Goal: Task Accomplishment & Management: Complete application form

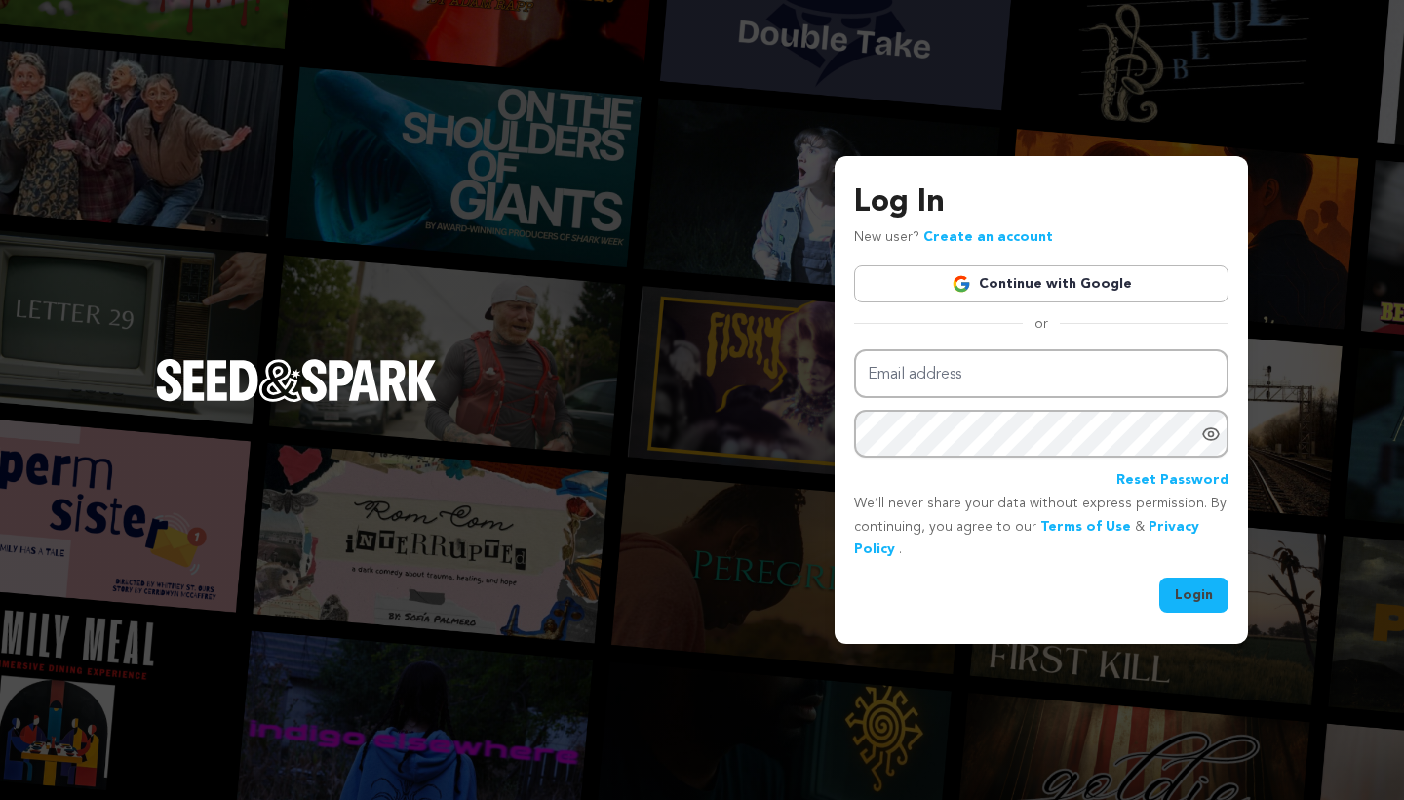
click at [1019, 285] on link "Continue with Google" at bounding box center [1041, 283] width 374 height 37
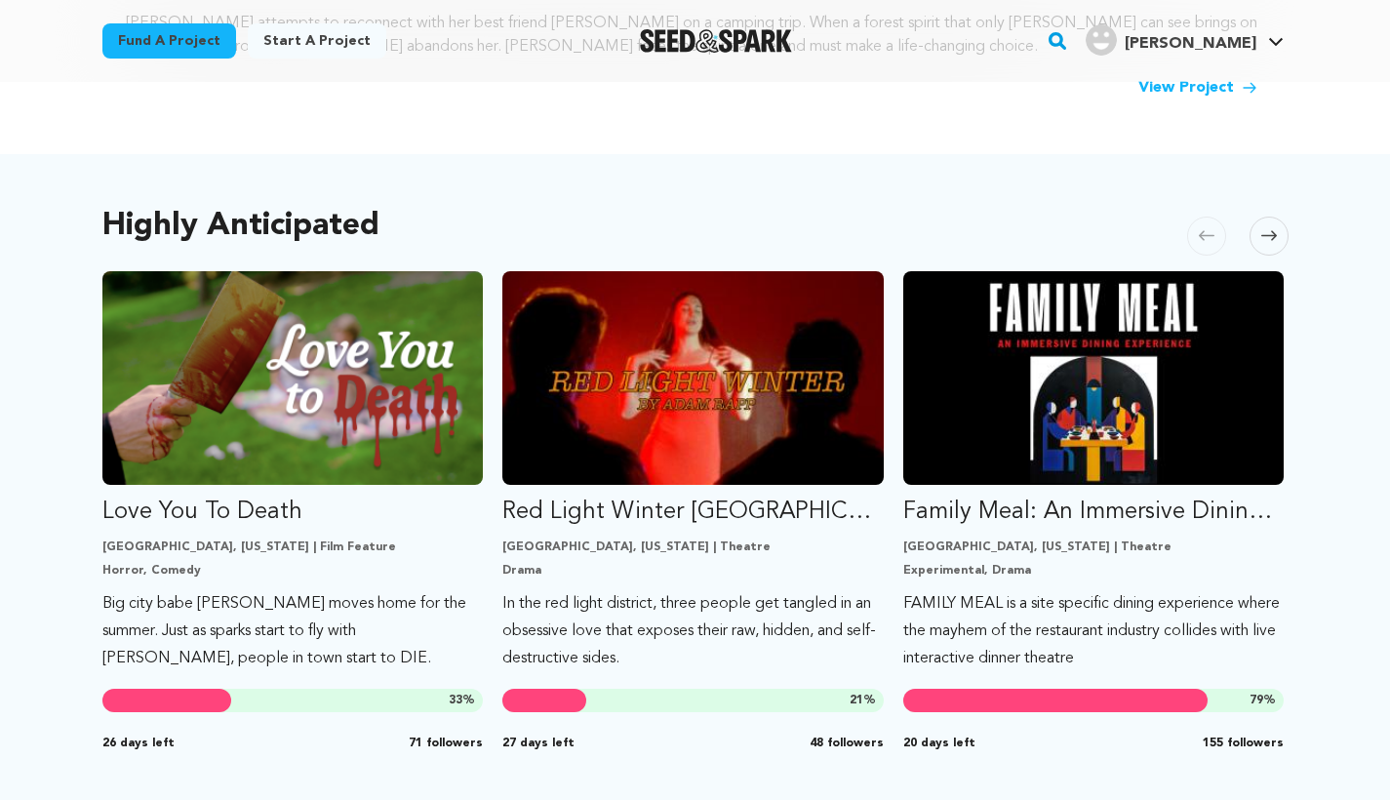
scroll to position [918, 0]
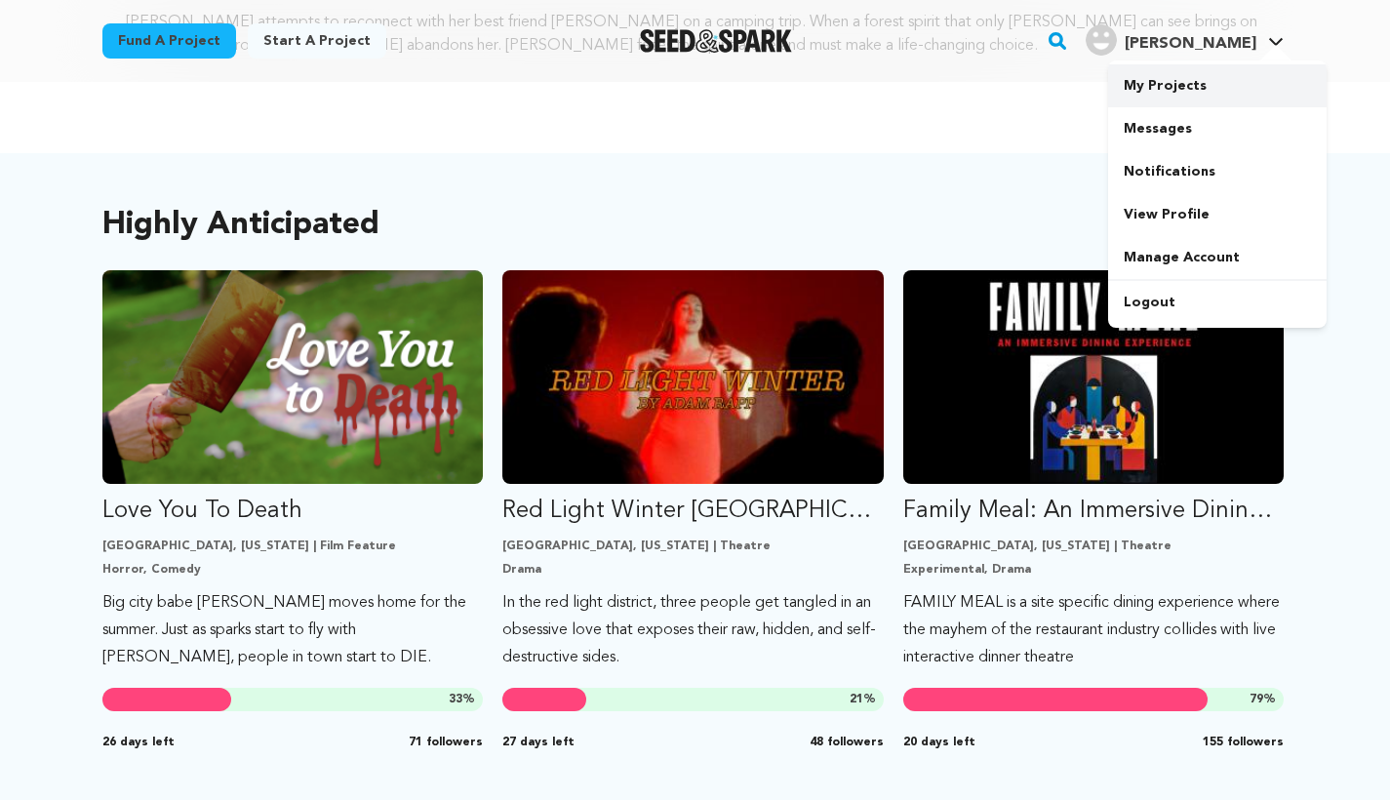
click at [1182, 96] on link "My Projects" at bounding box center [1217, 85] width 218 height 43
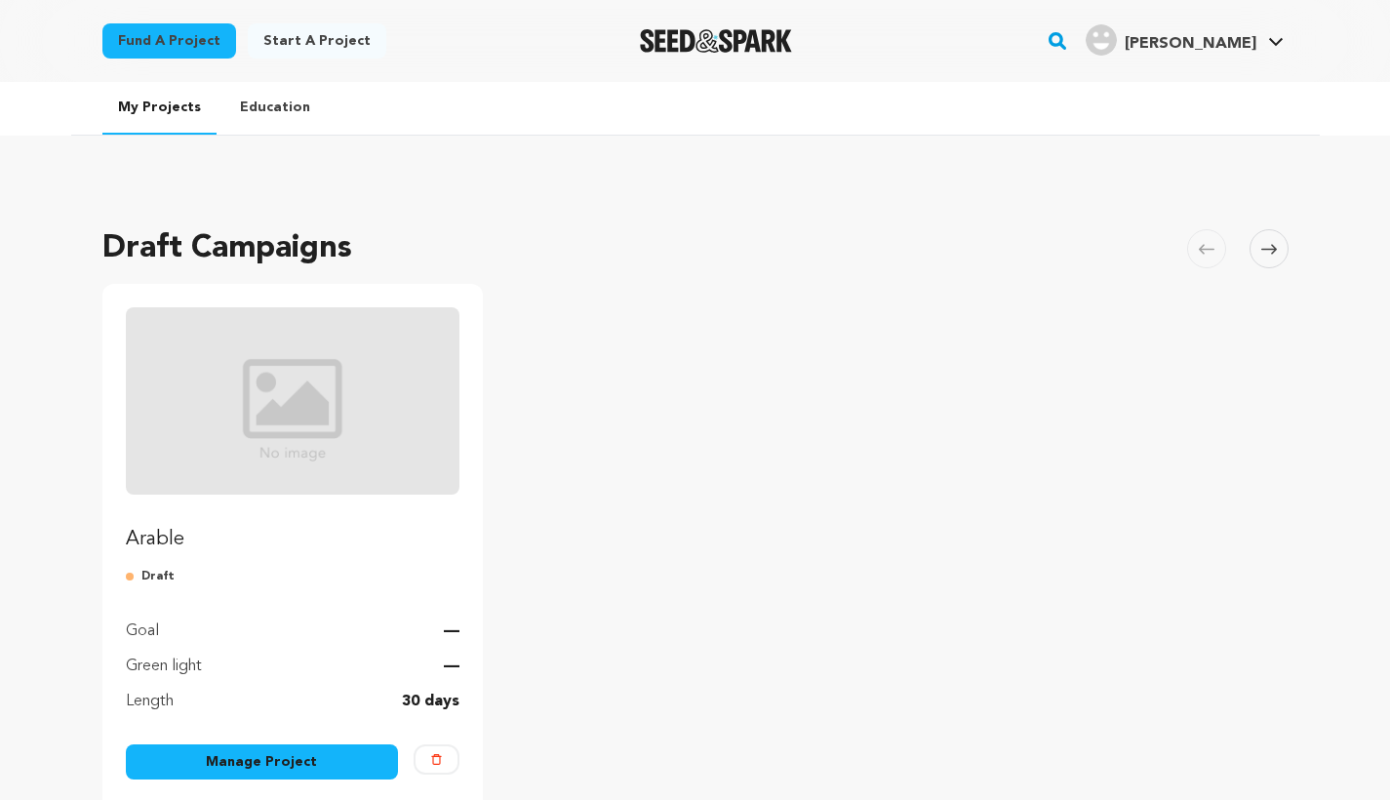
click at [233, 767] on link "Manage Project" at bounding box center [262, 761] width 273 height 35
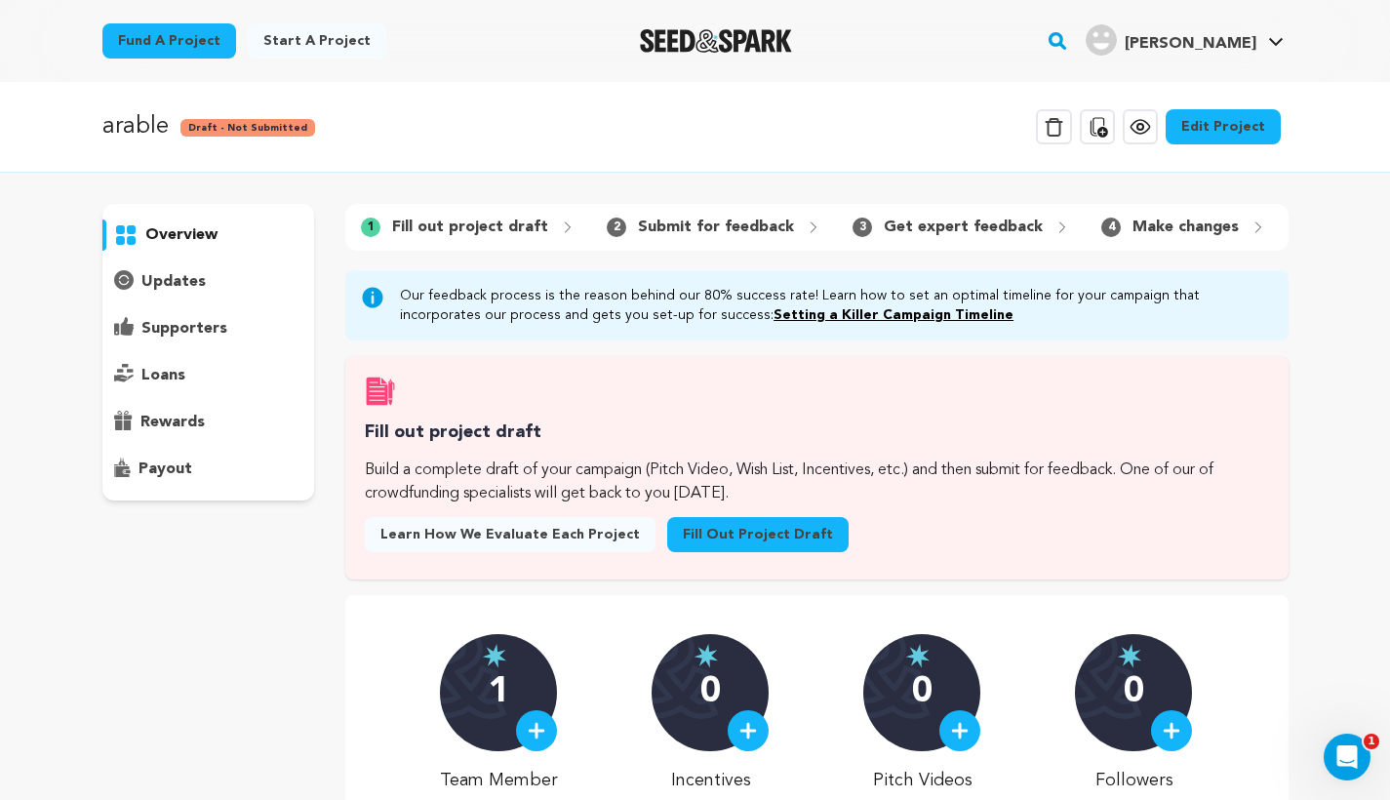
click at [773, 322] on link "Setting a Killer Campaign Timeline" at bounding box center [893, 315] width 240 height 14
click at [720, 552] on link "Fill out project draft" at bounding box center [757, 534] width 181 height 35
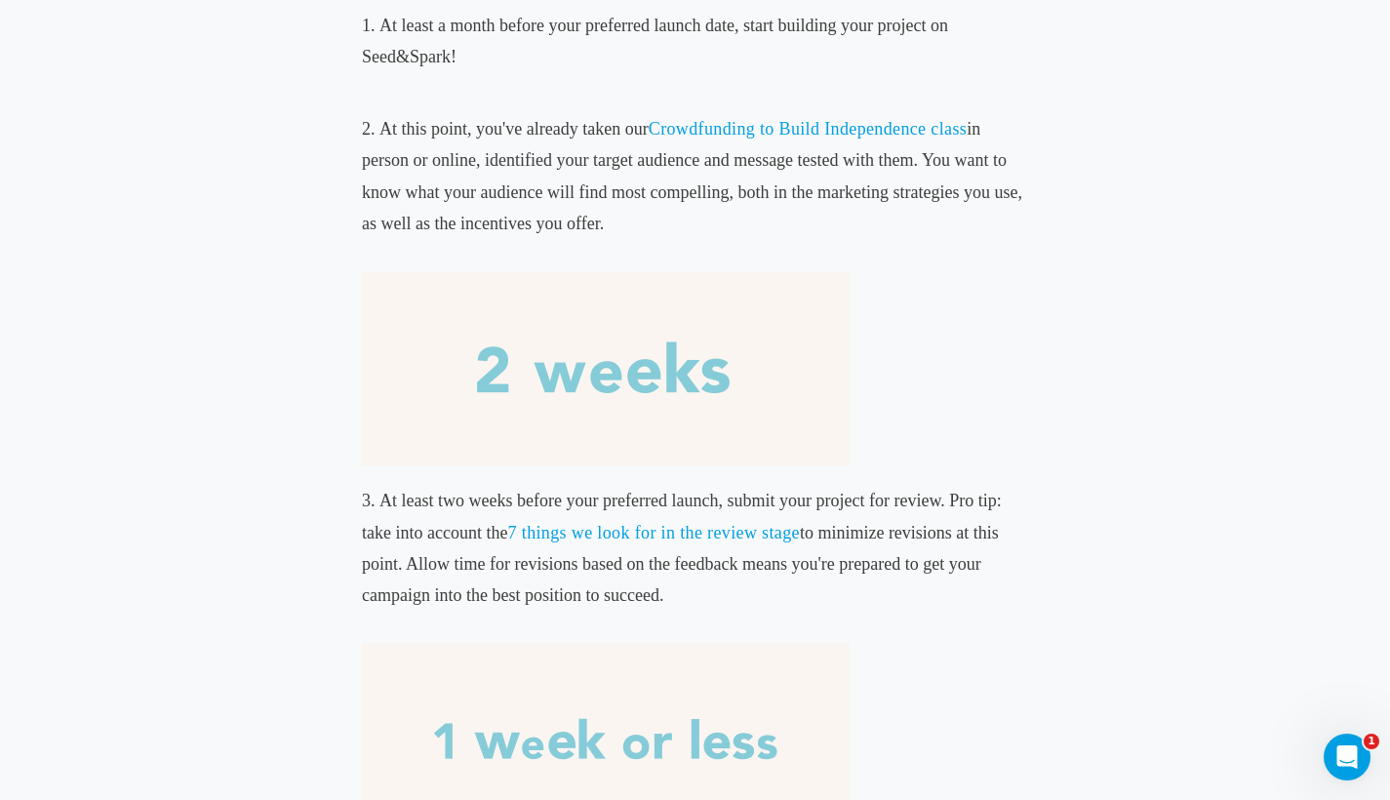
scroll to position [895, 0]
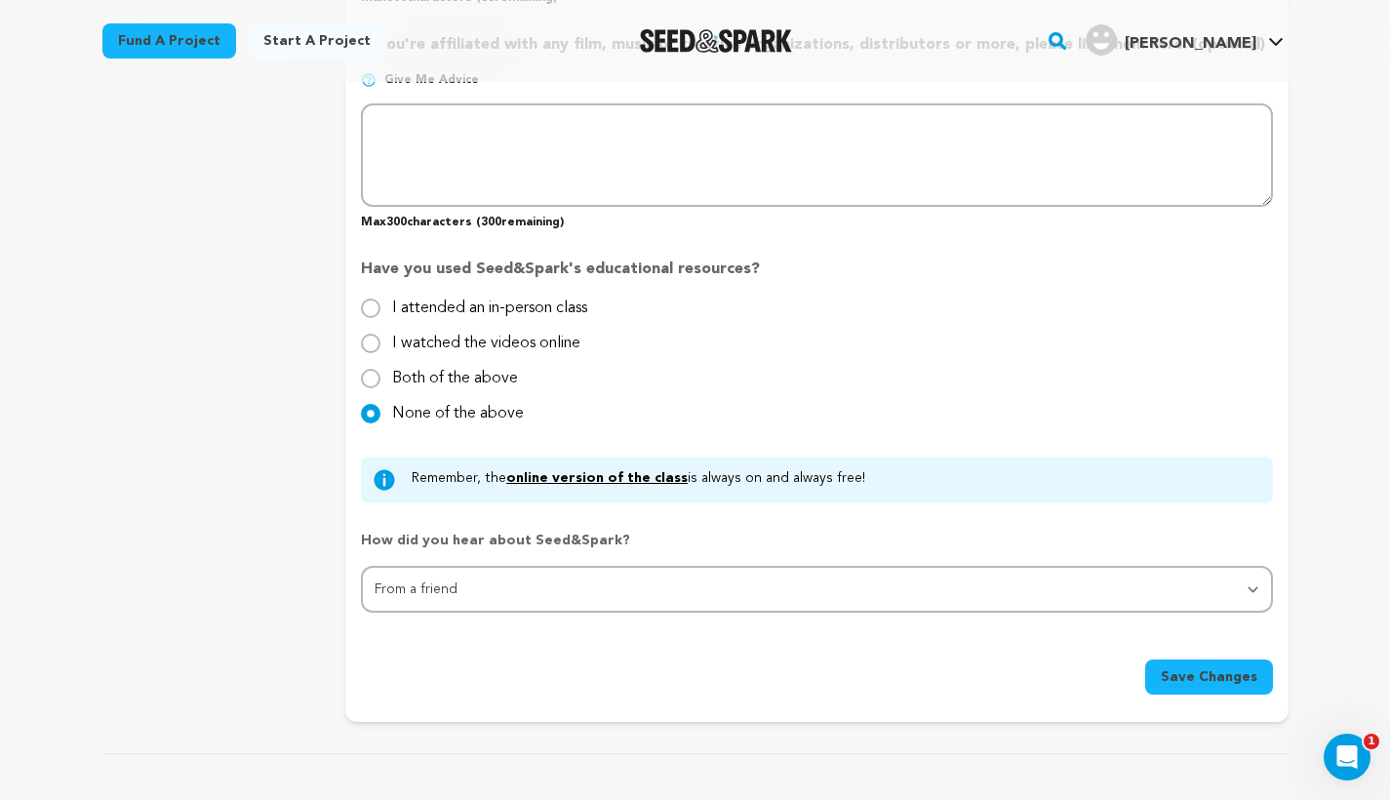
scroll to position [1803, 0]
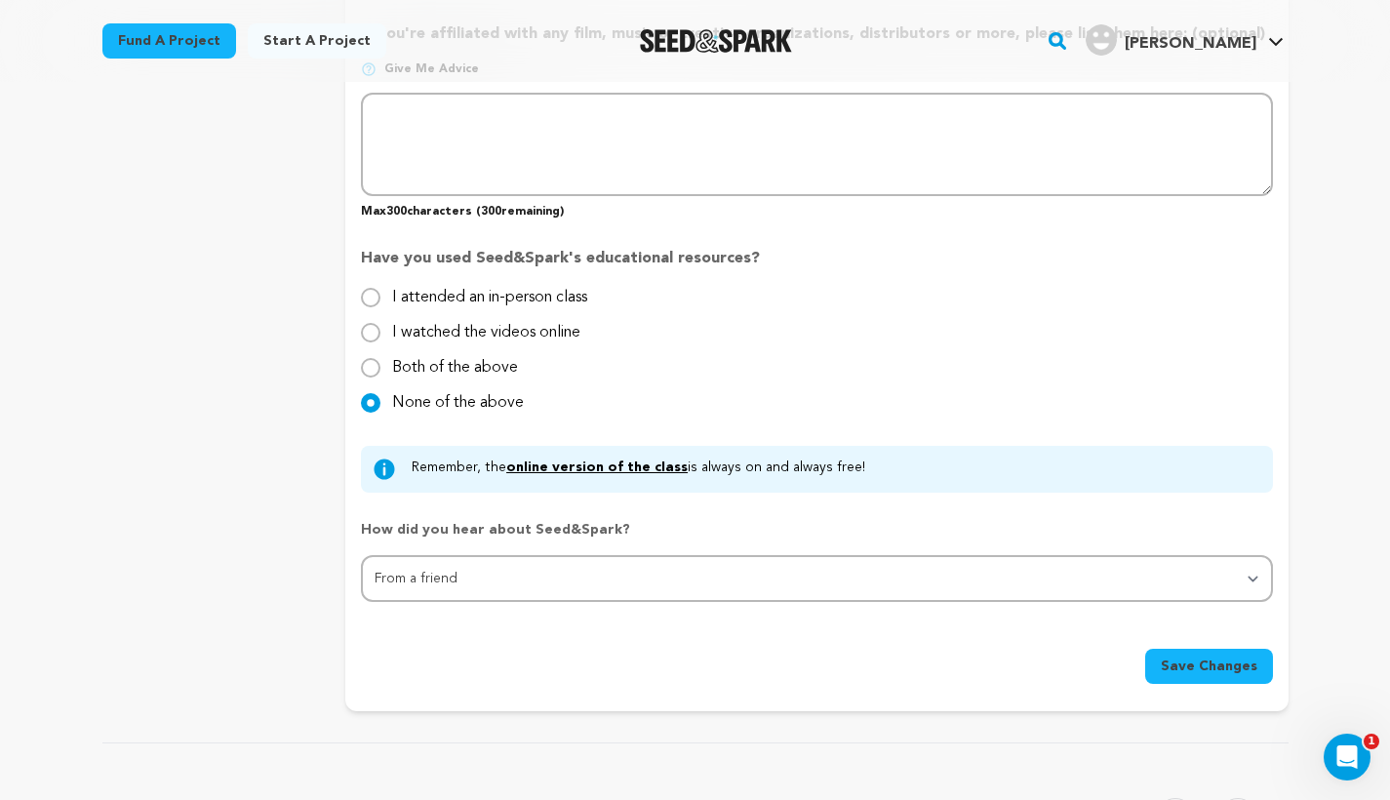
click at [369, 323] on input "I watched the videos online" at bounding box center [371, 333] width 20 height 20
radio input "true"
click at [1173, 660] on span "Save Changes" at bounding box center [1208, 666] width 97 height 20
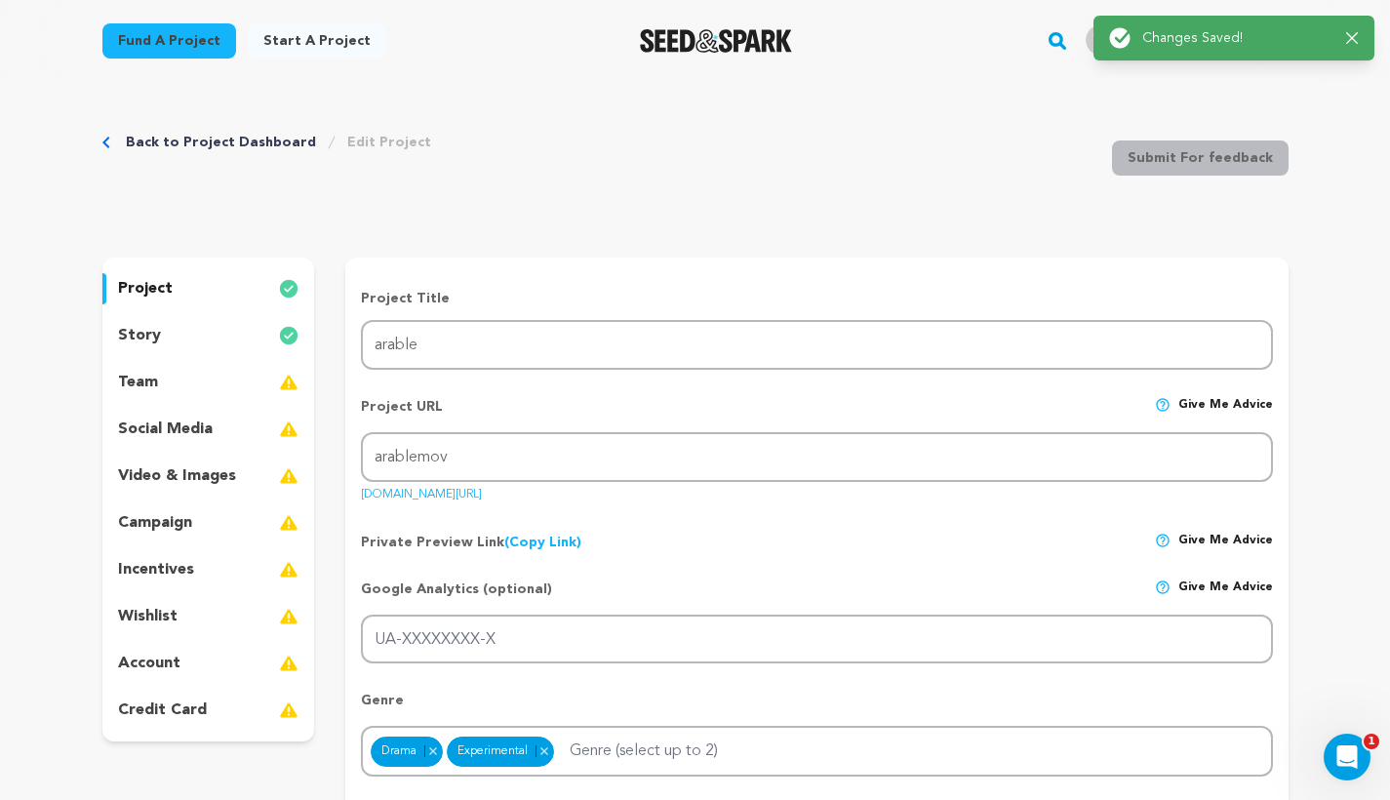
scroll to position [0, 0]
click at [228, 335] on div "story" at bounding box center [208, 335] width 213 height 31
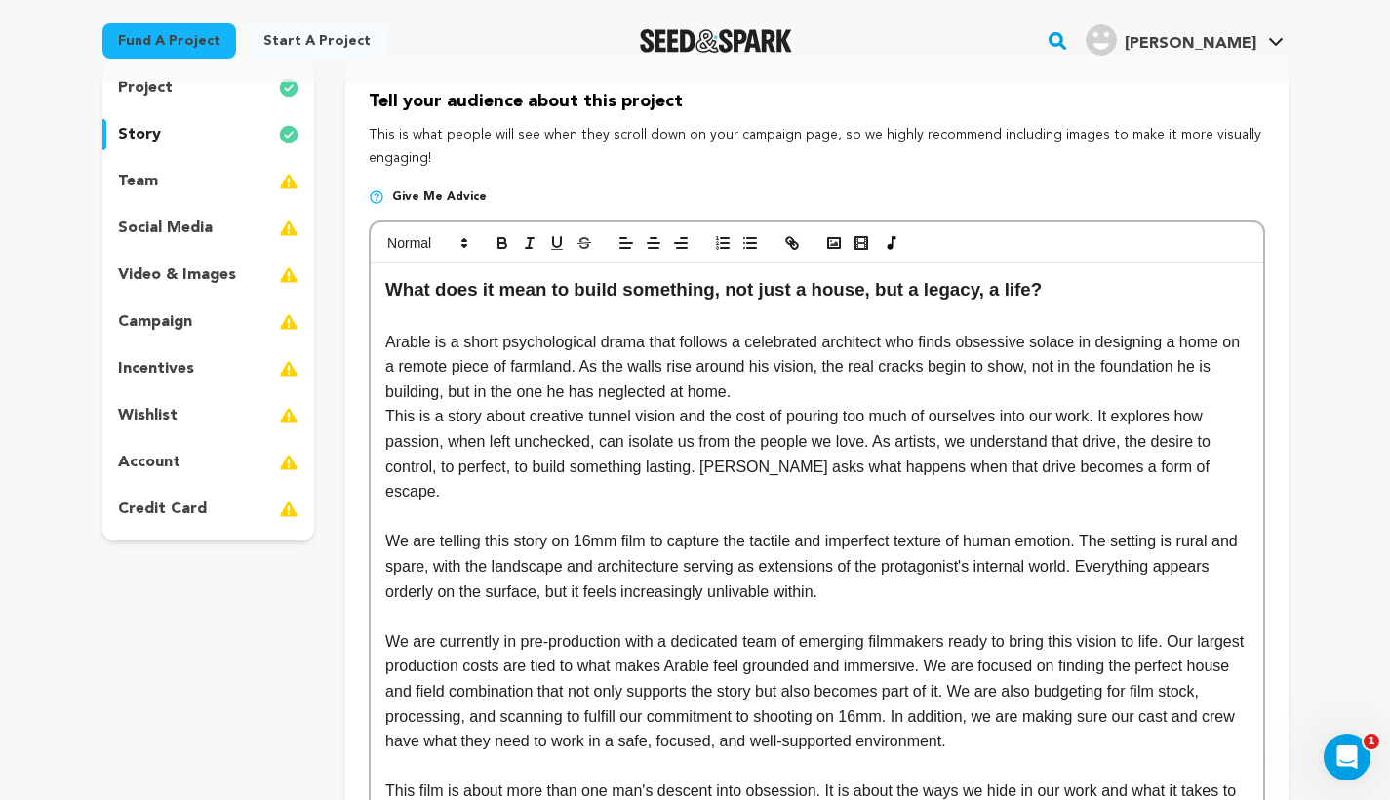
scroll to position [197, 0]
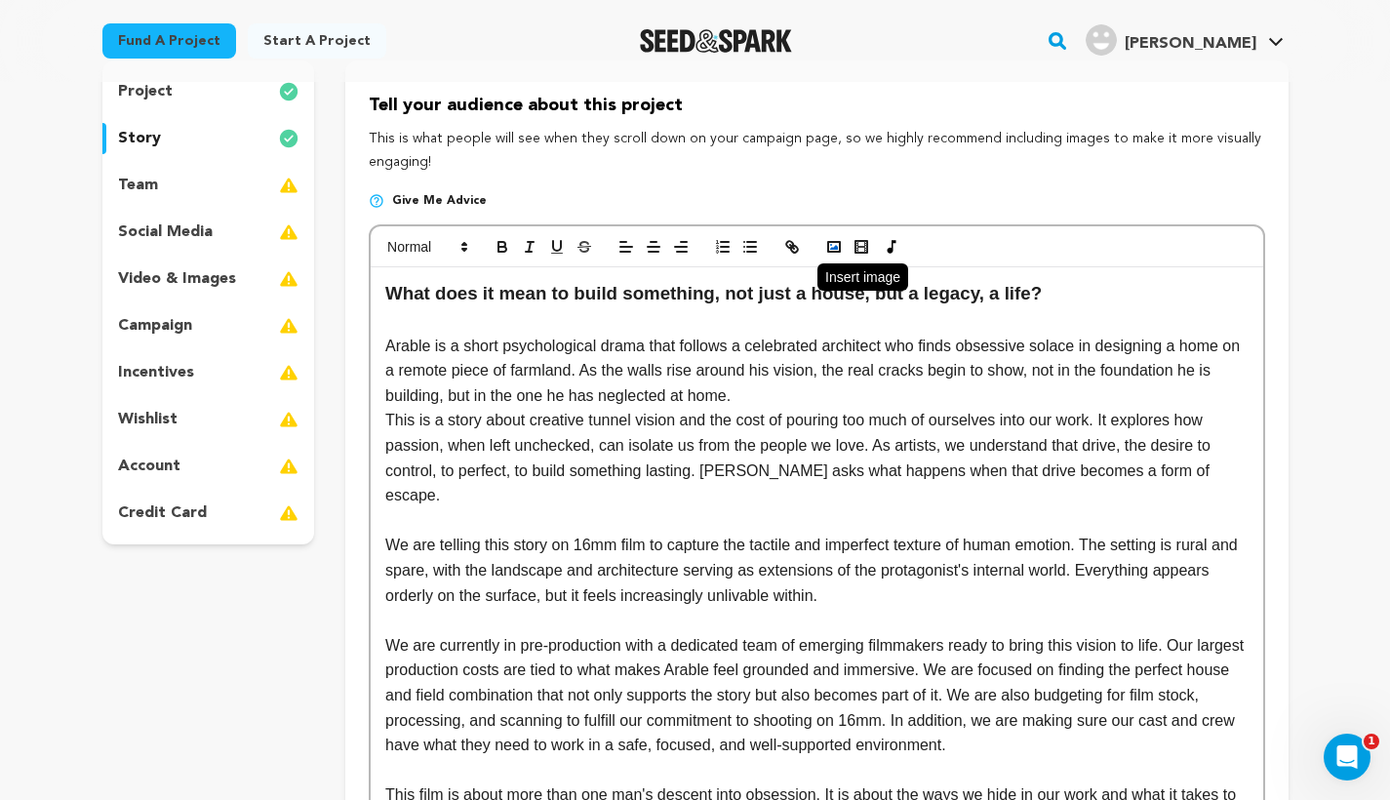
click at [832, 245] on icon "button" at bounding box center [834, 247] width 18 height 18
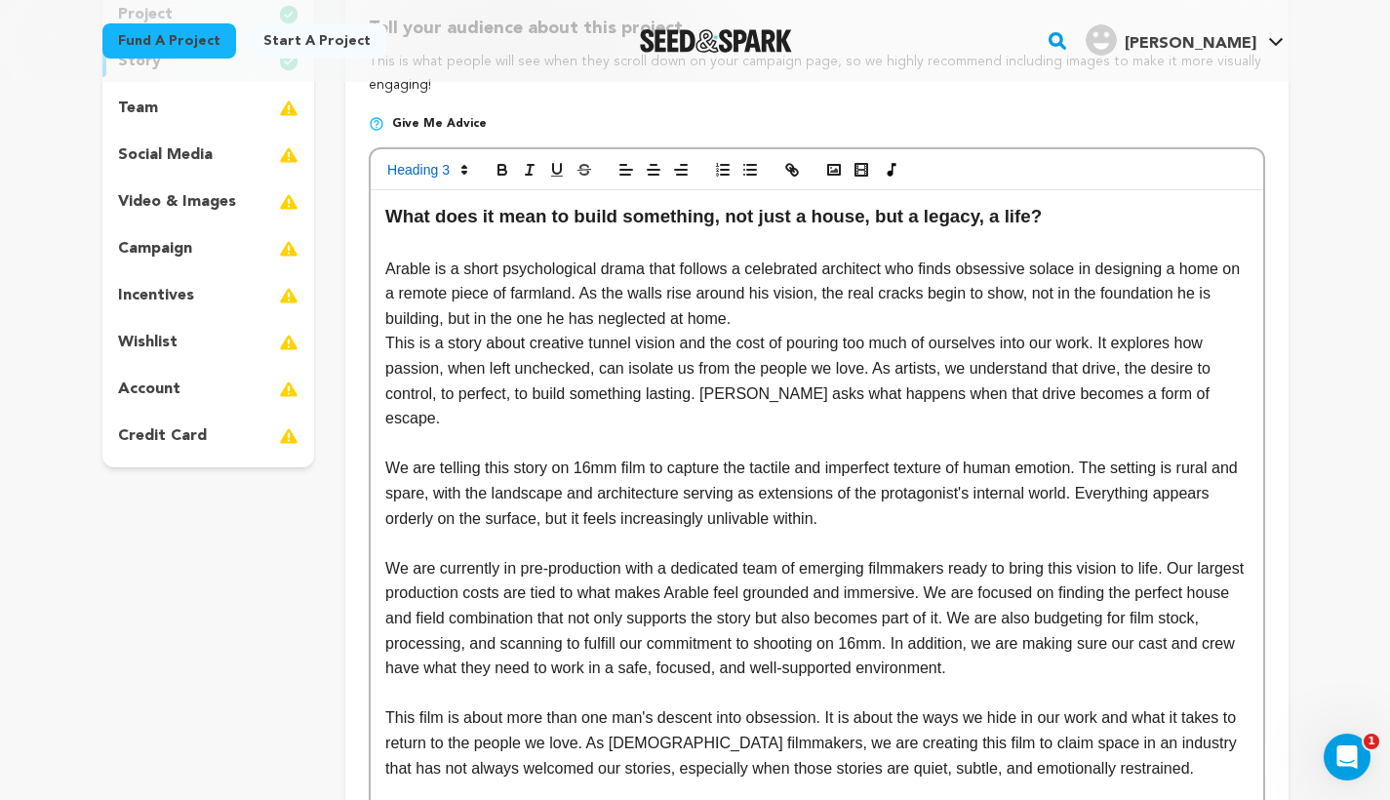
scroll to position [273, 0]
click at [387, 340] on p "This is a story about creative tunnel vision and the cost of pouring too much o…" at bounding box center [816, 381] width 862 height 99
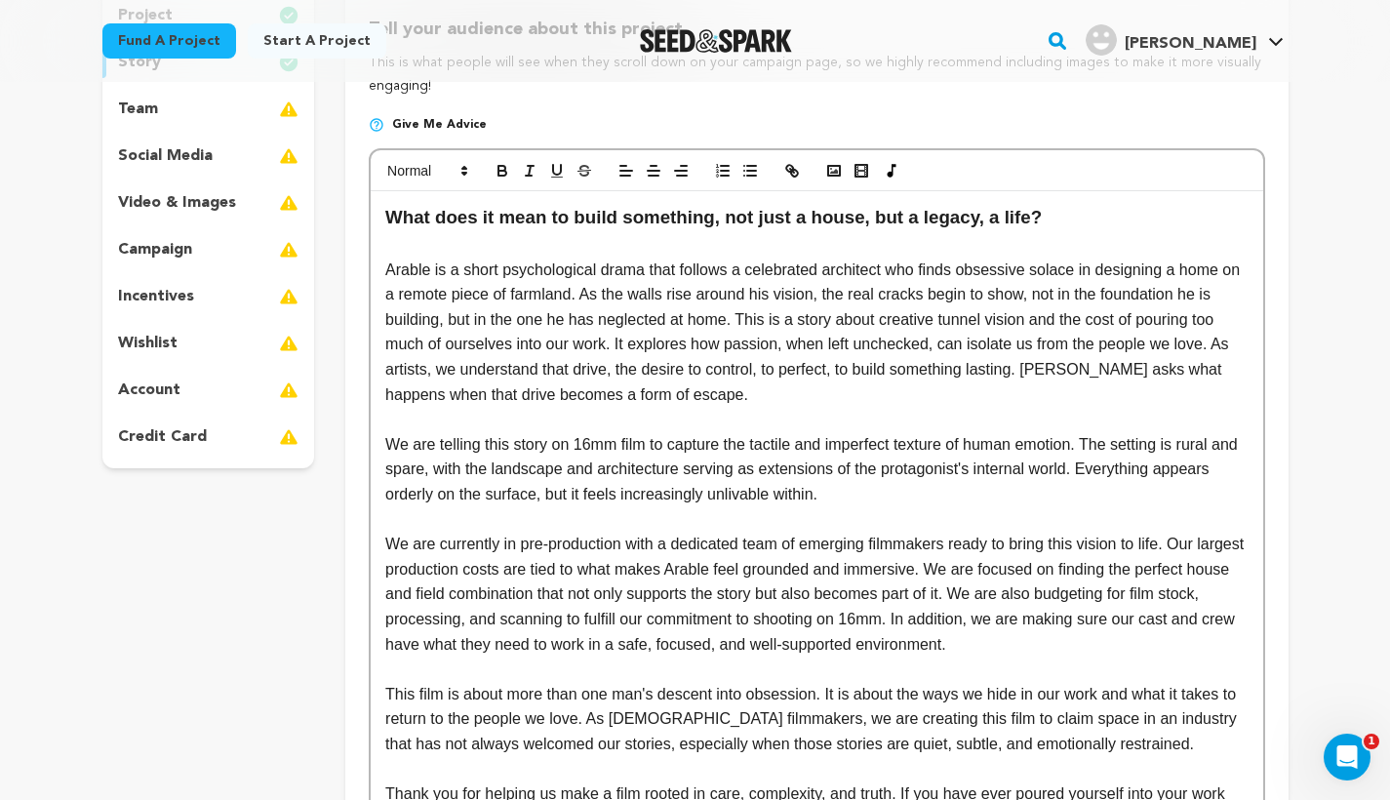
click at [447, 656] on p at bounding box center [816, 668] width 862 height 25
click at [850, 643] on p "We are currently in pre-production with a dedicated team of emerging filmmakers…" at bounding box center [816, 593] width 862 height 125
click at [1048, 478] on p "We are telling this story on 16mm film to capture the tactile and imperfect tex…" at bounding box center [816, 469] width 862 height 75
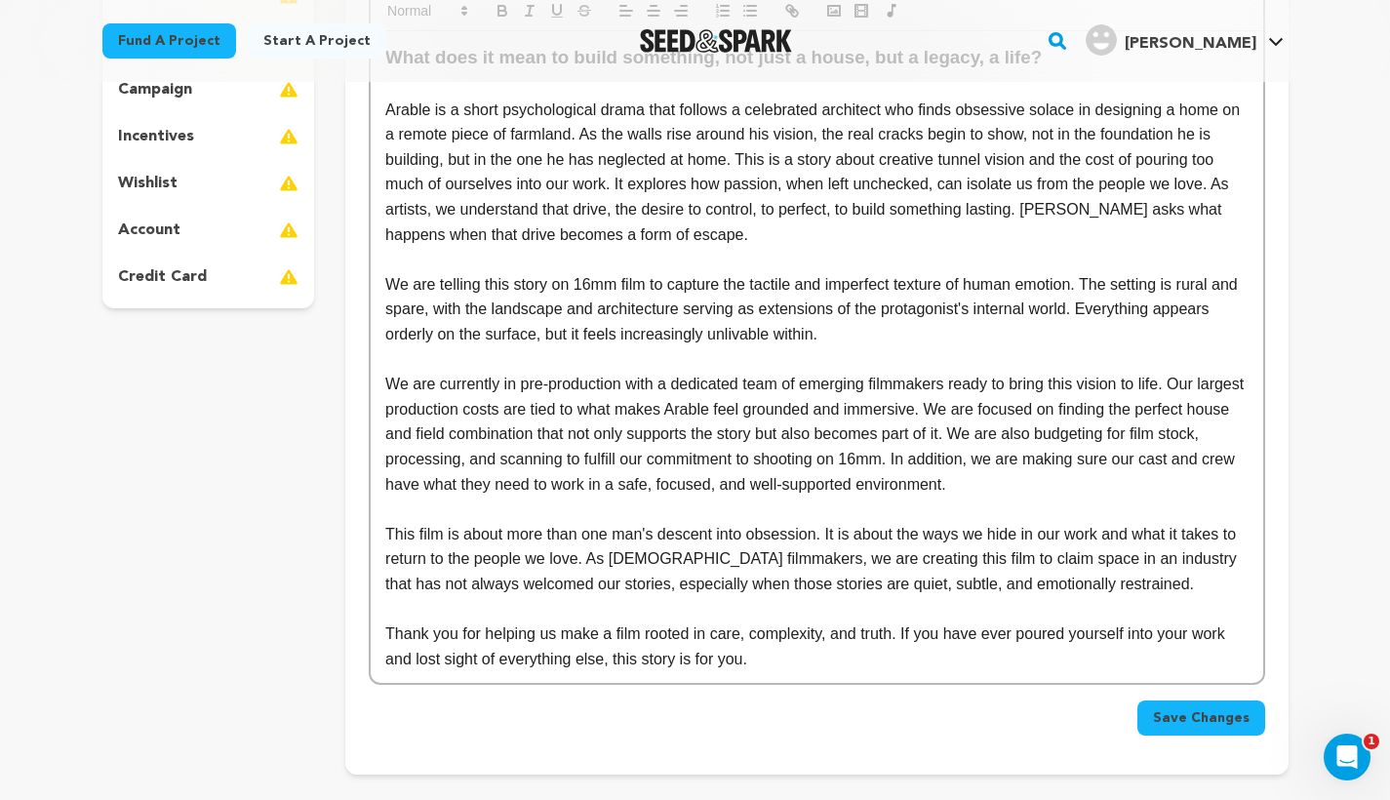
scroll to position [433, 0]
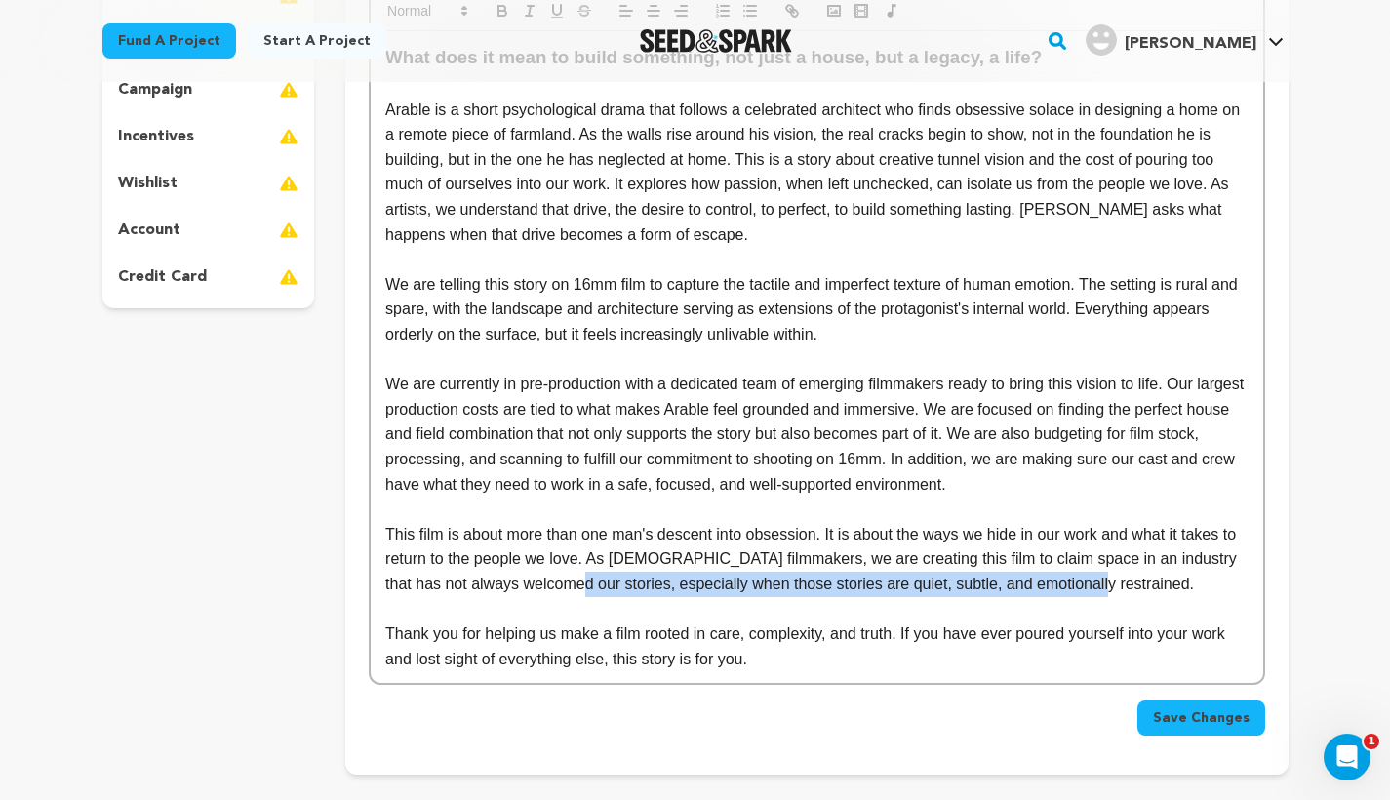
drag, startPoint x: 1129, startPoint y: 569, endPoint x: 589, endPoint y: 570, distance: 540.3
click at [589, 570] on p "This film is about more than one man's descent into obsession. It is about the …" at bounding box center [816, 559] width 862 height 75
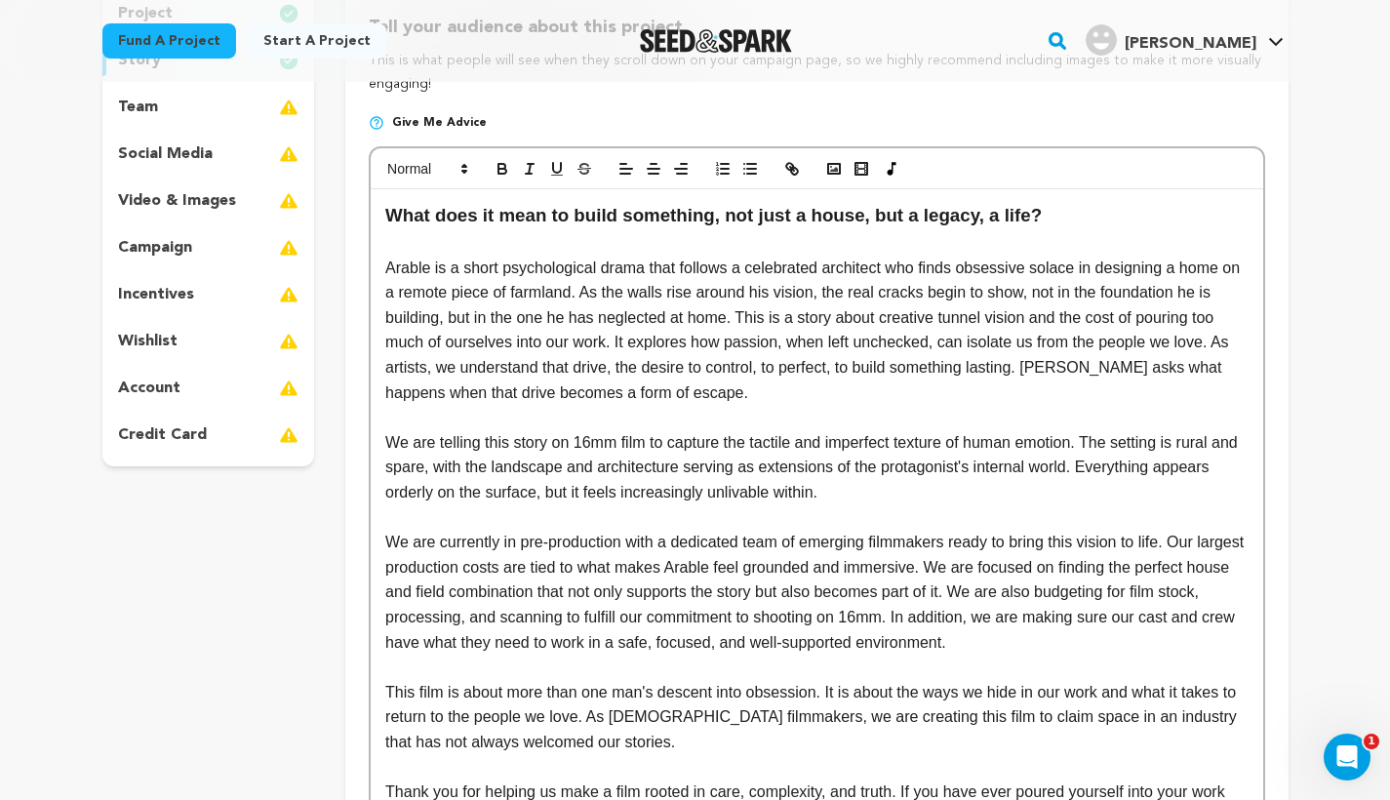
scroll to position [273, 0]
click at [840, 166] on rect "button" at bounding box center [834, 171] width 12 height 10
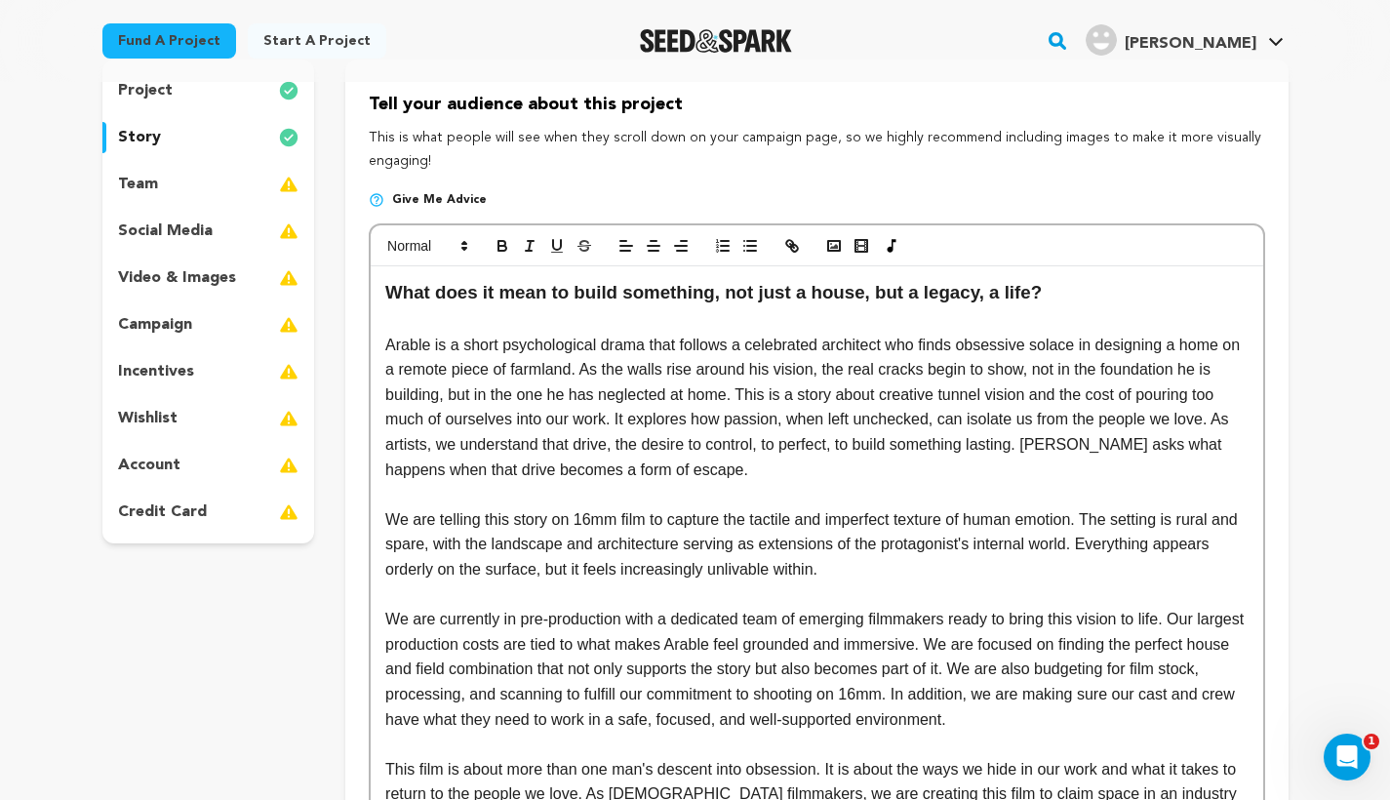
scroll to position [190, 0]
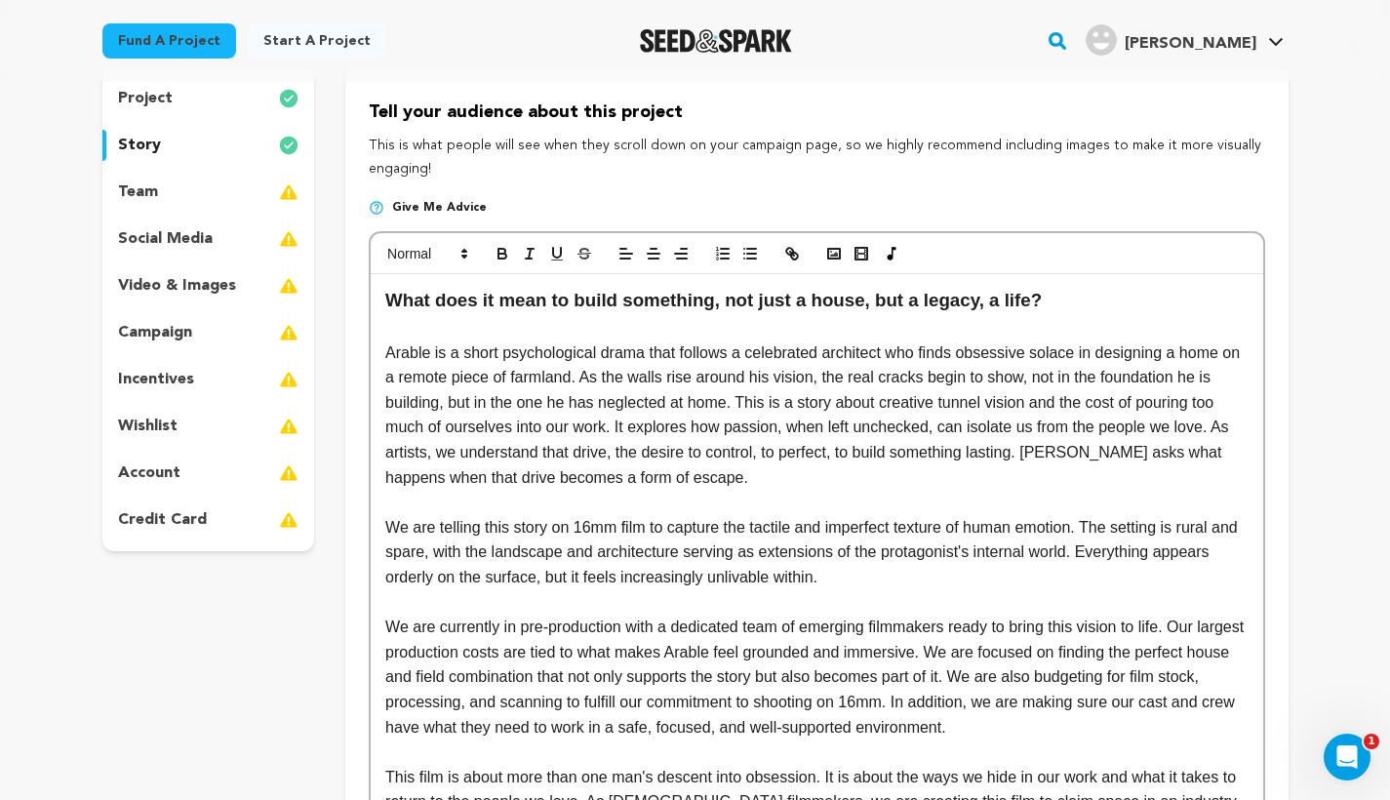
click at [217, 183] on div "team" at bounding box center [208, 192] width 213 height 31
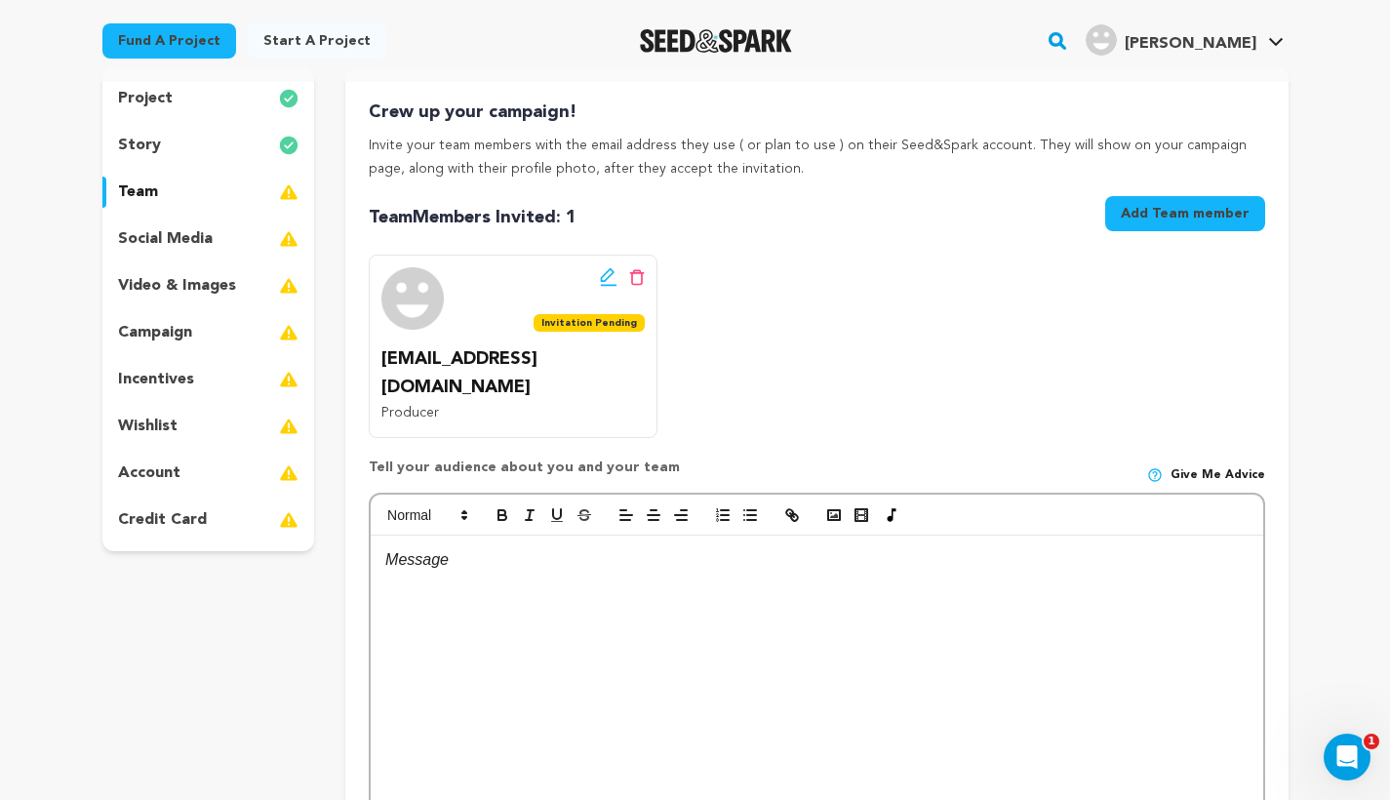
click at [205, 234] on p "social media" at bounding box center [165, 238] width 95 height 23
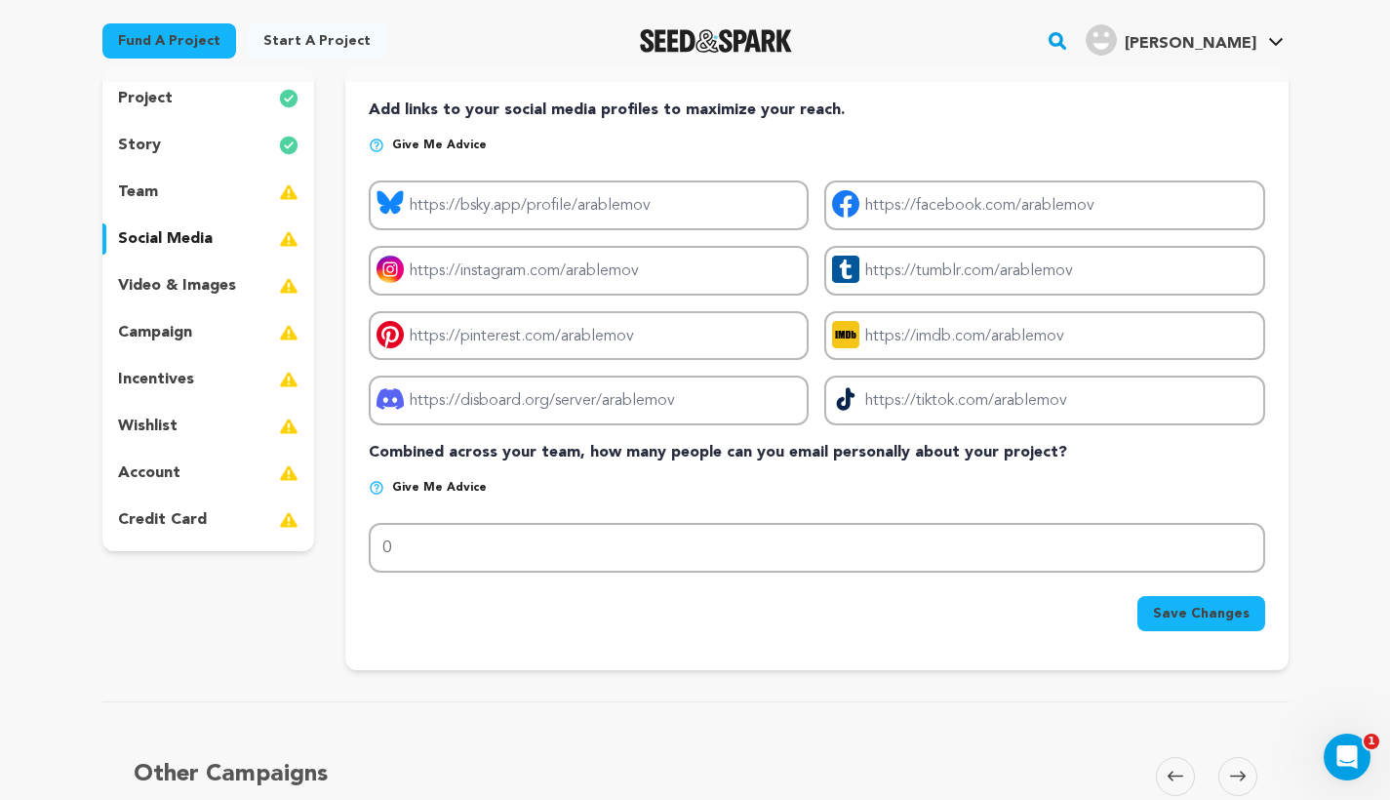
click at [185, 292] on p "video & images" at bounding box center [177, 285] width 118 height 23
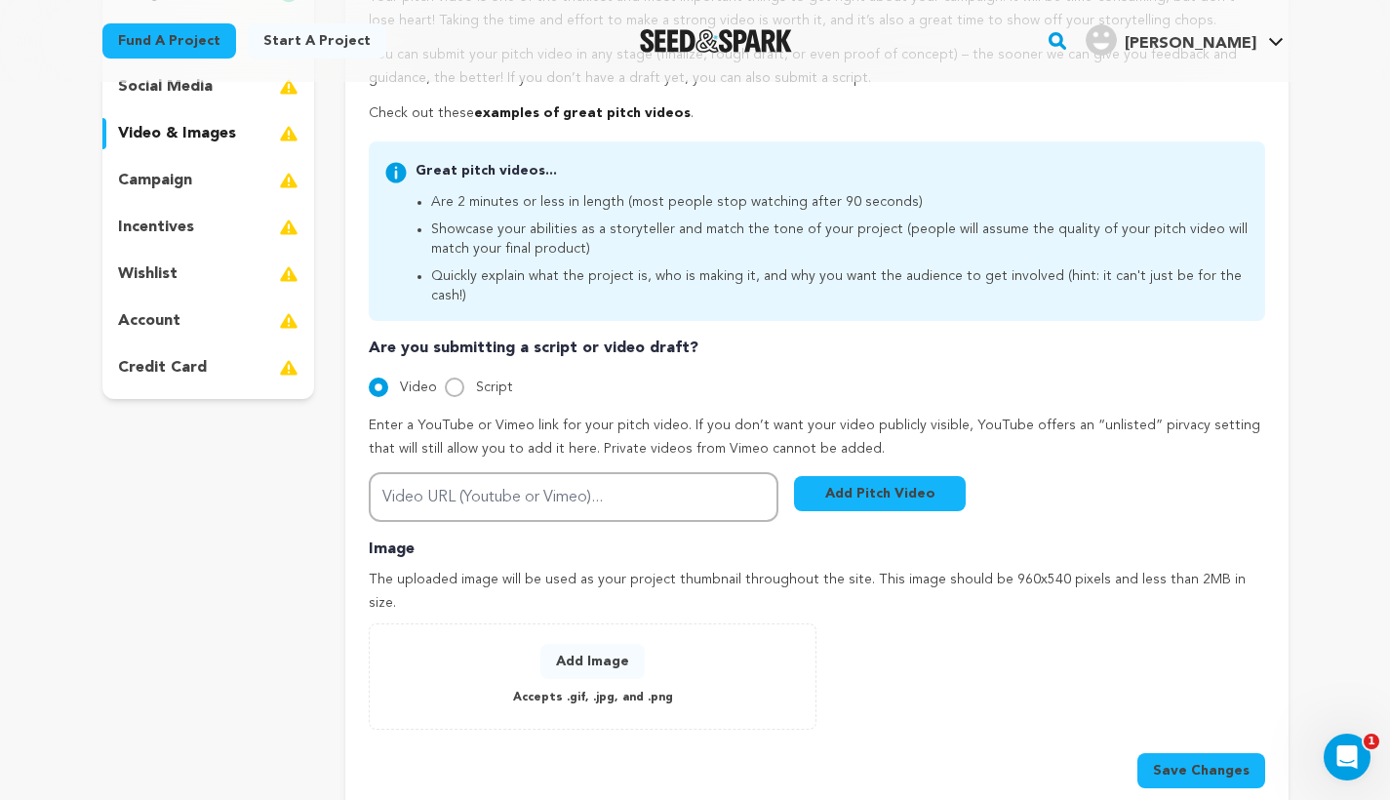
scroll to position [370, 0]
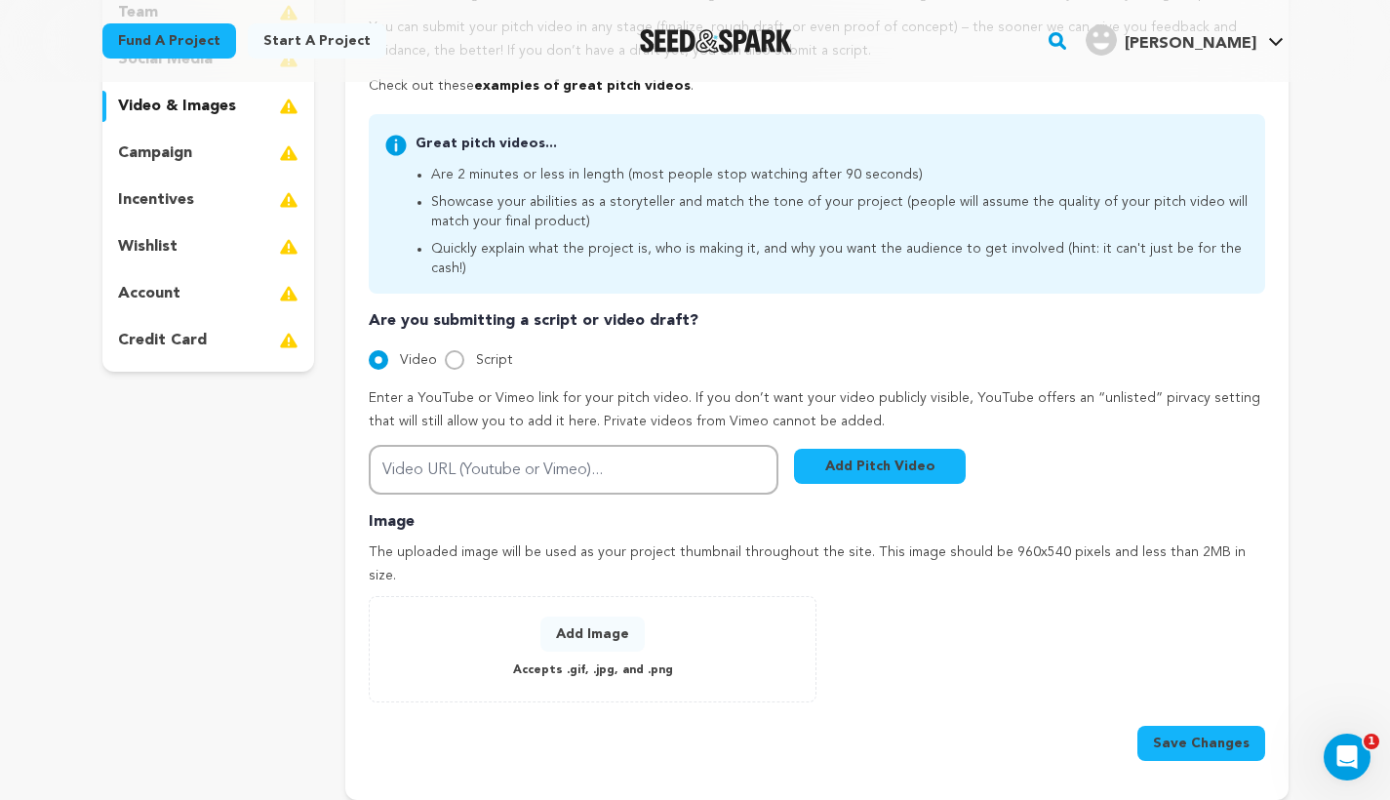
click at [594, 616] on button "Add Image" at bounding box center [592, 633] width 104 height 35
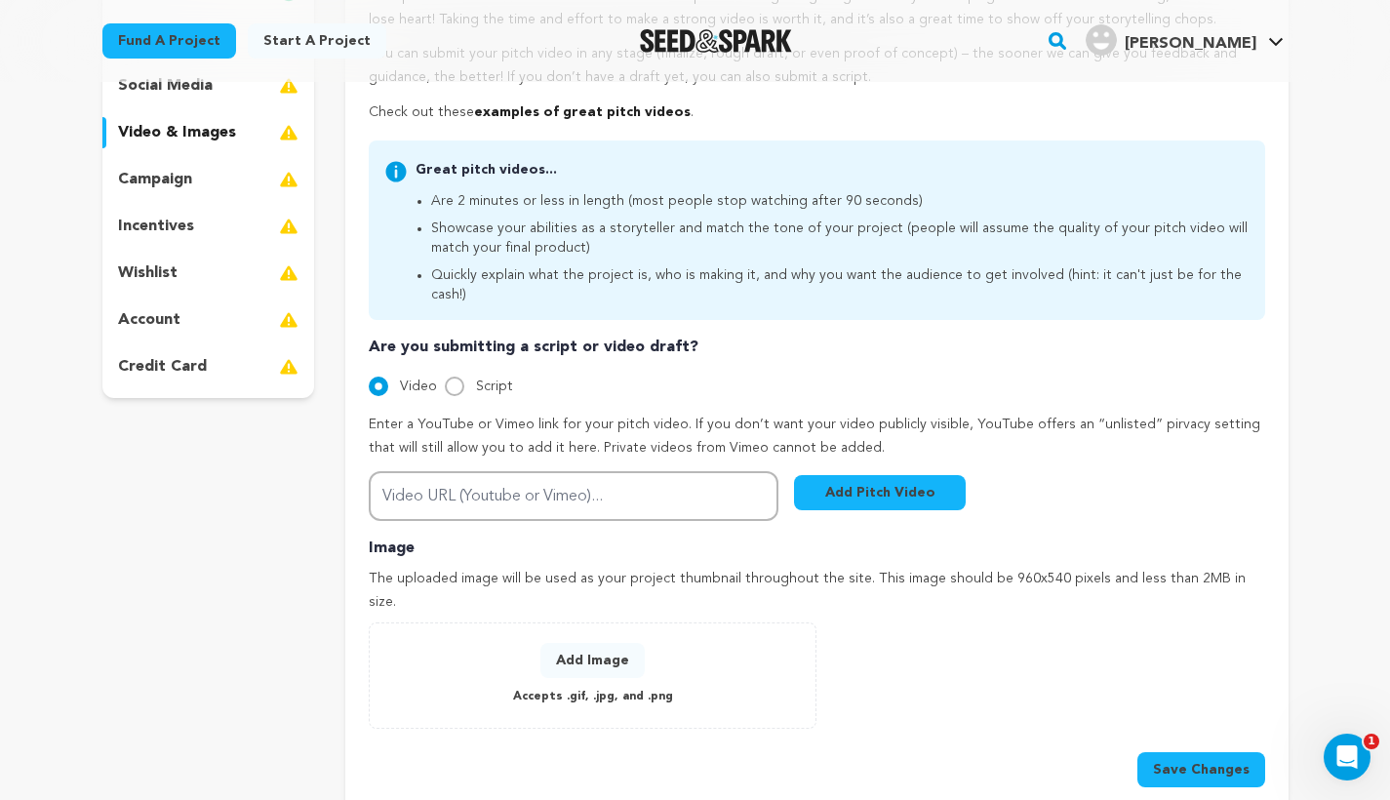
scroll to position [339, 0]
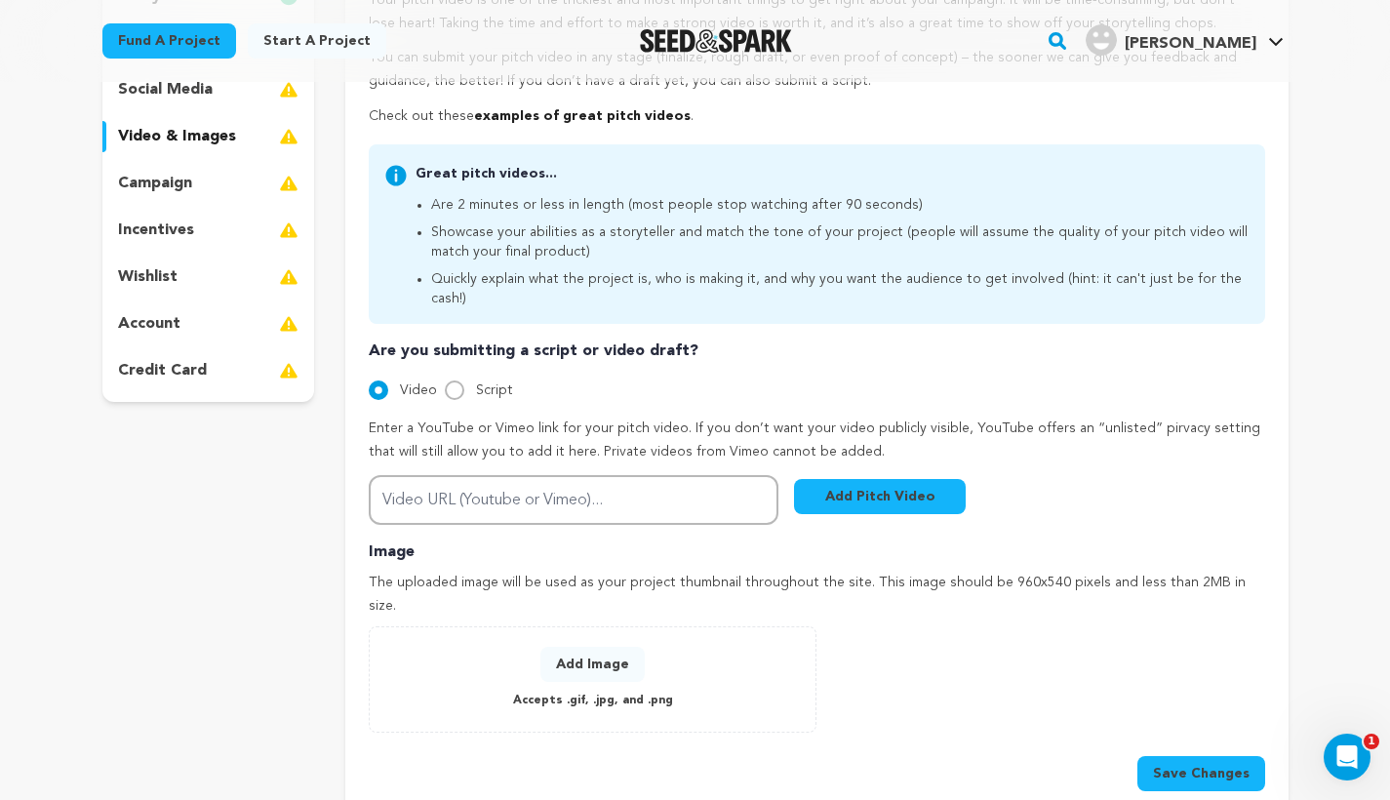
click at [603, 647] on button "Add Image" at bounding box center [592, 664] width 104 height 35
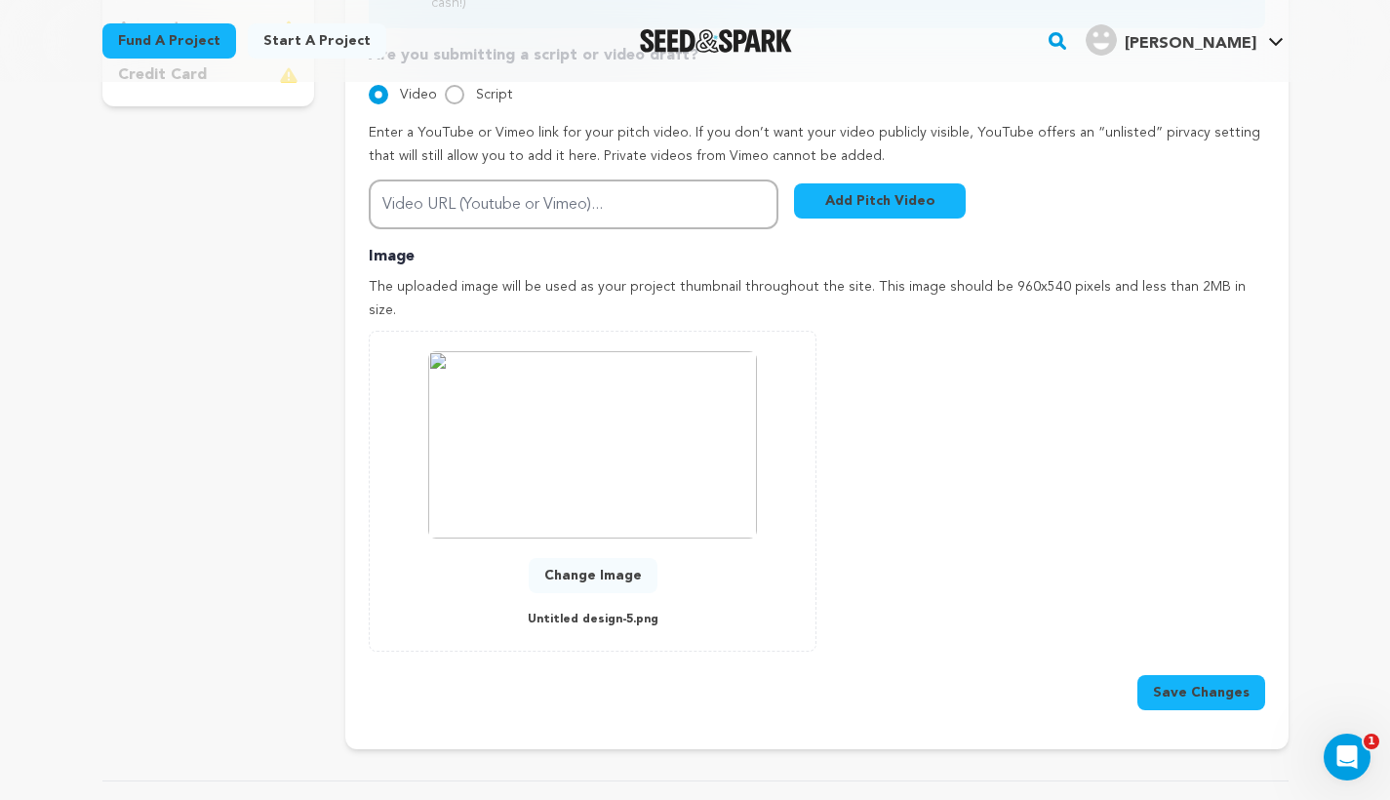
scroll to position [656, 0]
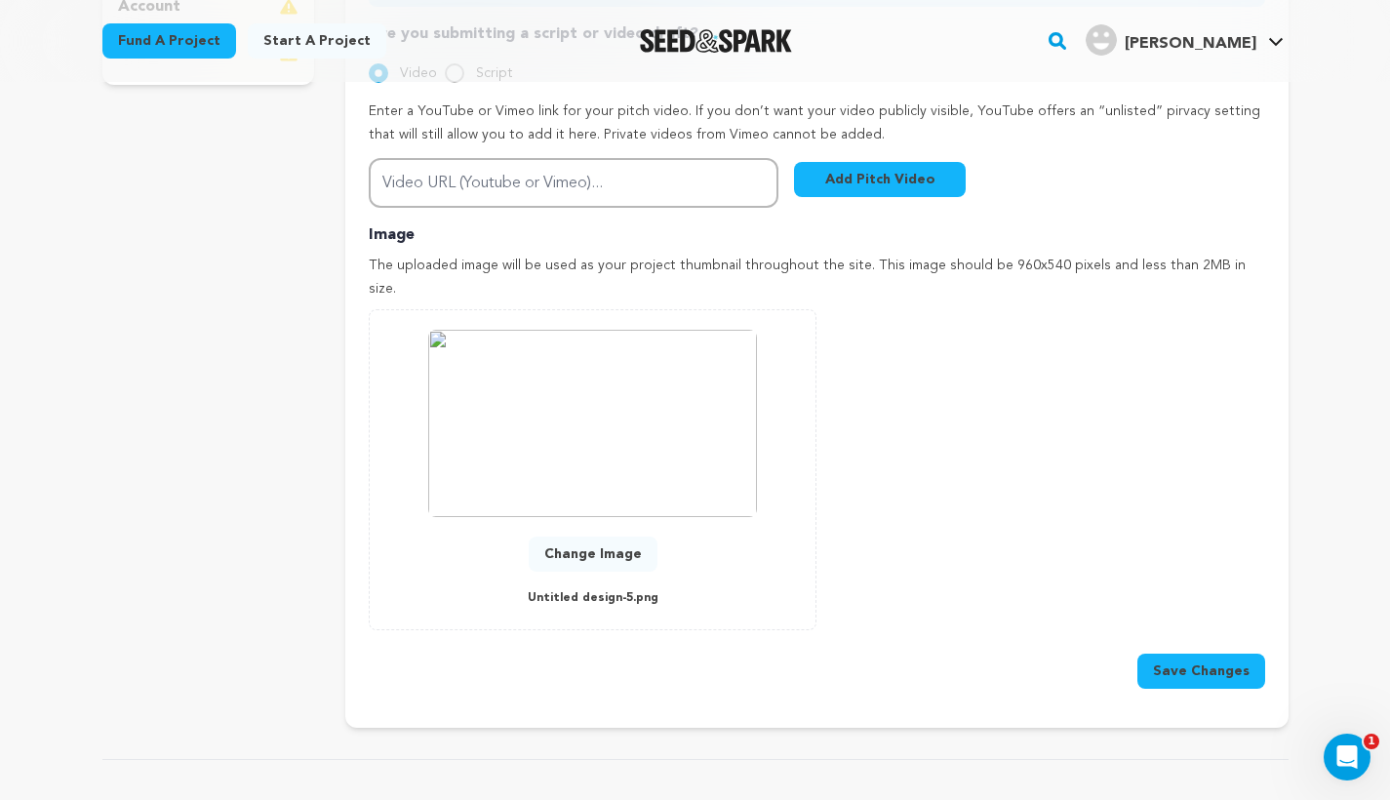
click at [645, 362] on img at bounding box center [592, 423] width 329 height 187
click at [698, 374] on img at bounding box center [592, 423] width 329 height 187
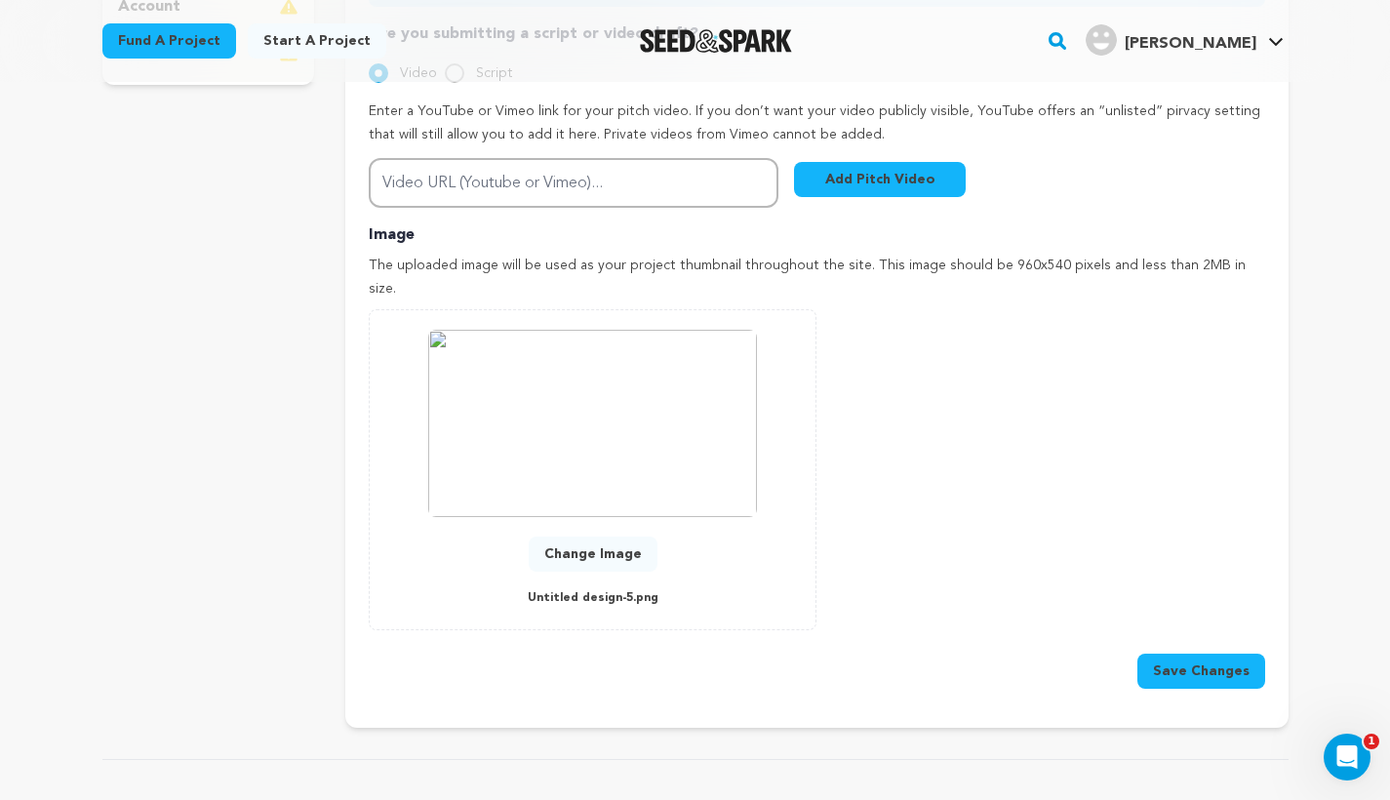
click at [560, 348] on img at bounding box center [592, 423] width 329 height 187
click at [729, 330] on img at bounding box center [592, 423] width 329 height 187
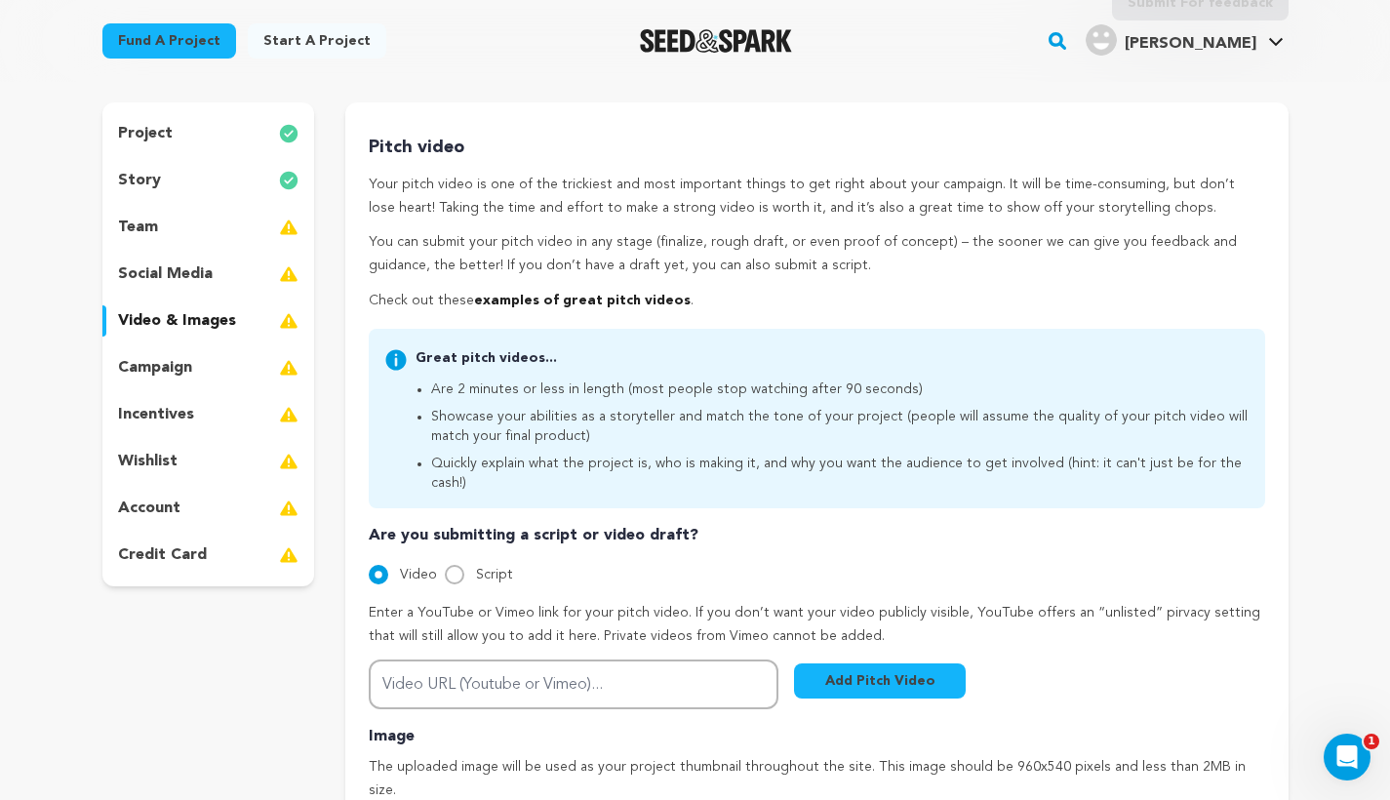
scroll to position [156, 0]
click at [209, 370] on div "campaign" at bounding box center [208, 366] width 213 height 31
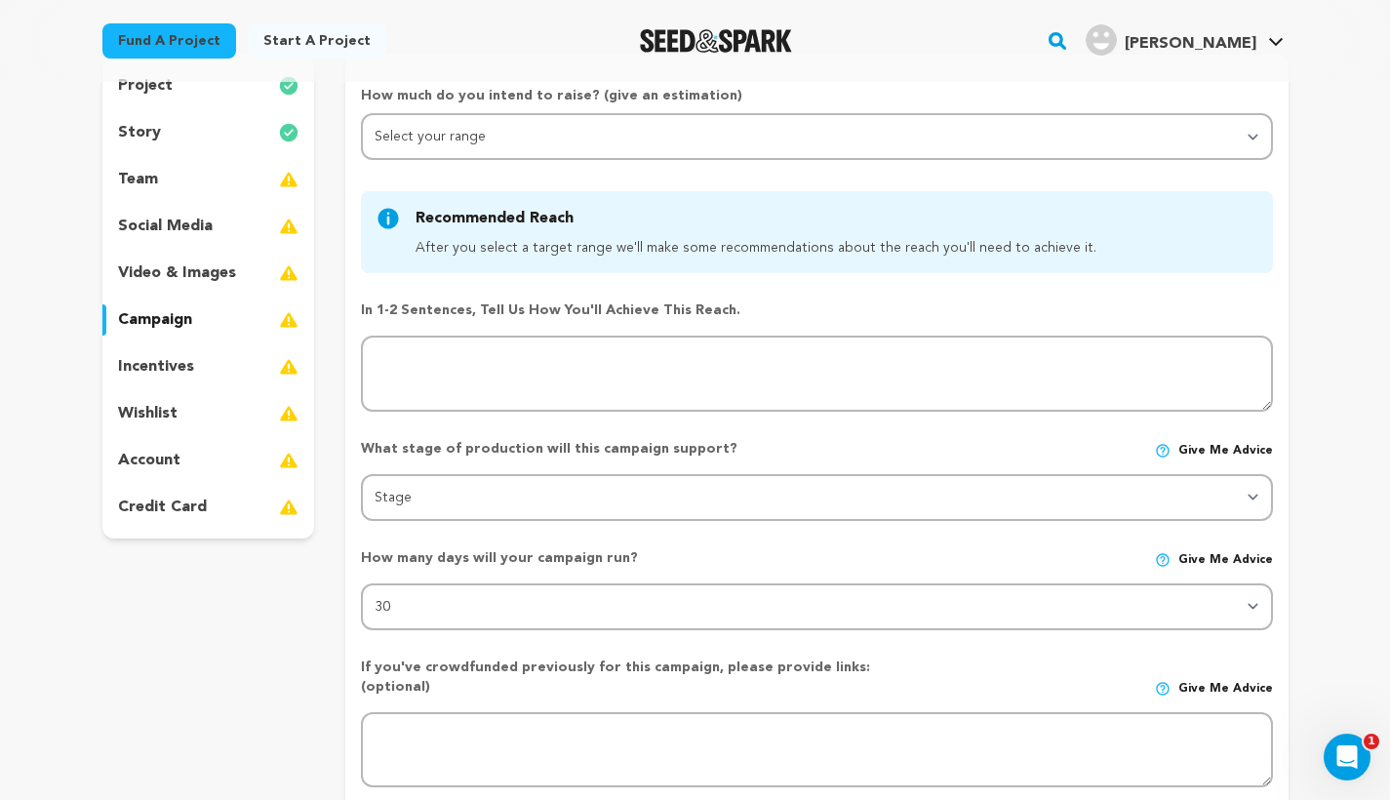
scroll to position [201, 0]
click at [160, 365] on p "incentives" at bounding box center [156, 368] width 76 height 23
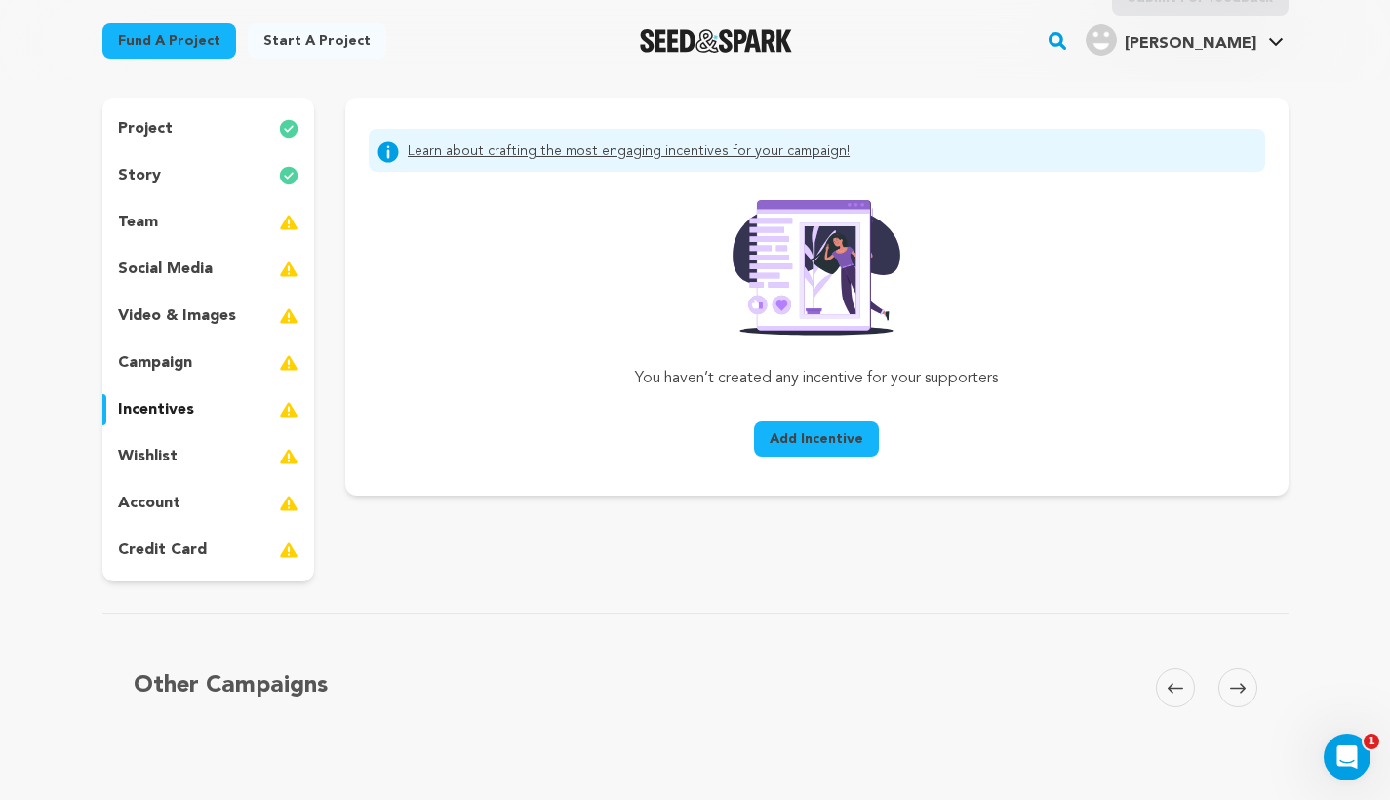
scroll to position [145, 0]
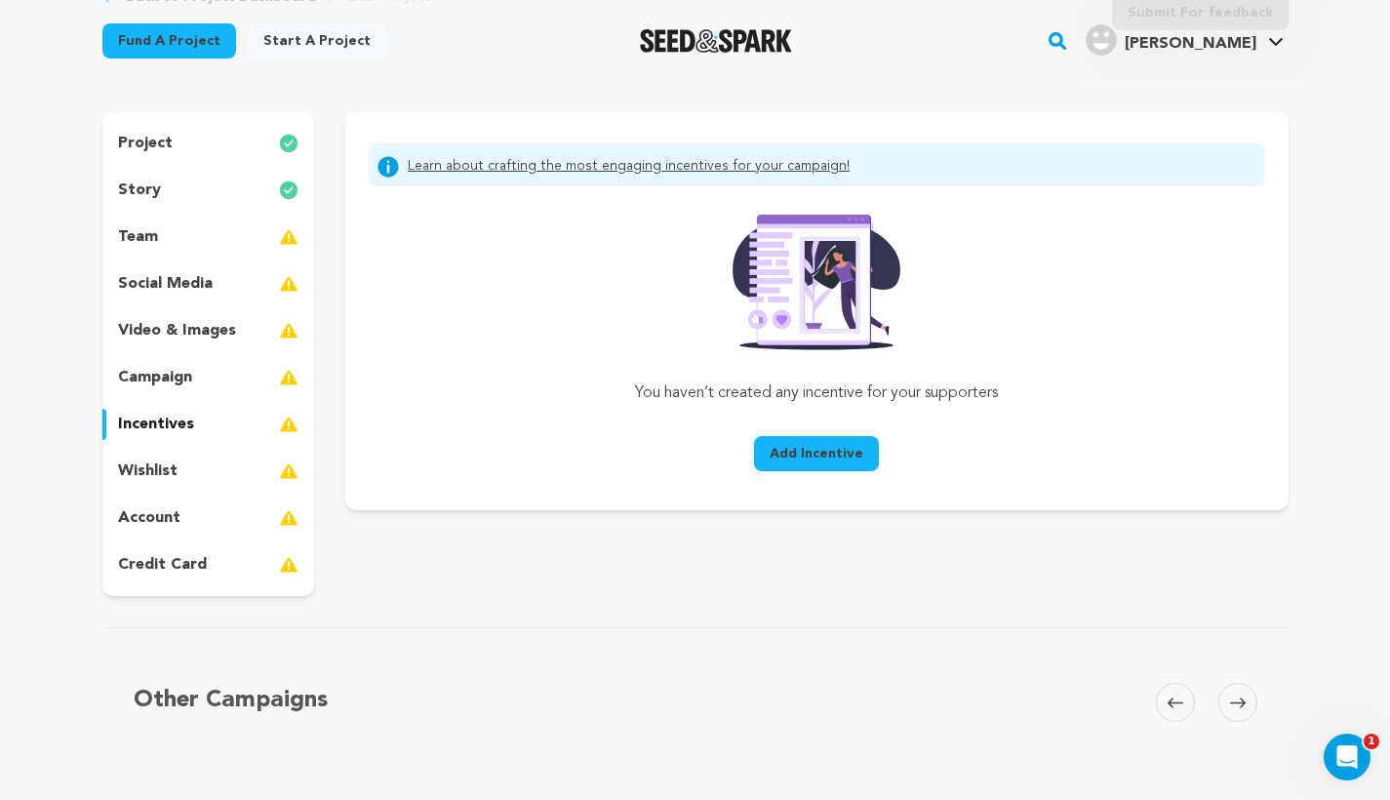
click at [170, 474] on p "wishlist" at bounding box center [147, 470] width 59 height 23
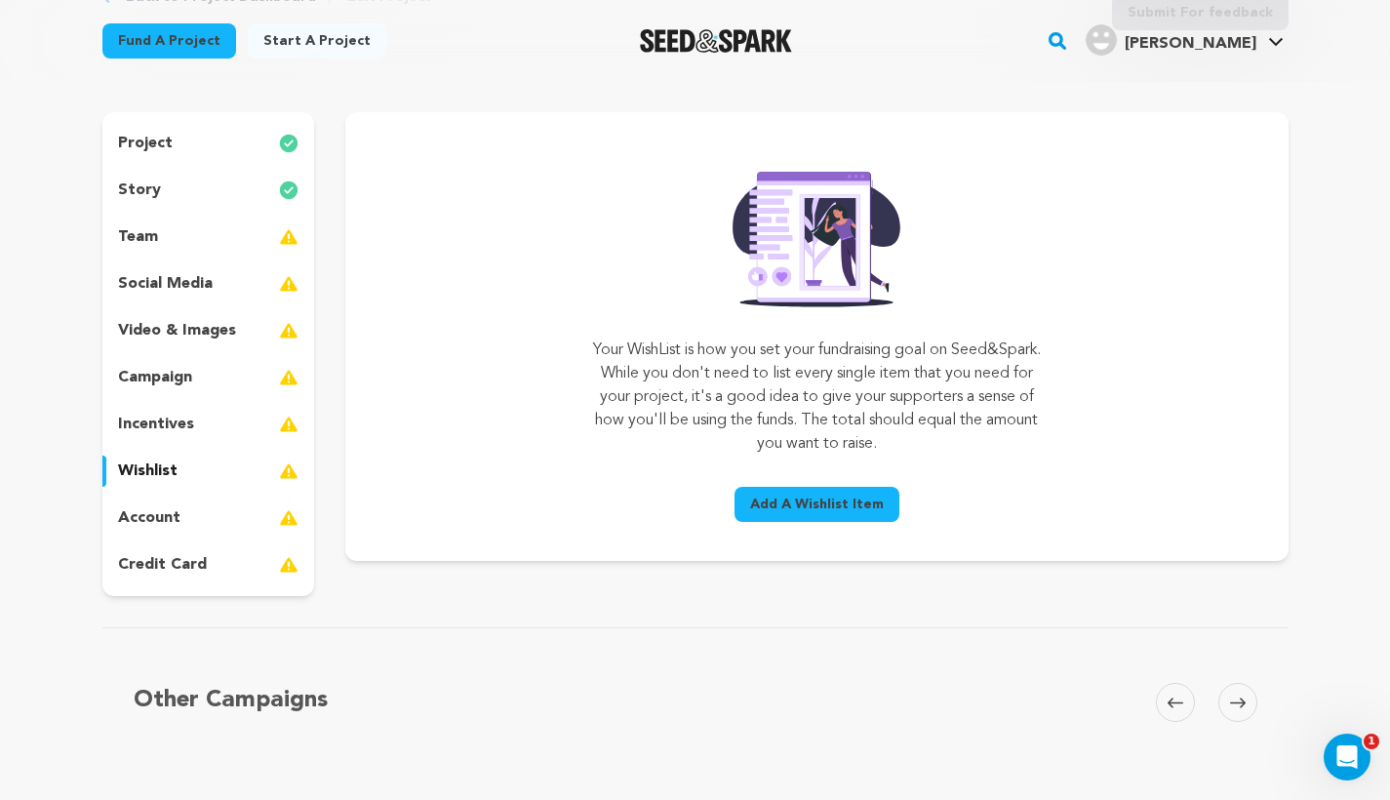
click at [176, 334] on p "video & images" at bounding box center [177, 330] width 118 height 23
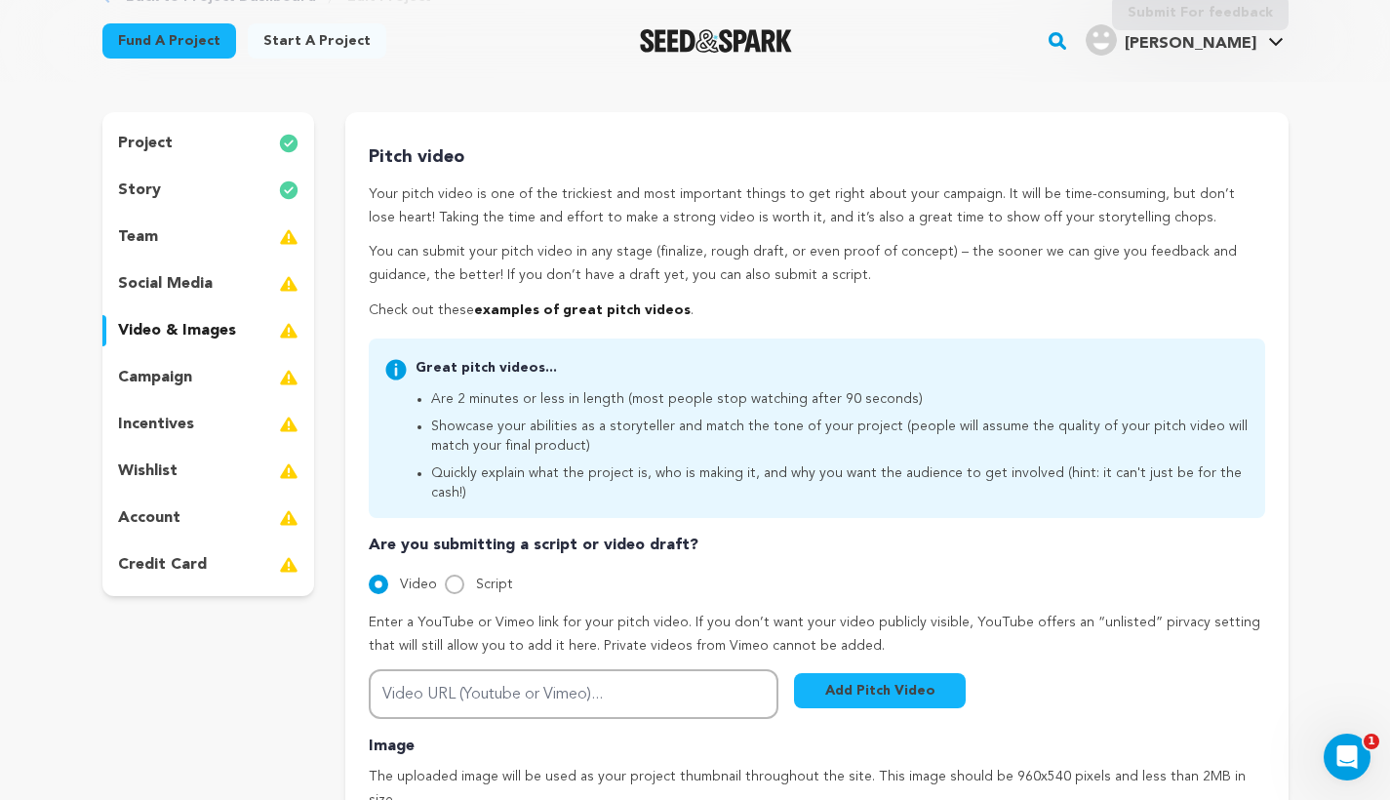
click at [177, 374] on p "campaign" at bounding box center [155, 377] width 74 height 23
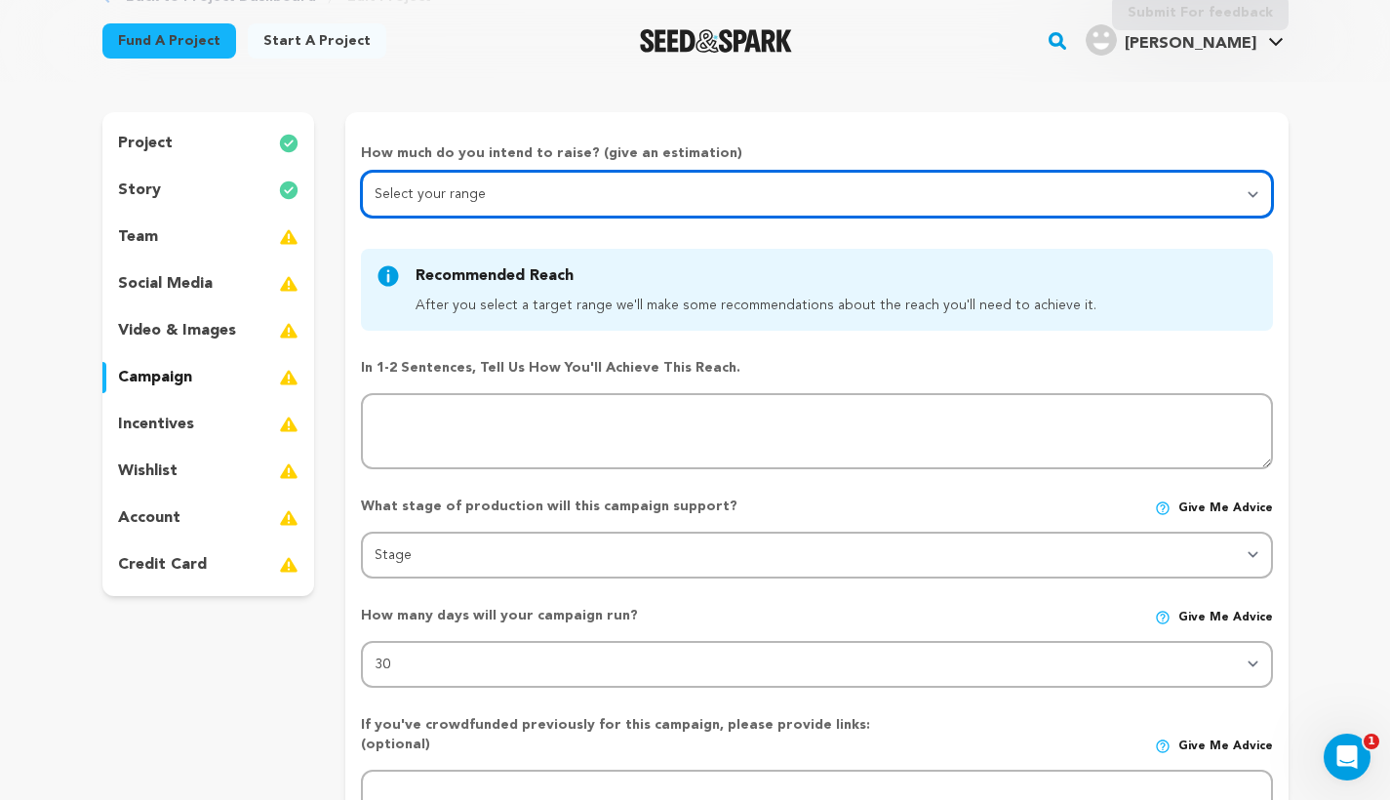
select select "3"
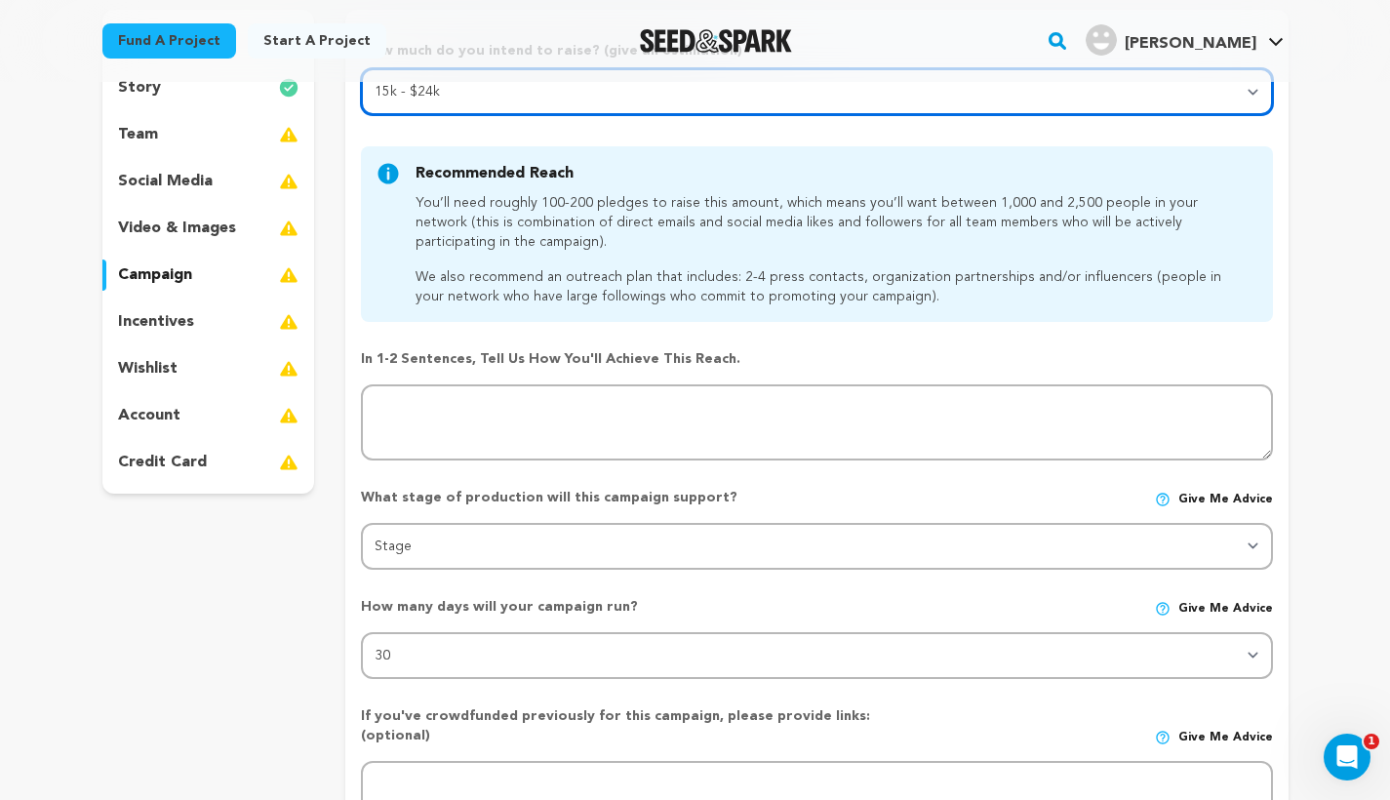
scroll to position [232, 0]
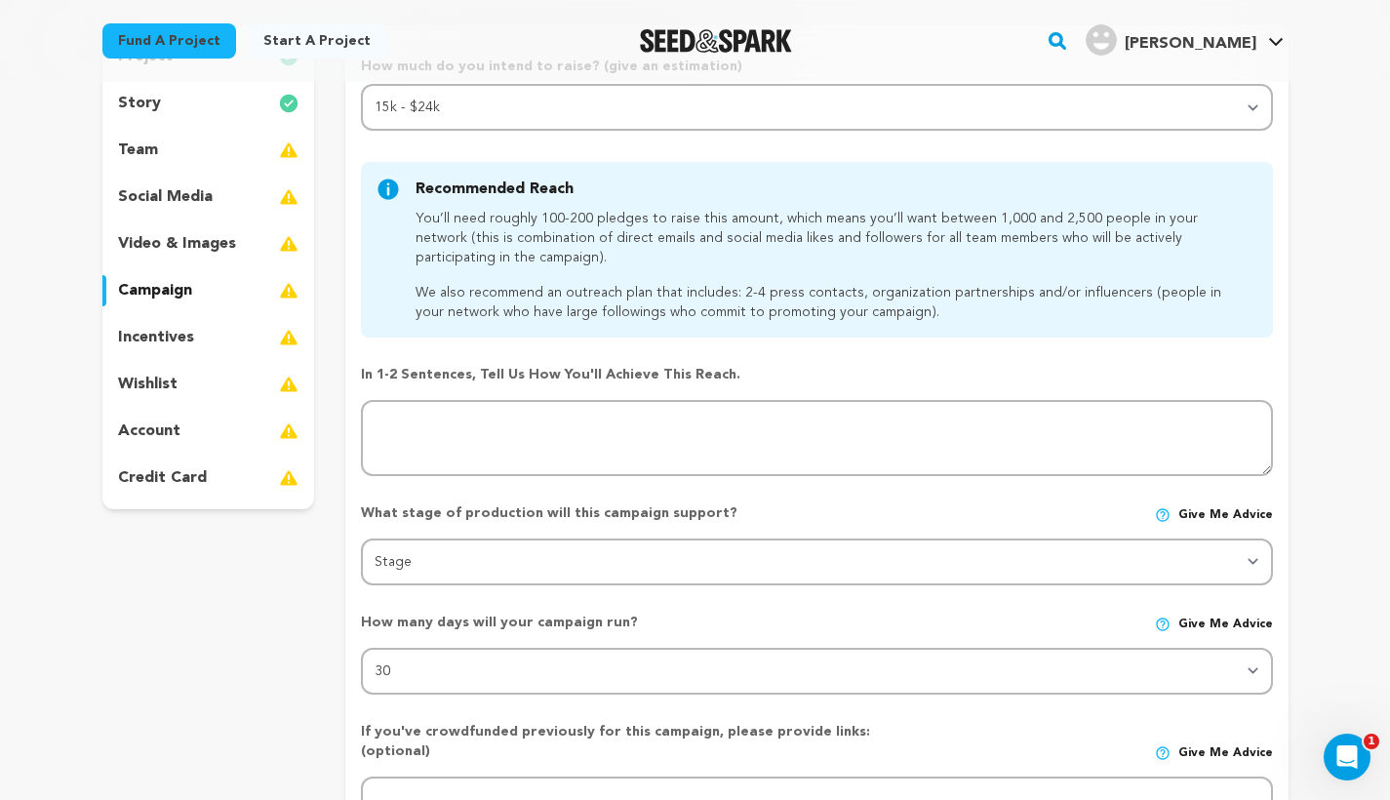
click at [177, 335] on p "incentives" at bounding box center [156, 337] width 76 height 23
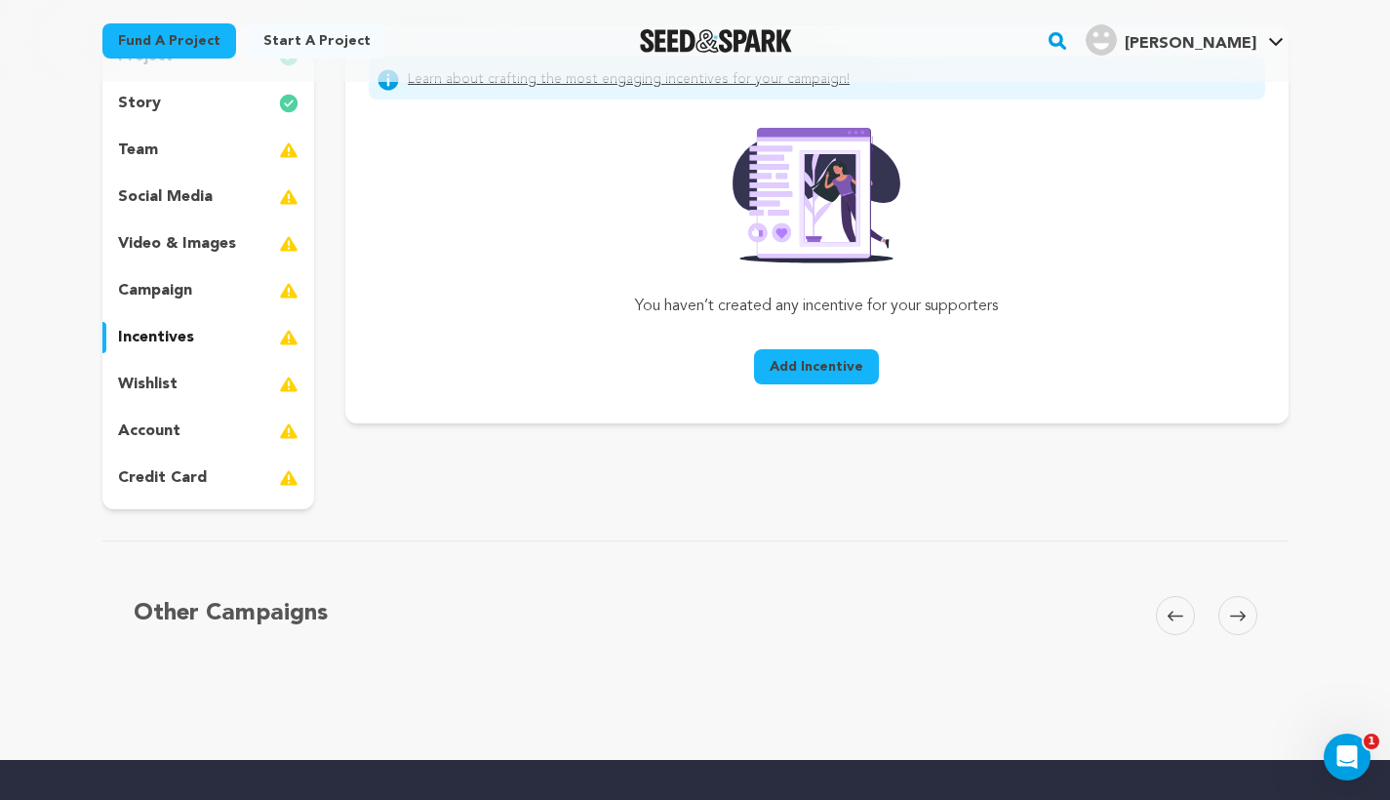
click at [192, 375] on div "wishlist" at bounding box center [208, 384] width 213 height 31
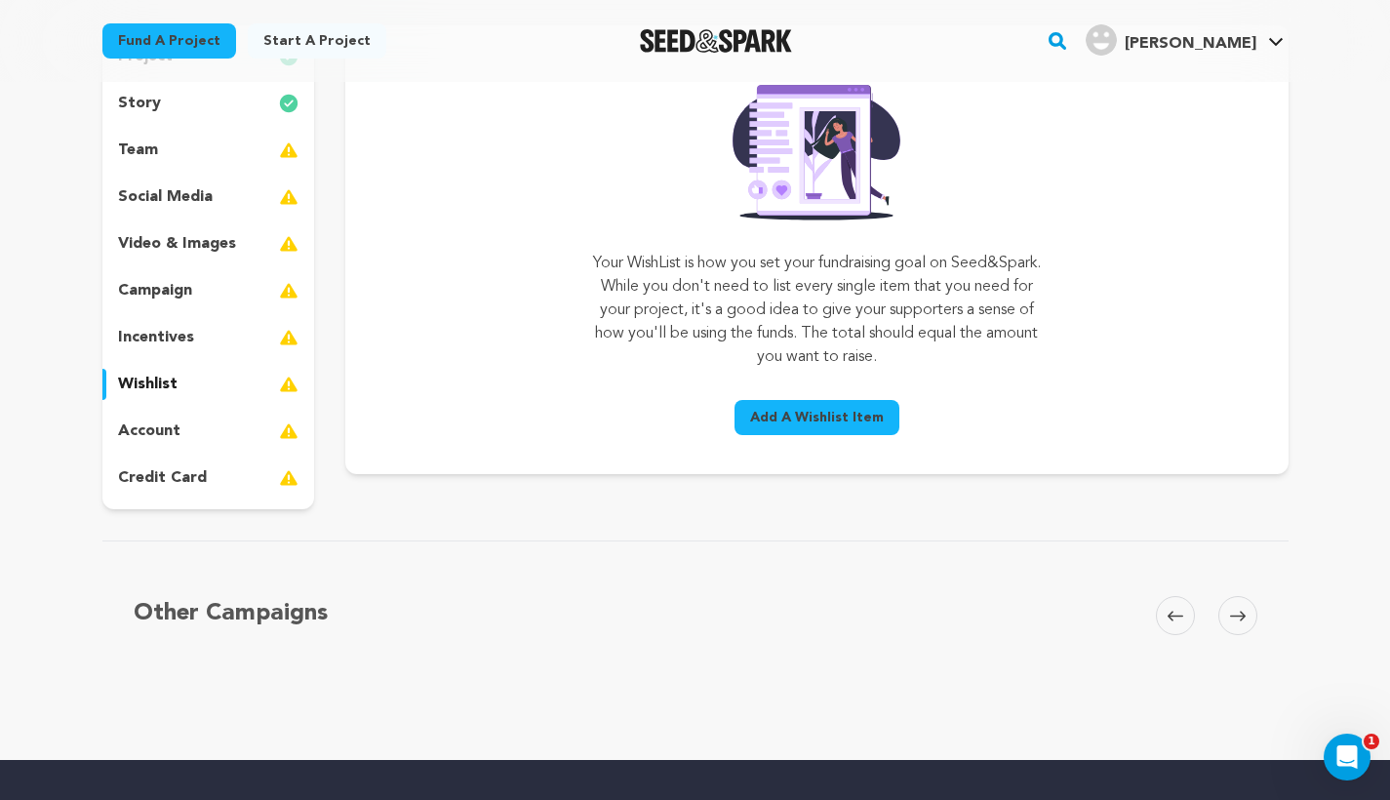
click at [195, 434] on div "account" at bounding box center [208, 430] width 213 height 31
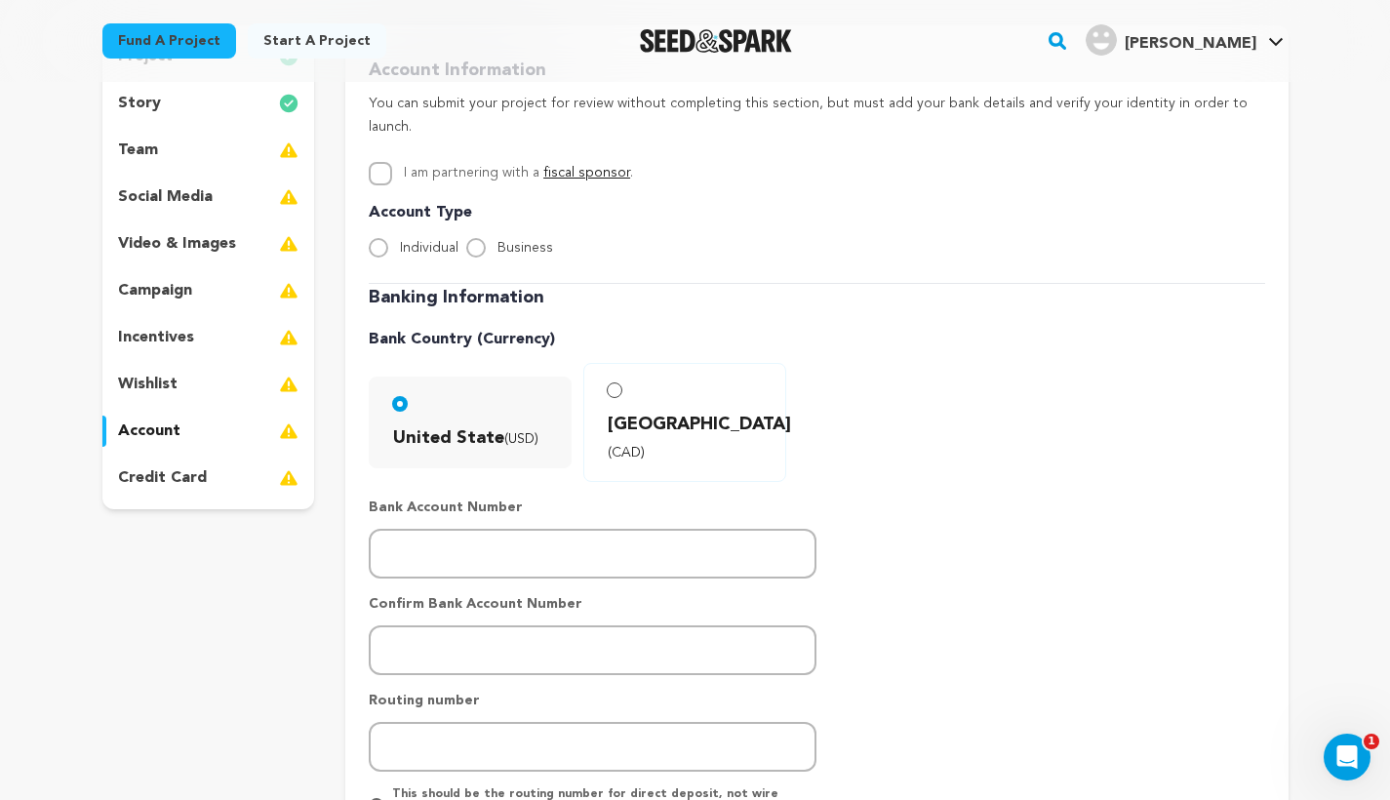
click at [249, 479] on div "credit card" at bounding box center [208, 477] width 213 height 31
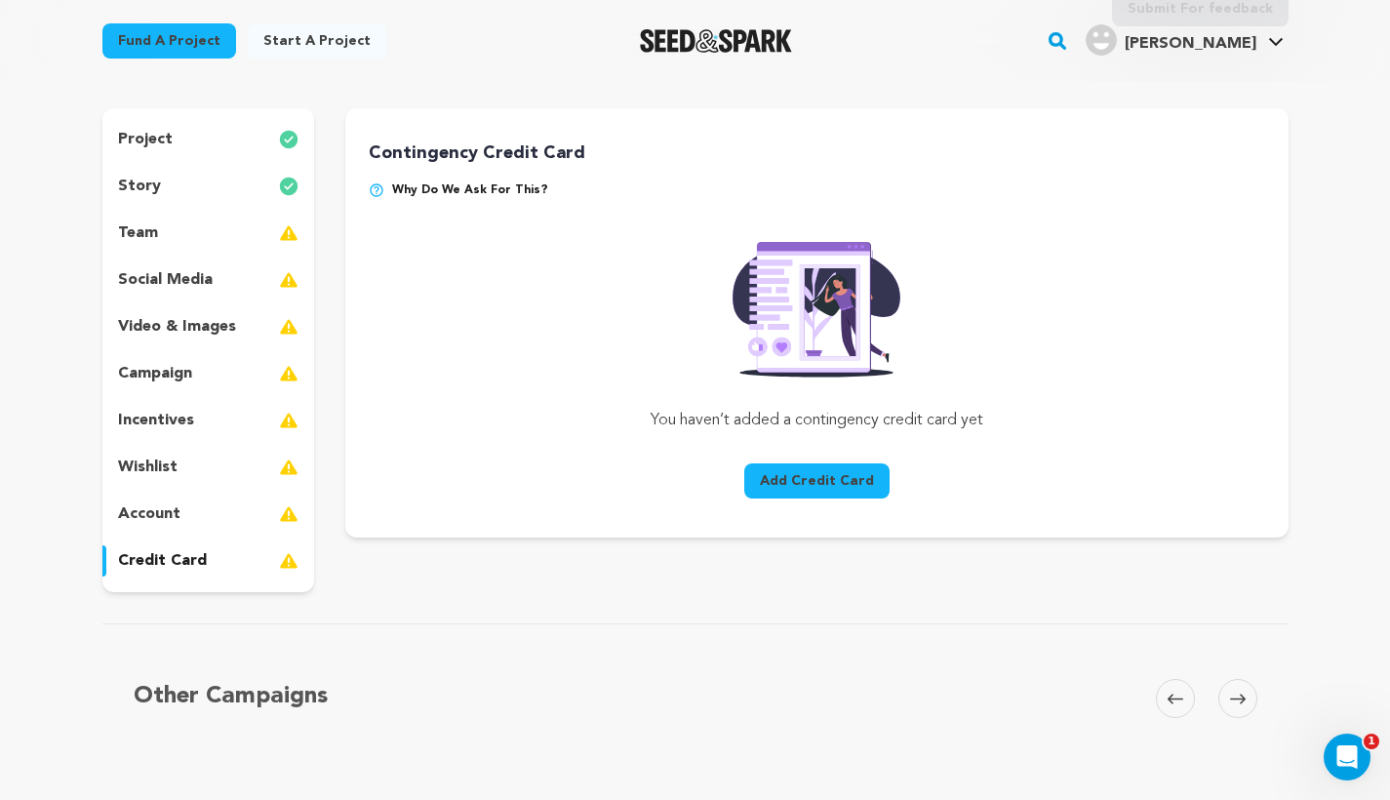
scroll to position [146, 0]
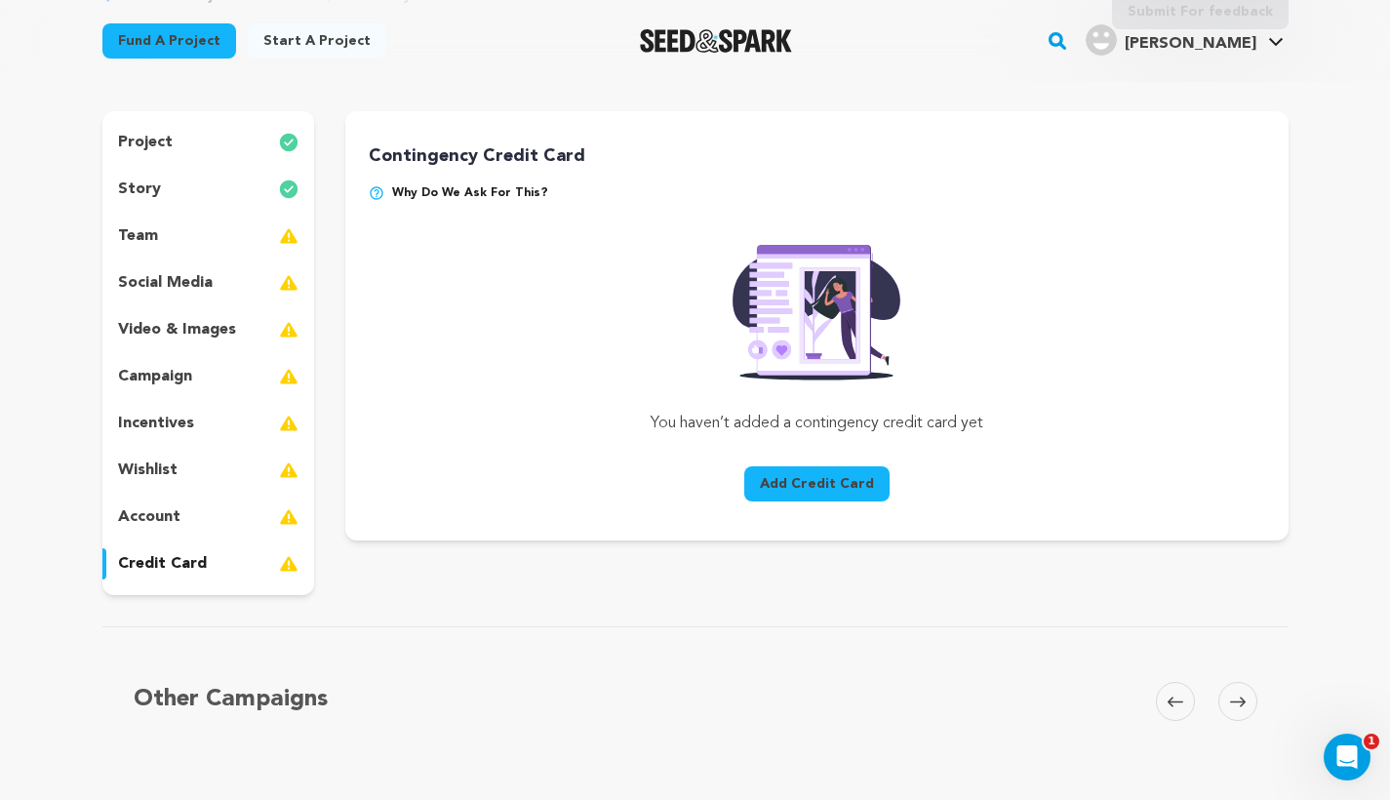
click at [374, 192] on img at bounding box center [377, 193] width 16 height 16
click at [196, 515] on div "account" at bounding box center [208, 516] width 213 height 31
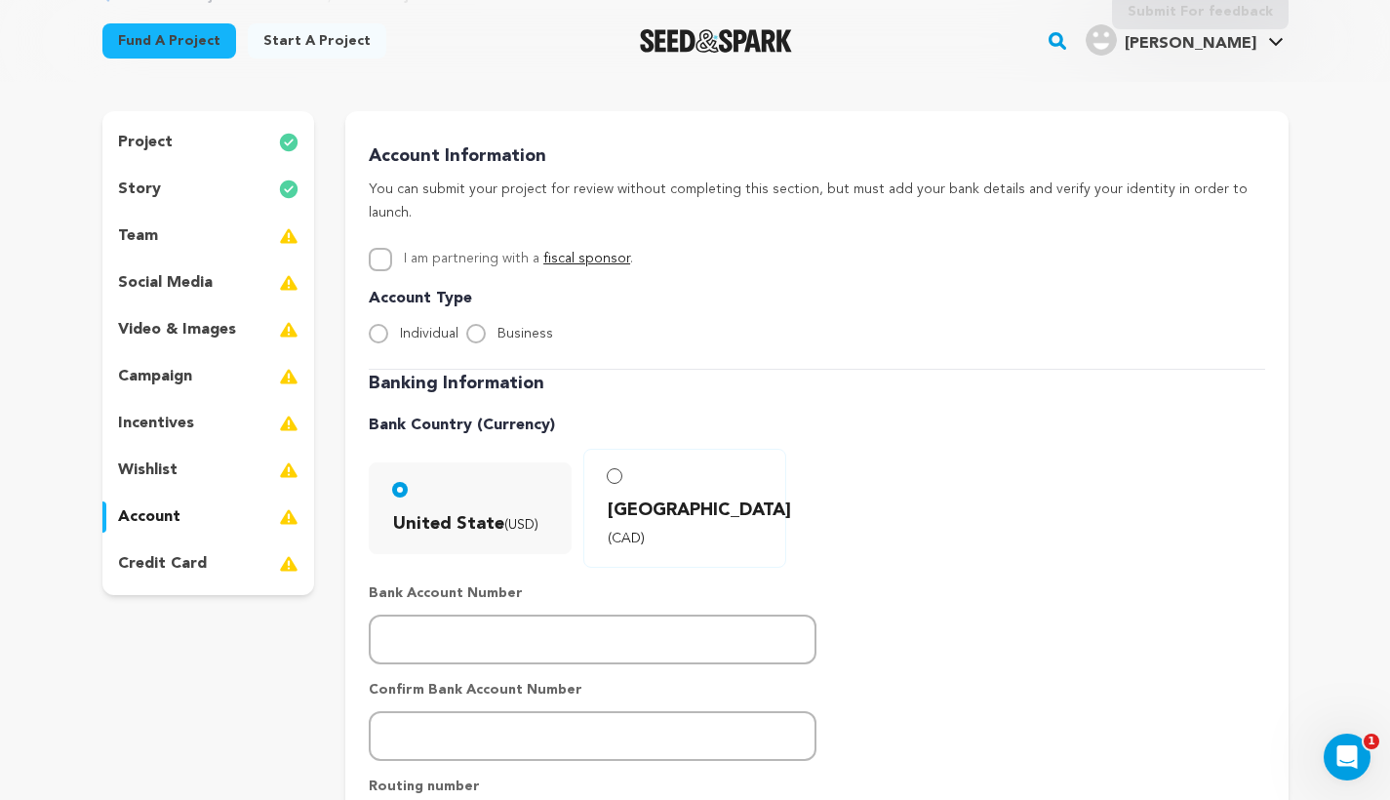
click at [205, 236] on div "team" at bounding box center [208, 235] width 213 height 31
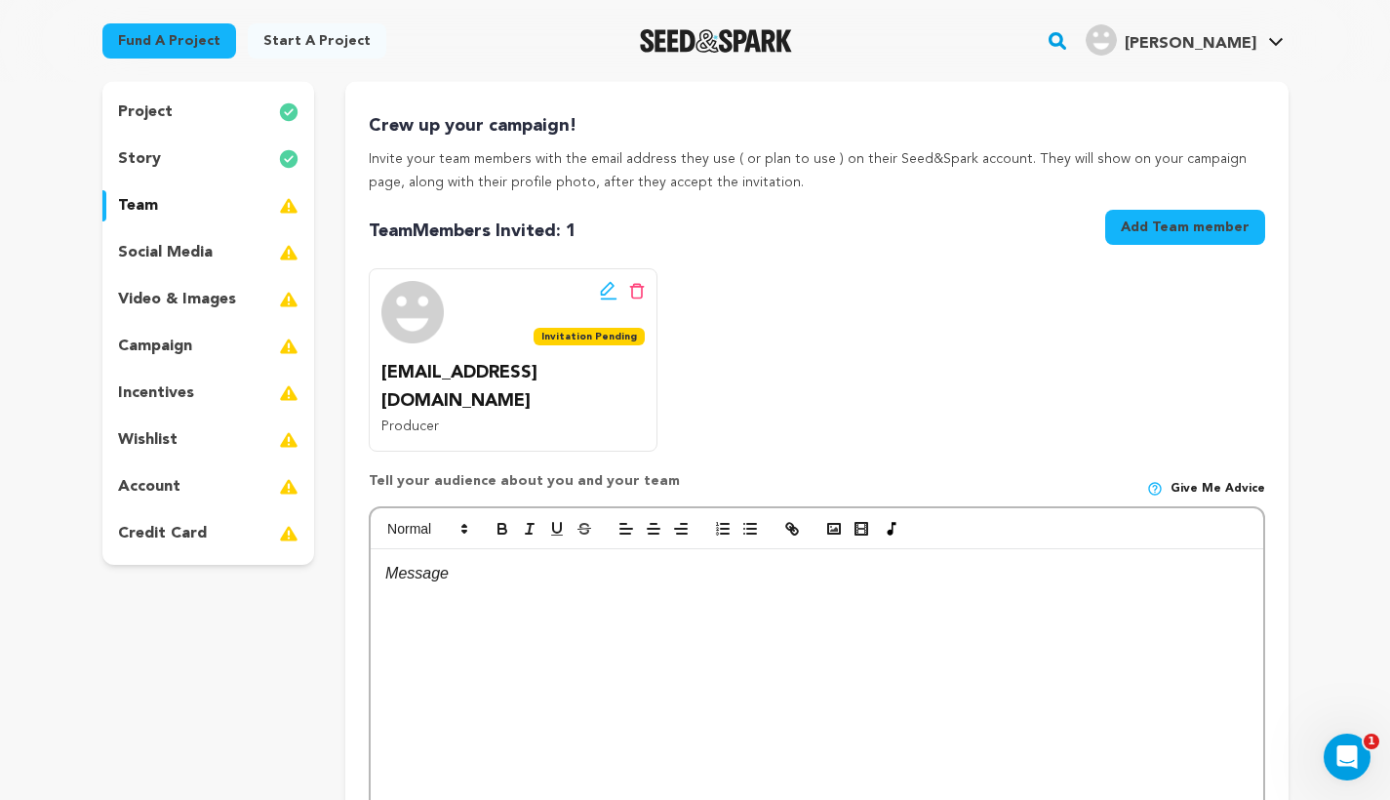
scroll to position [174, 0]
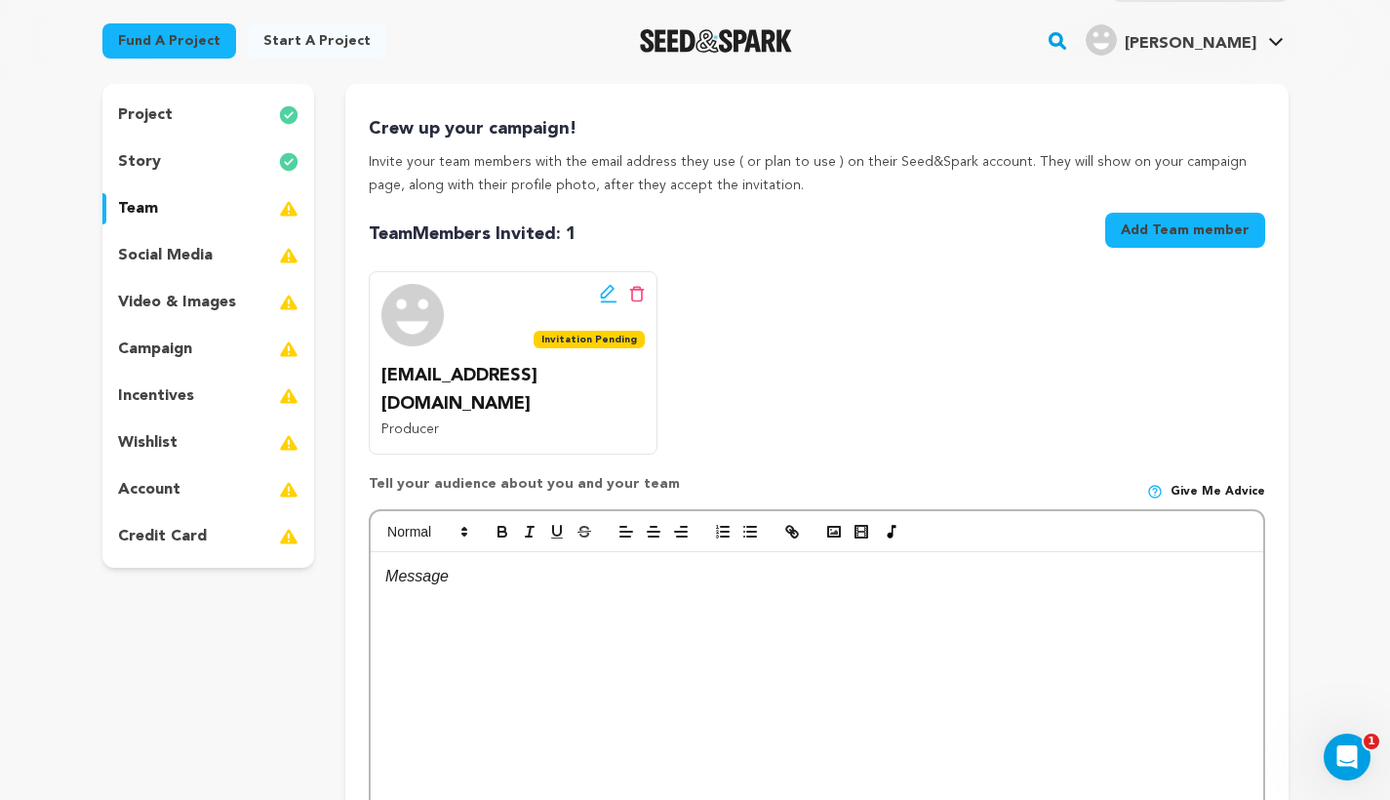
click at [246, 254] on div "social media" at bounding box center [208, 255] width 213 height 31
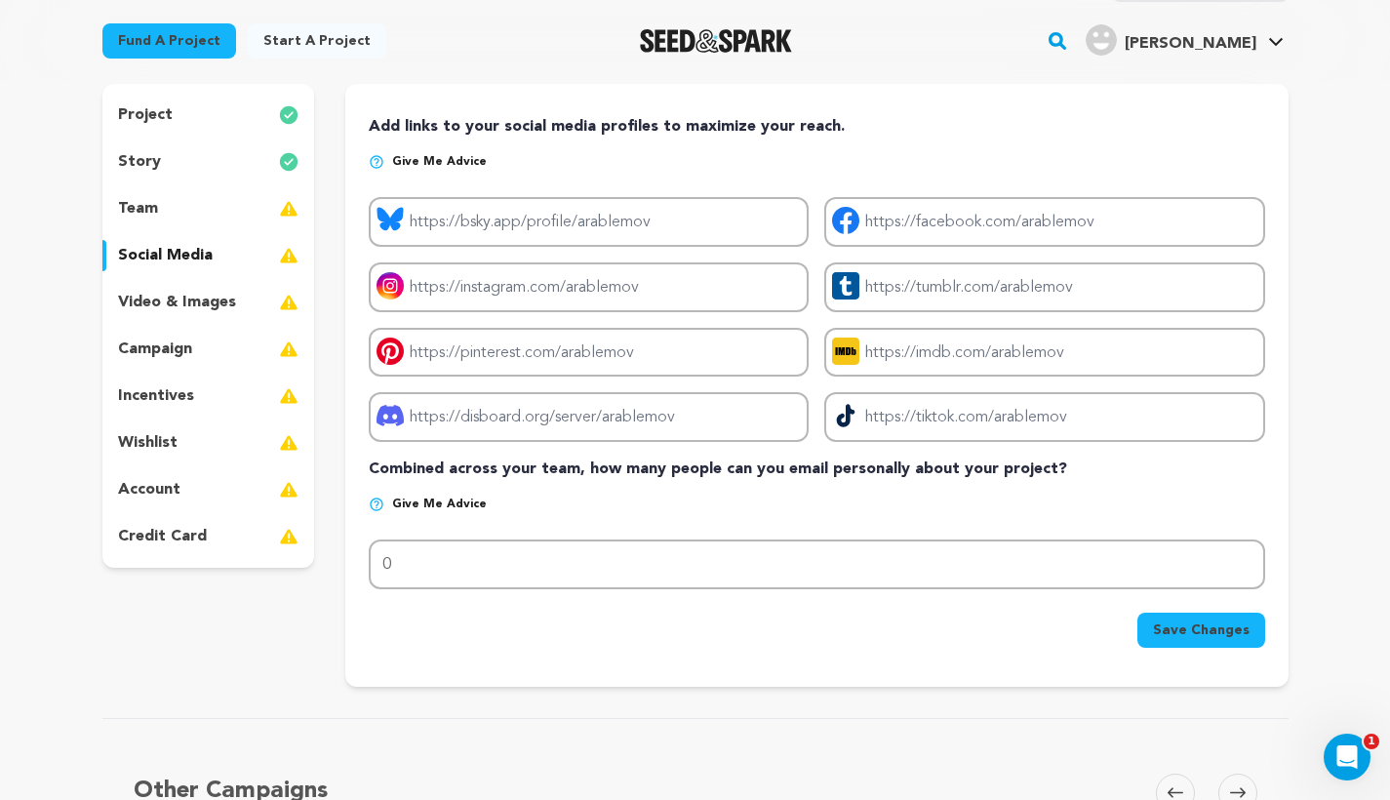
click at [217, 157] on div "story" at bounding box center [208, 161] width 213 height 31
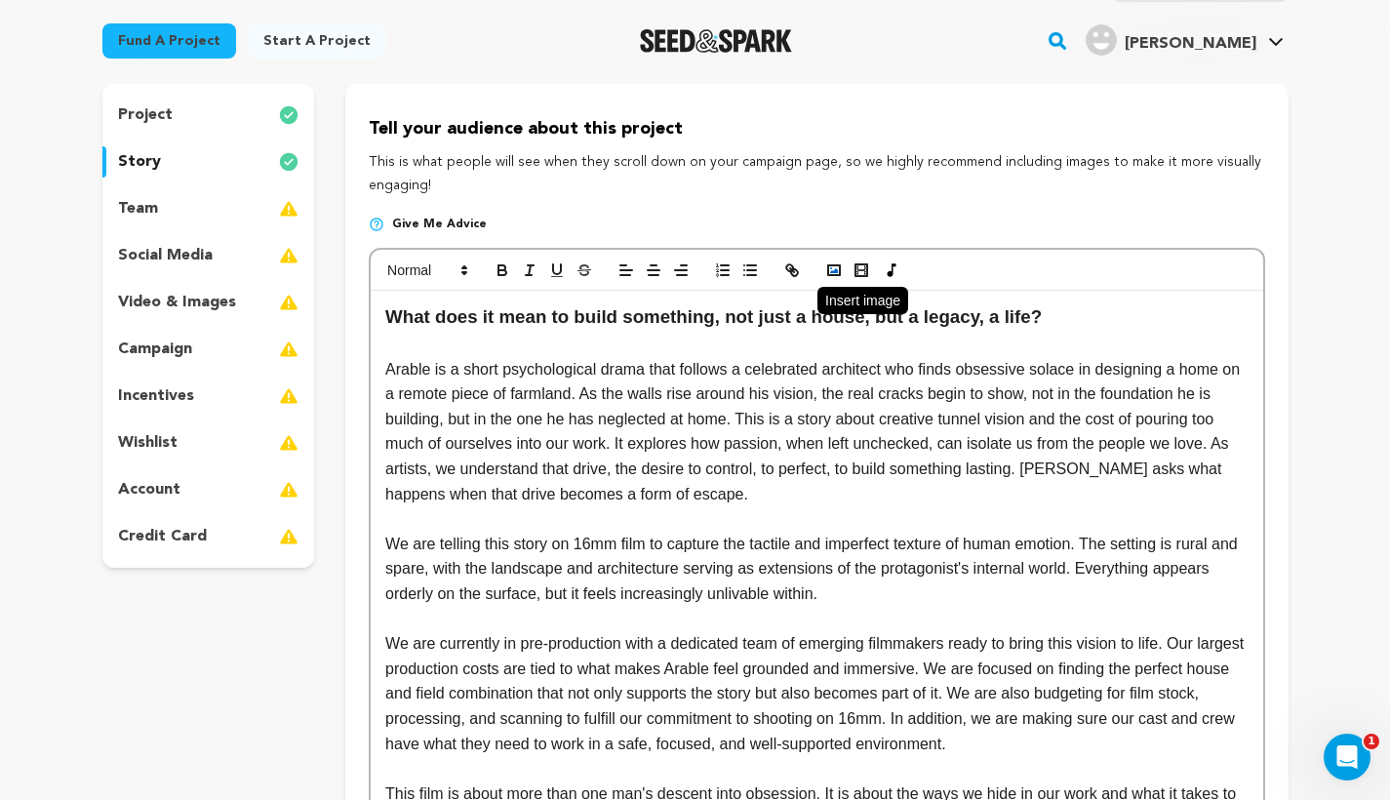
click at [836, 273] on rect "button" at bounding box center [834, 270] width 12 height 10
click at [834, 265] on icon "button" at bounding box center [834, 270] width 18 height 18
click at [834, 265] on rect "button" at bounding box center [834, 270] width 12 height 10
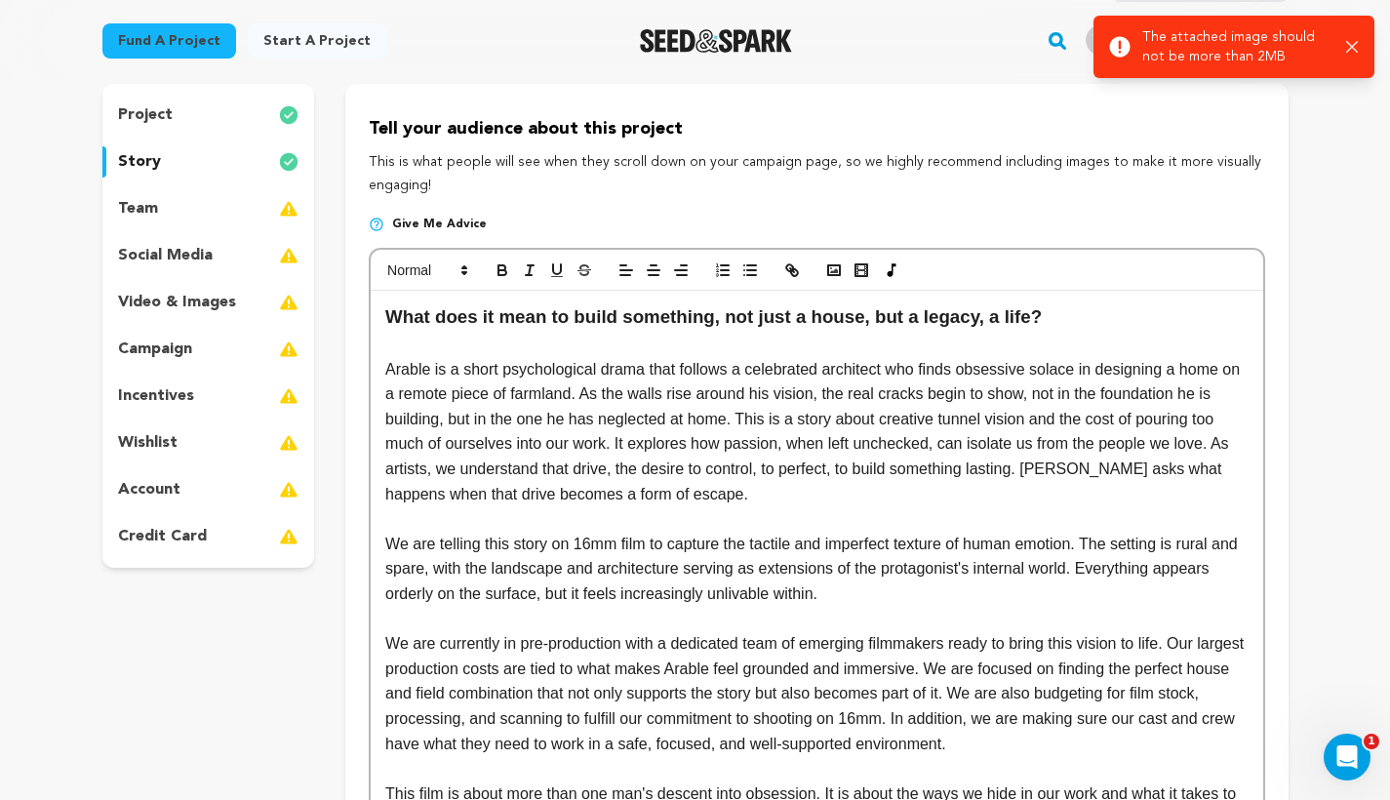
click at [1352, 45] on icon "button" at bounding box center [1352, 47] width 13 height 13
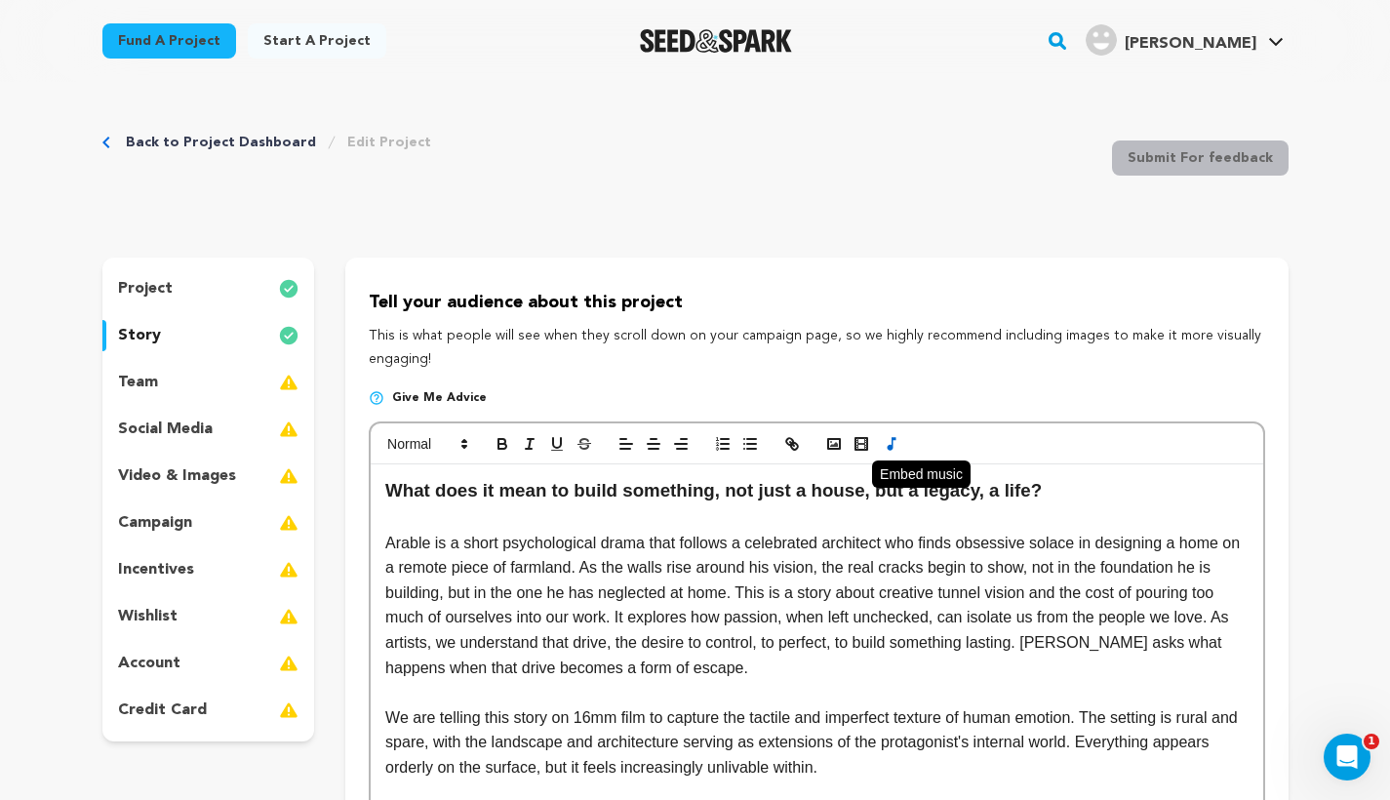
click at [890, 442] on icon "button" at bounding box center [891, 444] width 23 height 18
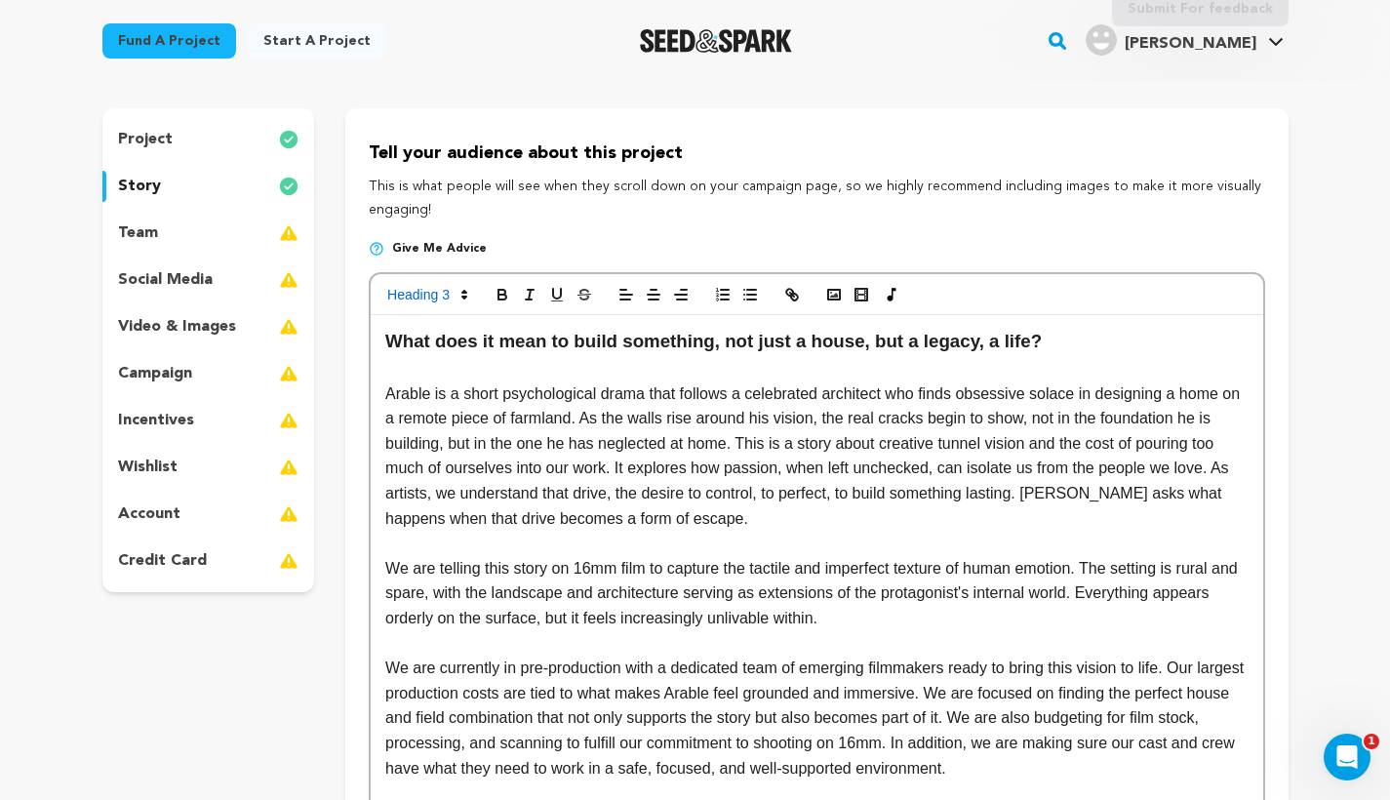
scroll to position [143, 0]
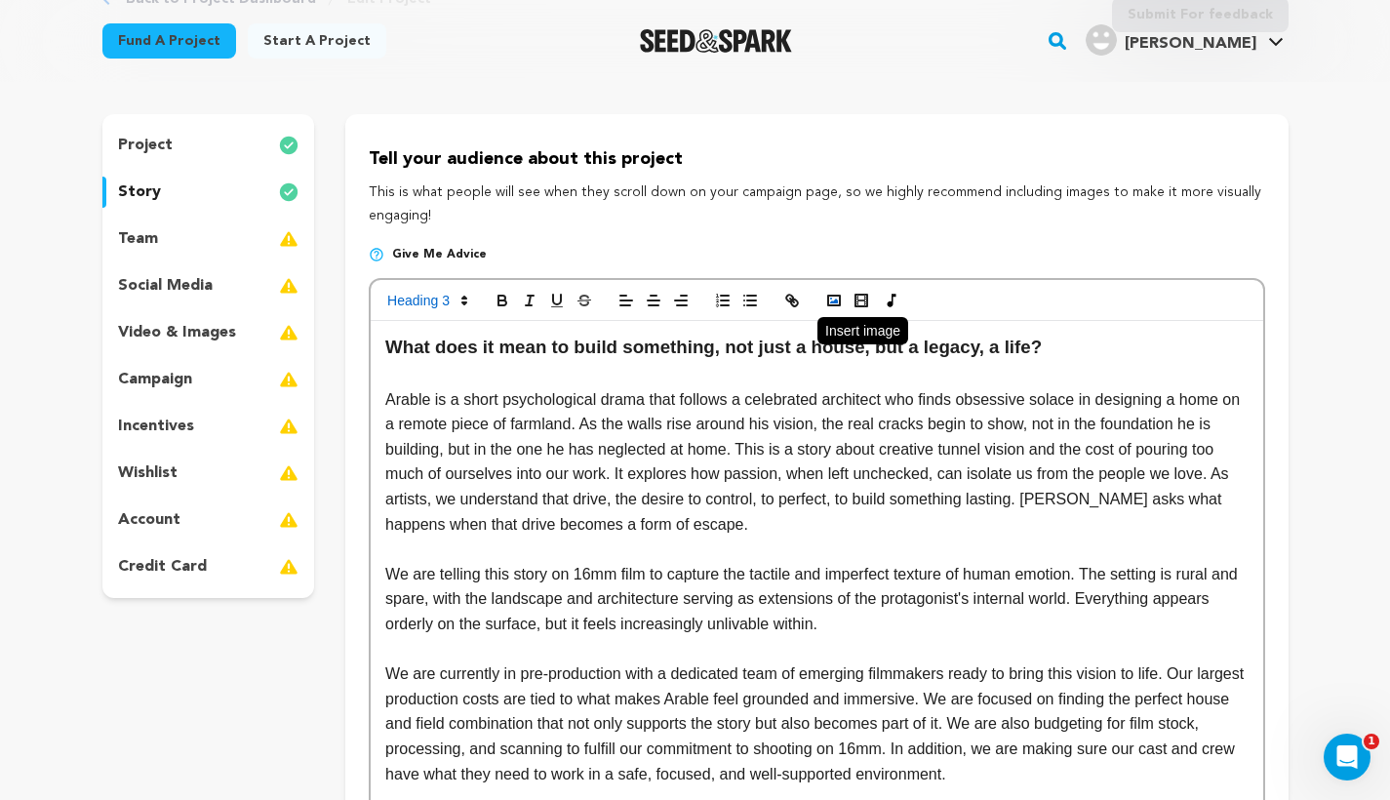
click at [830, 304] on rect "button" at bounding box center [834, 300] width 12 height 10
click at [829, 303] on rect "button" at bounding box center [834, 300] width 12 height 10
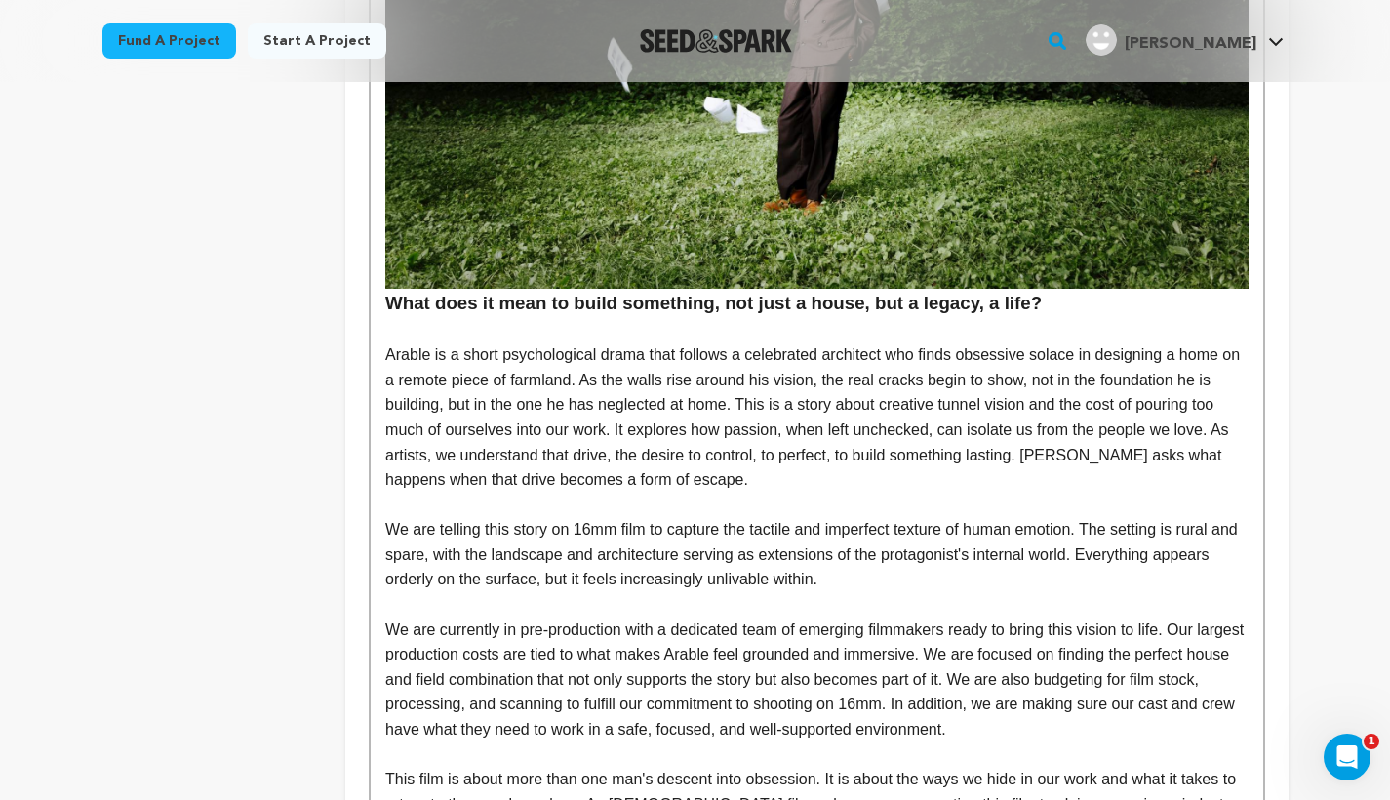
scroll to position [755, 0]
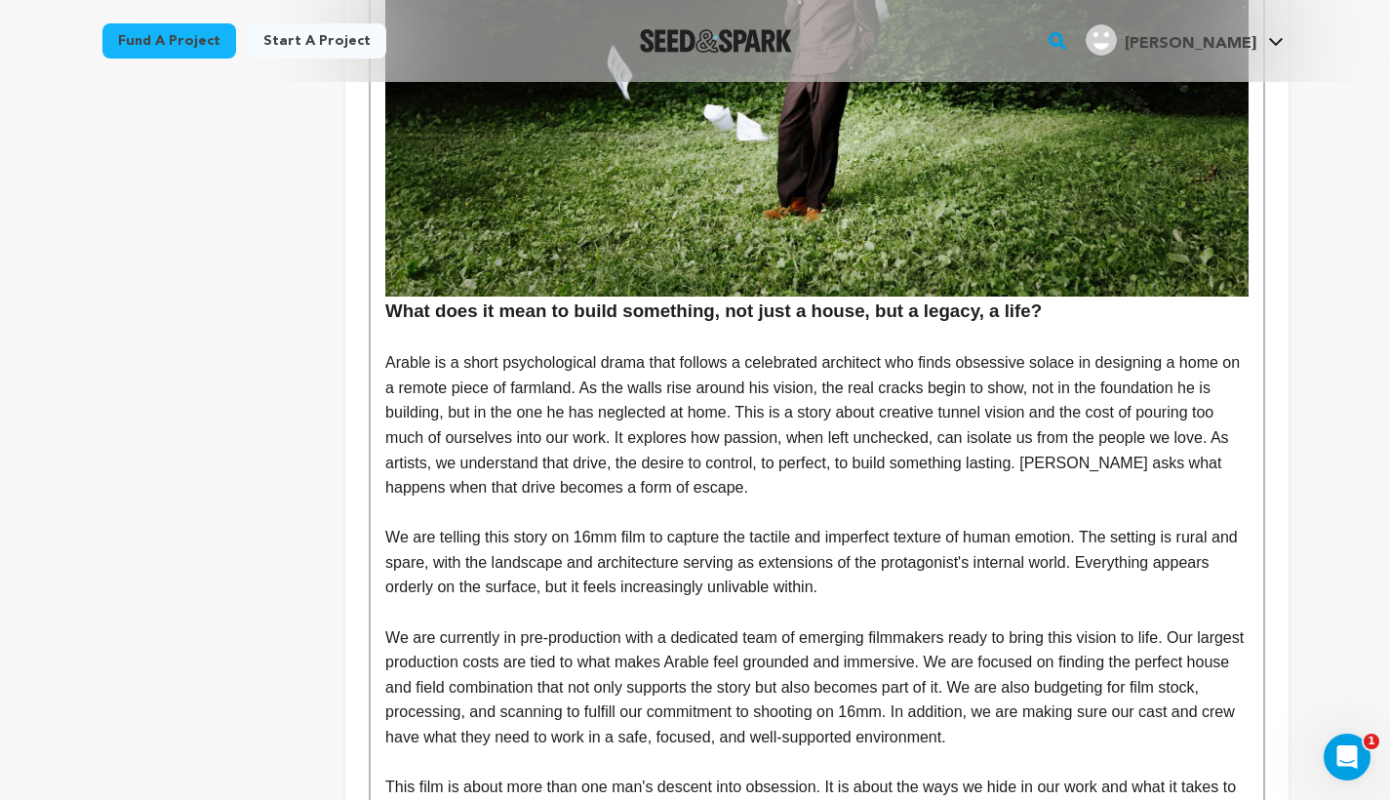
click at [775, 336] on p at bounding box center [816, 338] width 862 height 25
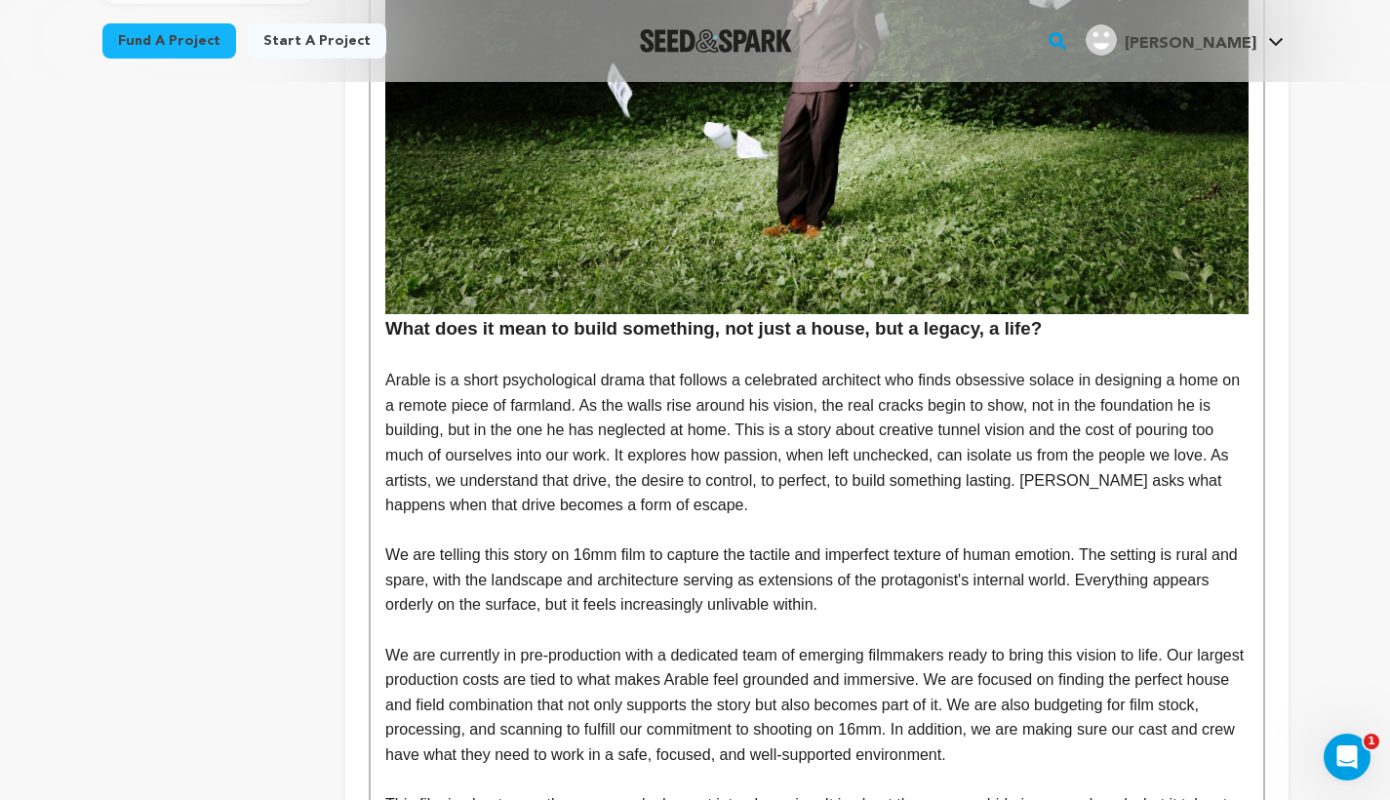
scroll to position [728, 0]
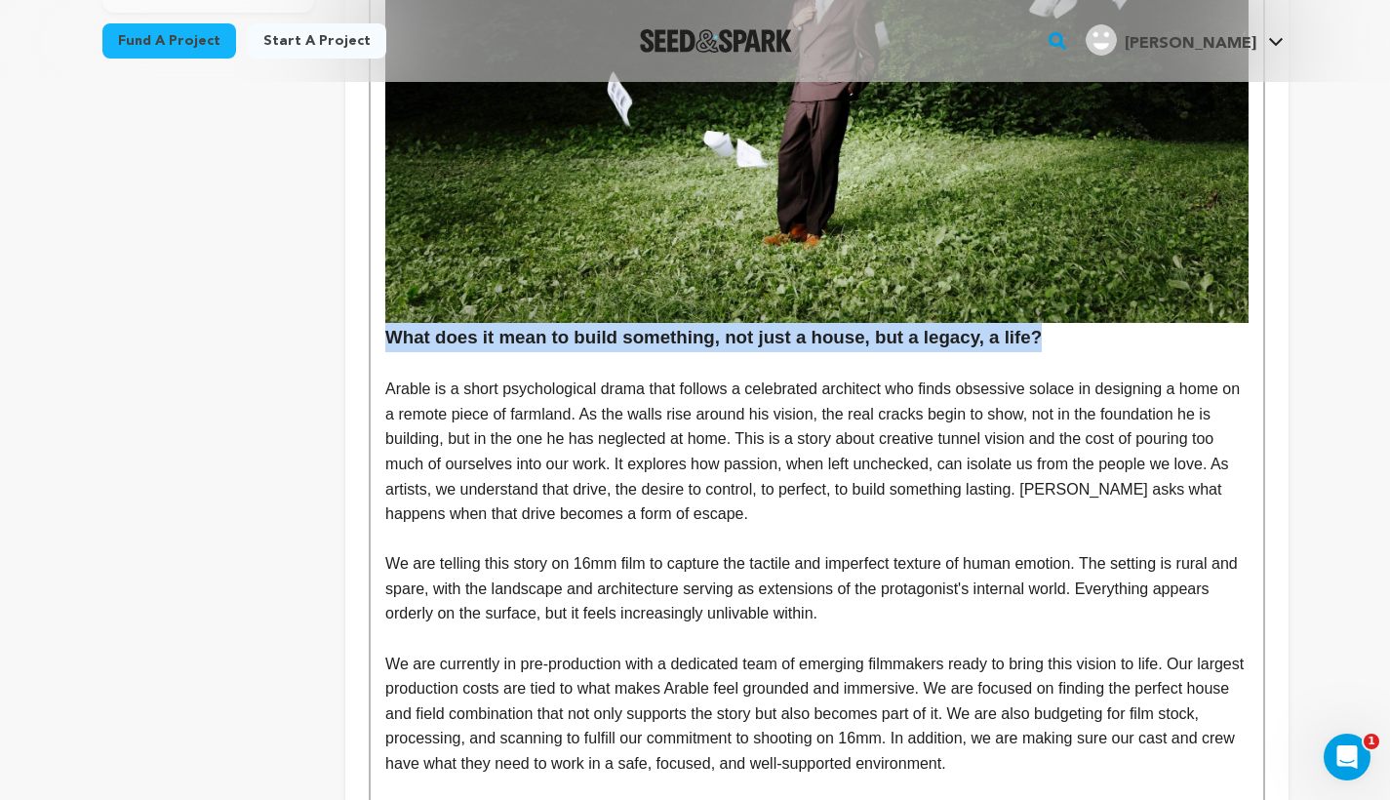
drag, startPoint x: 385, startPoint y: 331, endPoint x: 1035, endPoint y: 345, distance: 649.7
click at [1035, 345] on h3 "What does it mean to build something, not just a house, but a legacy, a life?" at bounding box center [816, 49] width 862 height 604
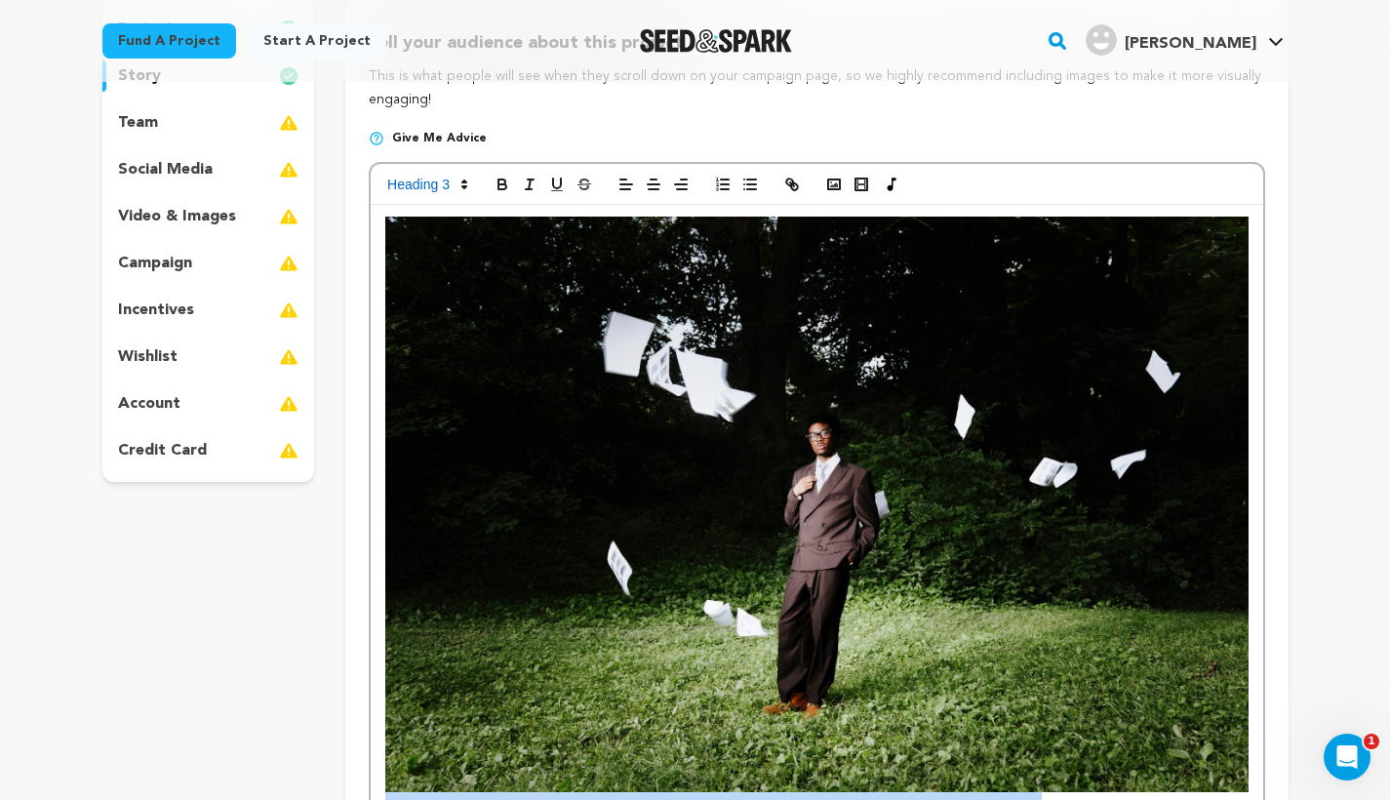
scroll to position [239, 0]
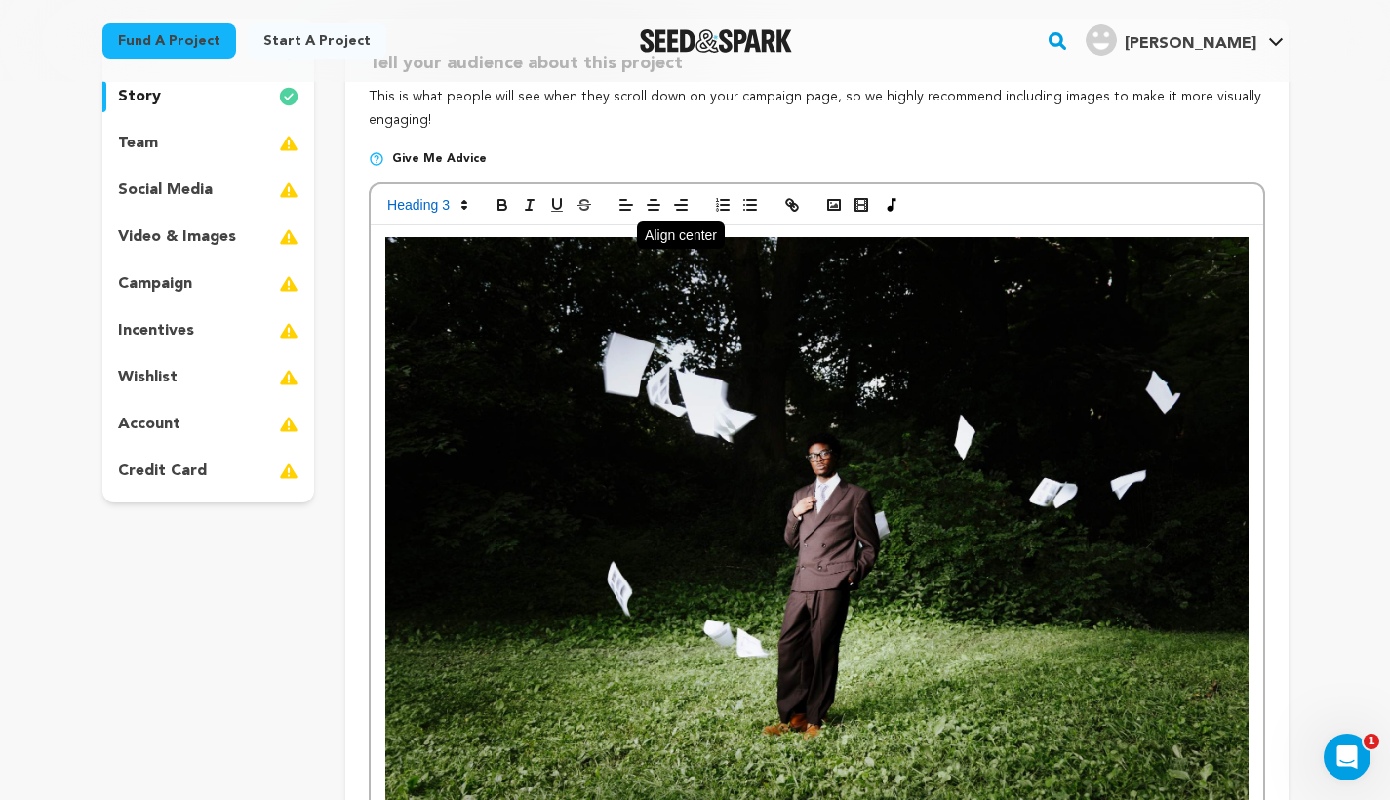
click at [649, 205] on line "button" at bounding box center [654, 205] width 12 height 0
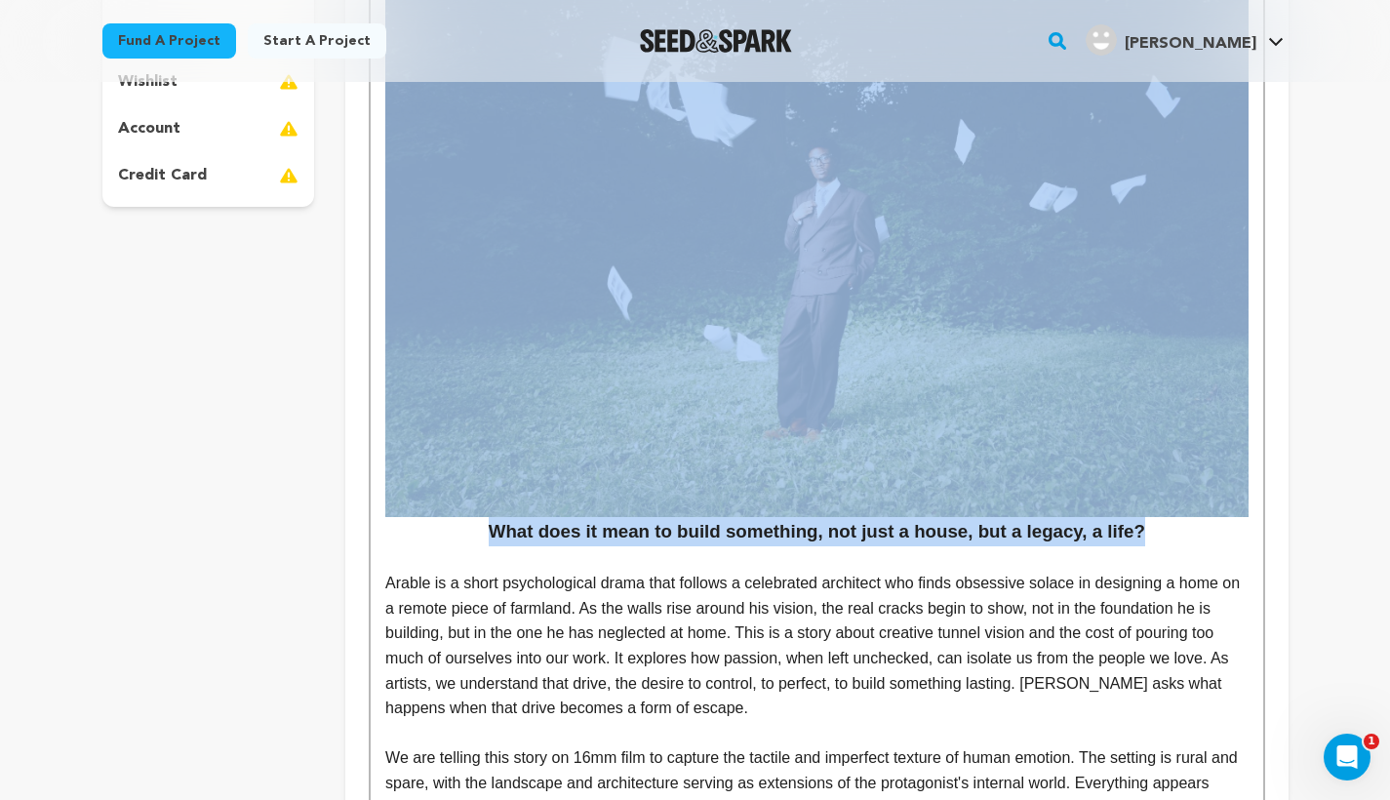
scroll to position [531, 0]
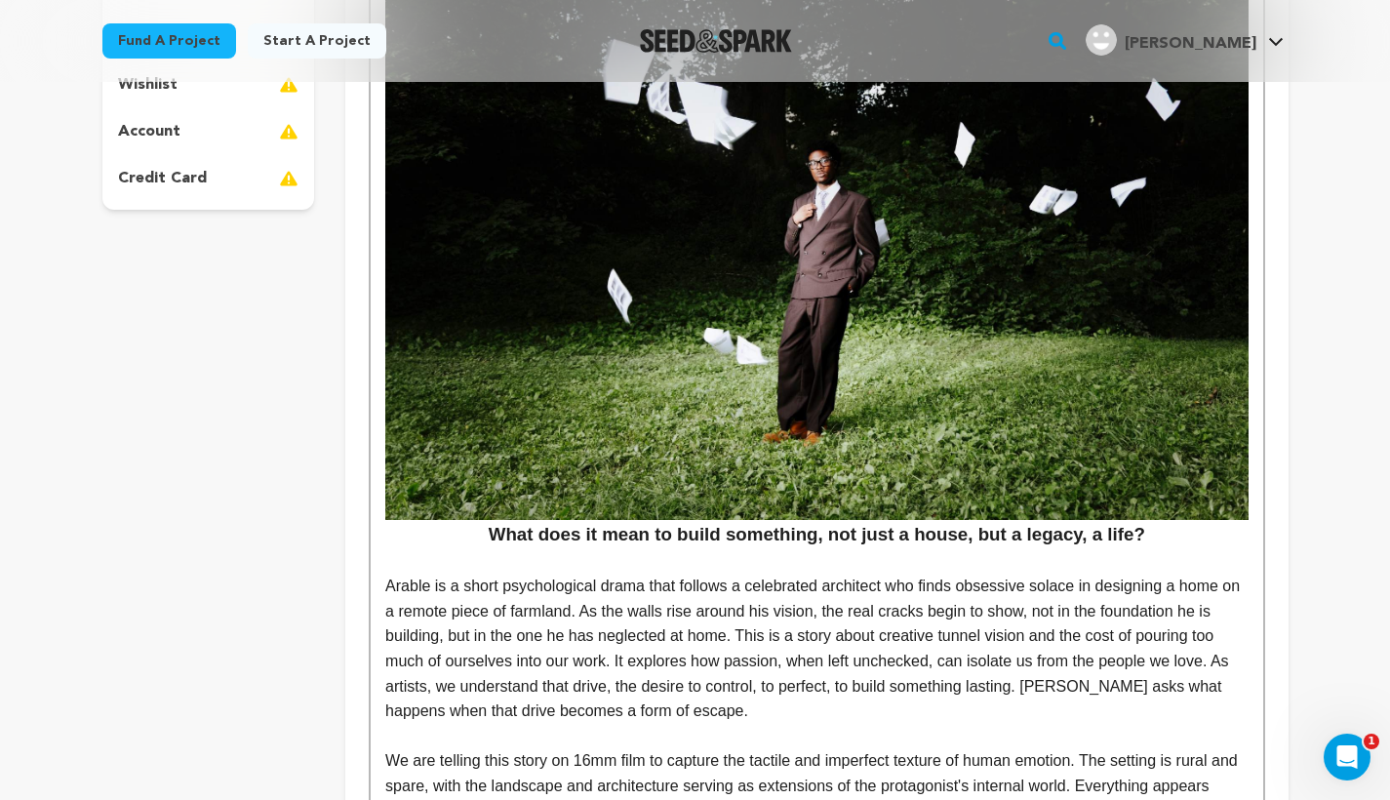
click at [637, 549] on p at bounding box center [816, 561] width 862 height 25
click at [491, 532] on h3 "What does it mean to build something, not just a house, but a legacy, a life?" at bounding box center [816, 246] width 862 height 604
click at [844, 314] on img at bounding box center [816, 231] width 862 height 574
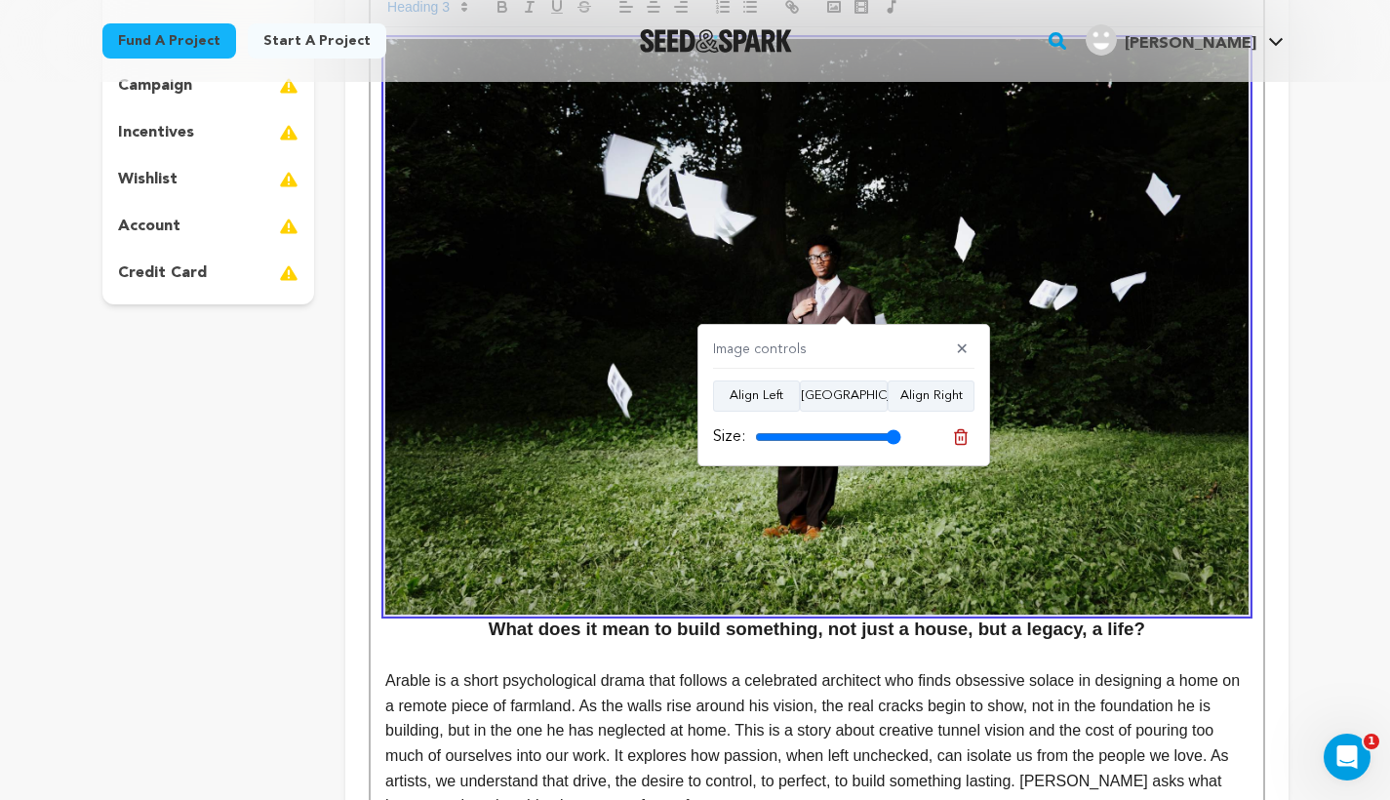
scroll to position [437, 0]
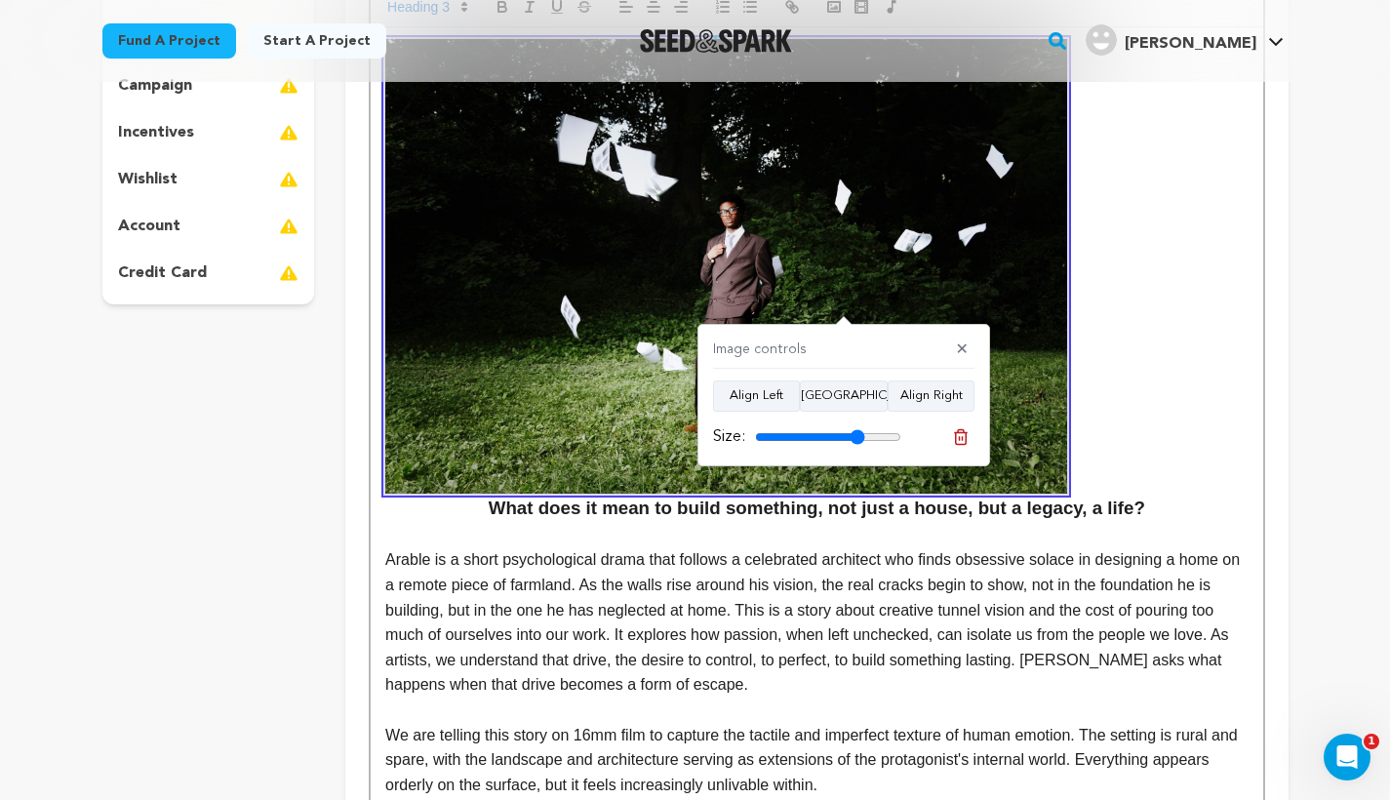
drag, startPoint x: 885, startPoint y: 433, endPoint x: 856, endPoint y: 441, distance: 30.3
type input "75"
click at [856, 441] on input "range" at bounding box center [828, 437] width 146 height 16
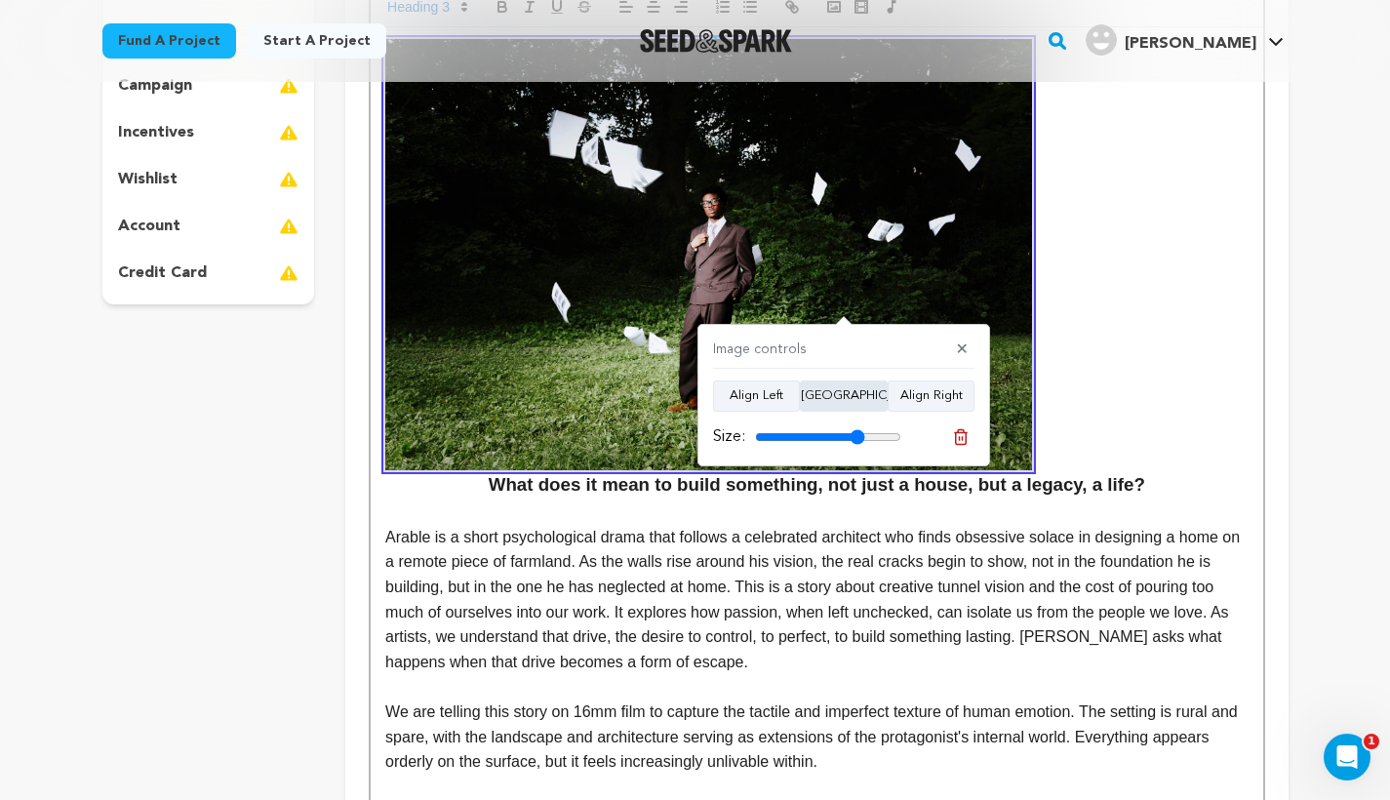
click at [831, 395] on button "[GEOGRAPHIC_DATA]" at bounding box center [844, 395] width 88 height 31
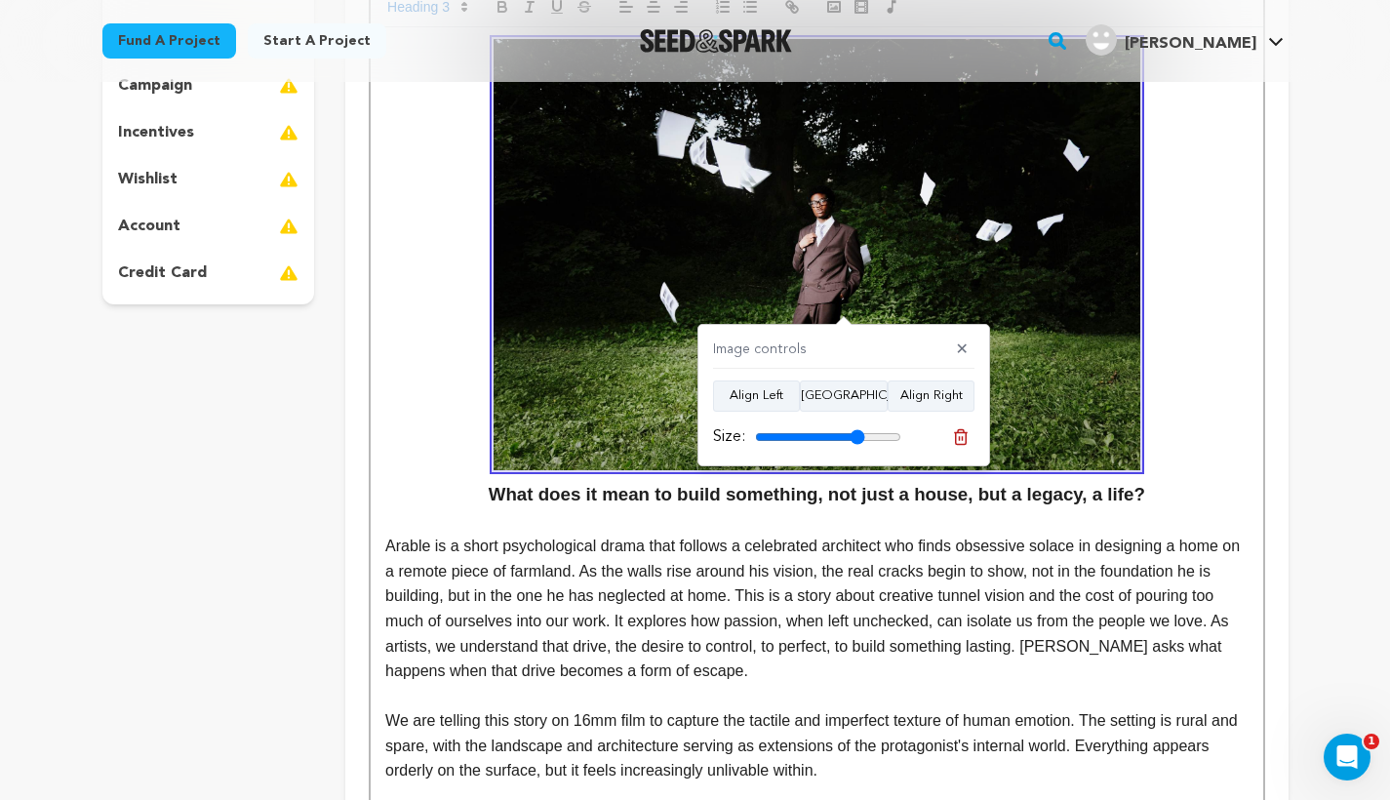
click at [1203, 443] on h3 "What does it mean to build something, not just a house, but a legacy, a life?" at bounding box center [816, 273] width 862 height 469
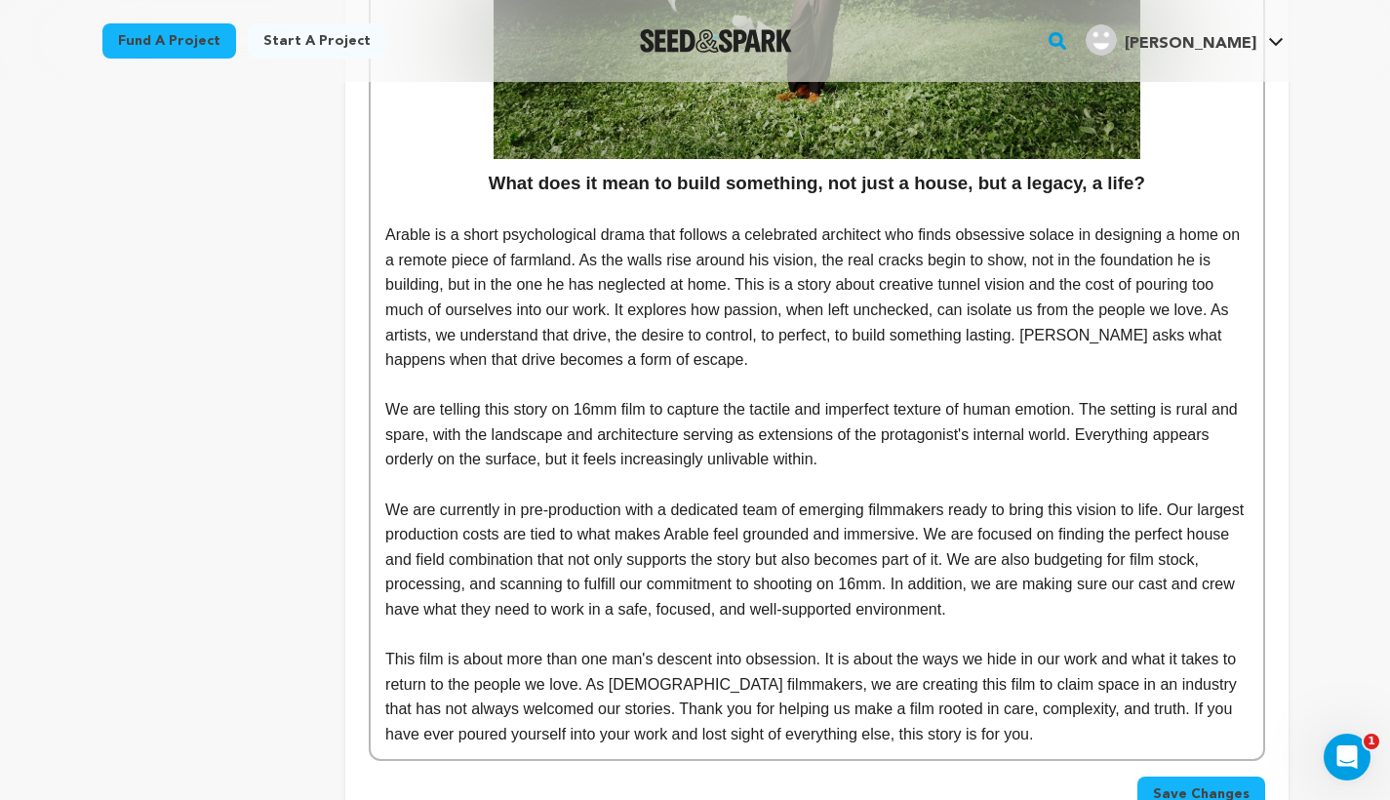
scroll to position [722, 0]
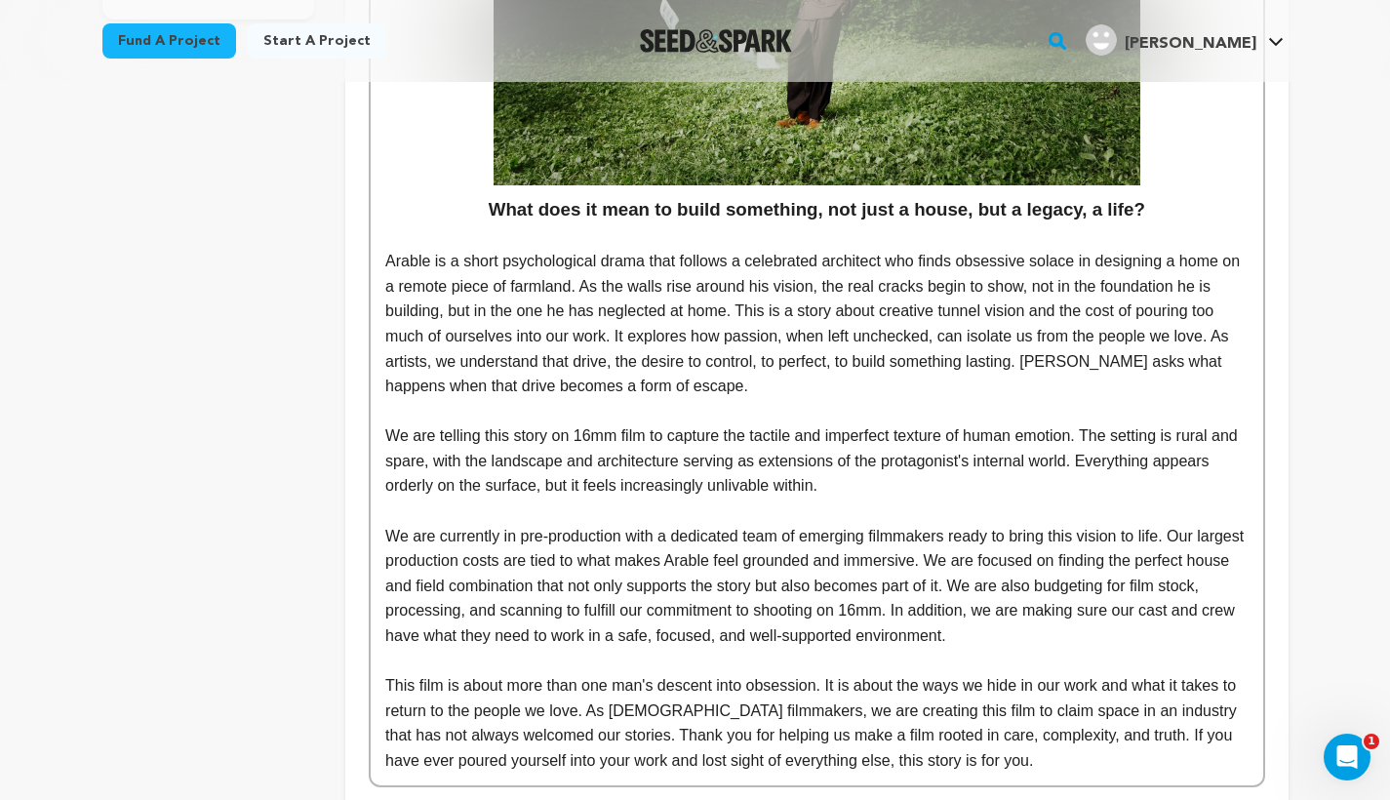
click at [706, 379] on p "Arable is a short psychological drama that follows a celebrated architect who f…" at bounding box center [816, 324] width 862 height 150
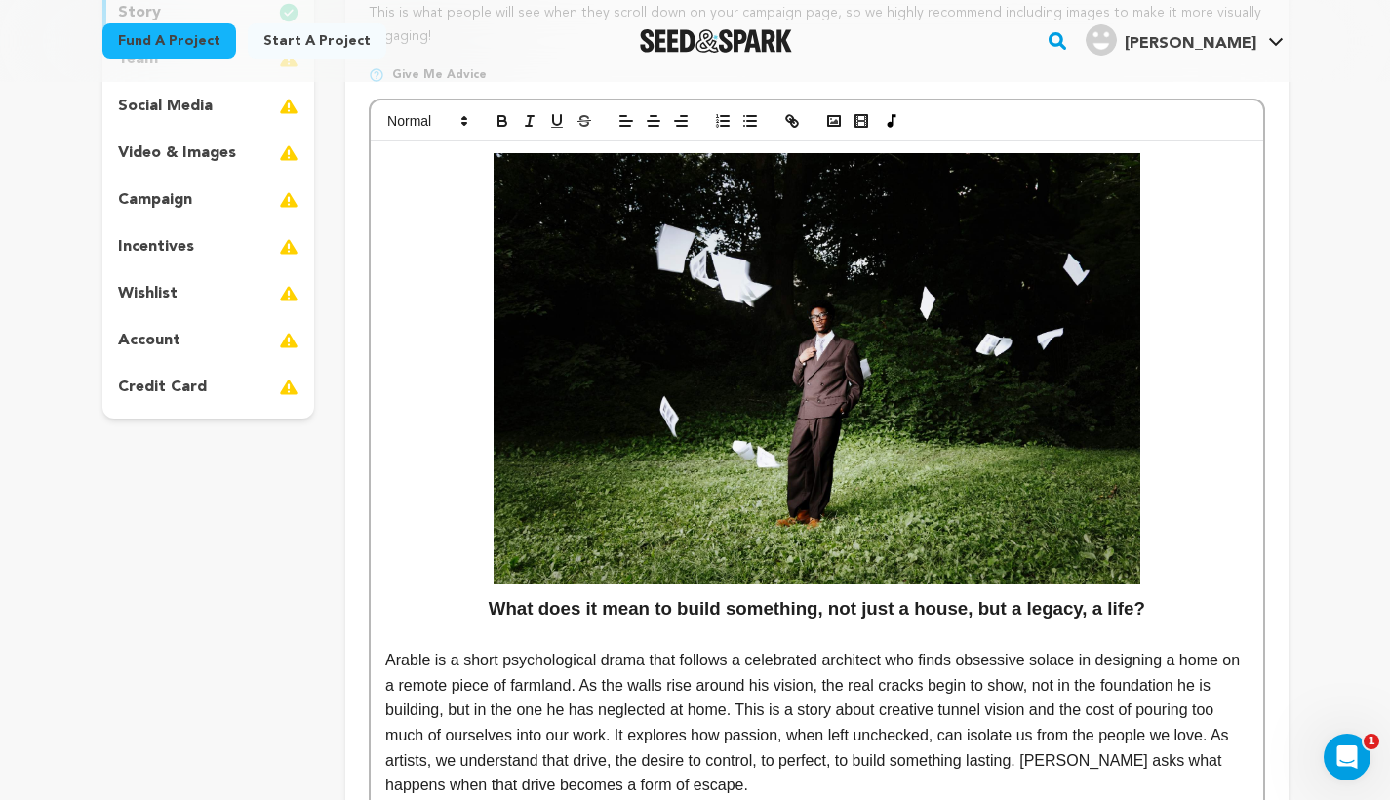
scroll to position [320, 0]
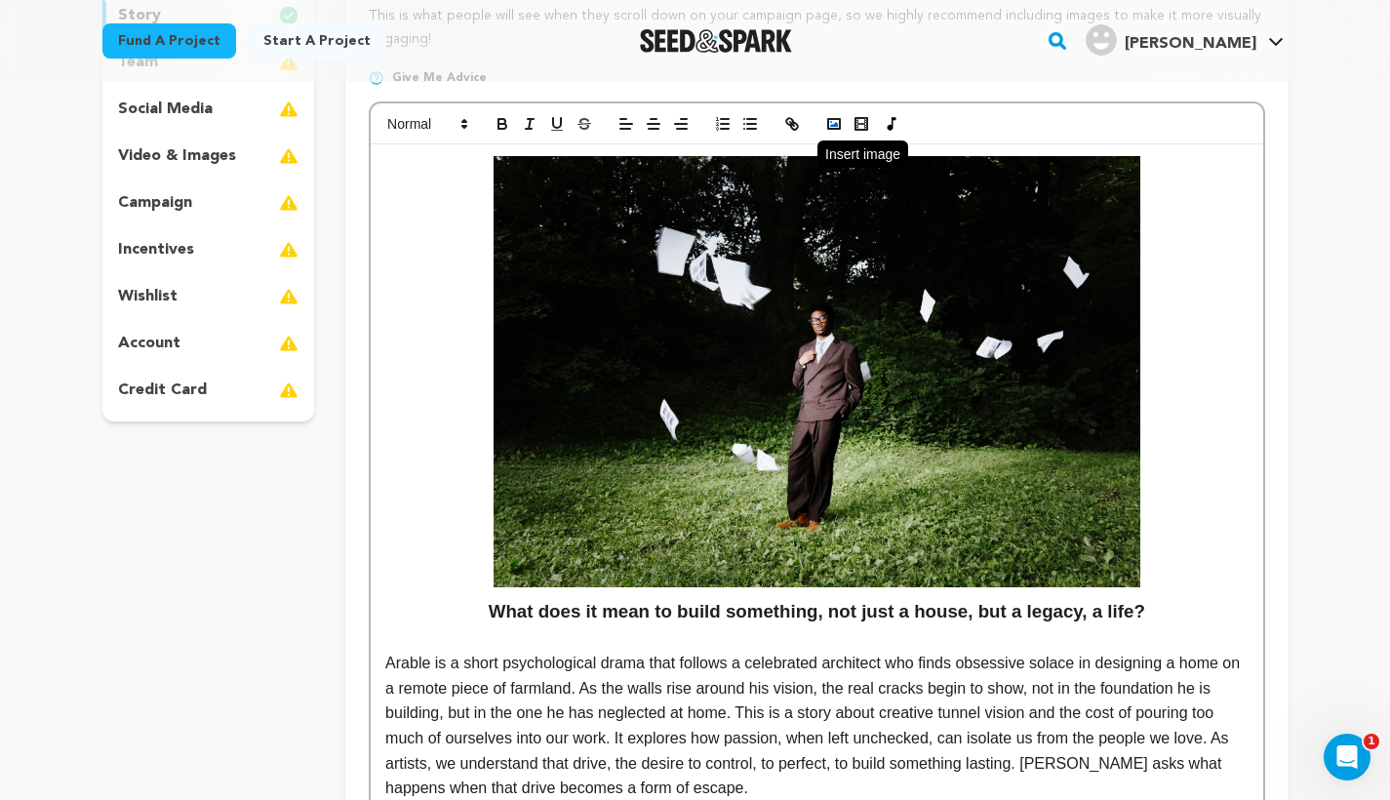
click at [835, 129] on icon "button" at bounding box center [834, 124] width 18 height 18
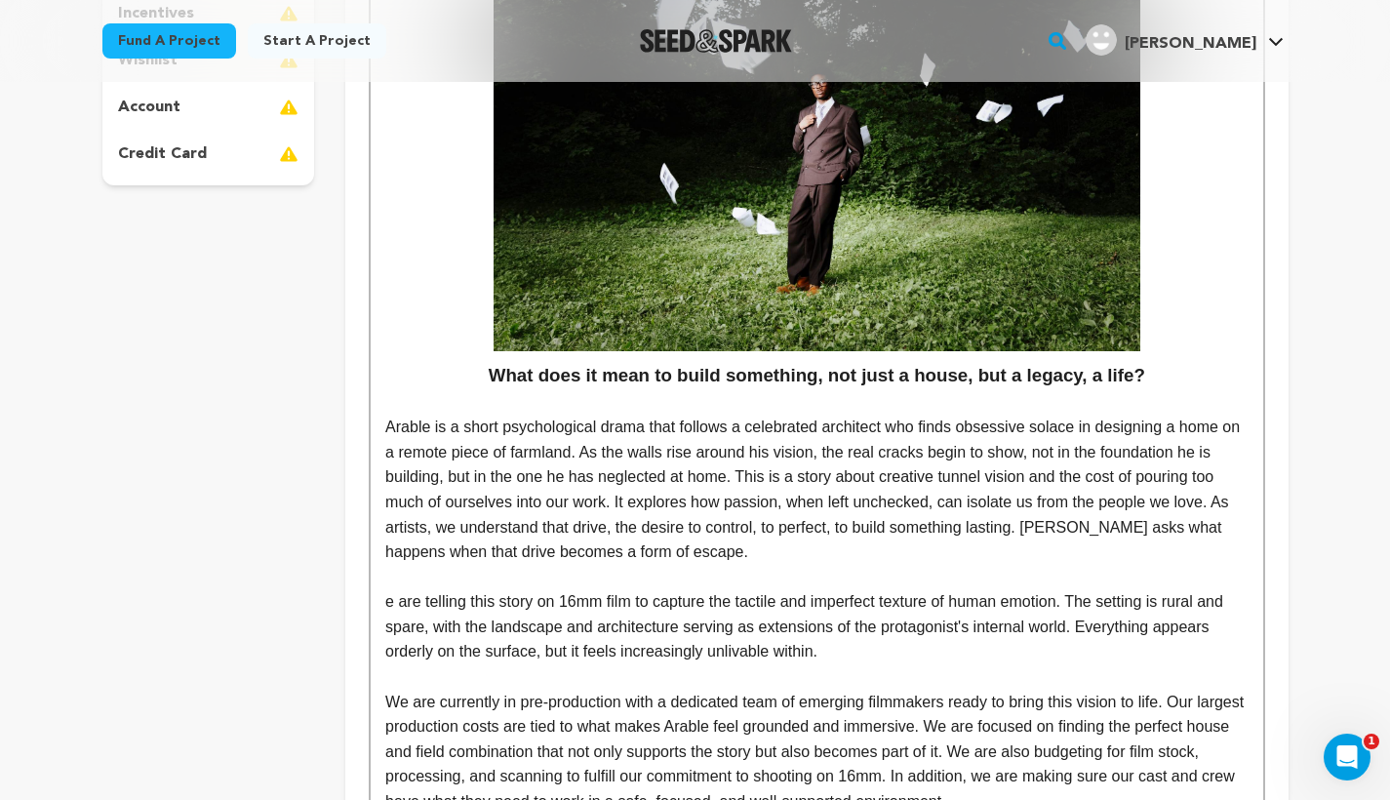
scroll to position [546, 0]
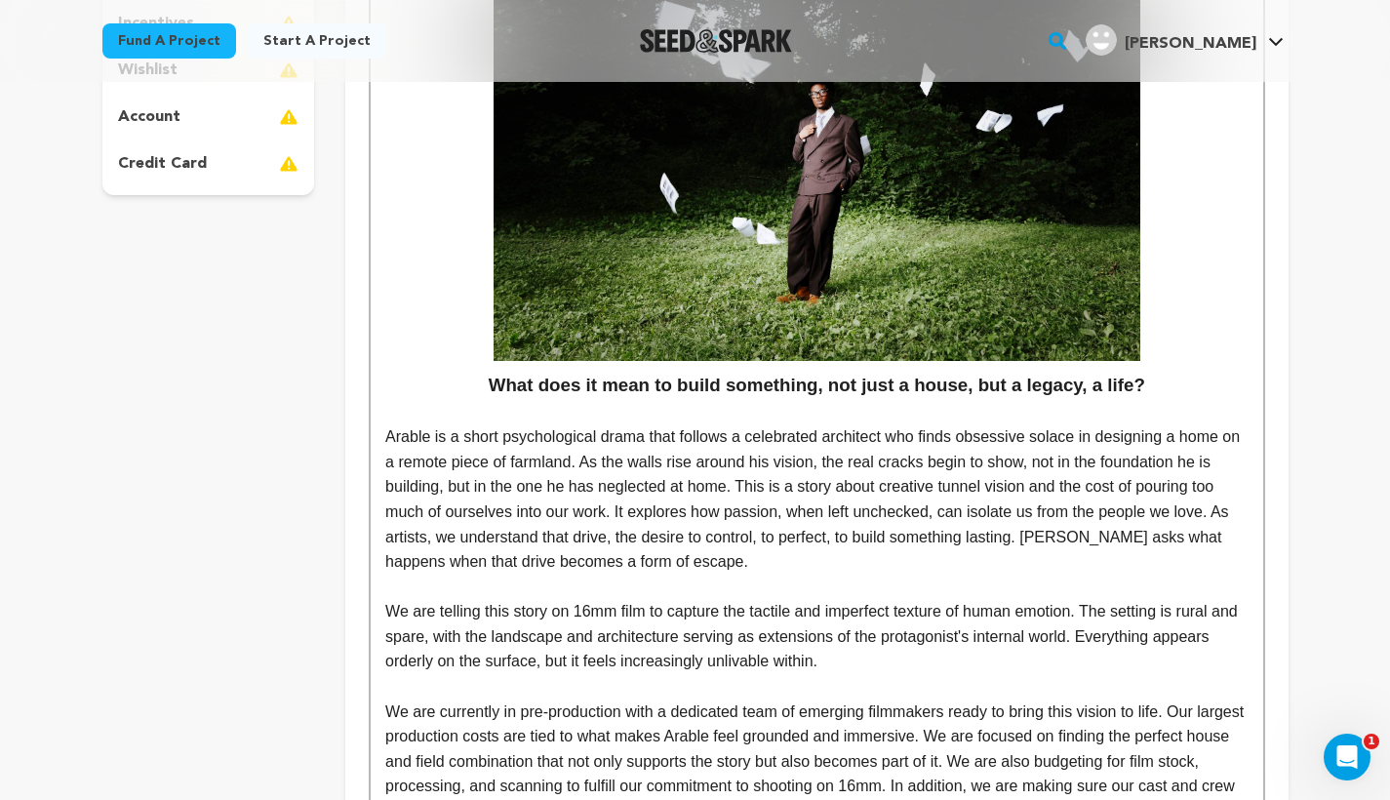
click at [710, 555] on p "Arable is a short psychological drama that follows a celebrated architect who f…" at bounding box center [816, 499] width 862 height 150
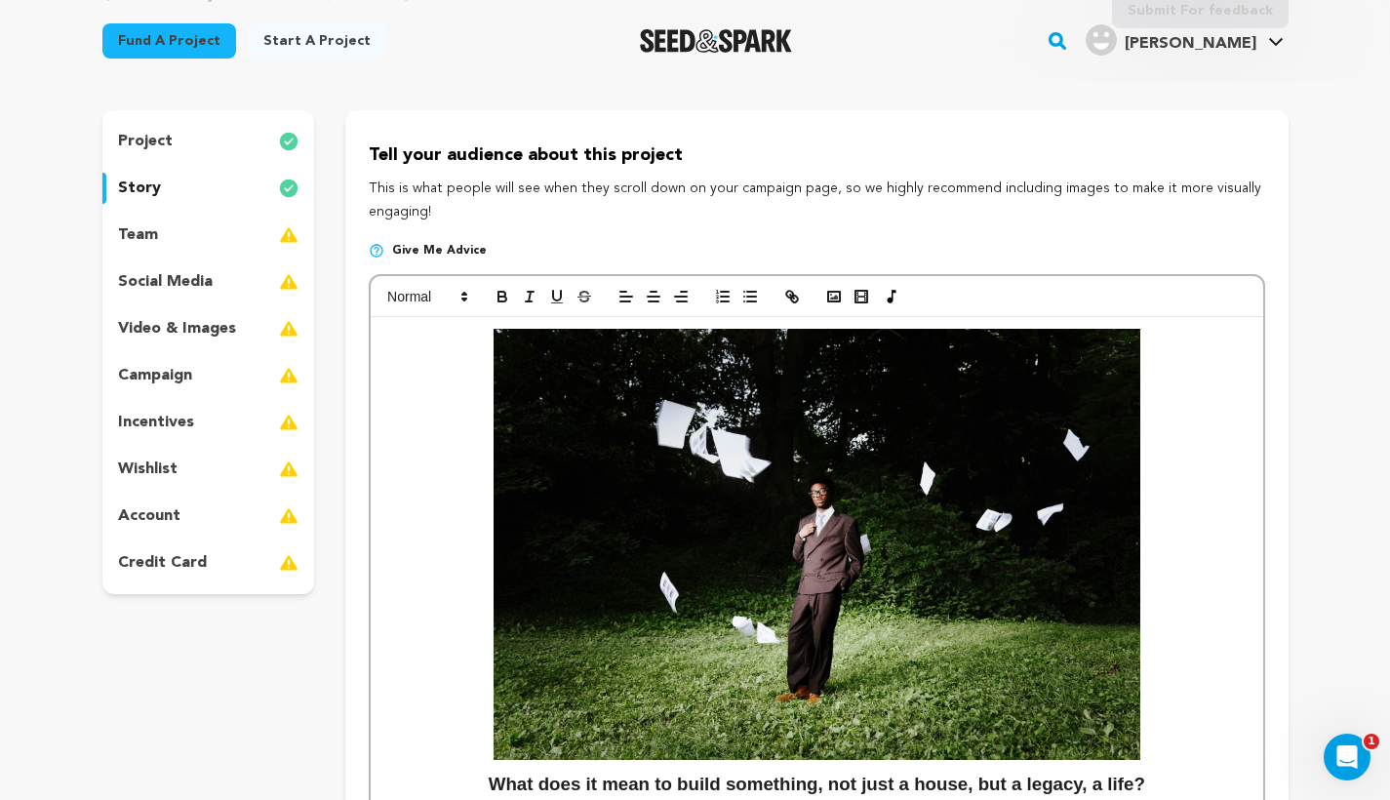
scroll to position [135, 0]
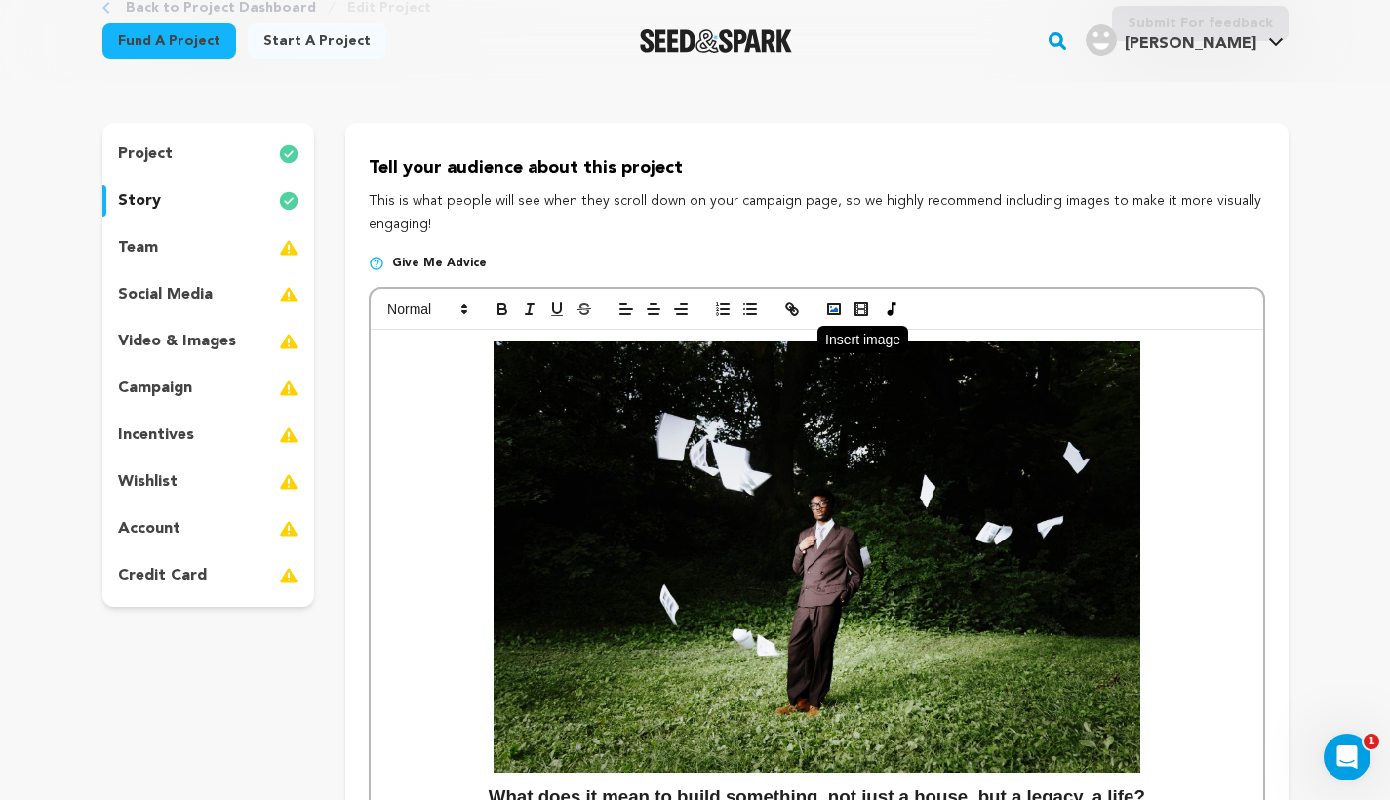
click at [836, 305] on icon "button" at bounding box center [834, 309] width 18 height 18
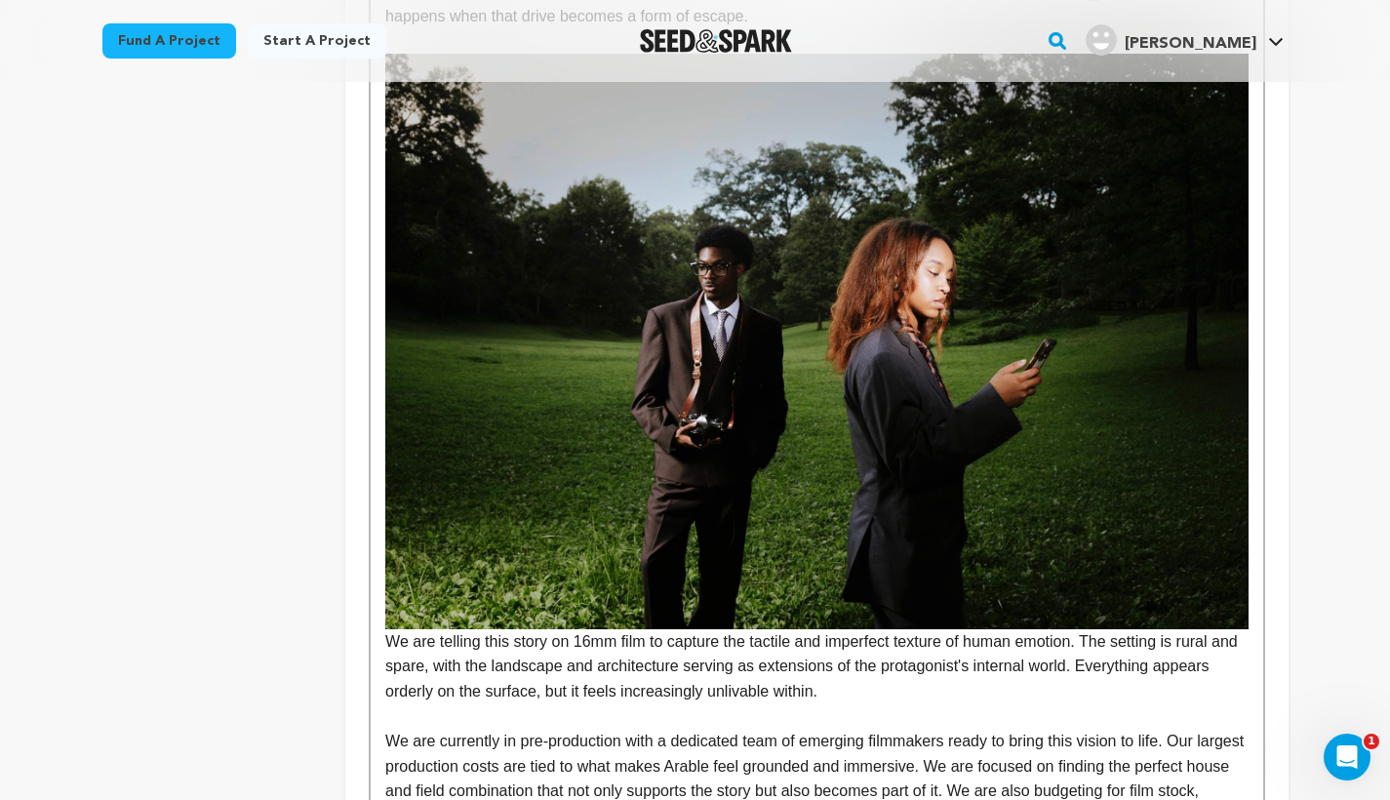
scroll to position [1093, 0]
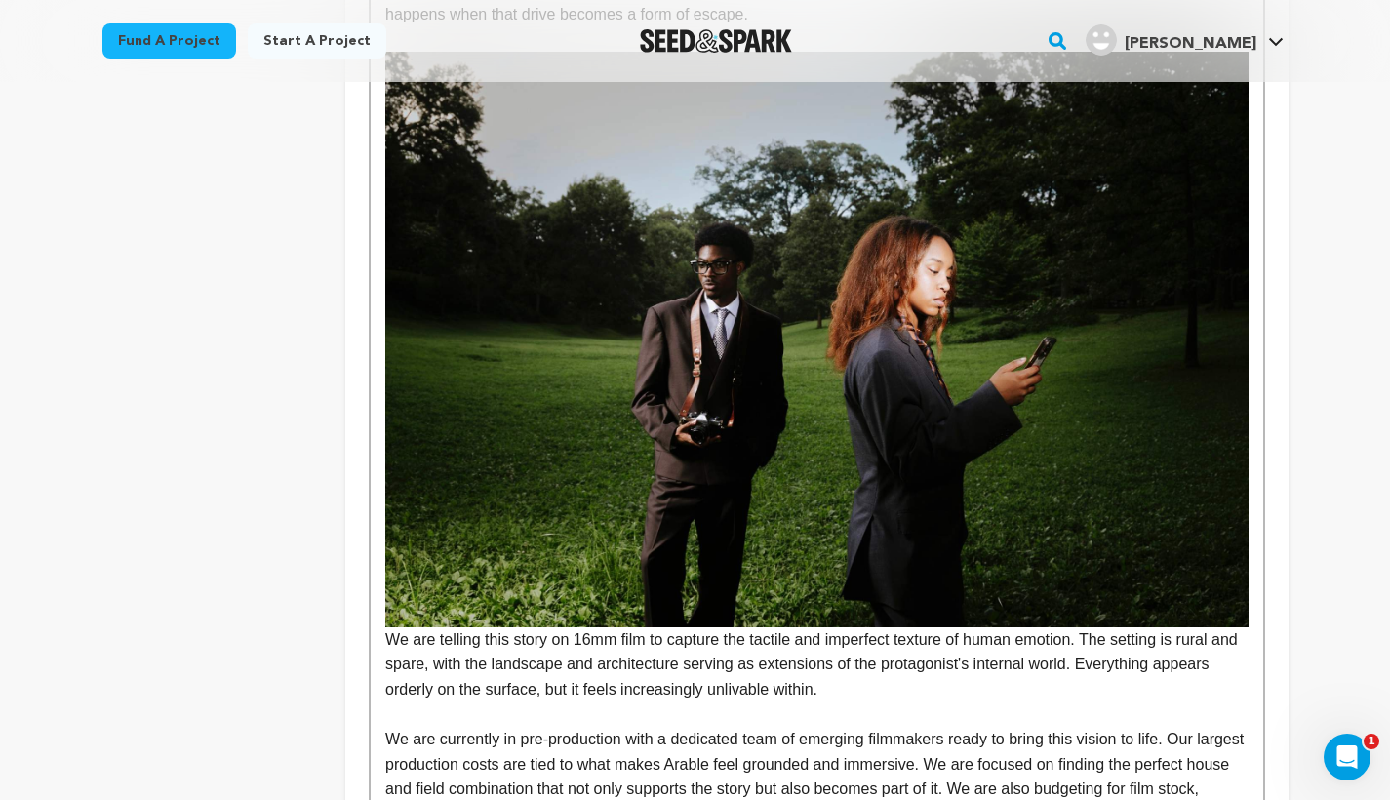
click at [890, 242] on img at bounding box center [816, 339] width 862 height 574
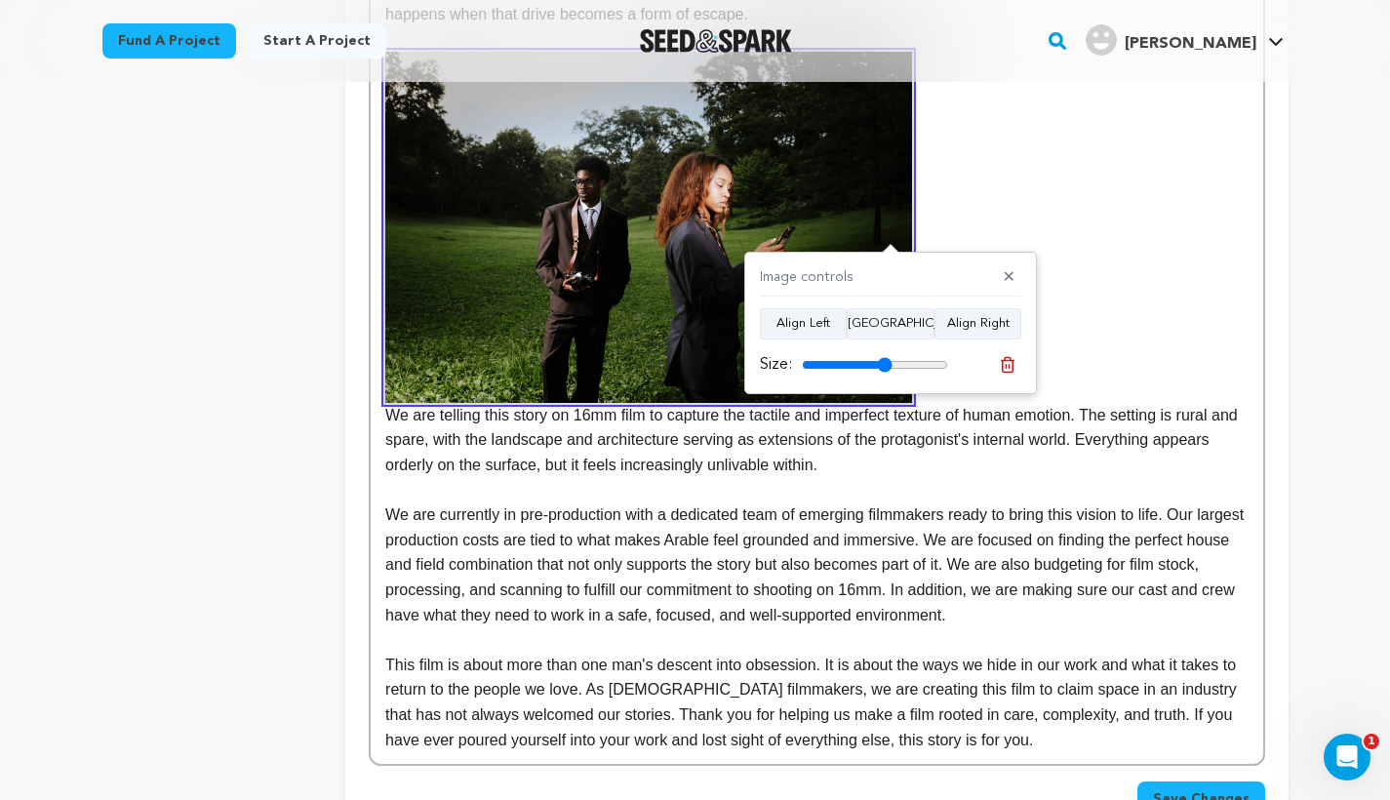
drag, startPoint x: 932, startPoint y: 358, endPoint x: 885, endPoint y: 370, distance: 49.2
type input "62"
click at [885, 370] on input "range" at bounding box center [875, 365] width 146 height 16
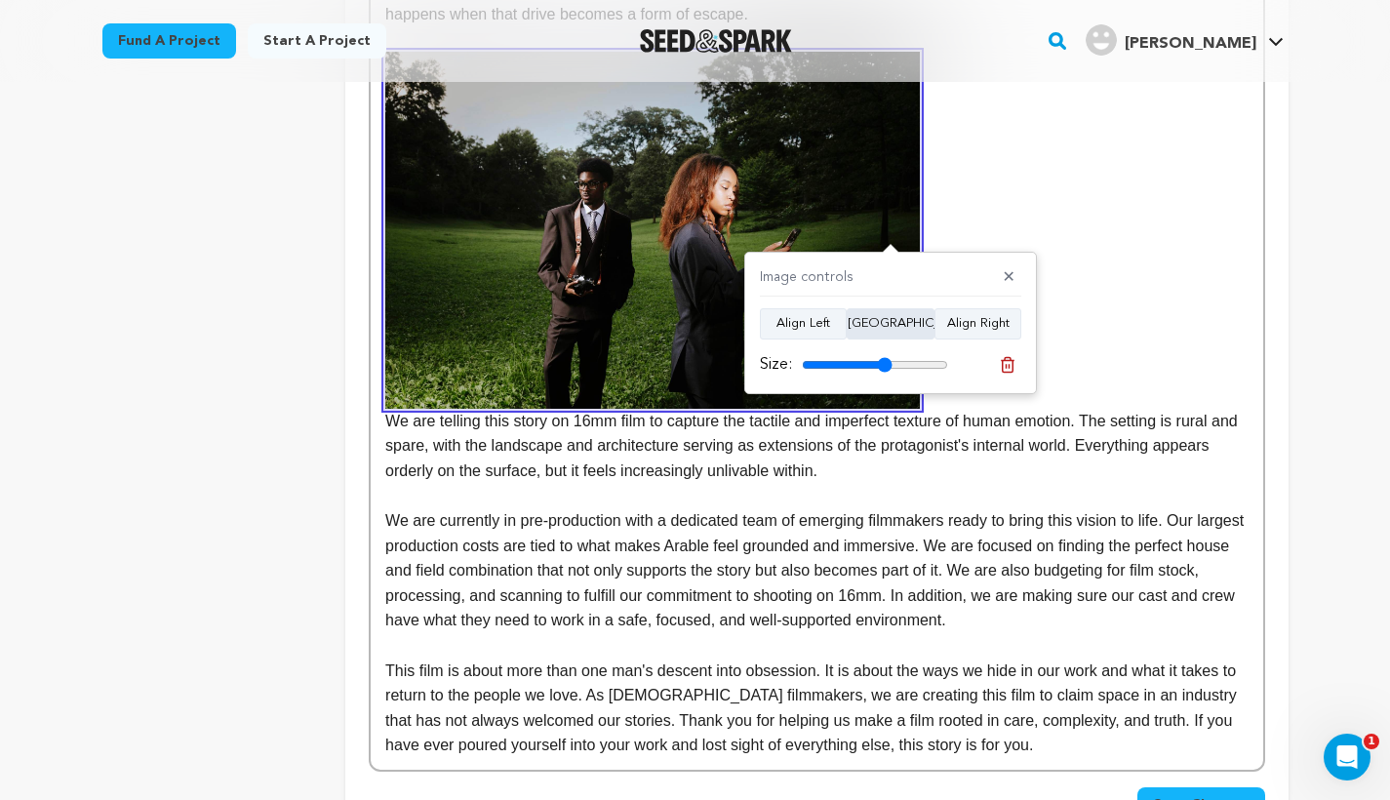
click at [885, 331] on button "[GEOGRAPHIC_DATA]" at bounding box center [890, 323] width 88 height 31
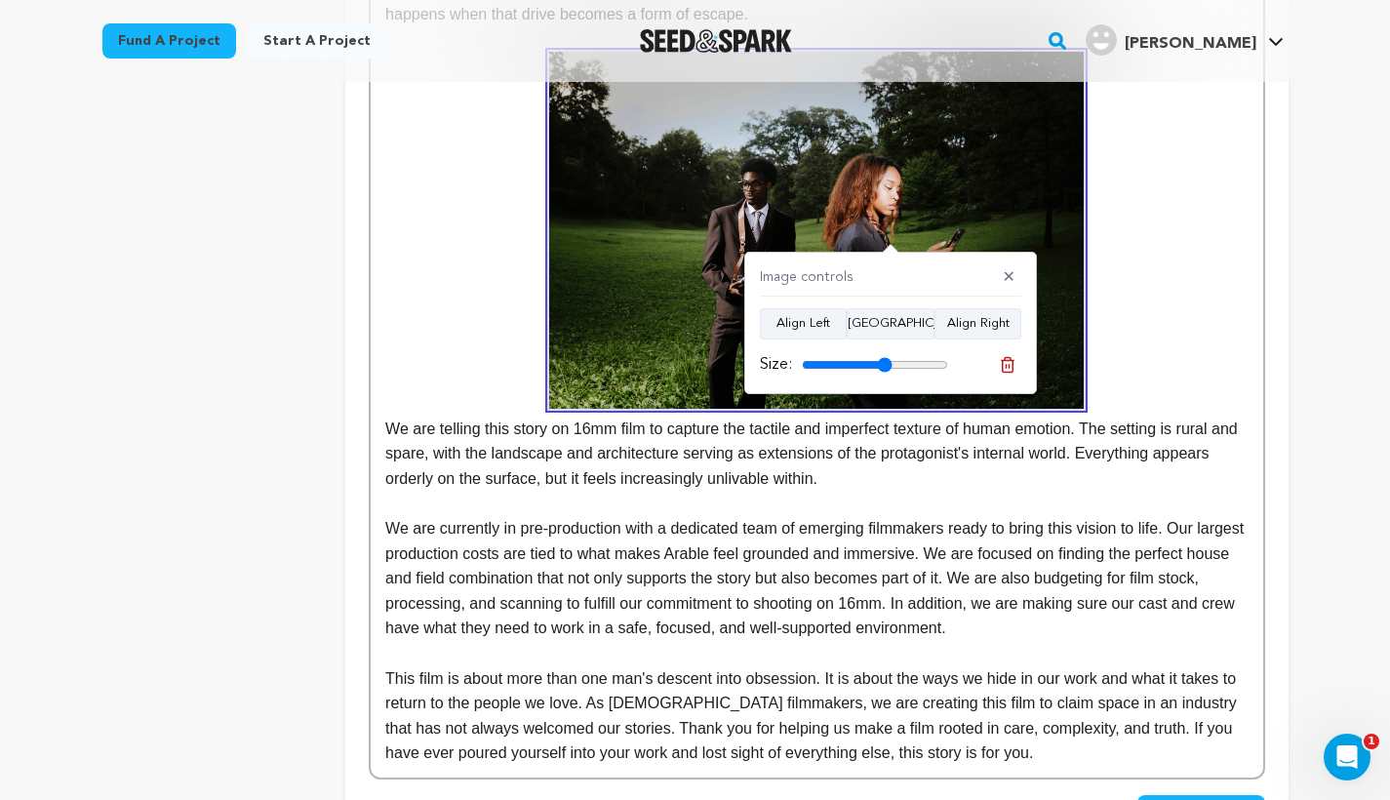
click at [1168, 290] on p "We are telling this story on 16mm film to capture the tactile and imperfect tex…" at bounding box center [816, 271] width 862 height 439
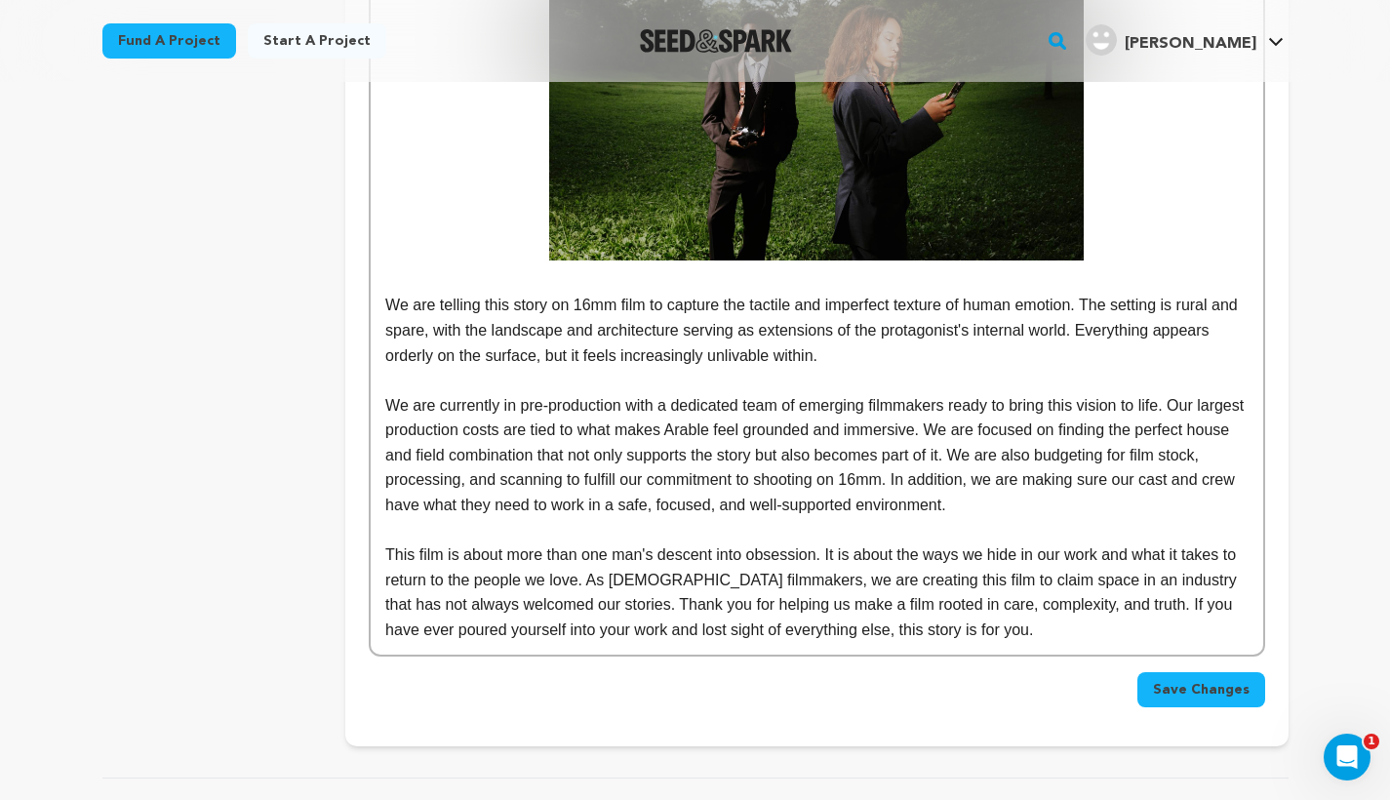
scroll to position [1242, 0]
click at [924, 344] on p "We are telling this story on 16mm film to capture the tactile and imperfect tex…" at bounding box center [816, 329] width 862 height 75
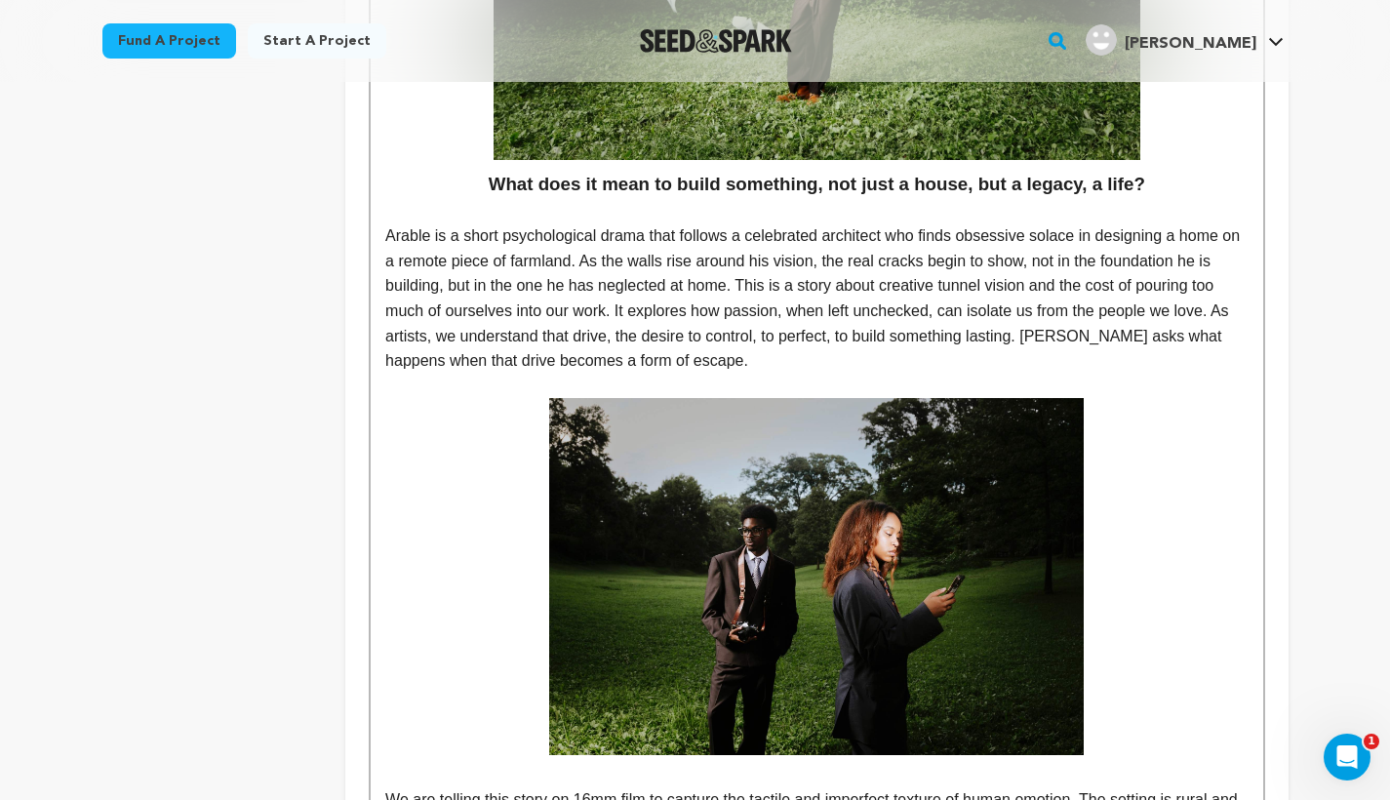
scroll to position [771, 0]
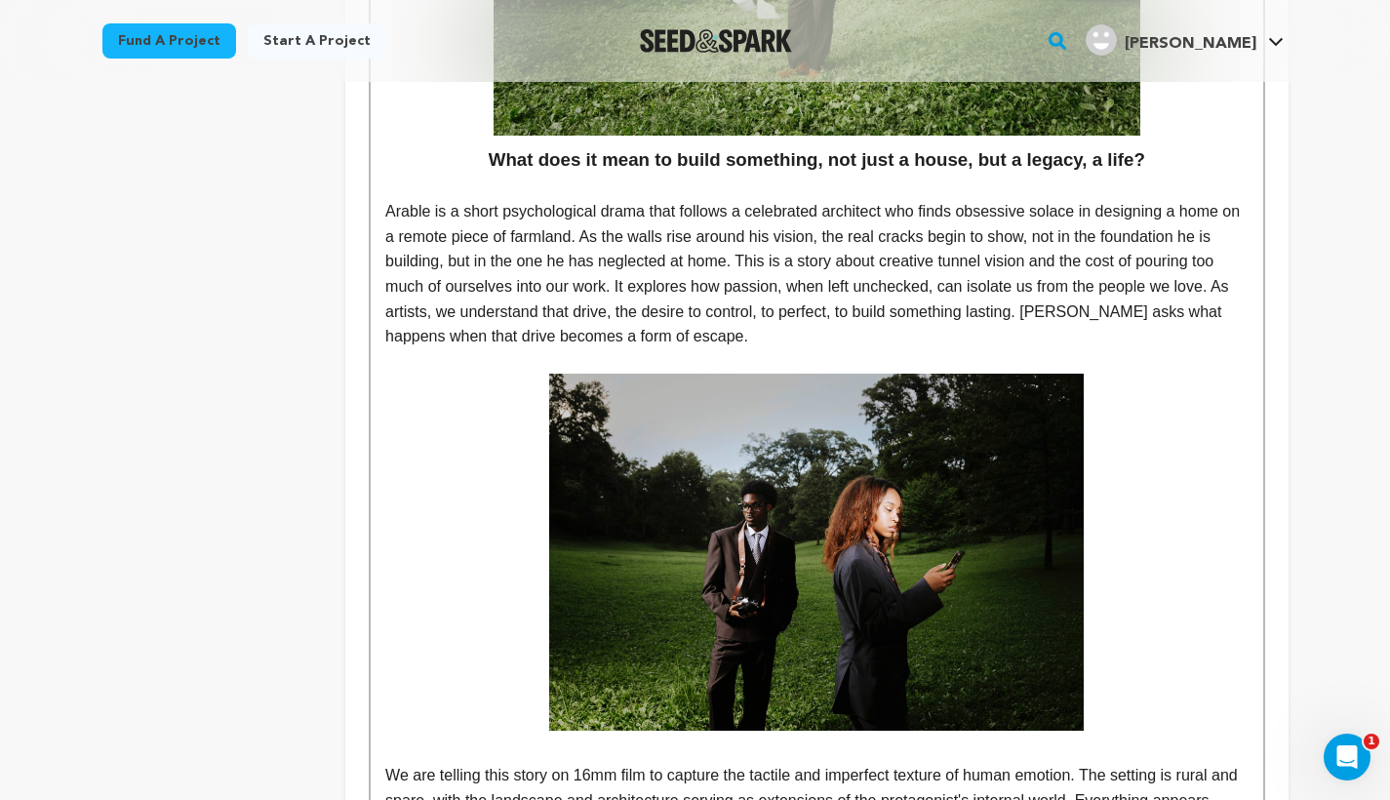
click at [706, 416] on img at bounding box center [816, 552] width 534 height 356
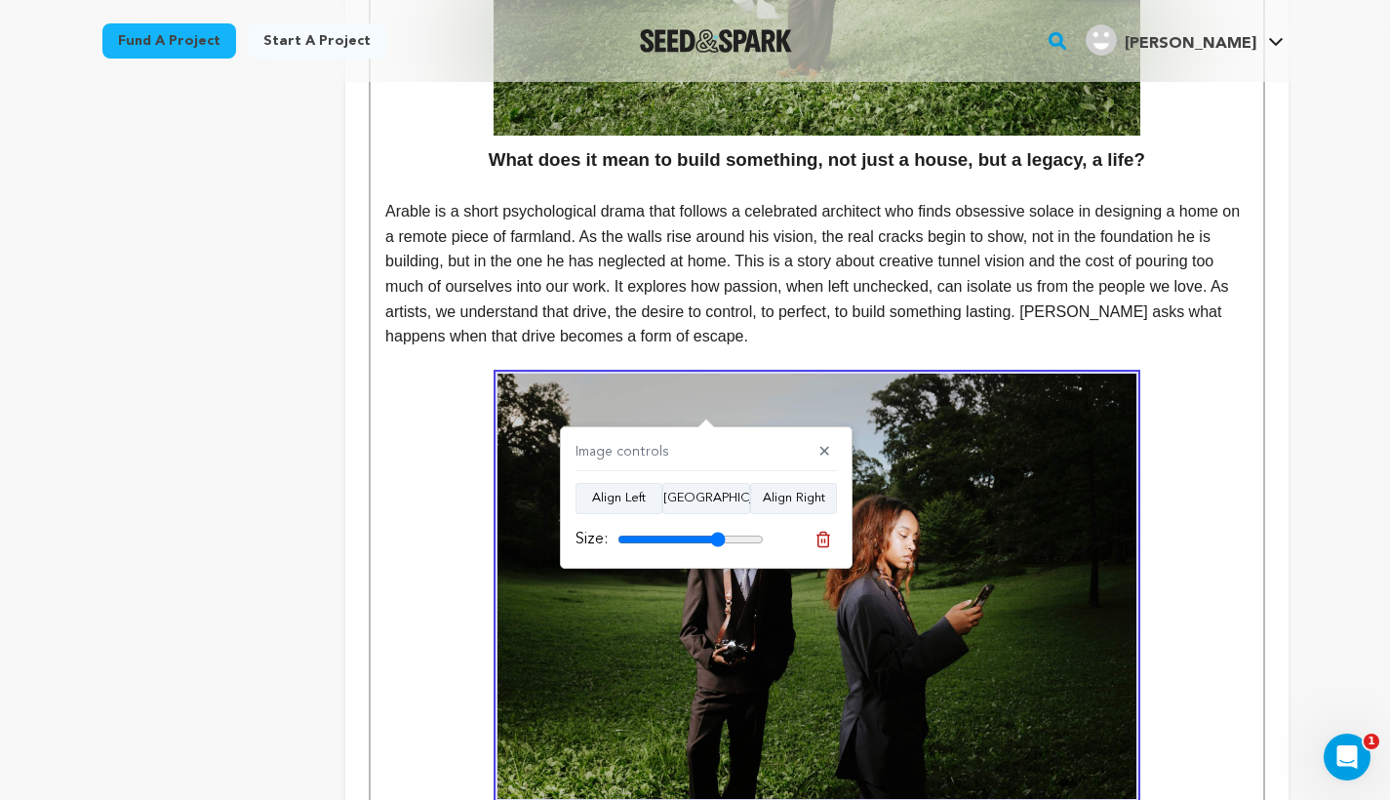
drag, startPoint x: 702, startPoint y: 535, endPoint x: 718, endPoint y: 534, distance: 15.6
type input "74"
click at [718, 534] on input "range" at bounding box center [690, 539] width 146 height 16
click at [443, 506] on p at bounding box center [816, 586] width 862 height 425
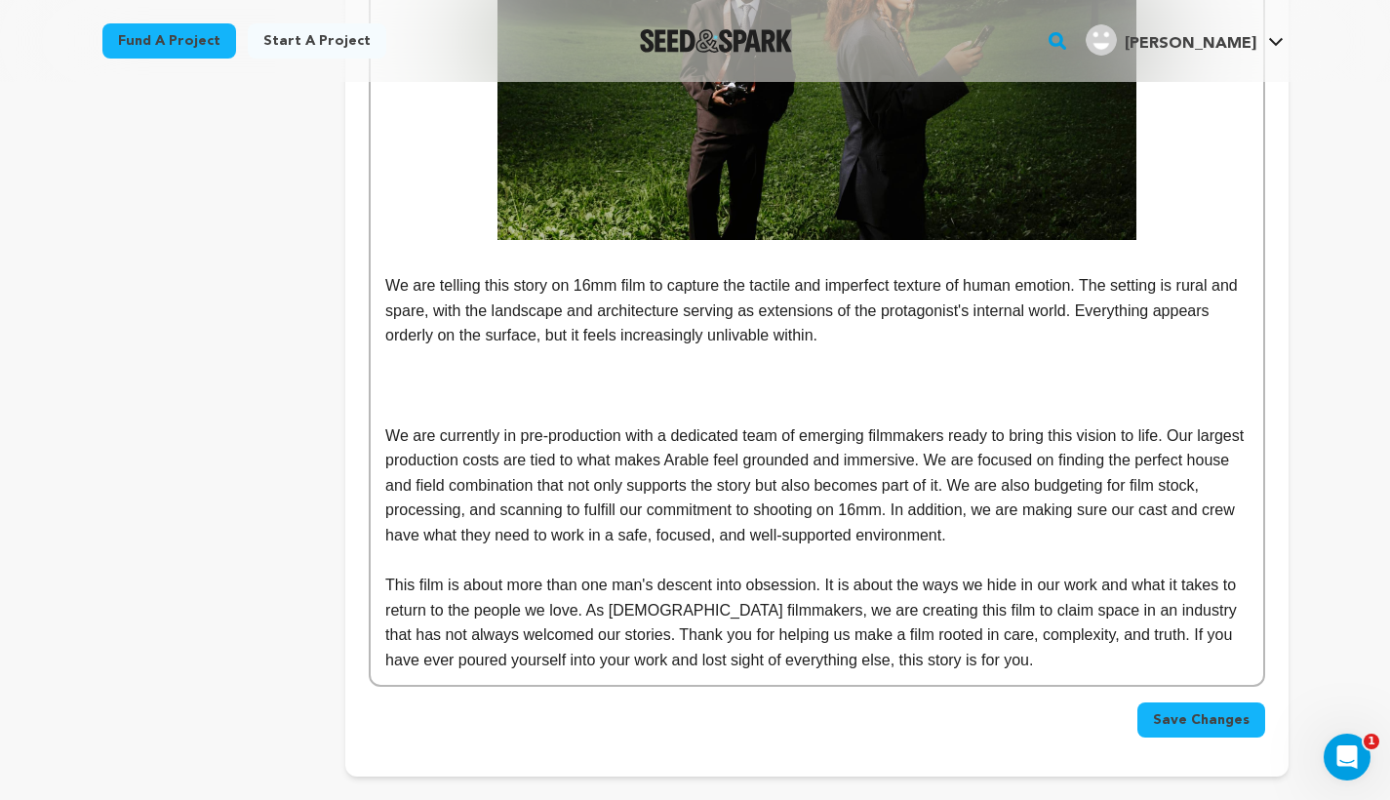
scroll to position [1334, 0]
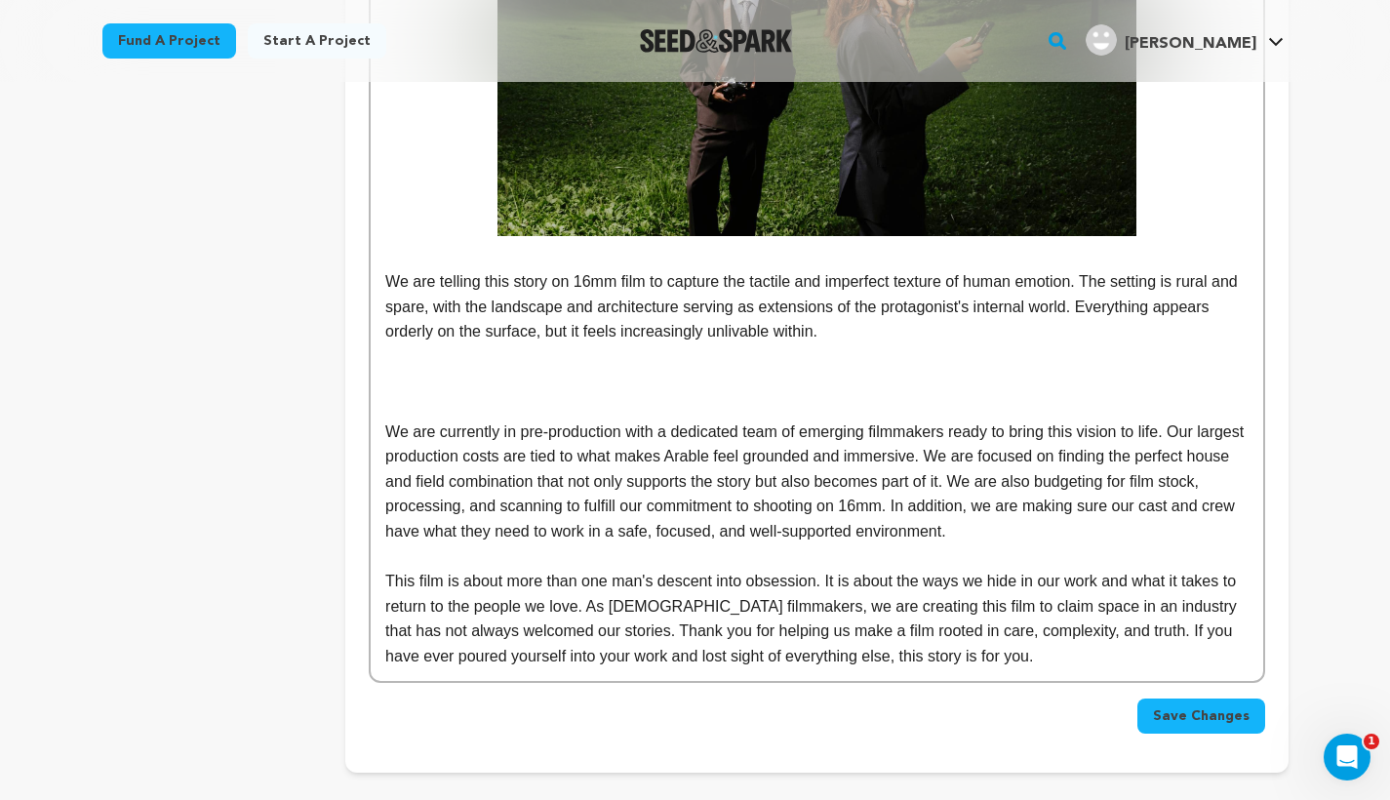
click at [468, 394] on p at bounding box center [816, 406] width 862 height 25
click at [394, 369] on p at bounding box center [816, 381] width 862 height 25
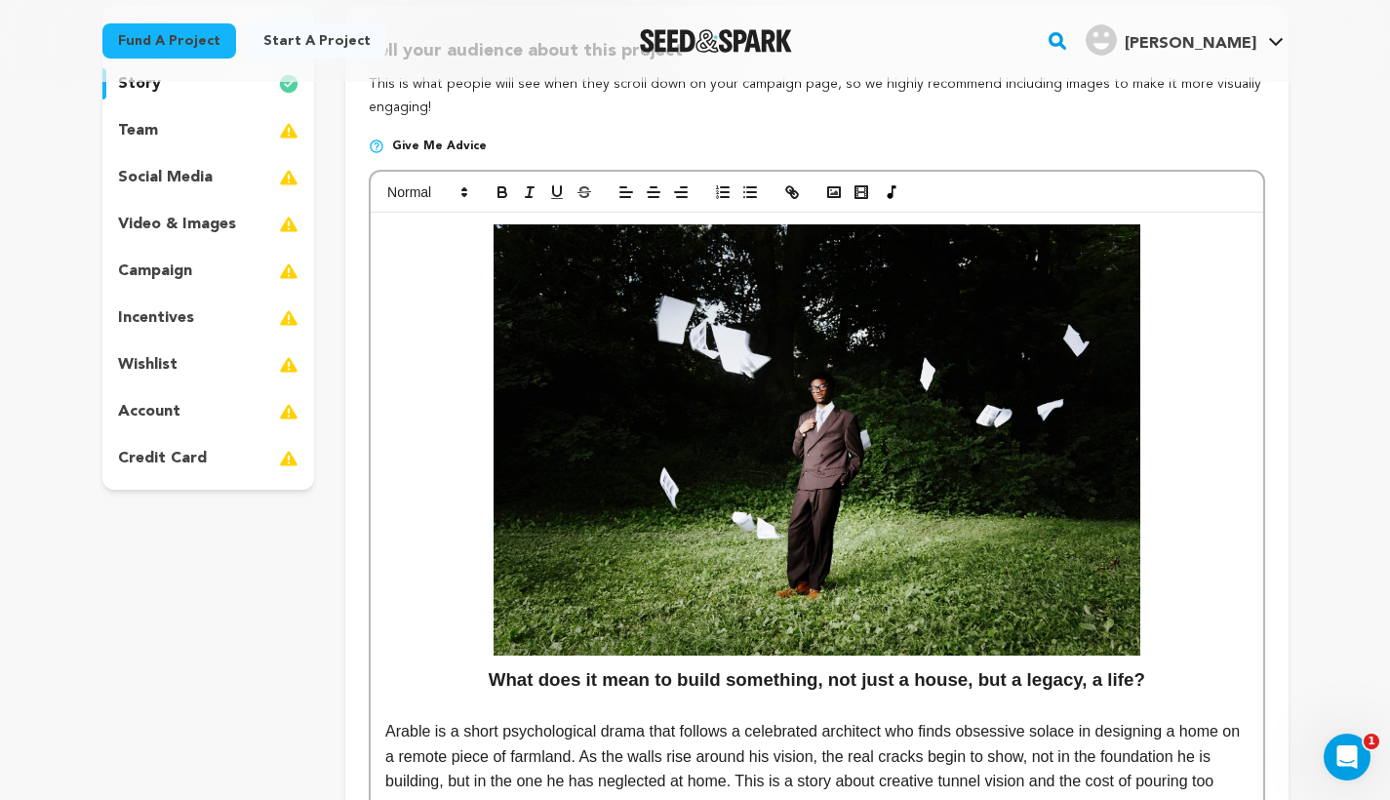
scroll to position [11, 0]
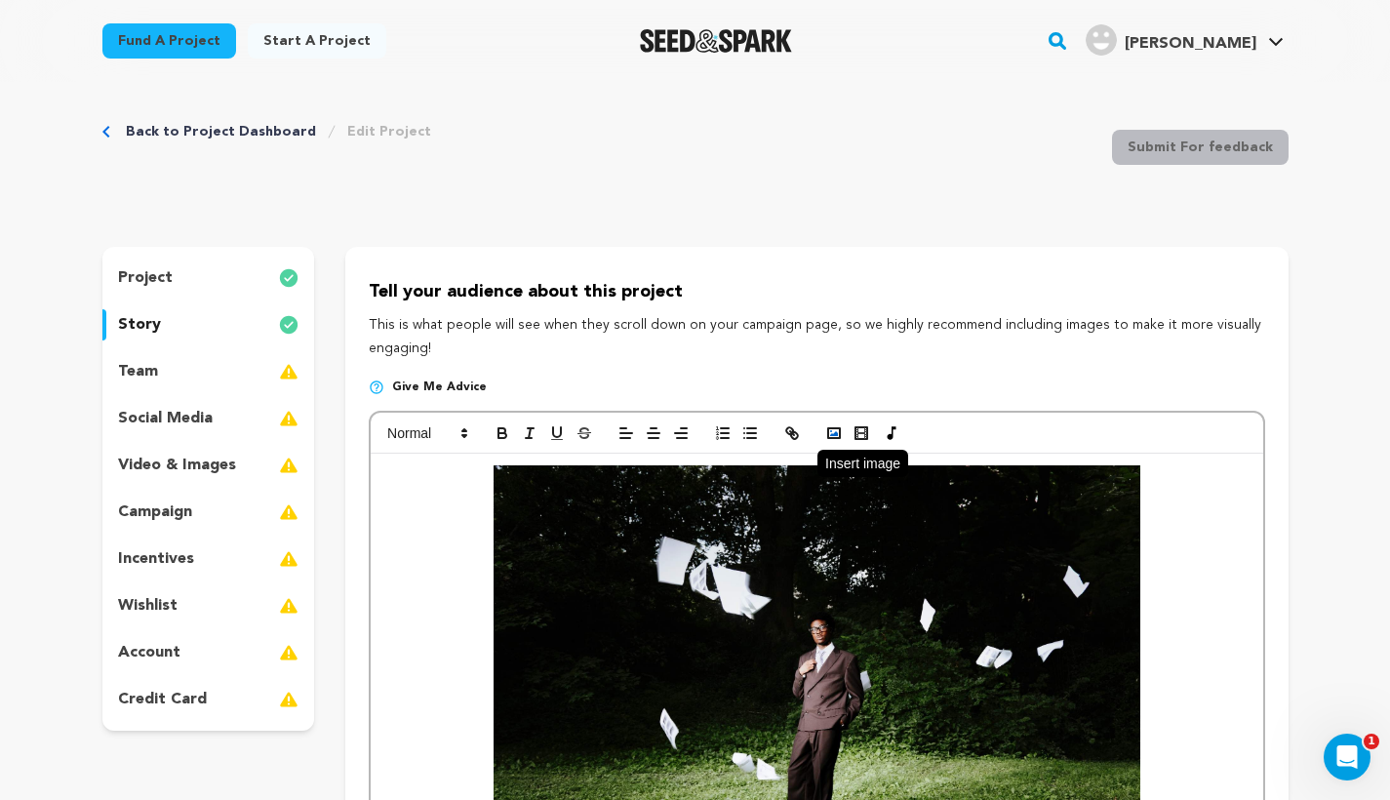
click at [835, 424] on icon "button" at bounding box center [834, 433] width 18 height 18
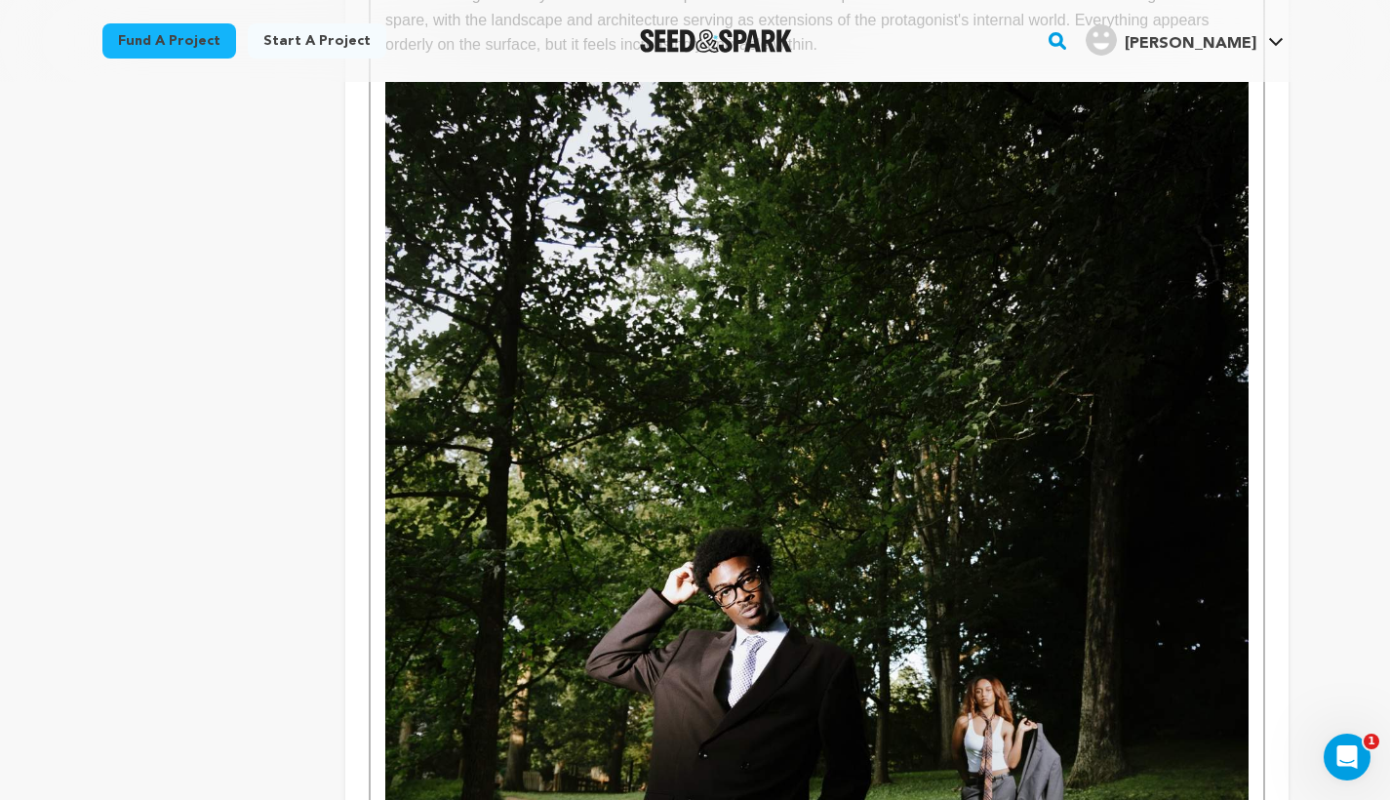
scroll to position [1622, 0]
click at [1058, 519] on img at bounding box center [816, 728] width 862 height 1294
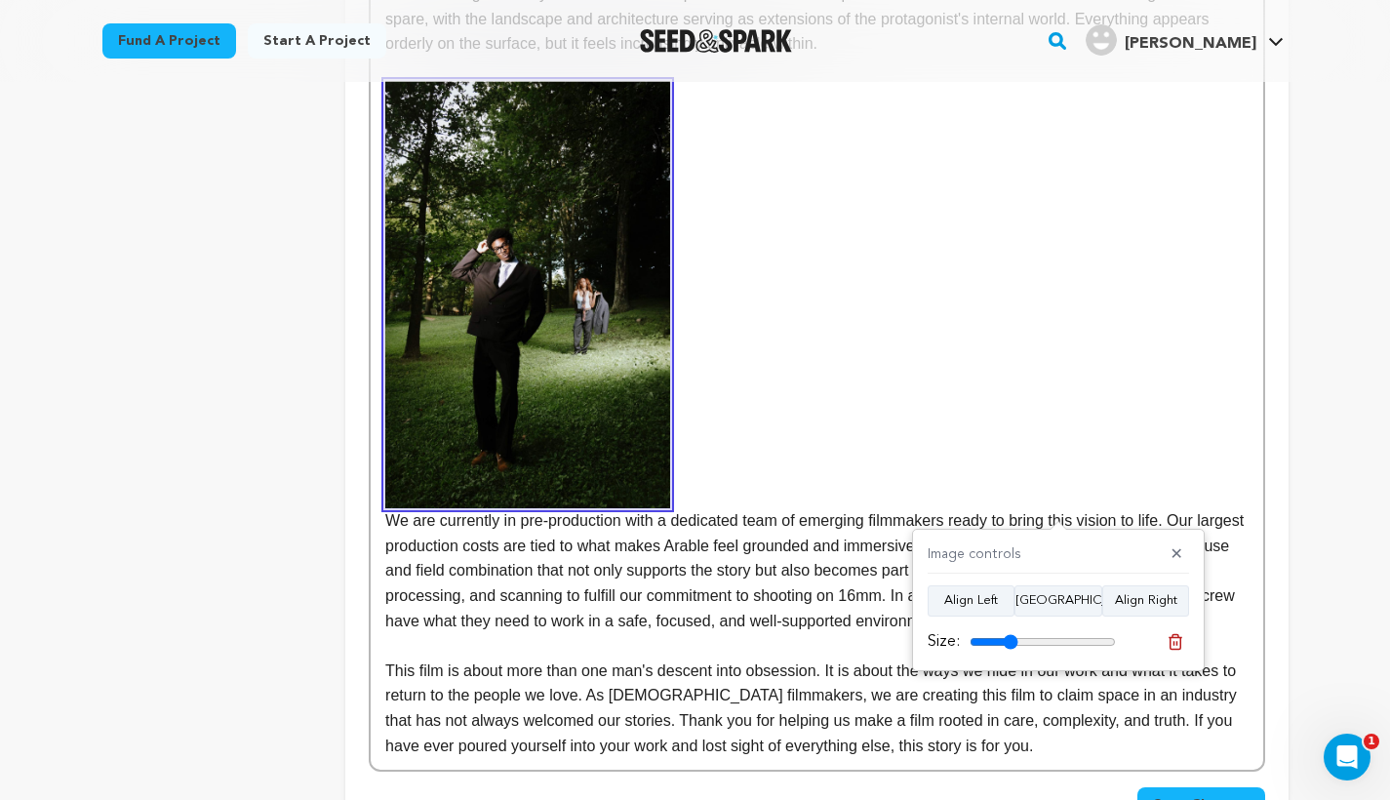
drag, startPoint x: 1101, startPoint y: 640, endPoint x: 1012, endPoint y: 635, distance: 88.9
type input "33"
click at [1011, 635] on input "range" at bounding box center [1042, 642] width 146 height 16
click at [1058, 595] on button "[GEOGRAPHIC_DATA]" at bounding box center [1058, 600] width 88 height 31
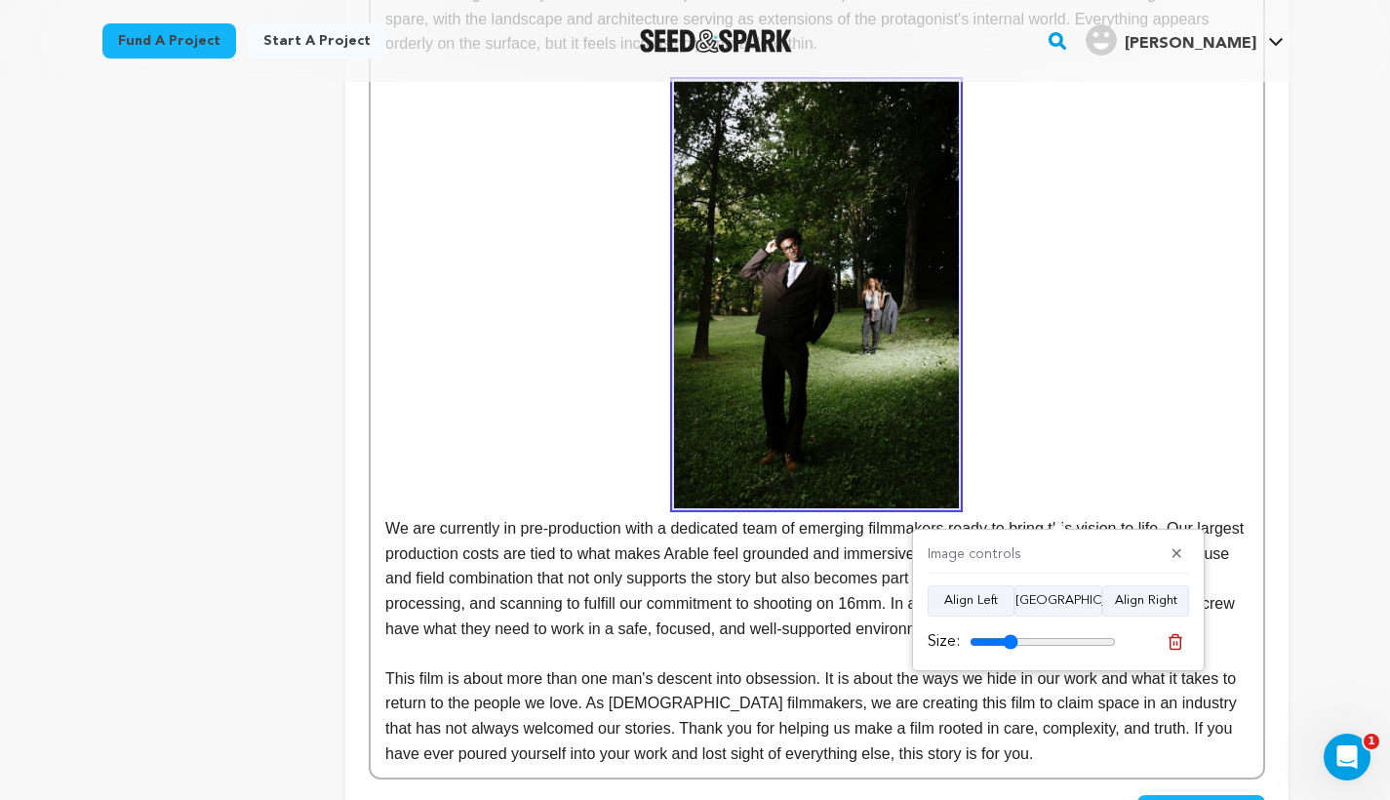
click at [1051, 453] on p "We are currently in pre-production with a dedicated team of emerging filmmakers…" at bounding box center [816, 361] width 862 height 560
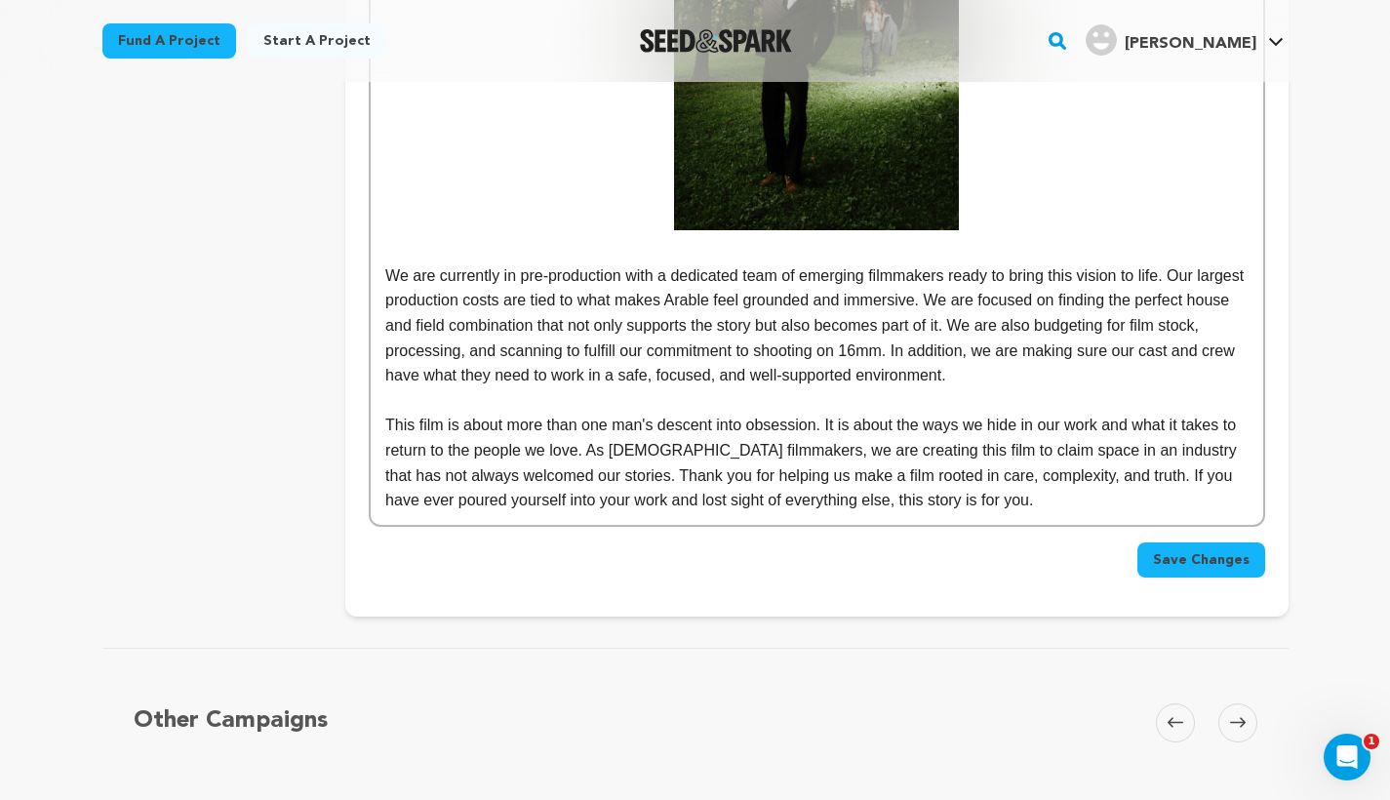
scroll to position [1888, 0]
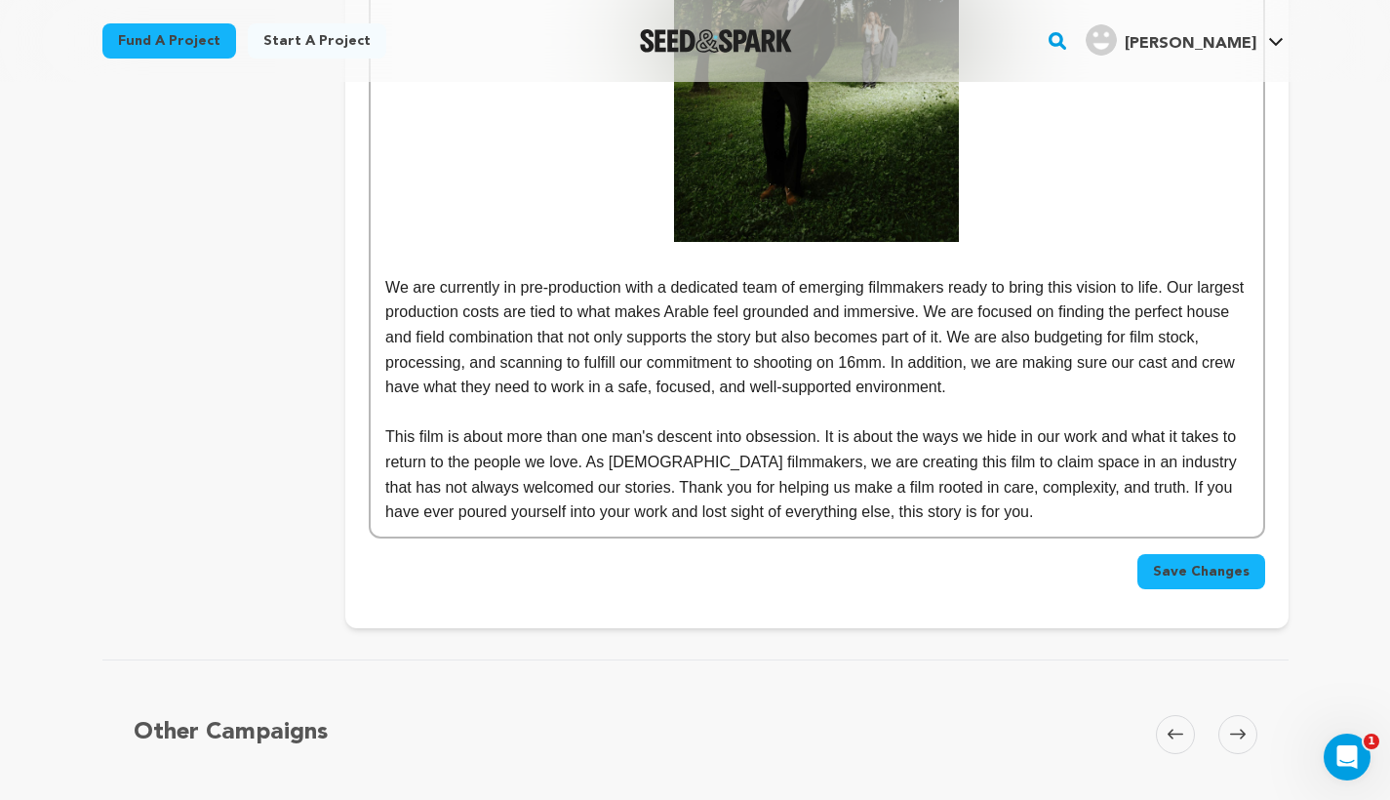
click at [1074, 400] on p at bounding box center [816, 412] width 862 height 25
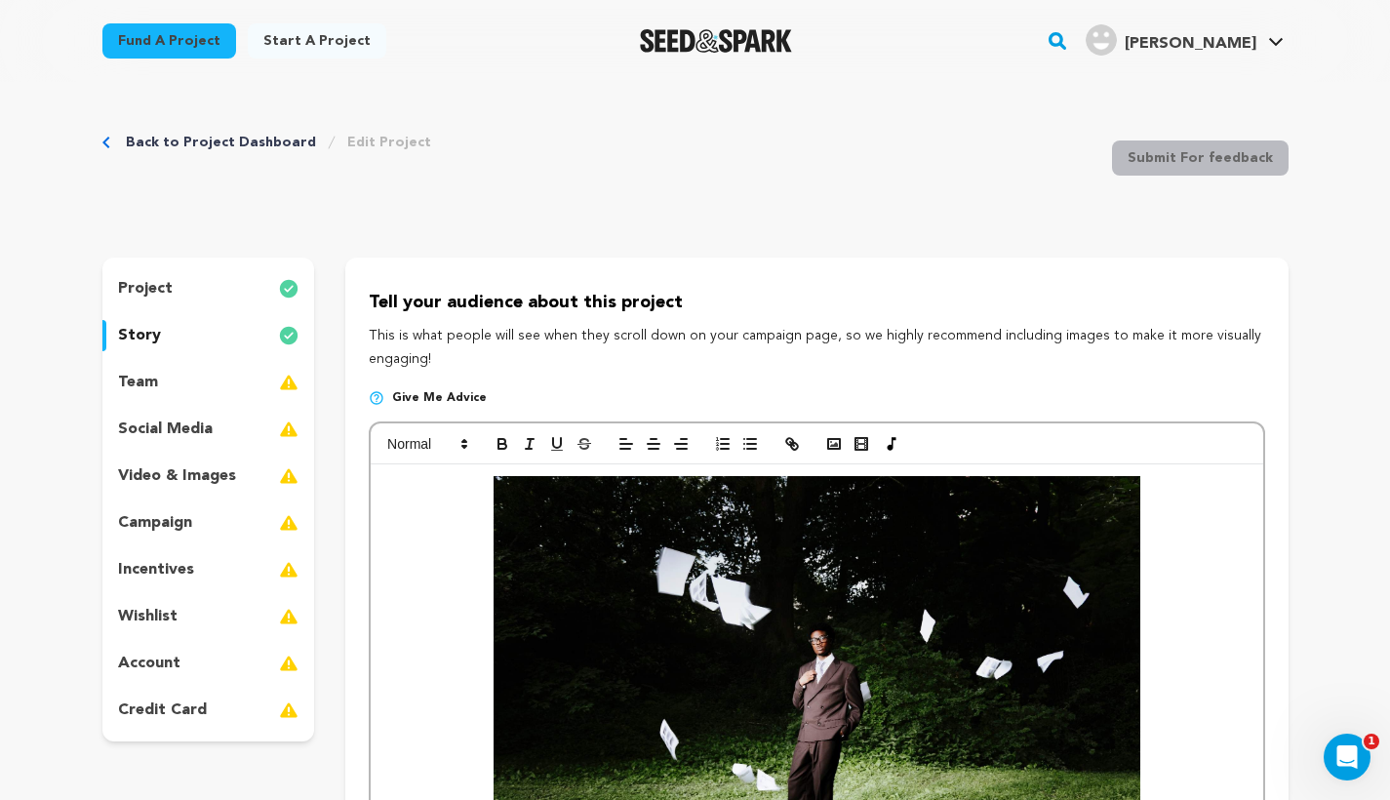
scroll to position [0, 0]
click at [831, 445] on polyline "button" at bounding box center [834, 444] width 8 height 5
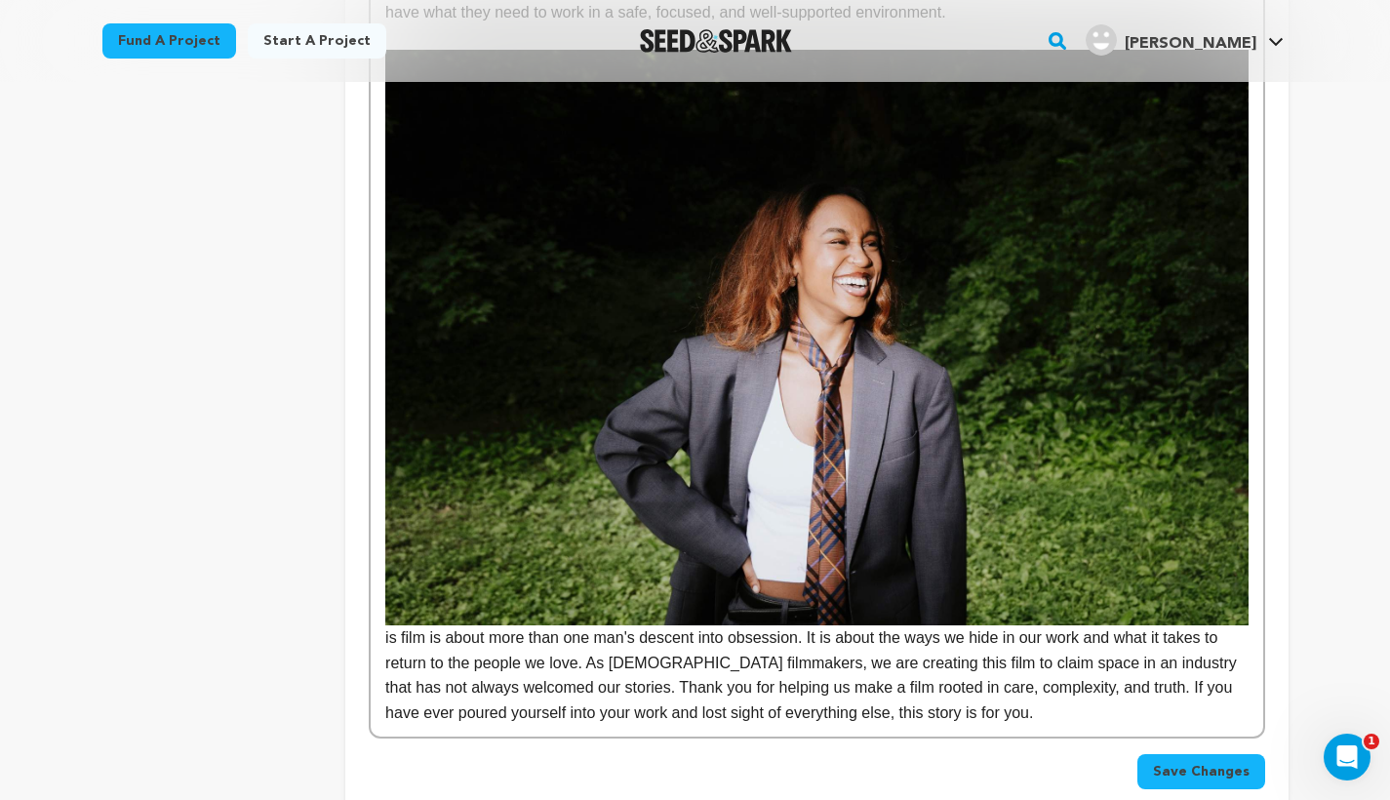
scroll to position [2262, 0]
click at [983, 439] on img at bounding box center [816, 338] width 862 height 574
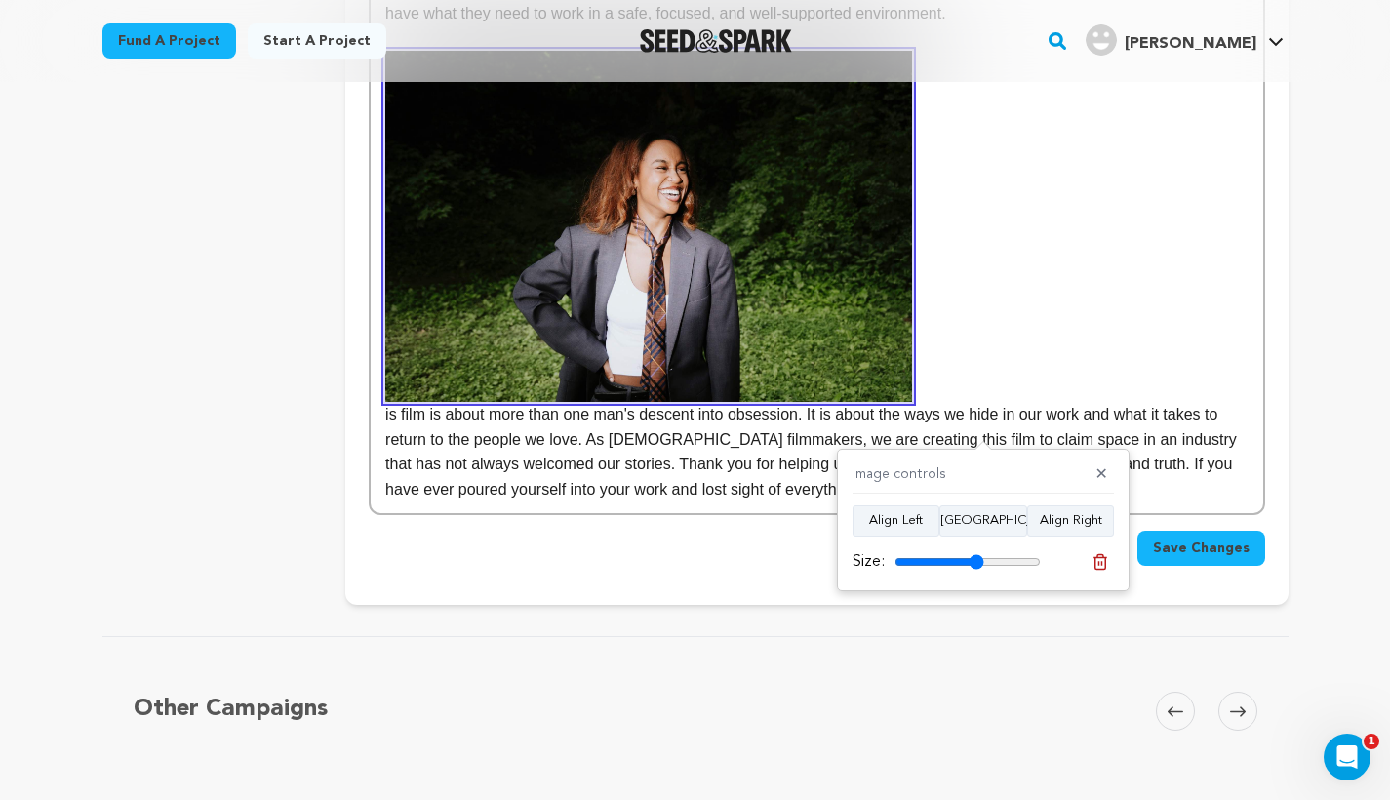
drag, startPoint x: 1027, startPoint y: 559, endPoint x: 976, endPoint y: 559, distance: 50.7
type input "61"
click at [976, 559] on input "range" at bounding box center [967, 562] width 146 height 16
click at [988, 525] on button "[GEOGRAPHIC_DATA]" at bounding box center [983, 520] width 88 height 31
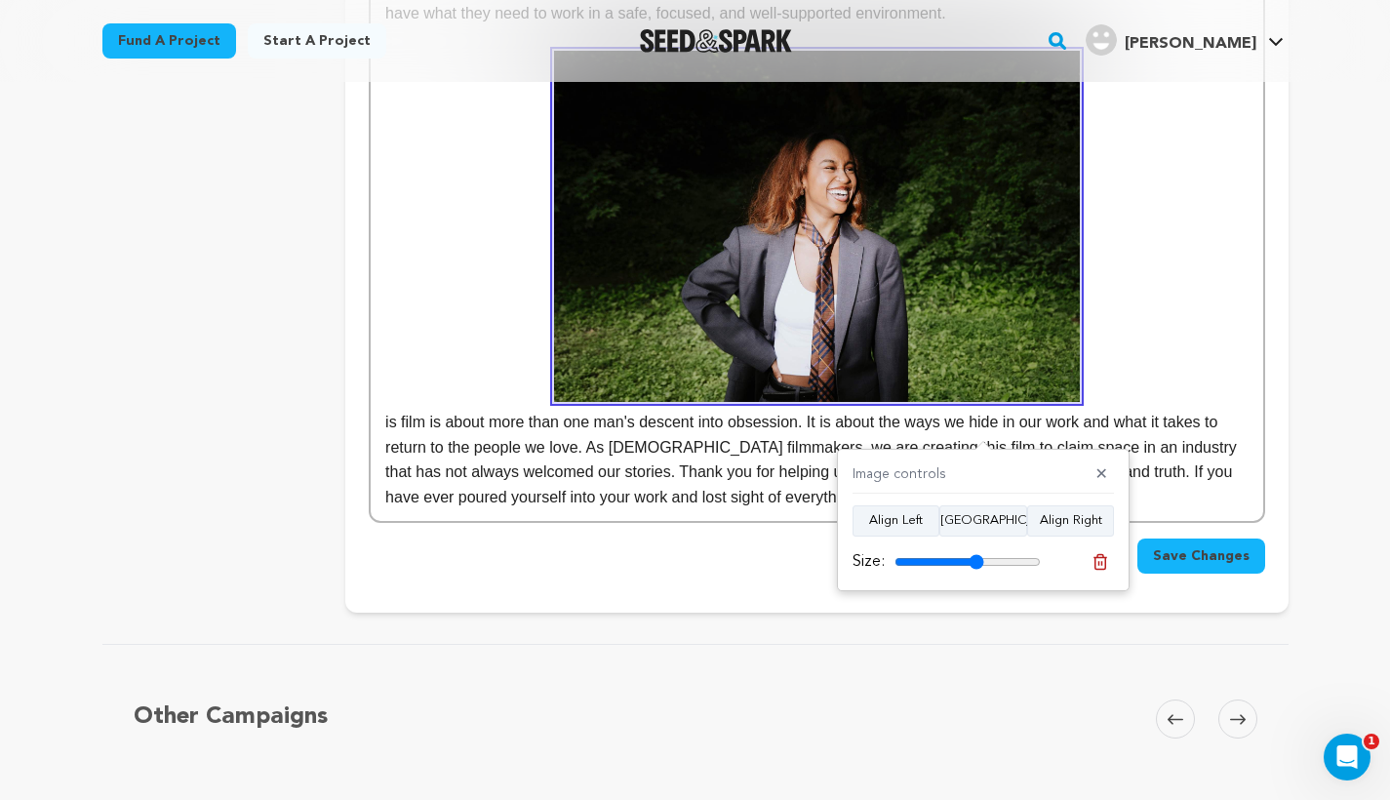
click at [1115, 280] on p "is film is about more than one man's descent into obsession. It is about the wa…" at bounding box center [816, 280] width 862 height 458
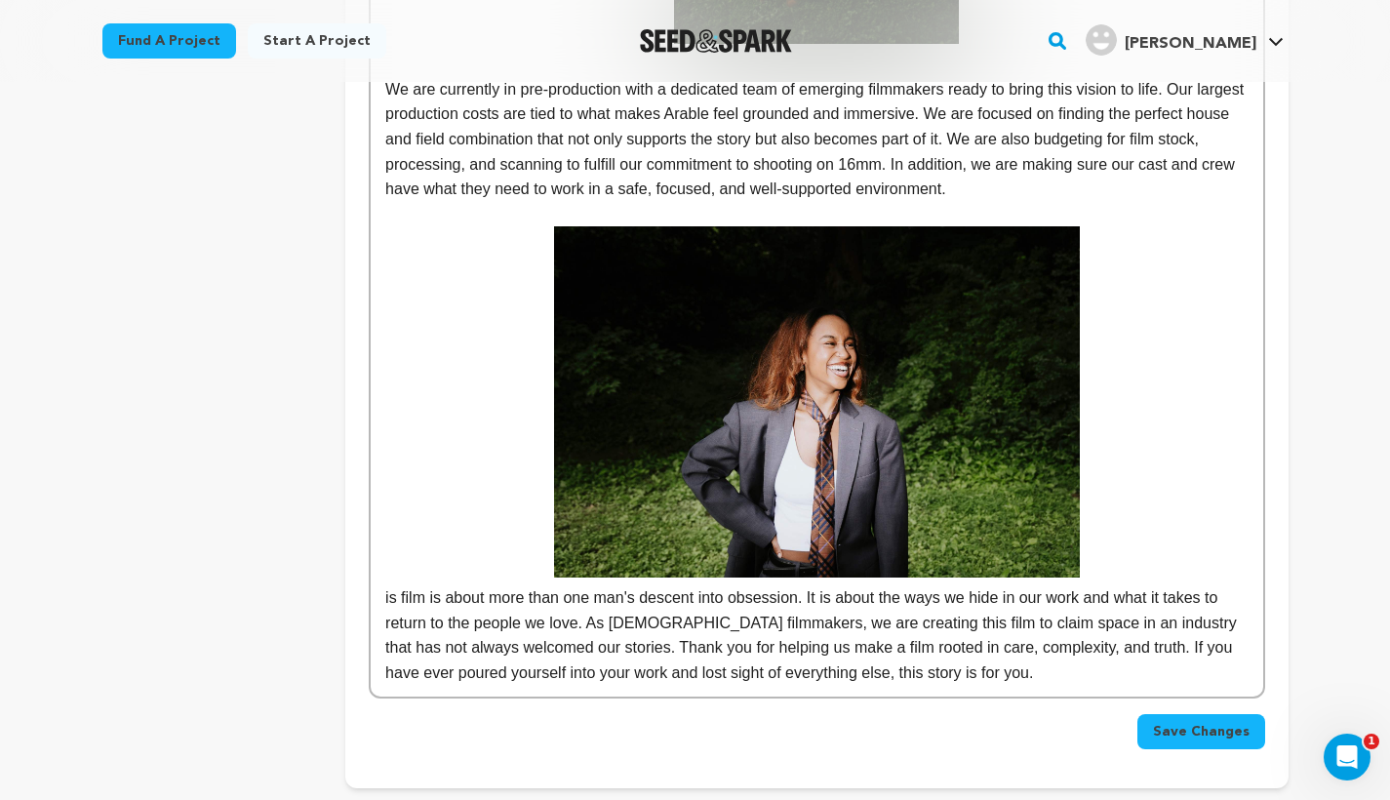
scroll to position [2069, 0]
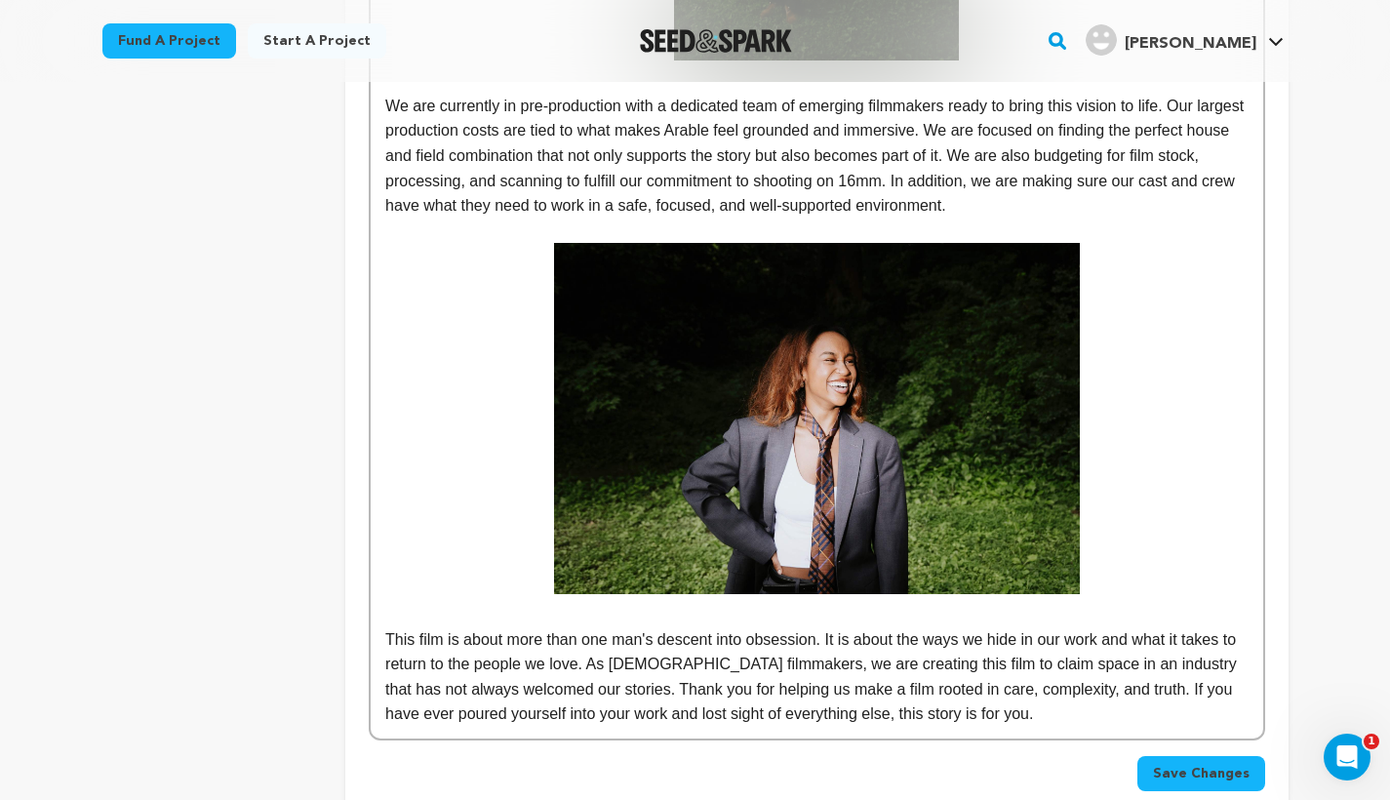
click at [1203, 271] on p at bounding box center [816, 418] width 862 height 351
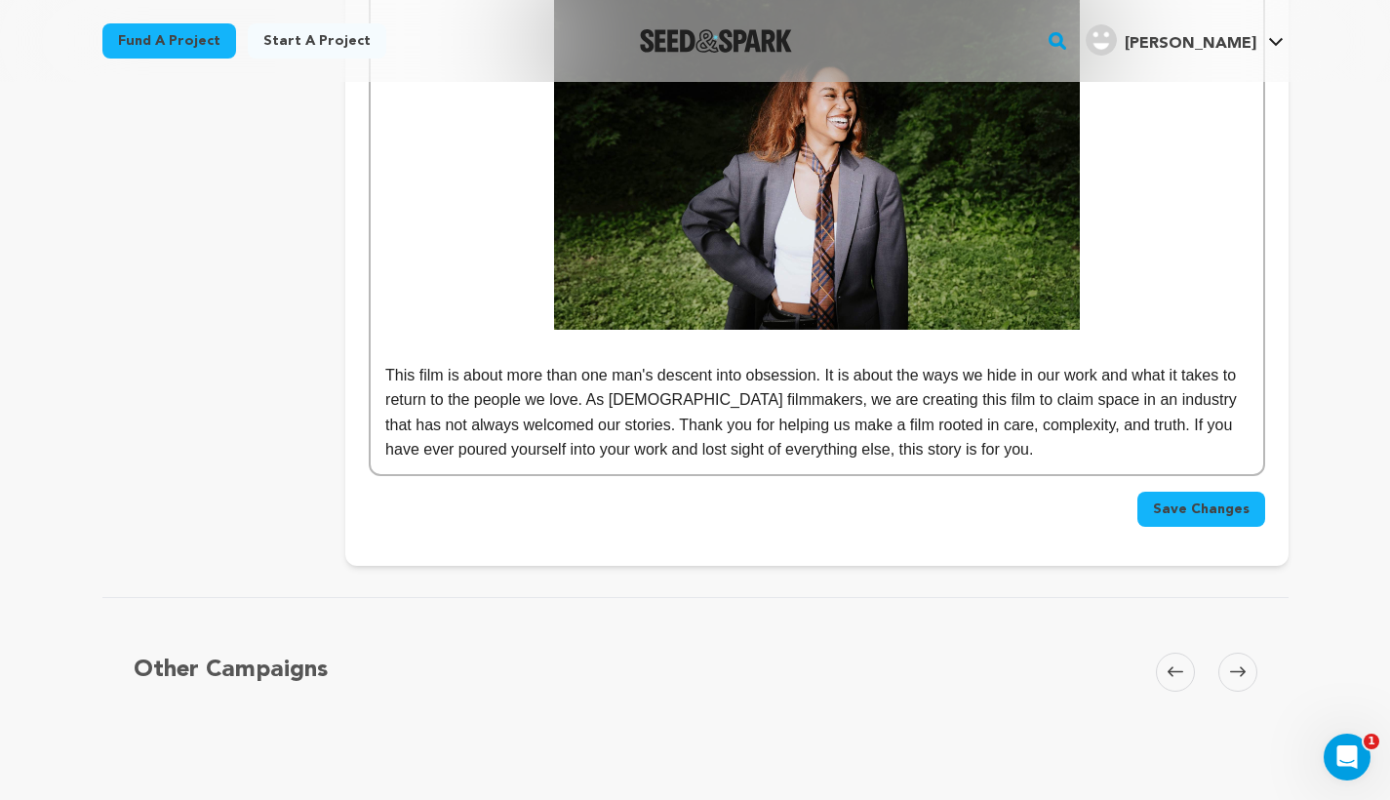
scroll to position [2341, 0]
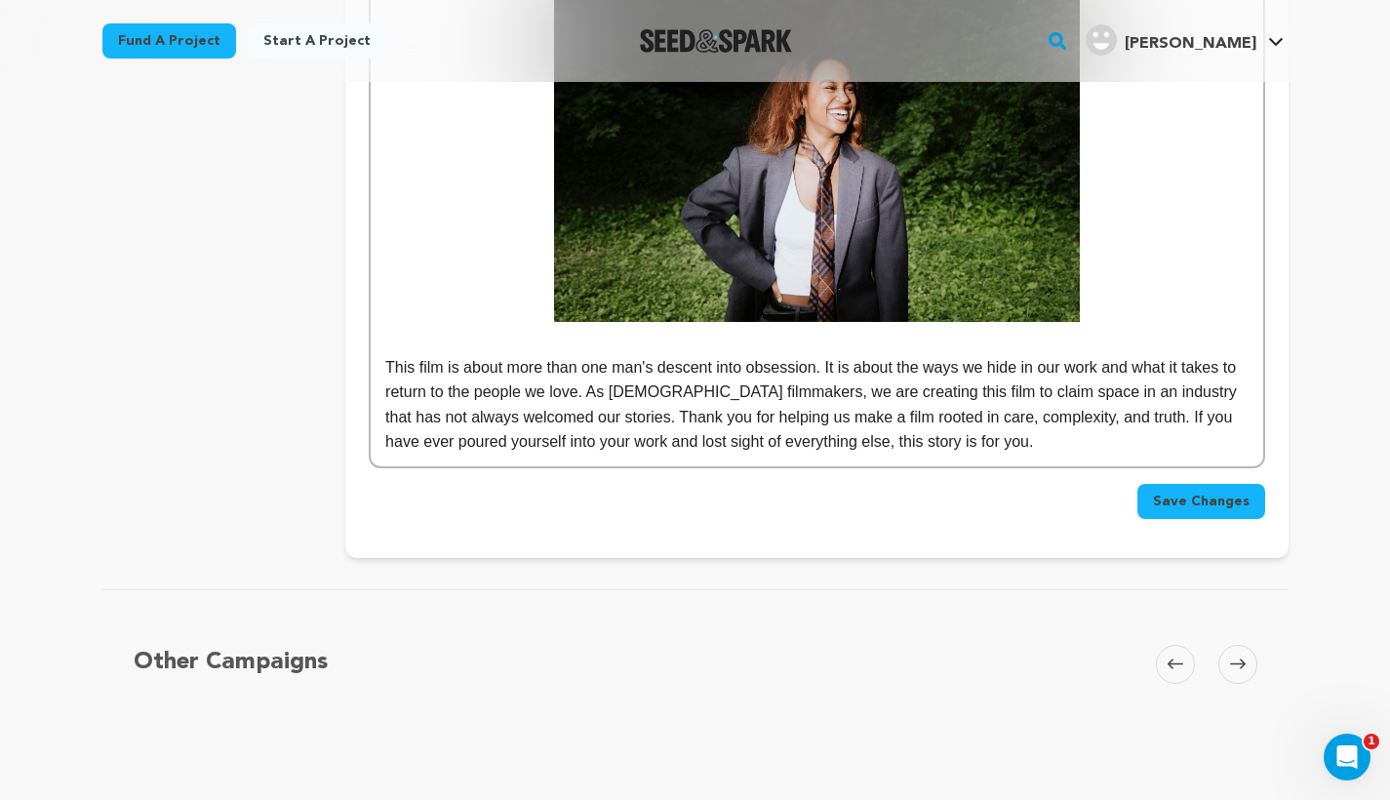
click at [990, 425] on p "This film is about more than one man's descent into obsession. It is about the …" at bounding box center [816, 404] width 862 height 99
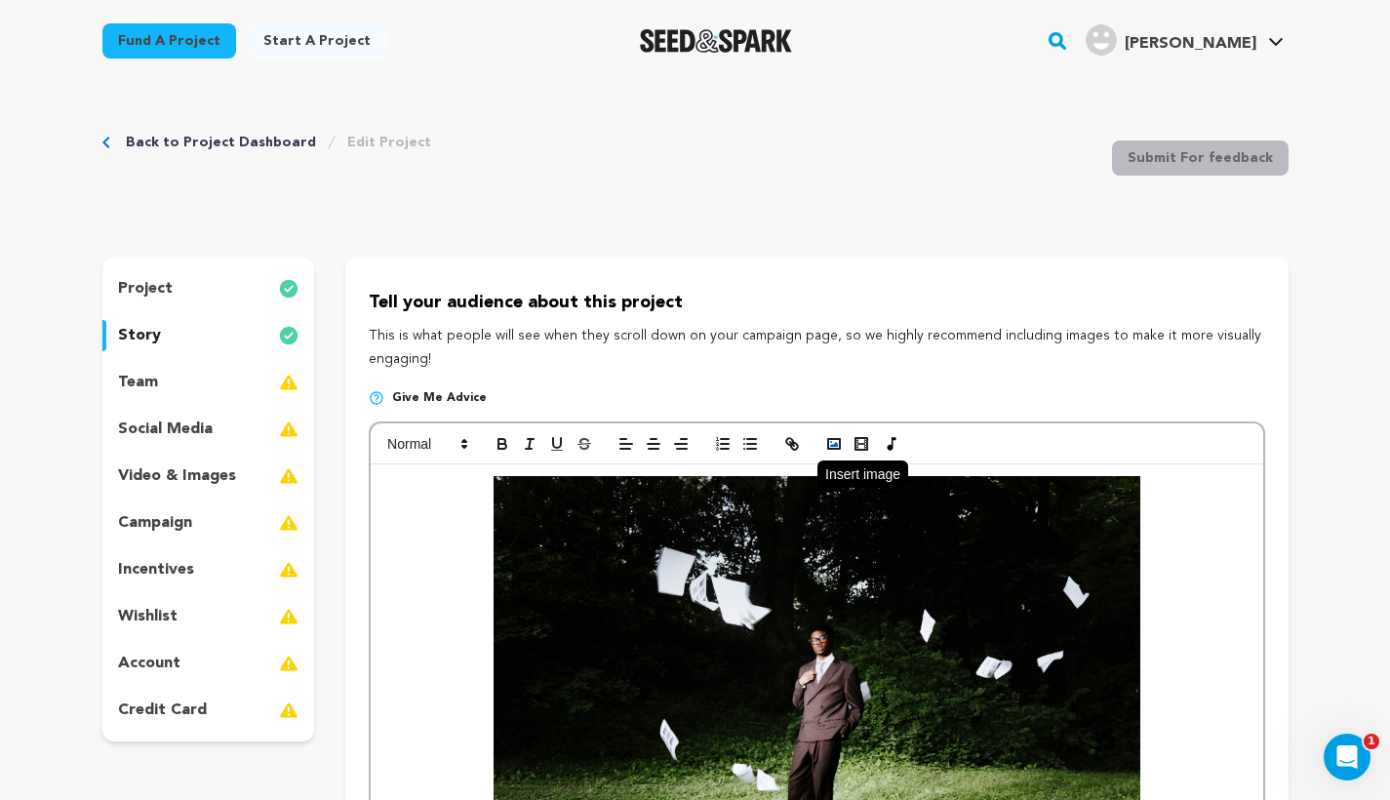
scroll to position [0, 0]
click at [826, 439] on icon "button" at bounding box center [834, 444] width 18 height 18
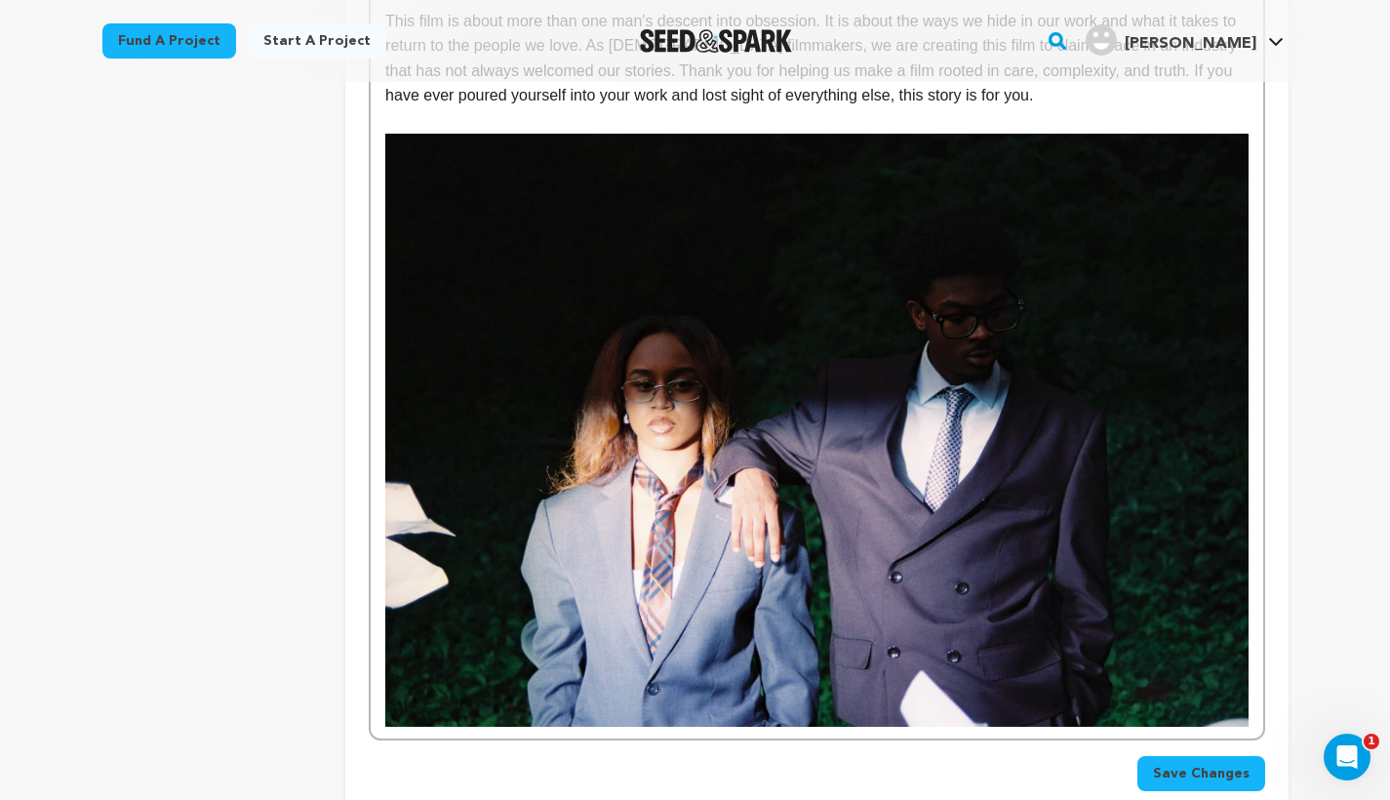
scroll to position [2674, 0]
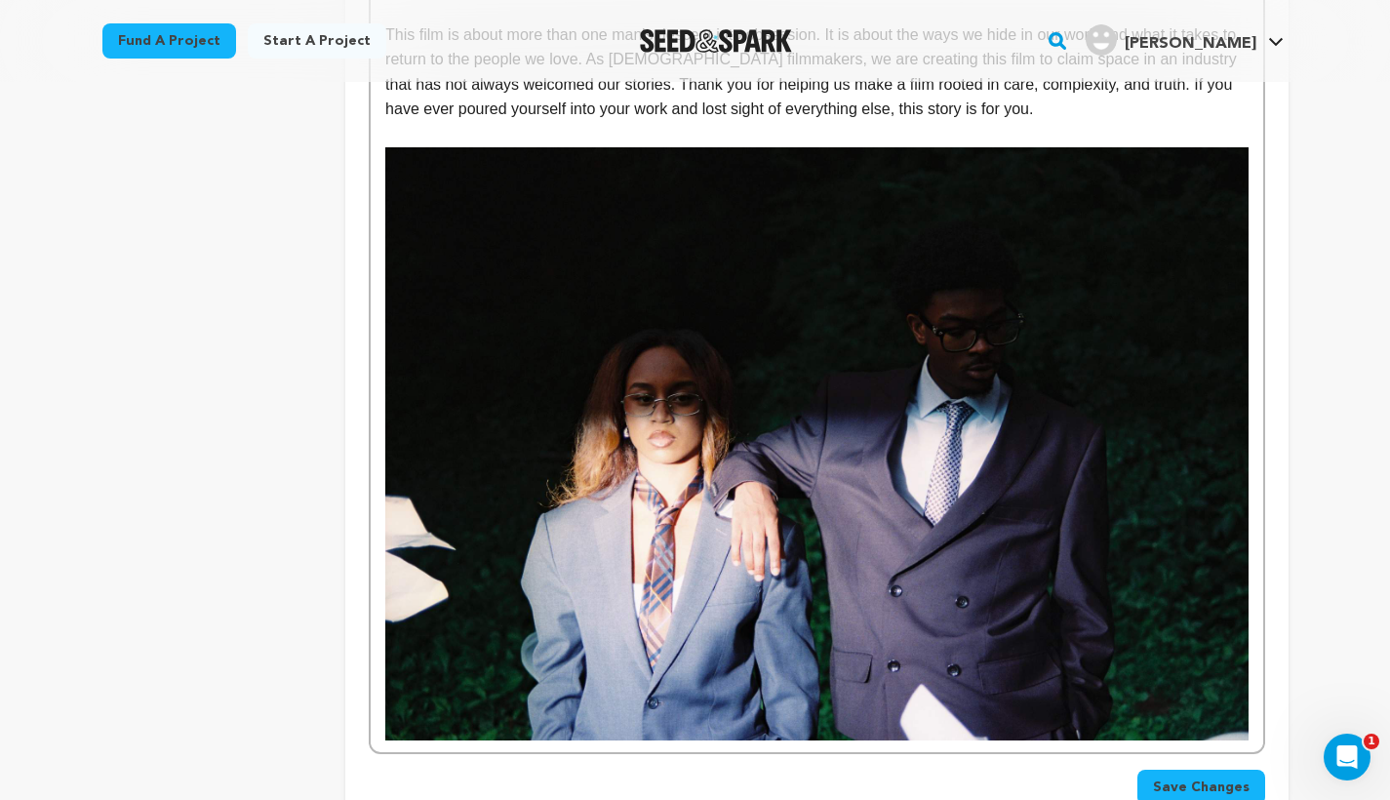
click at [904, 284] on img at bounding box center [816, 443] width 862 height 593
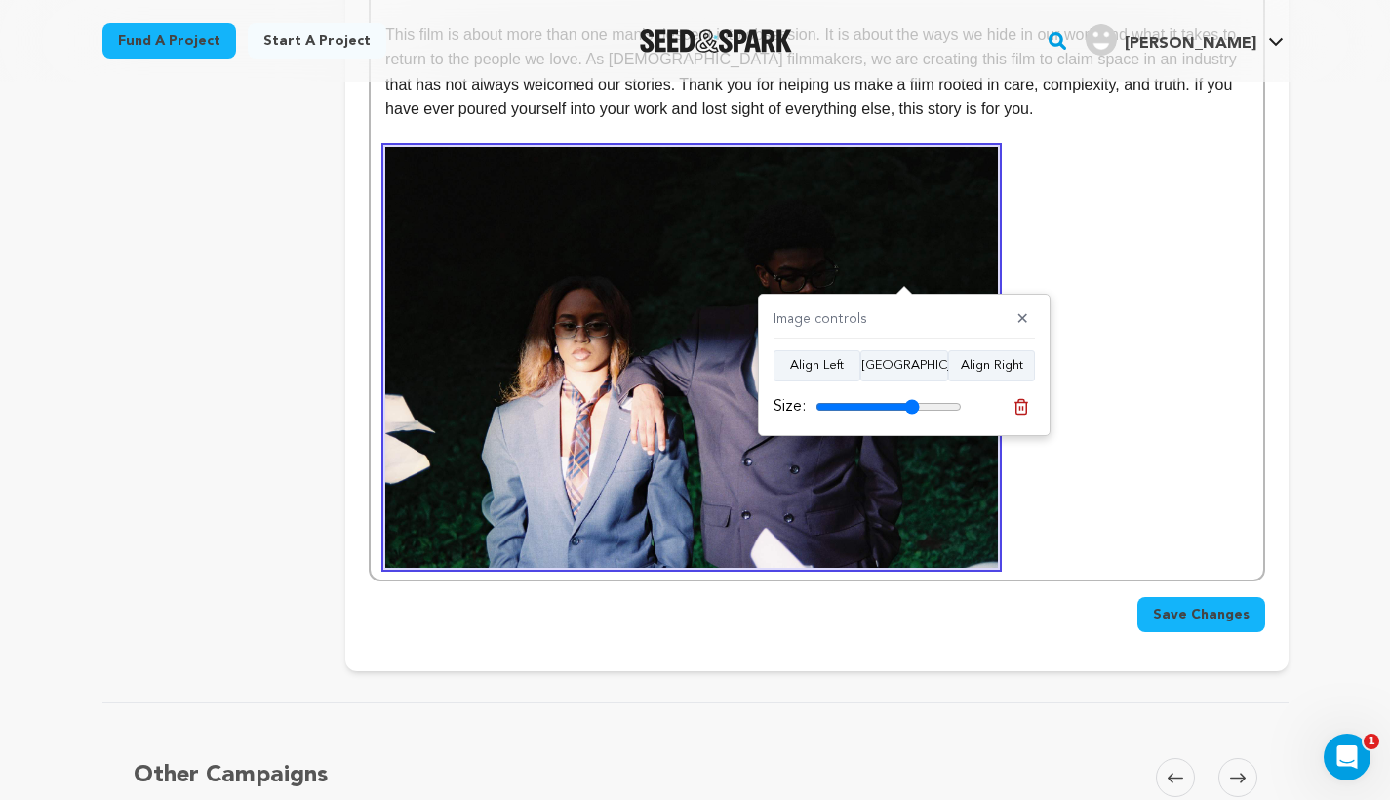
drag, startPoint x: 950, startPoint y: 403, endPoint x: 912, endPoint y: 404, distance: 38.0
type input "71"
click at [912, 404] on input "range" at bounding box center [888, 407] width 146 height 16
click at [911, 367] on button "[GEOGRAPHIC_DATA]" at bounding box center [904, 365] width 88 height 31
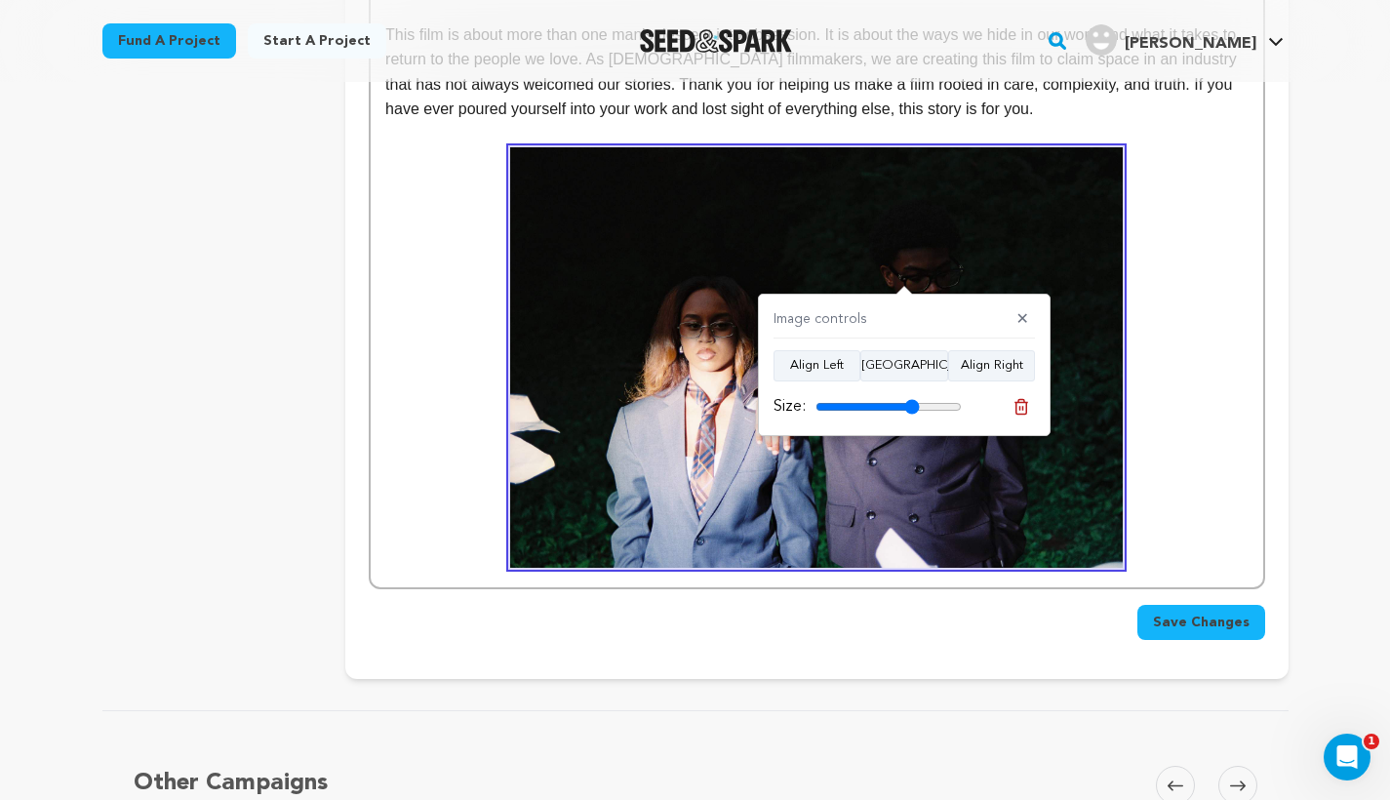
click at [414, 374] on p at bounding box center [816, 357] width 862 height 421
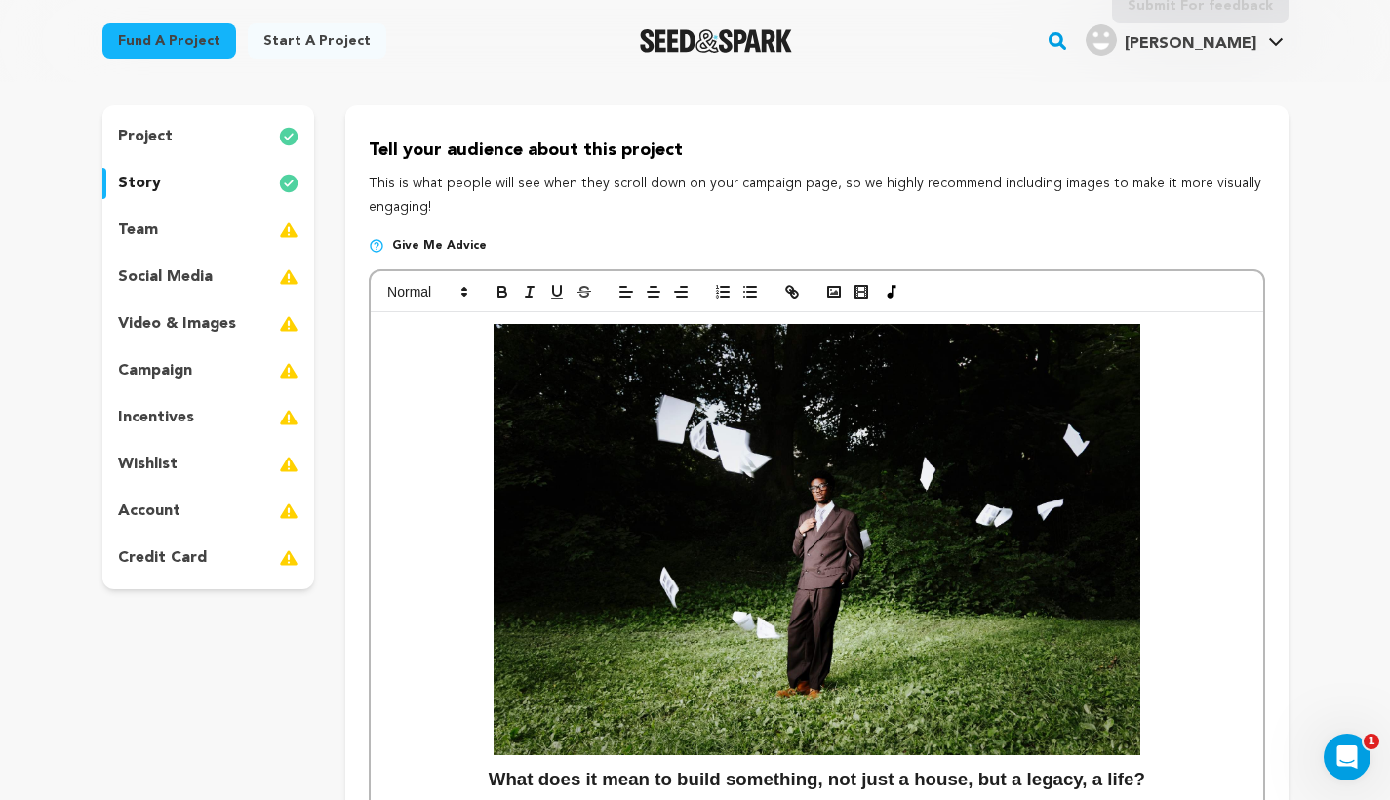
scroll to position [149, 0]
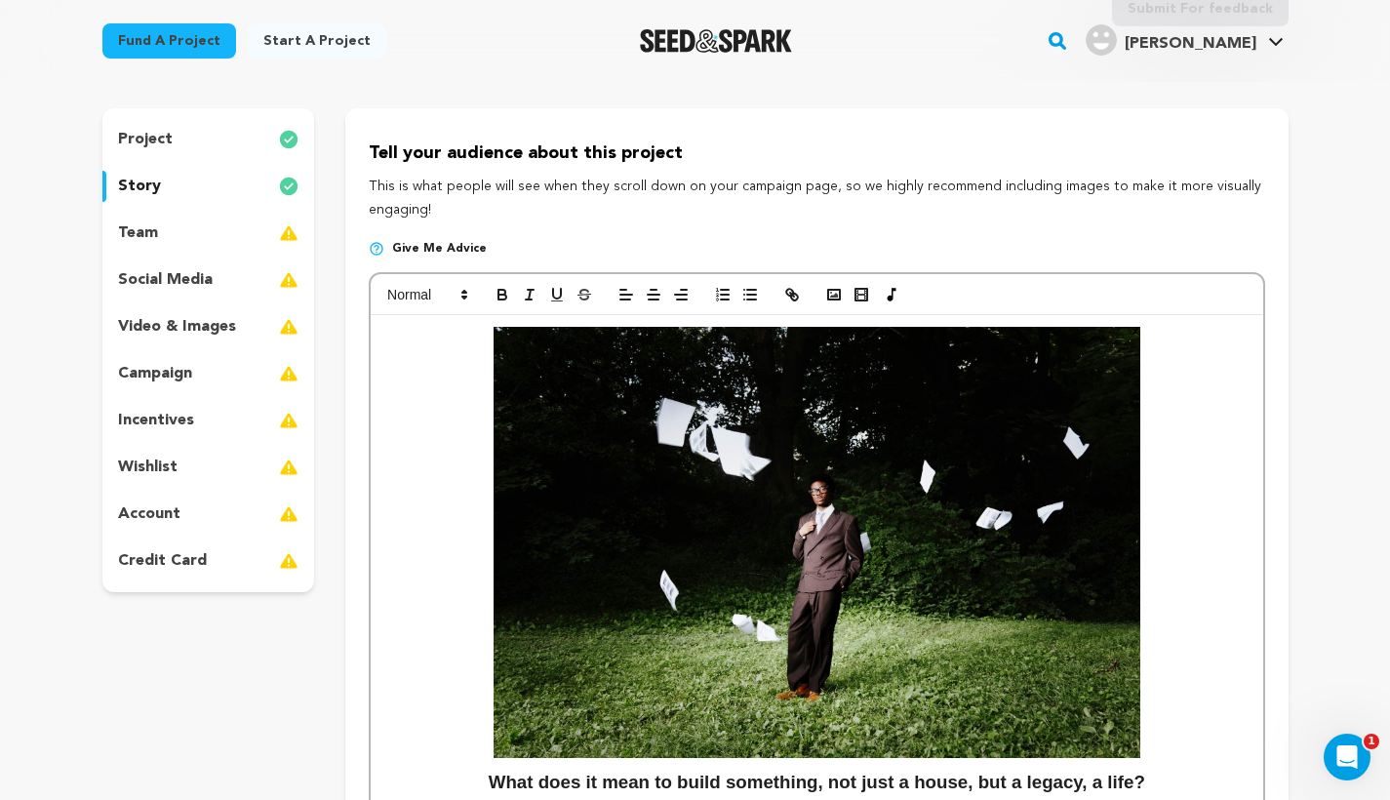
click at [175, 221] on div "team" at bounding box center [208, 232] width 213 height 31
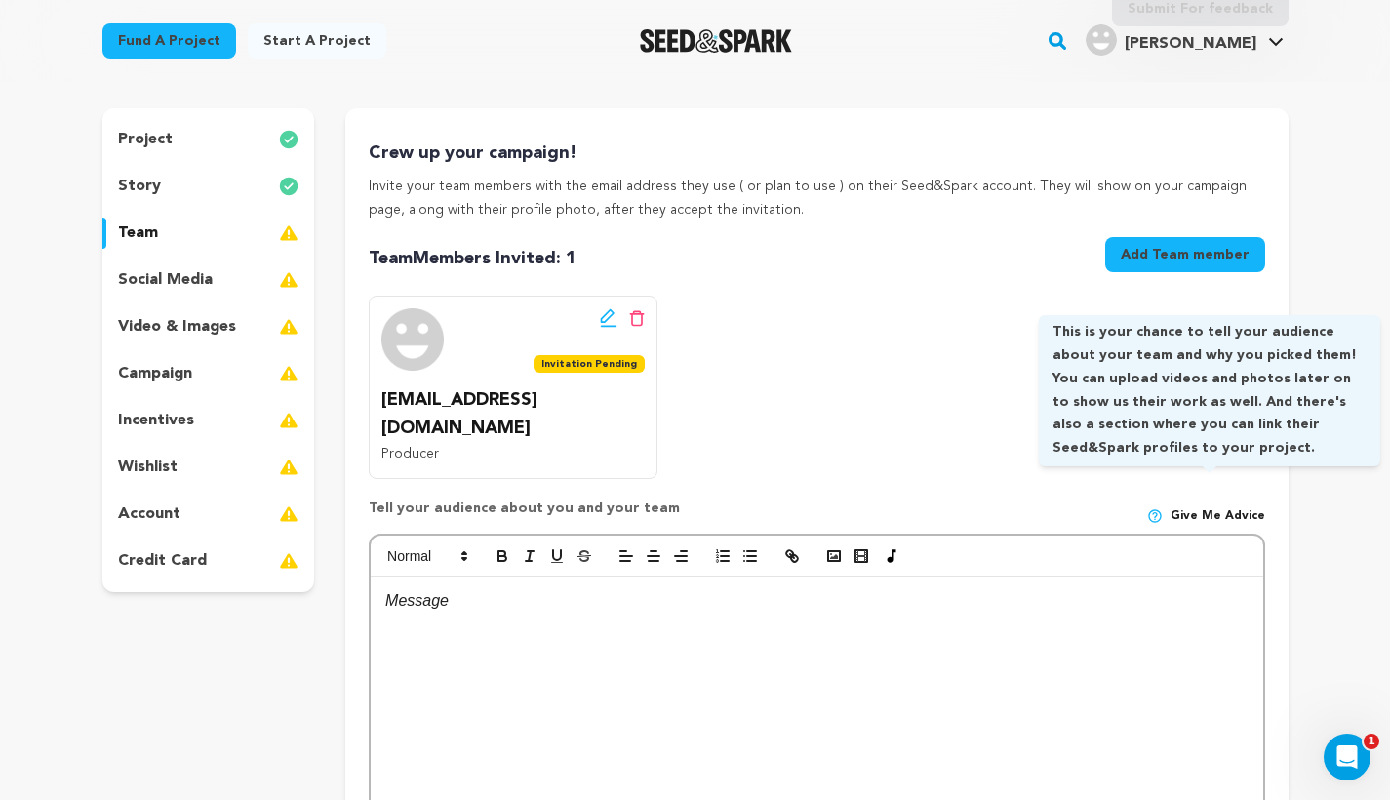
click at [1228, 508] on span "Give me advice" at bounding box center [1217, 516] width 95 height 16
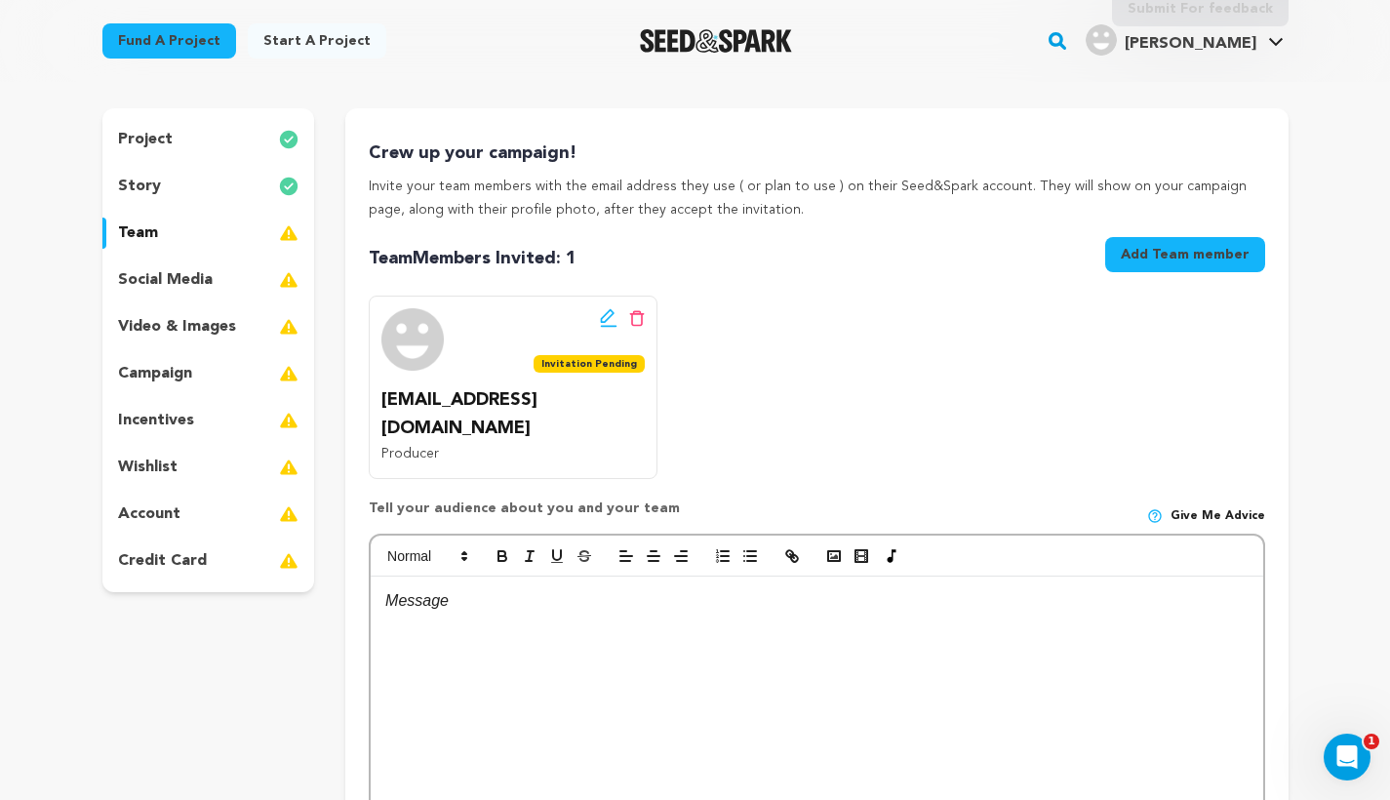
click at [1190, 508] on span "Give me advice" at bounding box center [1217, 516] width 95 height 16
drag, startPoint x: 370, startPoint y: 467, endPoint x: 688, endPoint y: 467, distance: 318.9
click at [688, 498] on div "Tell your audience about you and your team Give me advice" at bounding box center [816, 515] width 895 height 35
copy p "Tell your audience about you and your team"
click at [495, 588] on p at bounding box center [816, 600] width 862 height 25
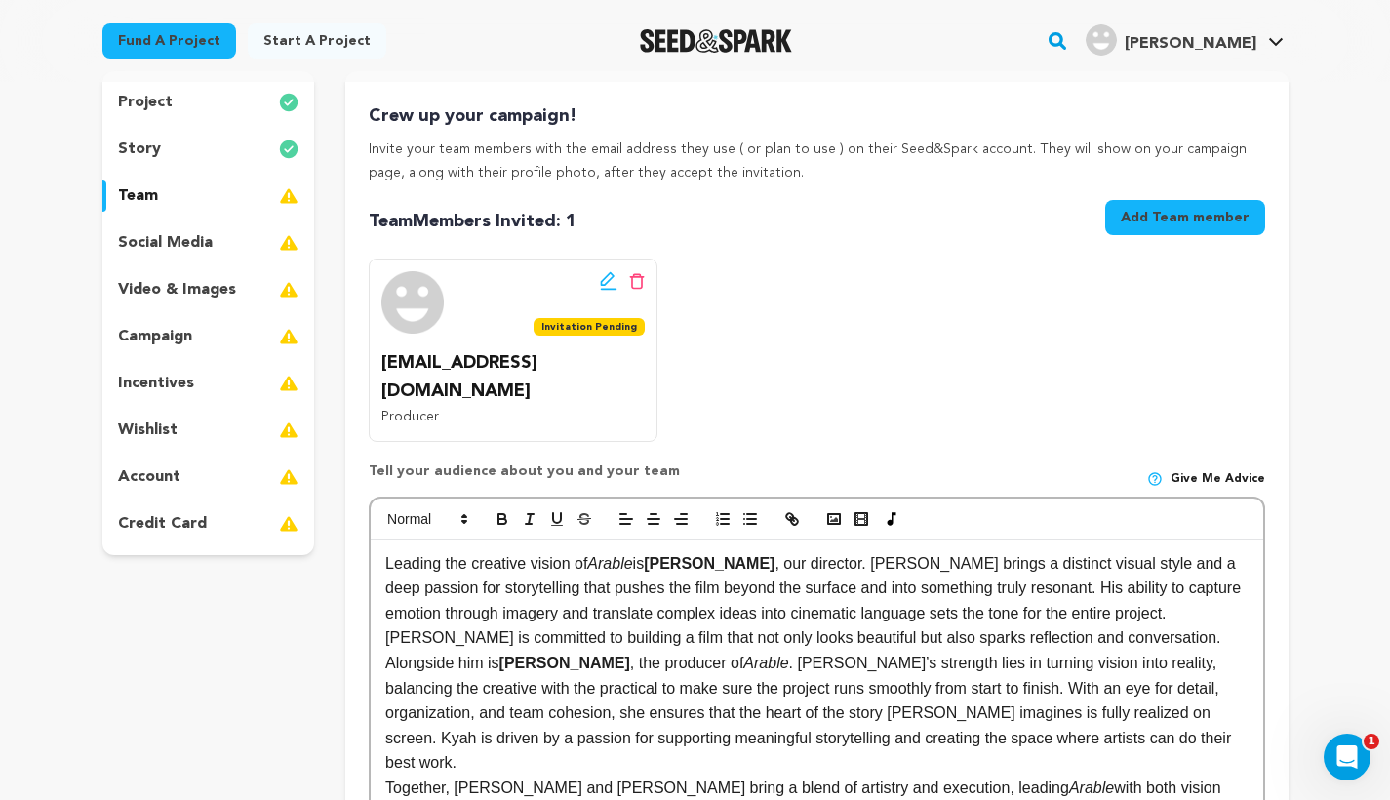
scroll to position [205, 0]
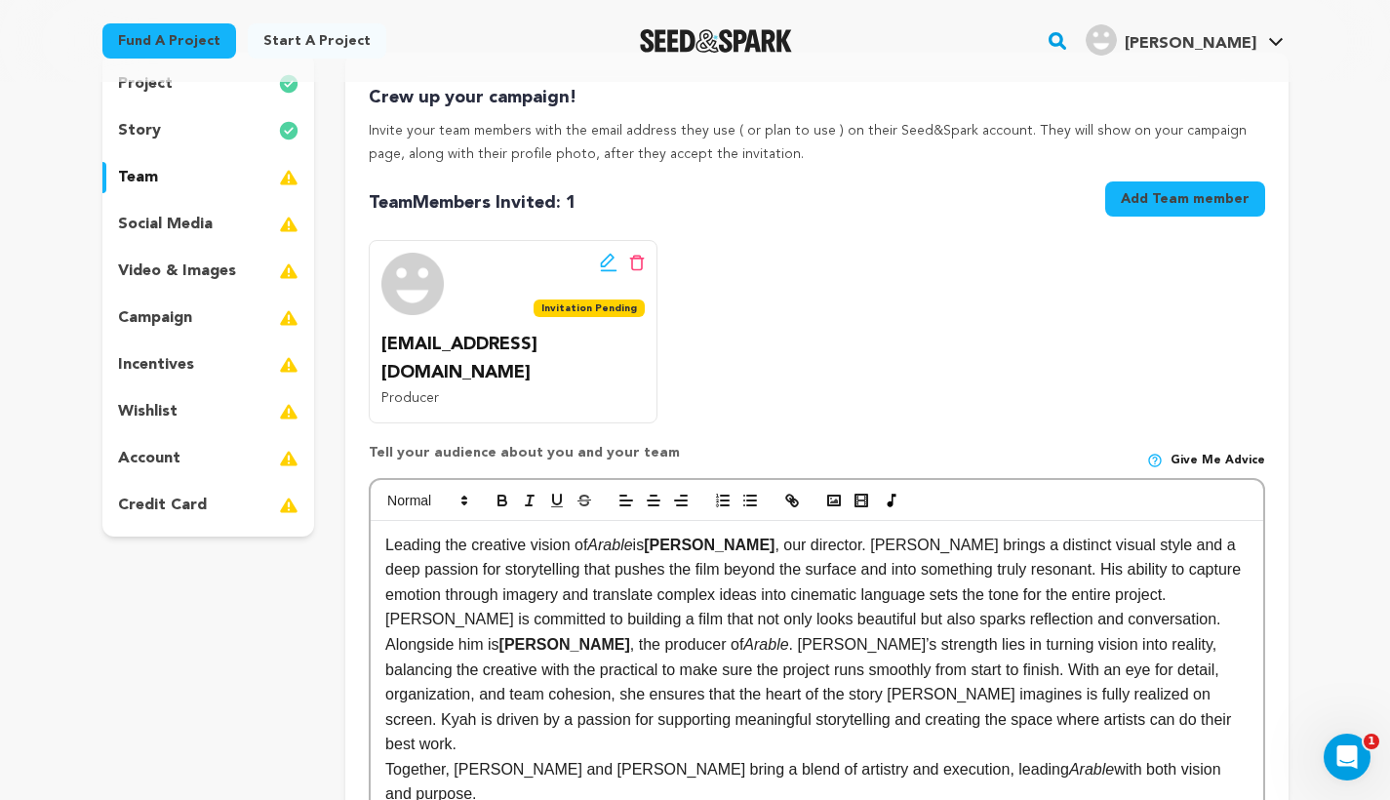
drag, startPoint x: 387, startPoint y: 566, endPoint x: 1185, endPoint y: 718, distance: 812.1
click at [1185, 718] on div "Leading the creative vision of Arable is [PERSON_NAME] , our director. [PERSON_…" at bounding box center [816, 670] width 891 height 298
click at [510, 492] on icon "button" at bounding box center [502, 501] width 18 height 18
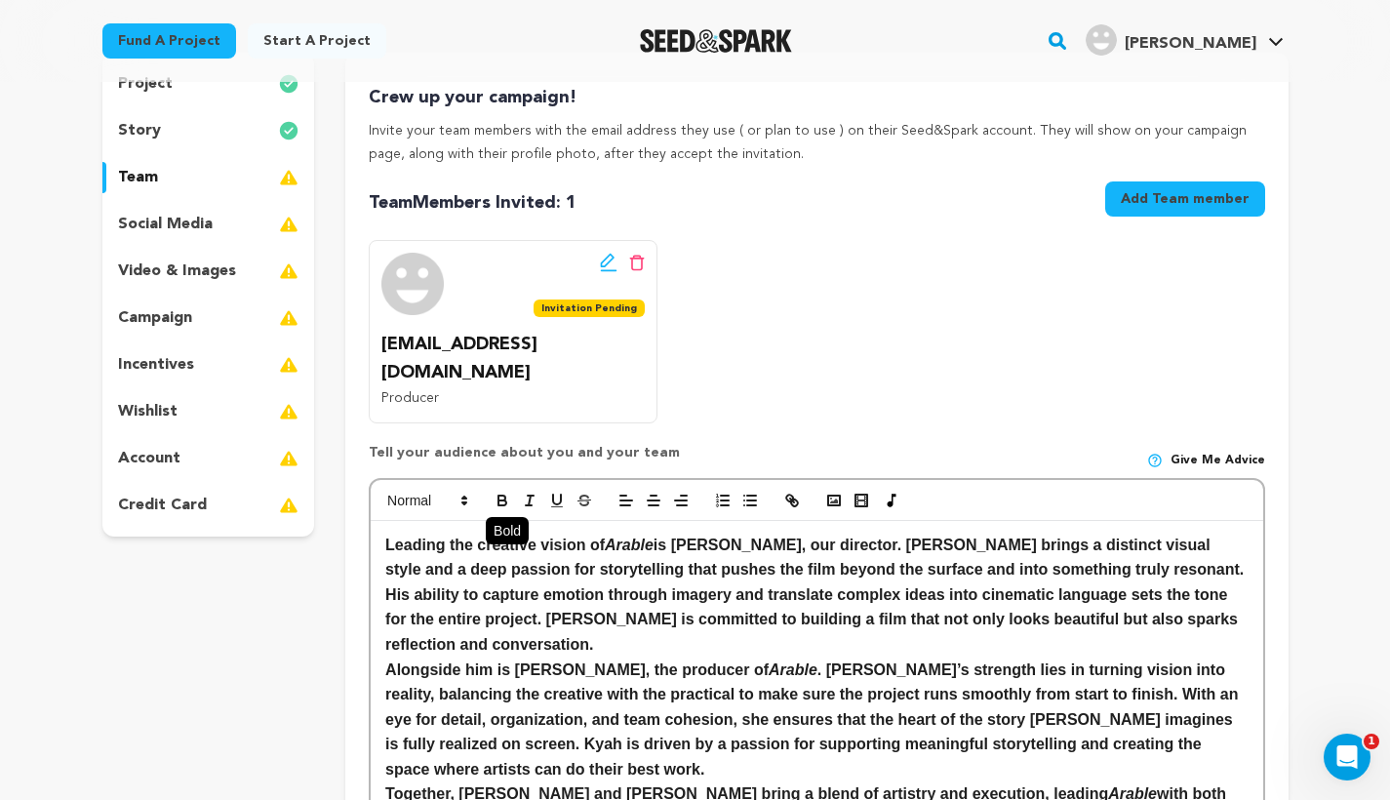
click at [510, 492] on icon "button" at bounding box center [502, 501] width 18 height 18
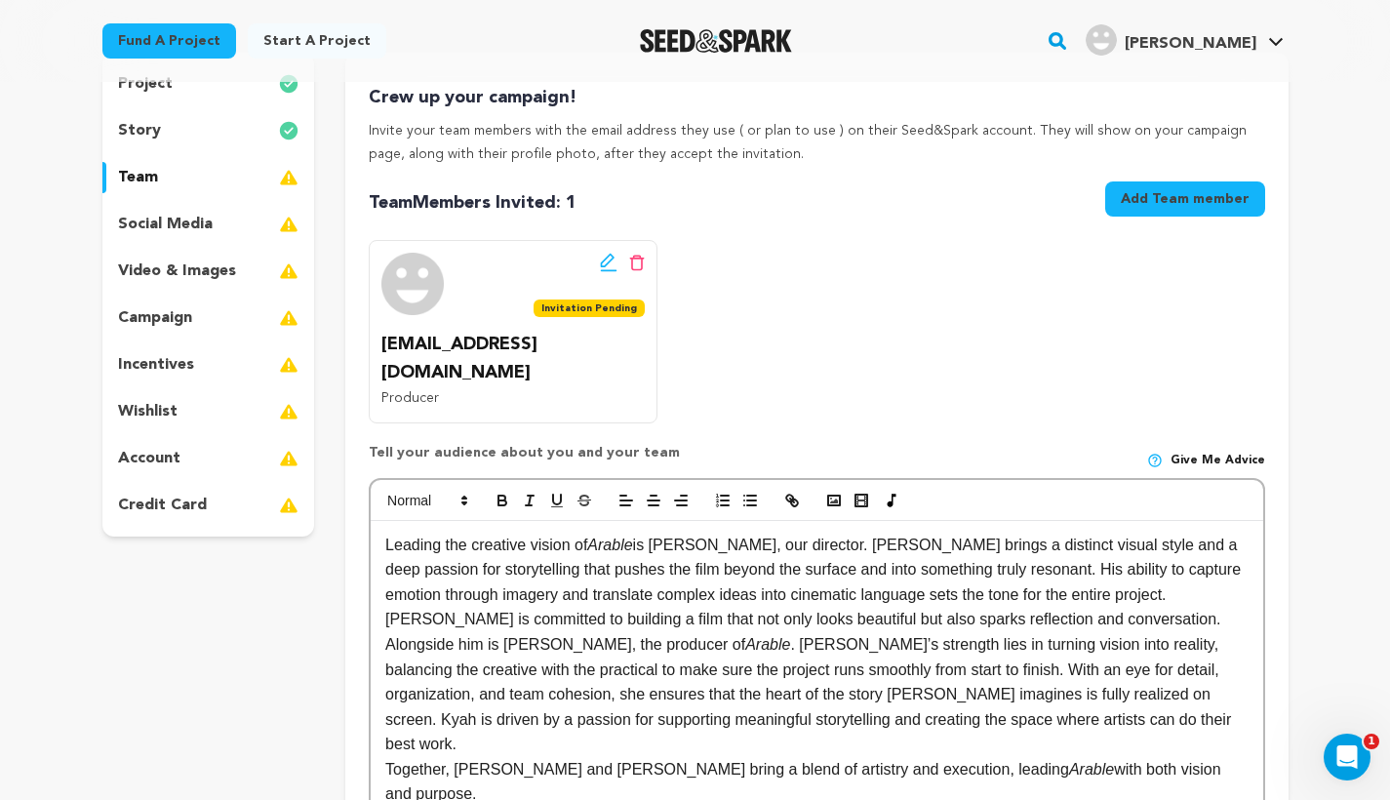
click at [510, 770] on div "Leading the creative vision of Arable is [PERSON_NAME], our director. [PERSON_N…" at bounding box center [816, 670] width 891 height 298
click at [604, 760] on div "Leading the creative vision of Arable is [PERSON_NAME], our director. [PERSON_N…" at bounding box center [816, 670] width 891 height 298
click at [385, 757] on p "Together, [PERSON_NAME] and [PERSON_NAME] bring a blend of artistry and executi…" at bounding box center [816, 782] width 862 height 50
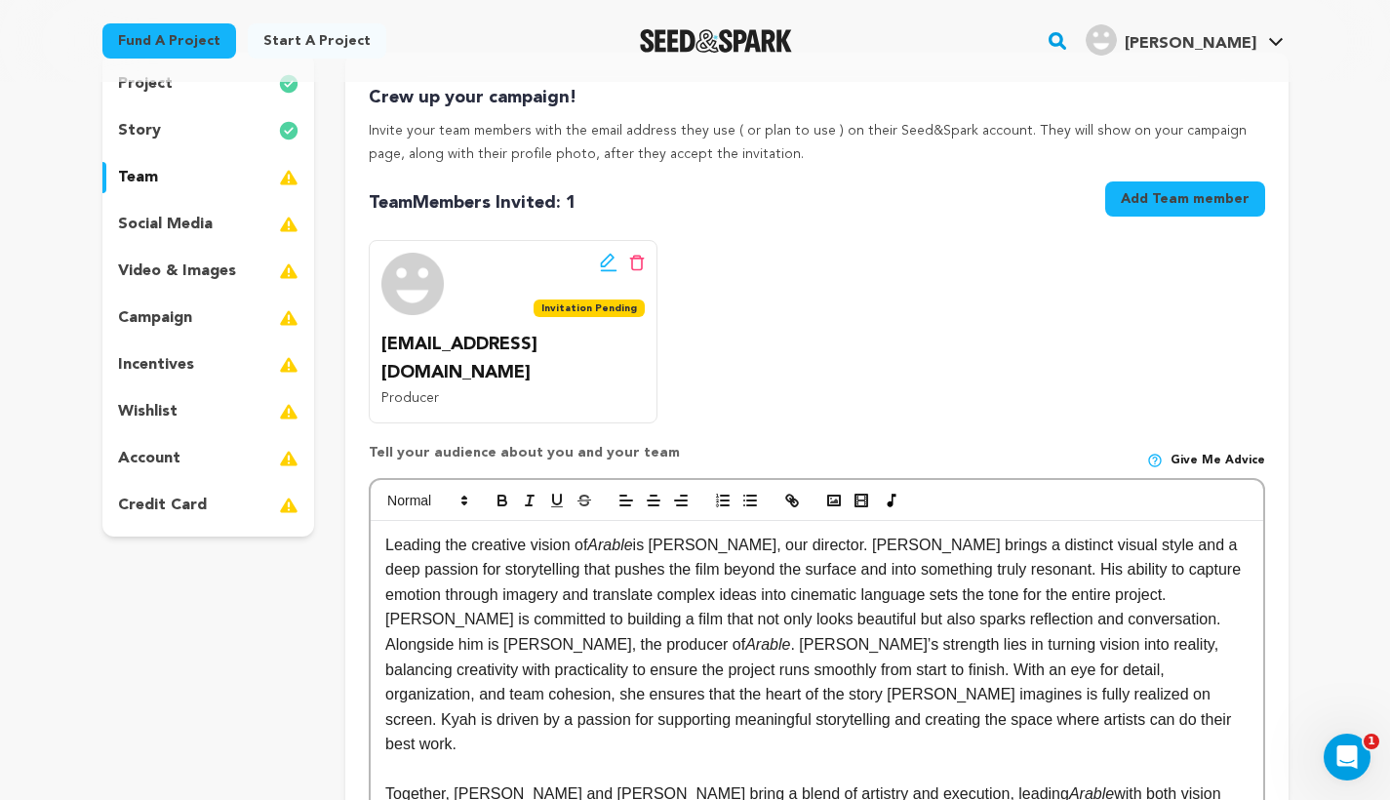
click at [384, 610] on div "Leading the creative vision of Arable is [PERSON_NAME], our director. [PERSON_N…" at bounding box center [816, 682] width 891 height 323
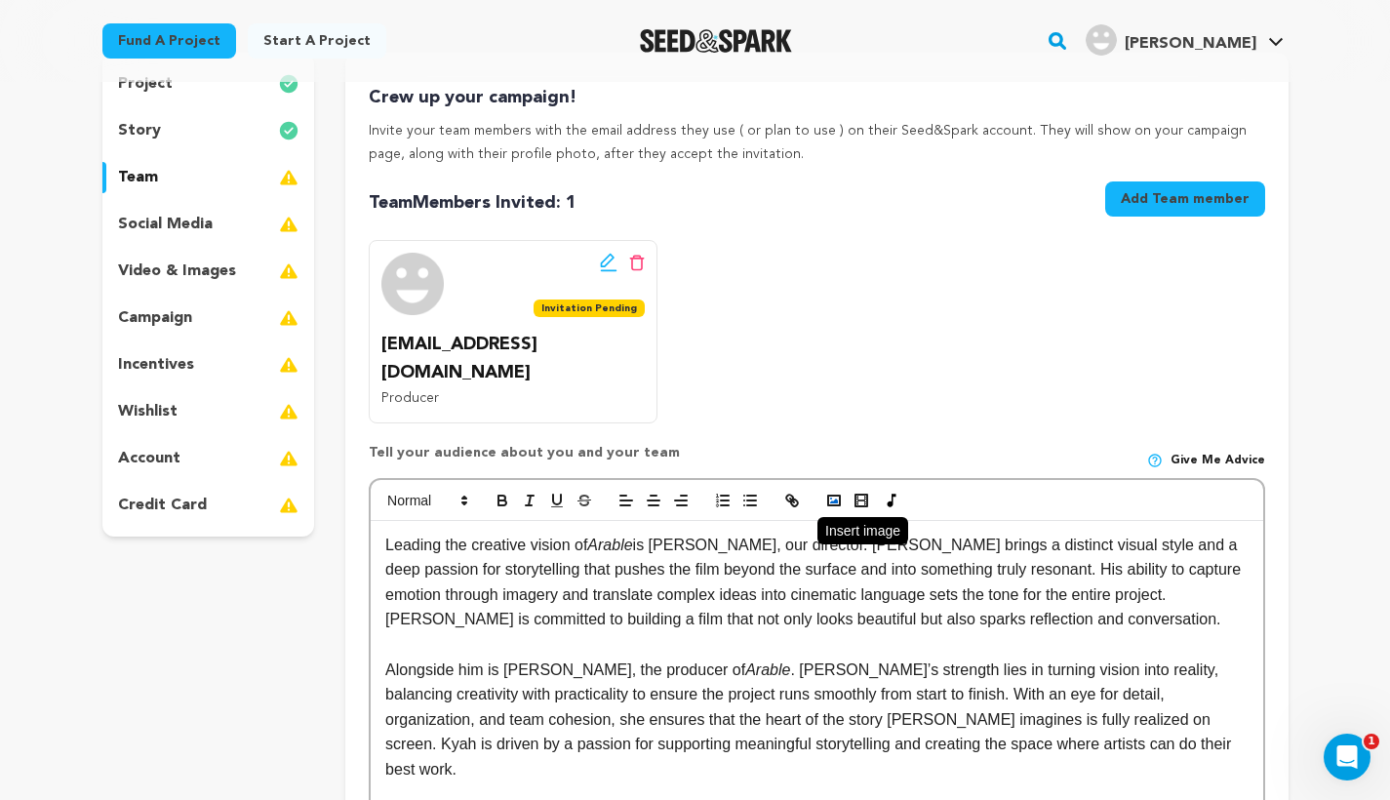
click at [826, 492] on icon "button" at bounding box center [834, 501] width 18 height 18
click at [240, 129] on div "story" at bounding box center [208, 130] width 213 height 31
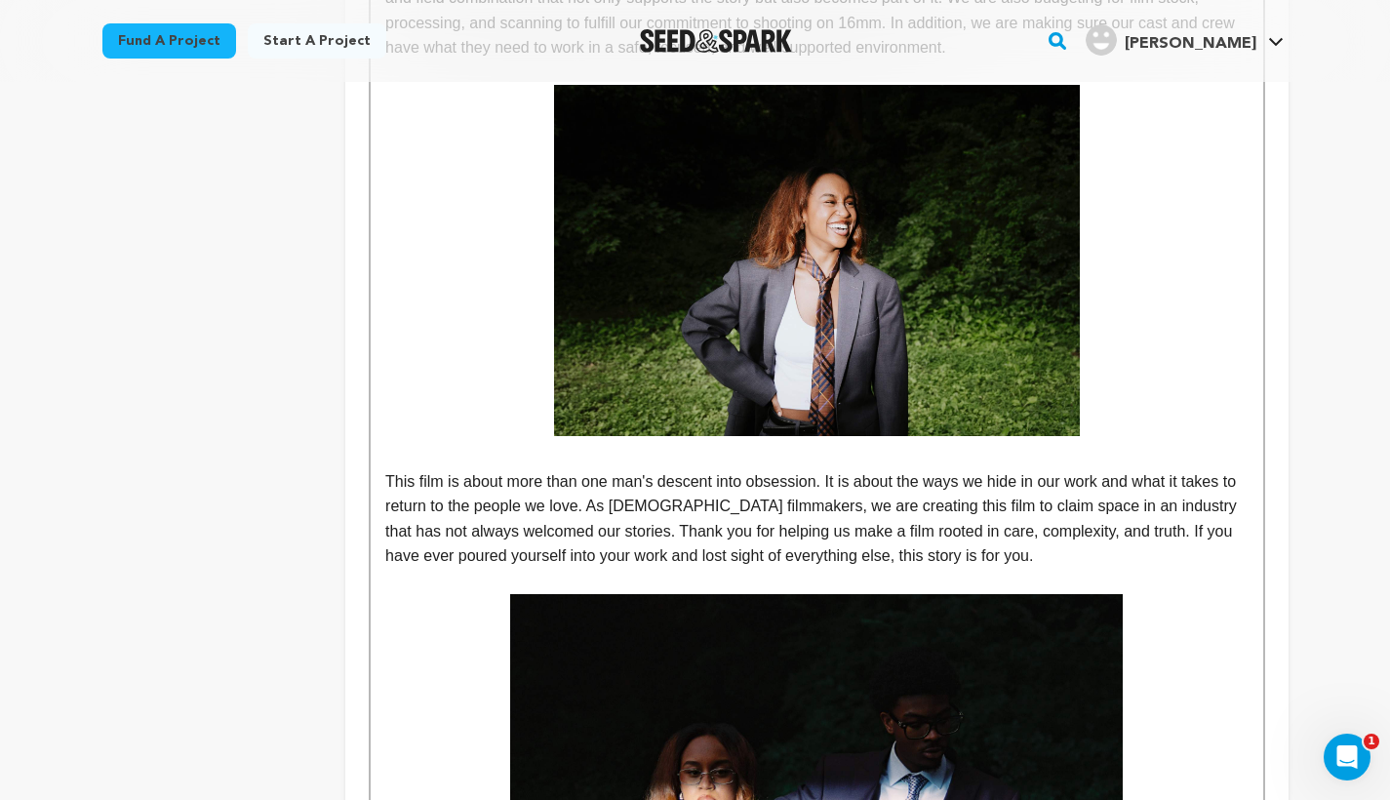
scroll to position [2217, 0]
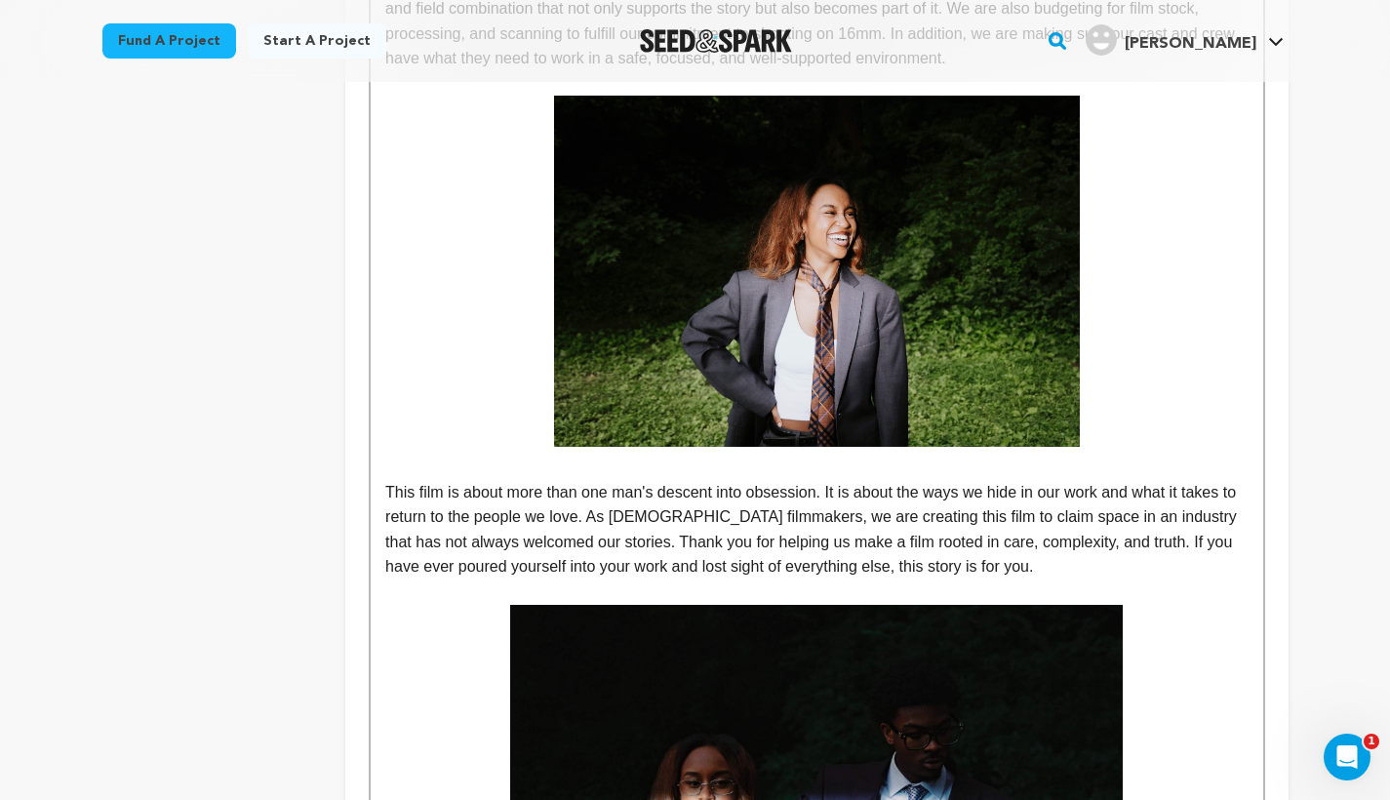
click at [995, 319] on img at bounding box center [817, 271] width 526 height 351
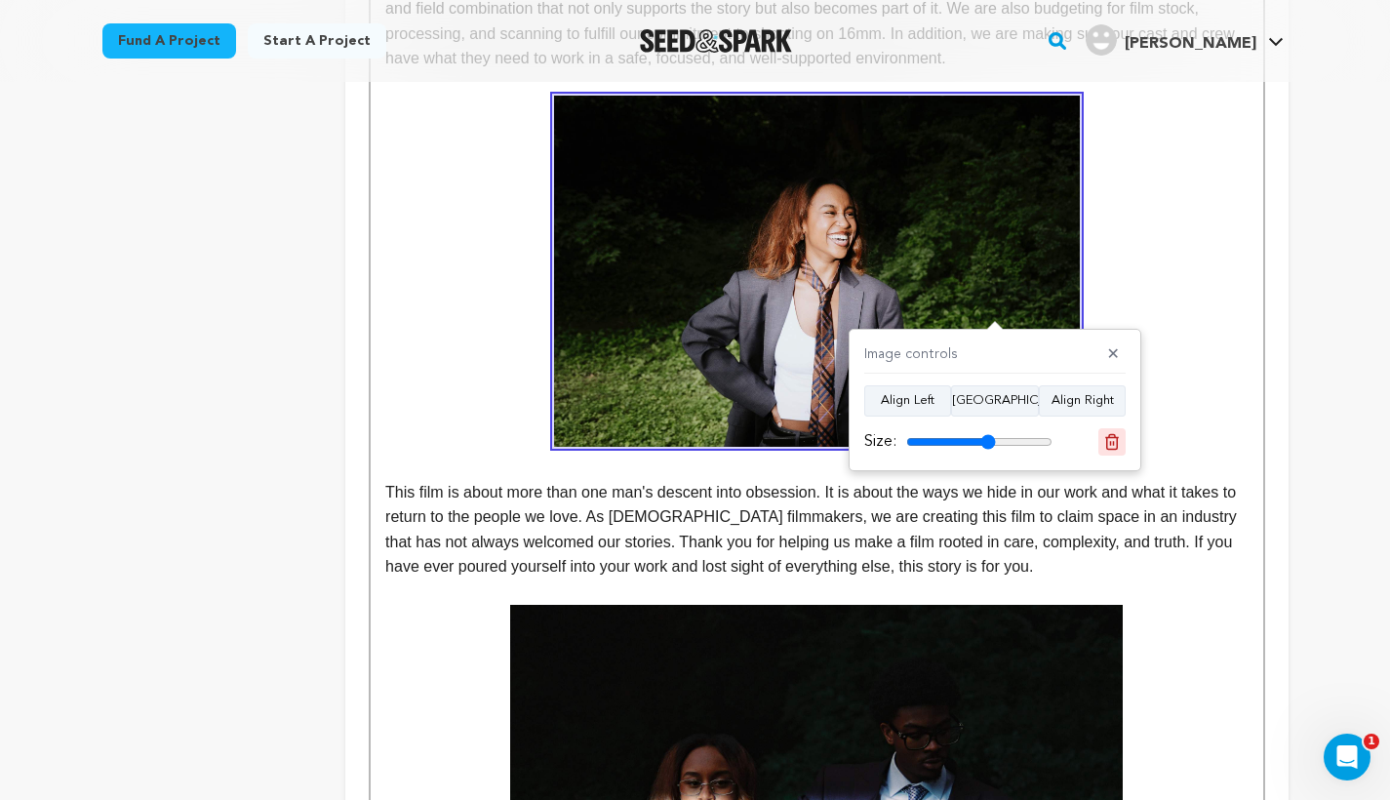
click at [1107, 436] on icon at bounding box center [1112, 441] width 14 height 15
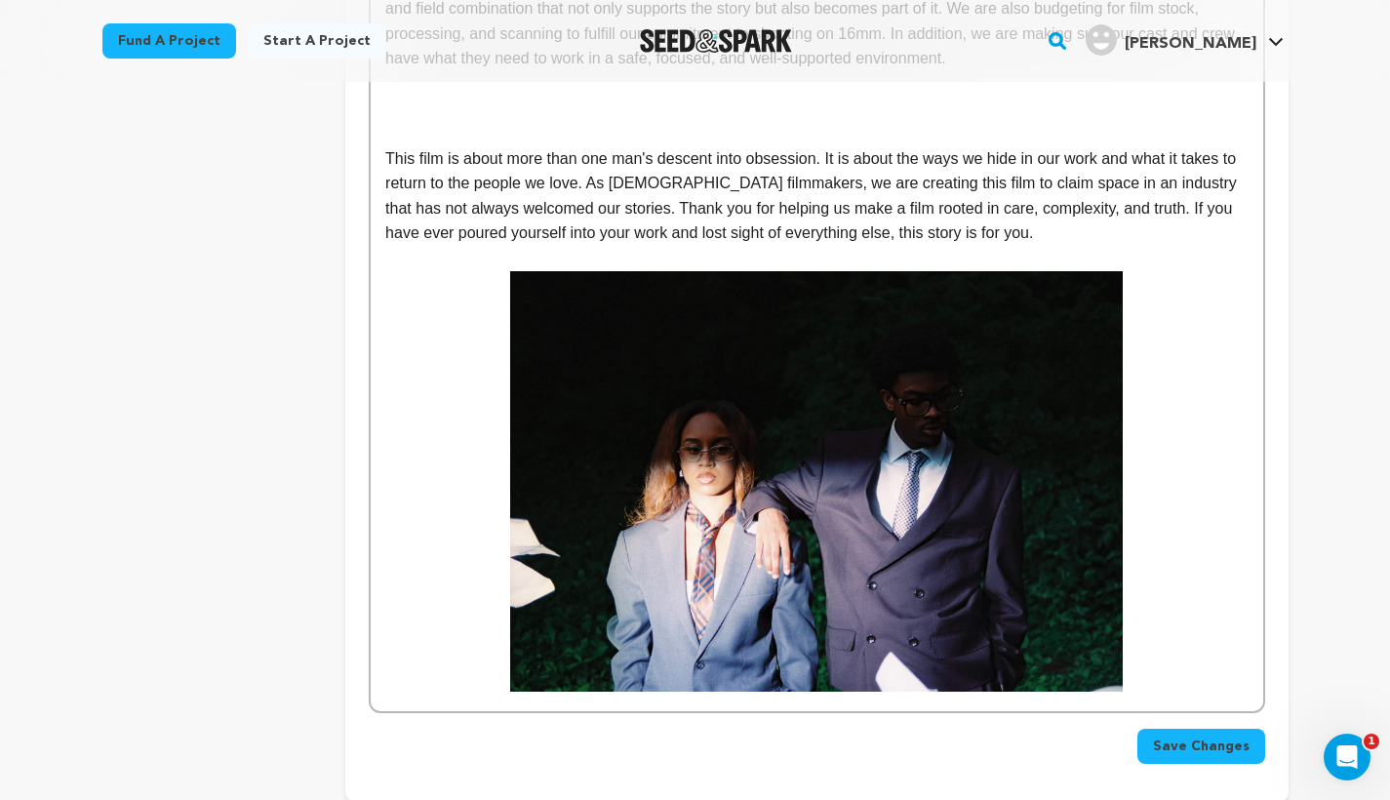
click at [993, 384] on img at bounding box center [816, 481] width 612 height 421
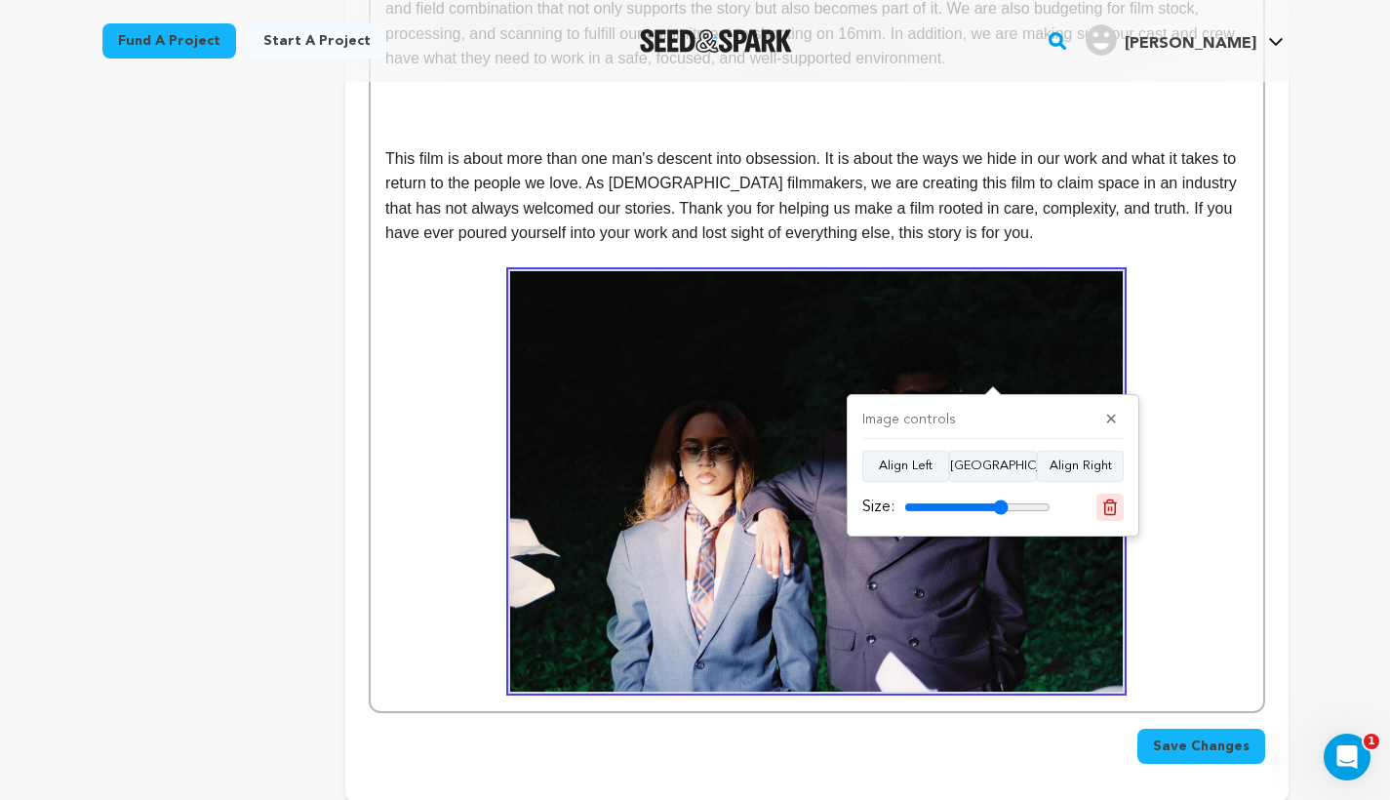
click at [1103, 507] on icon at bounding box center [1110, 507] width 18 height 18
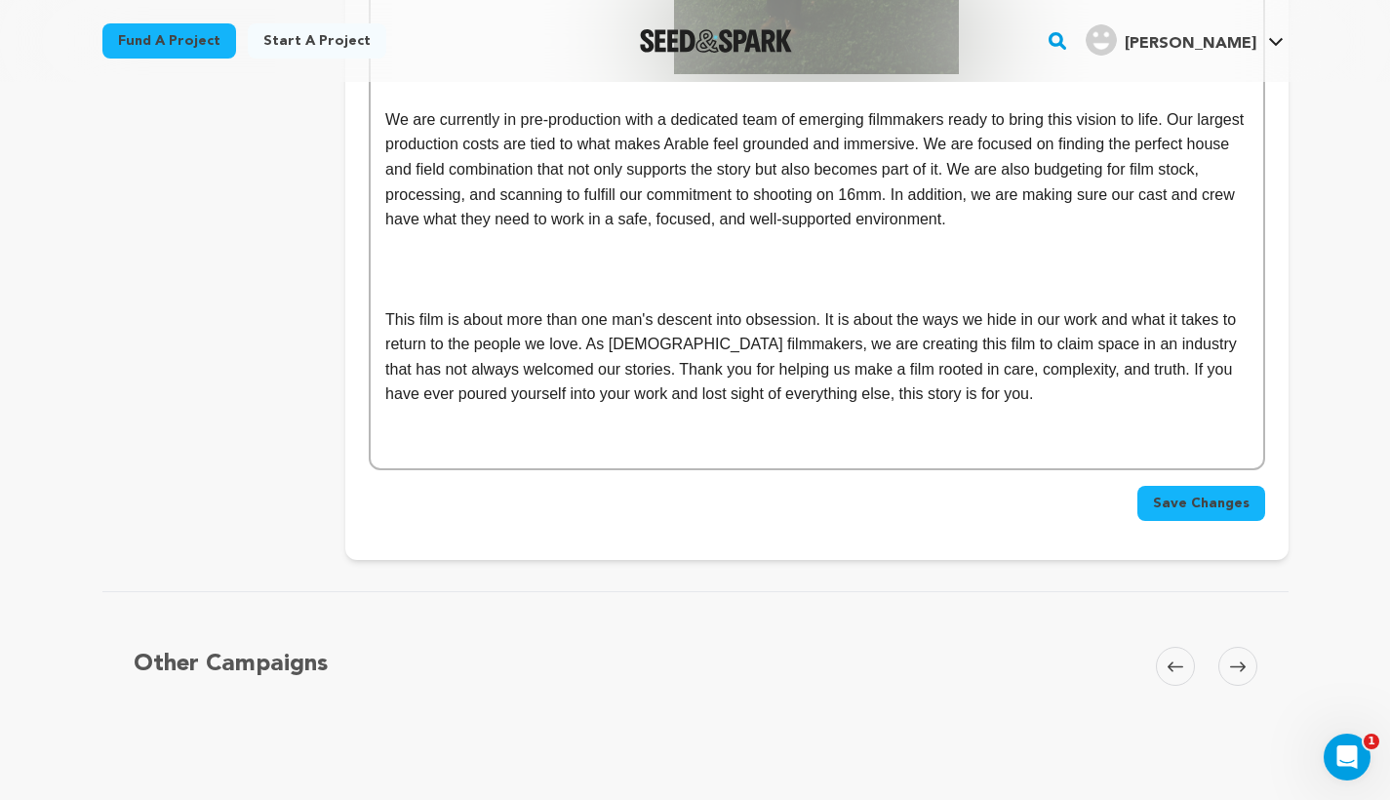
scroll to position [2035, 0]
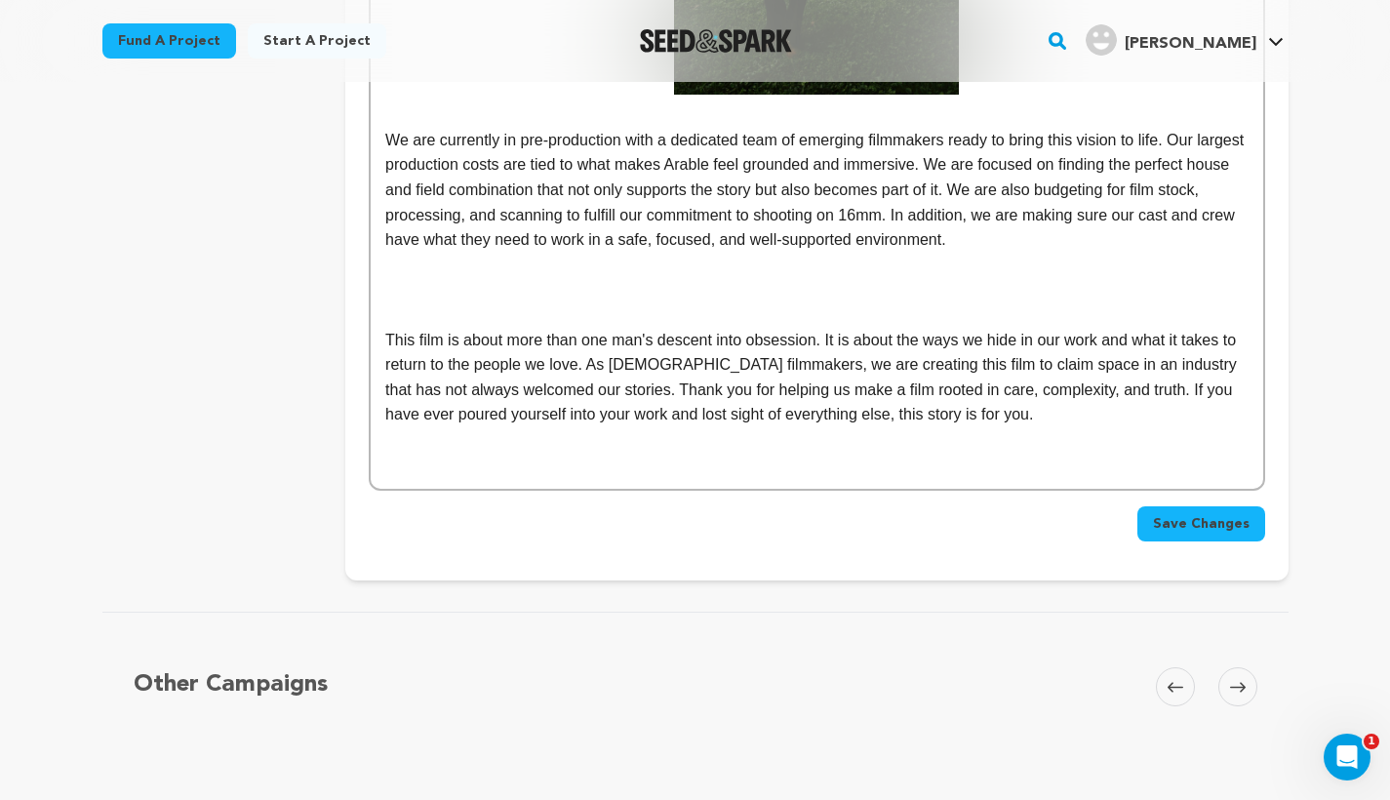
click at [531, 454] on p at bounding box center [816, 464] width 862 height 25
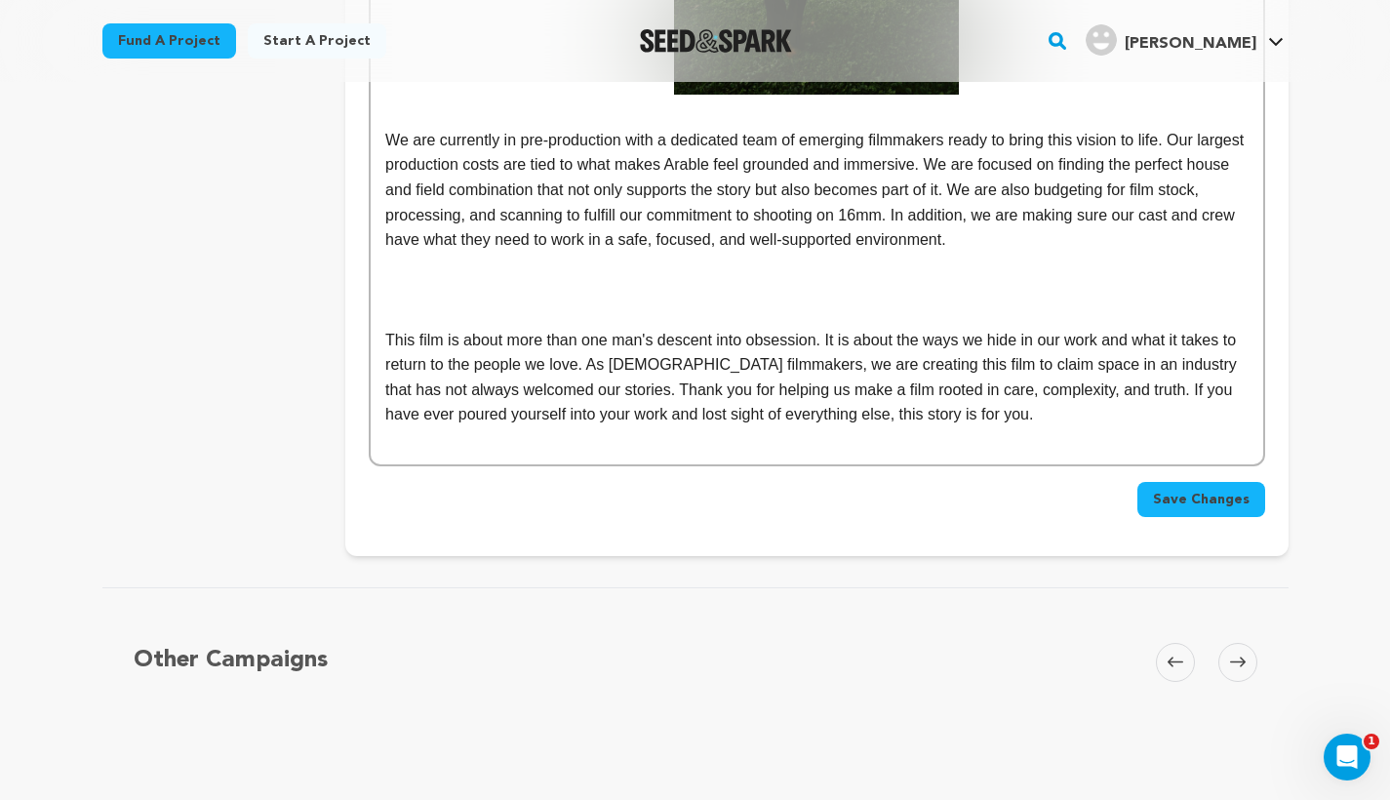
click at [391, 277] on p at bounding box center [816, 289] width 862 height 25
click at [403, 277] on p at bounding box center [816, 289] width 862 height 25
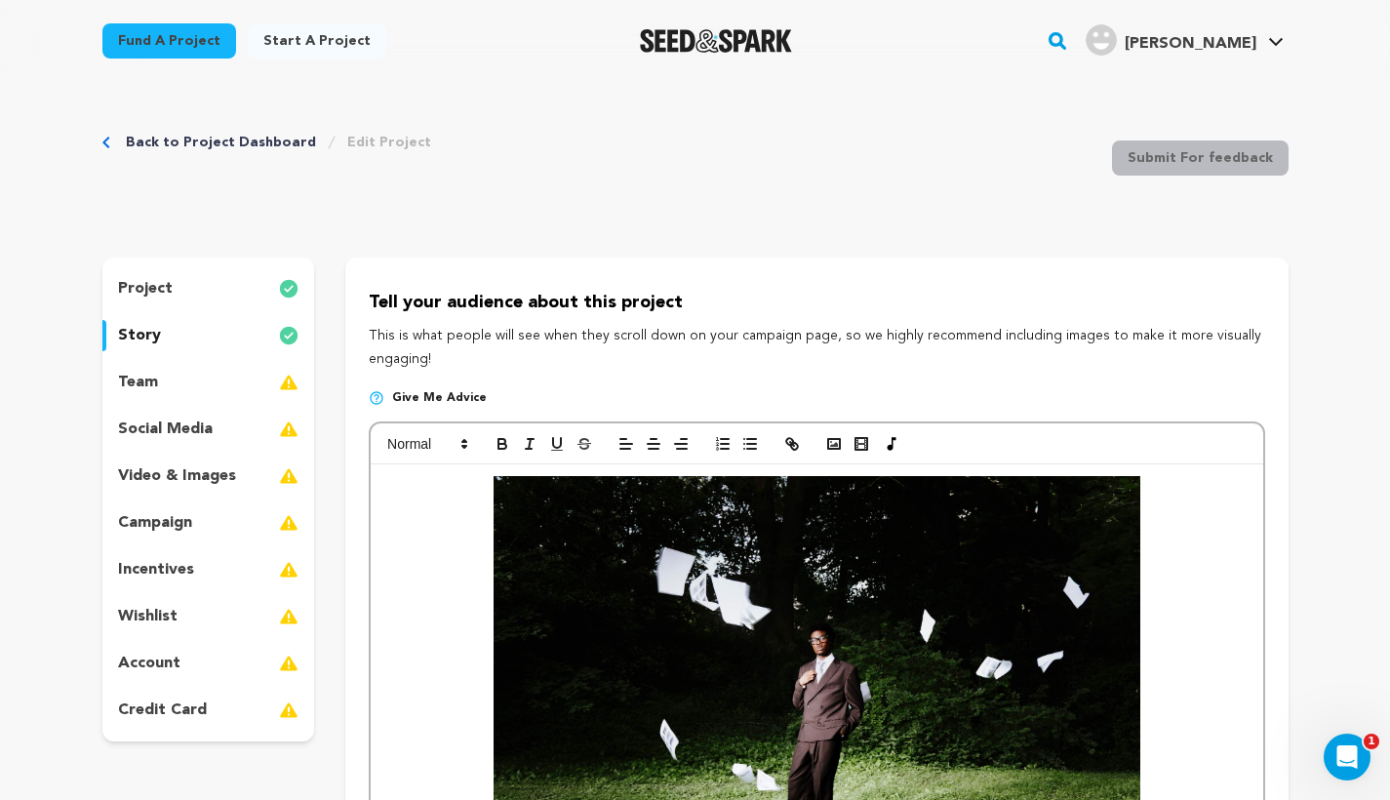
scroll to position [0, 0]
click at [835, 439] on rect "button" at bounding box center [834, 444] width 12 height 10
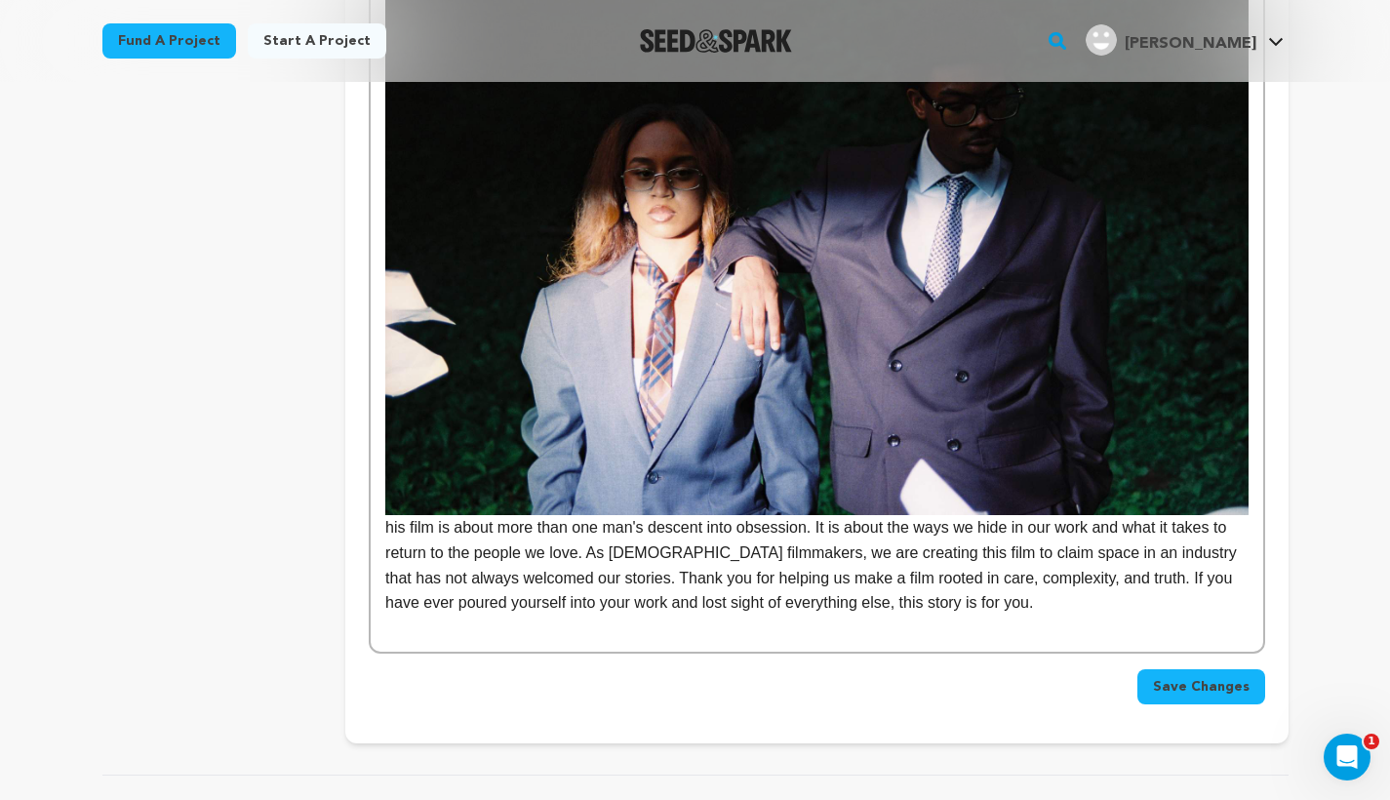
scroll to position [2385, 0]
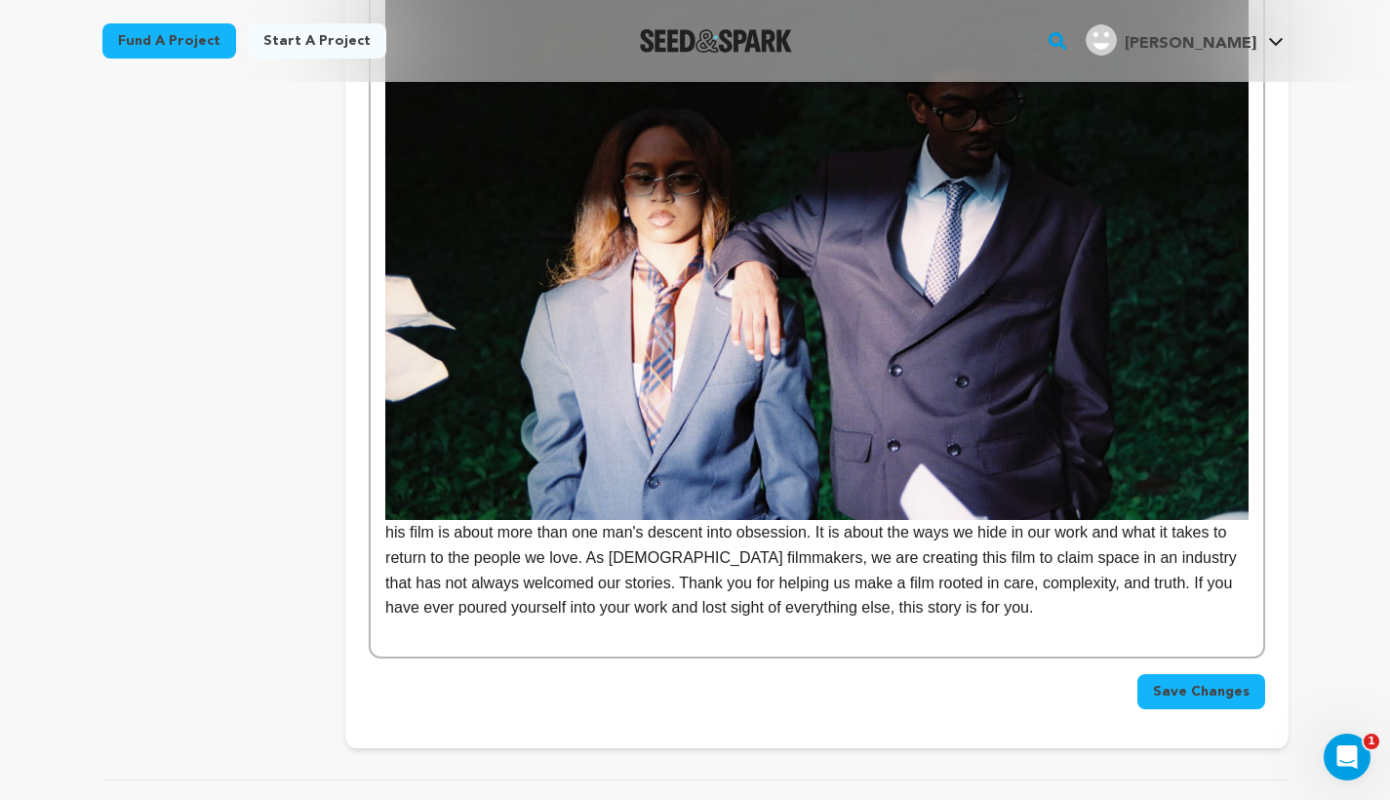
click at [1052, 432] on img at bounding box center [816, 223] width 862 height 593
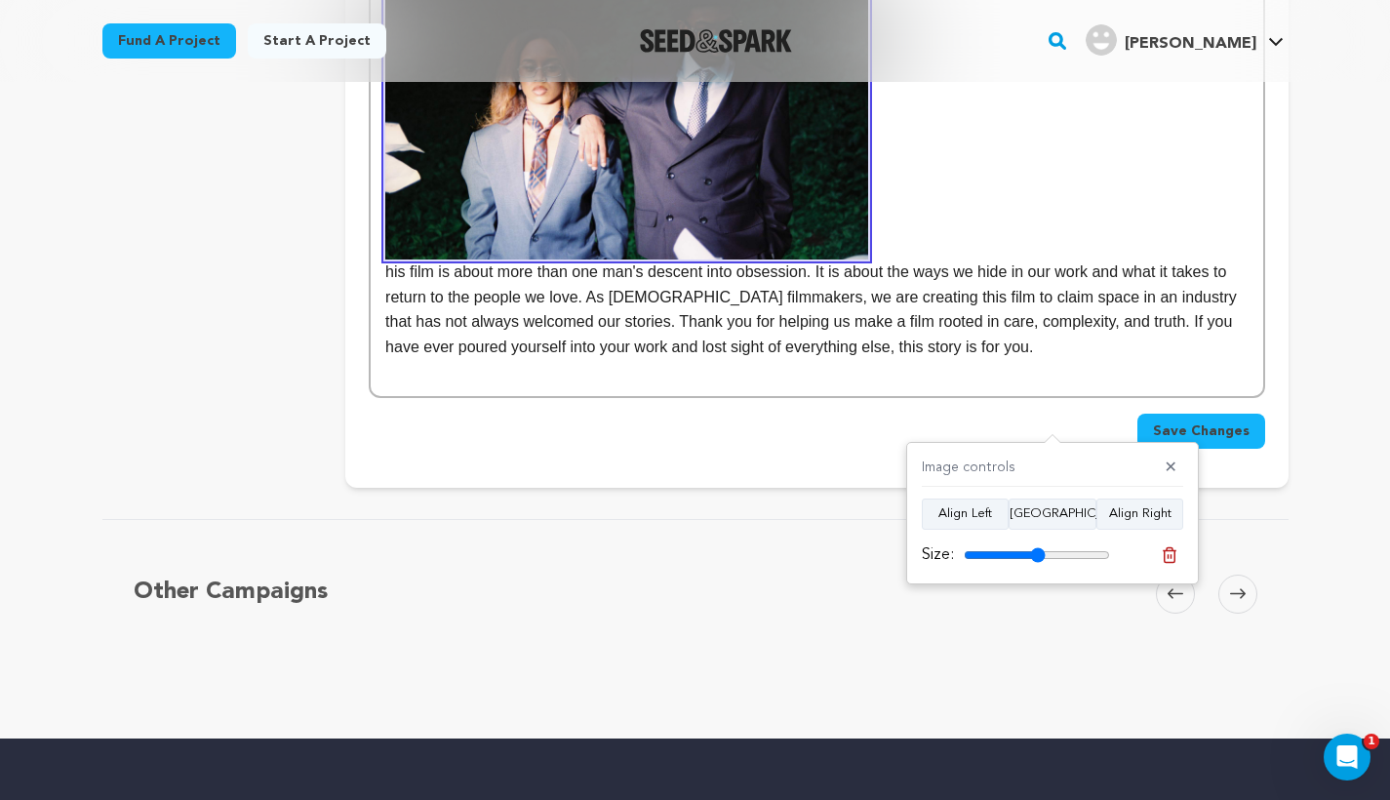
drag, startPoint x: 1097, startPoint y: 547, endPoint x: 1038, endPoint y: 550, distance: 59.6
type input "56"
click at [1038, 550] on input "range" at bounding box center [1037, 555] width 146 height 16
click at [1039, 512] on button "[GEOGRAPHIC_DATA]" at bounding box center [1052, 513] width 88 height 31
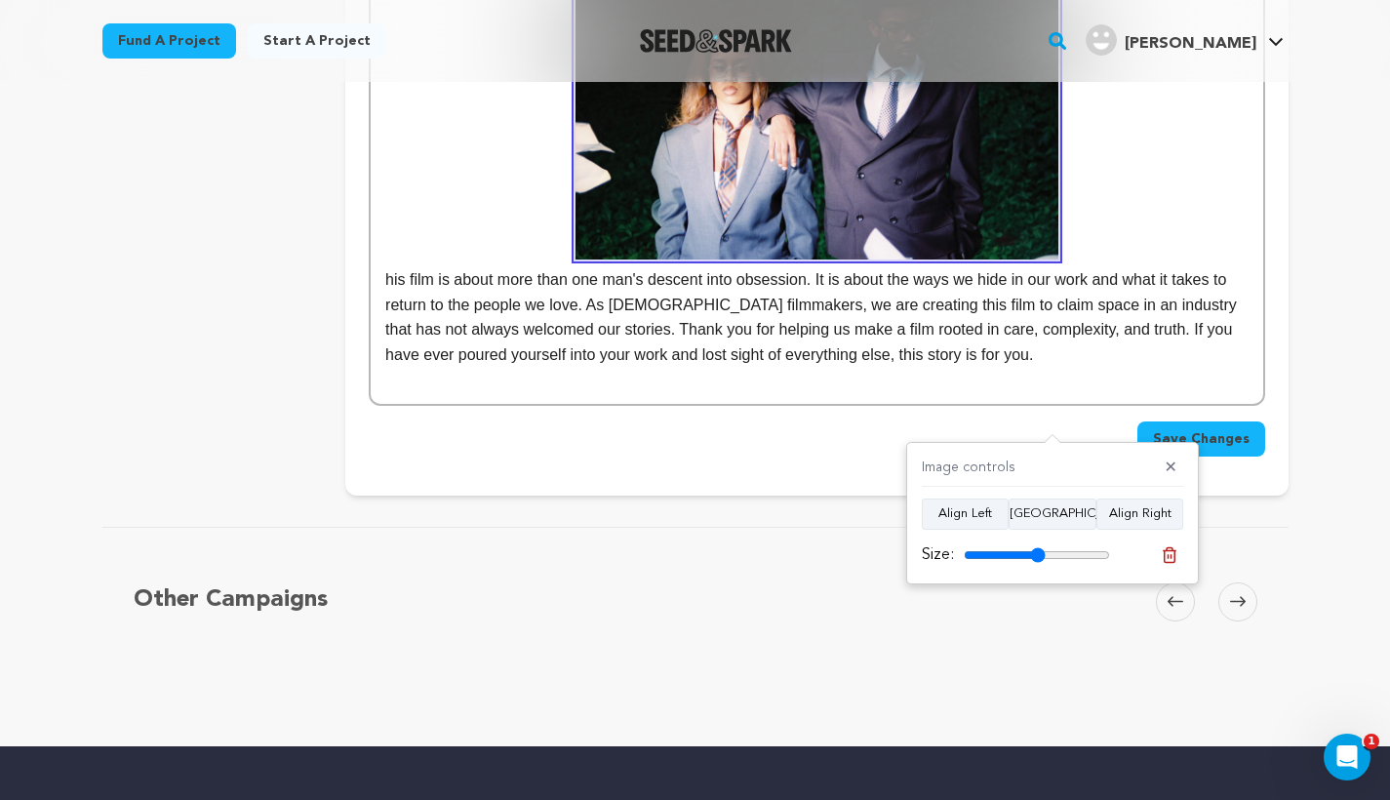
click at [800, 421] on div "Save Changes" at bounding box center [816, 438] width 895 height 35
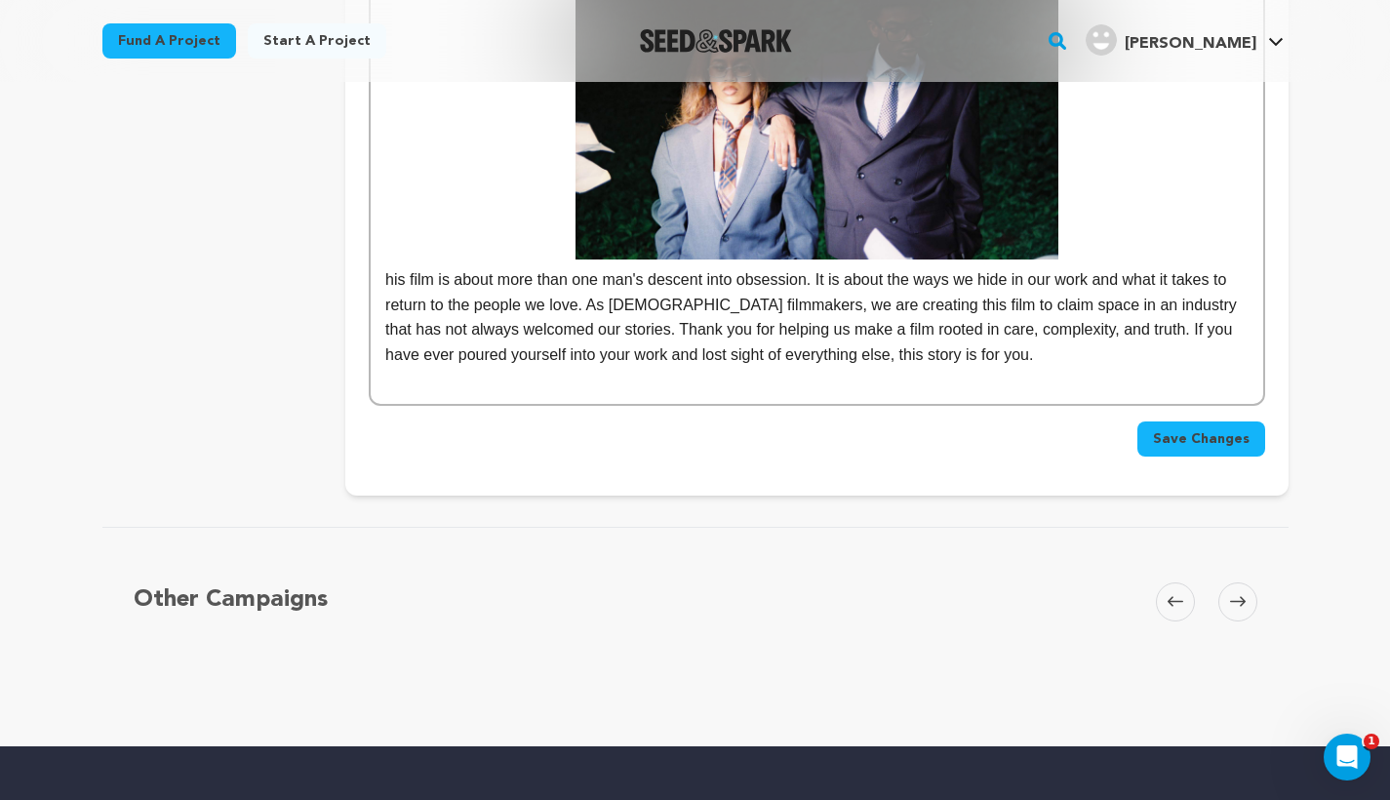
click at [385, 261] on p "his film is about more than one man's descent into obsession. It is about the w…" at bounding box center [816, 147] width 862 height 440
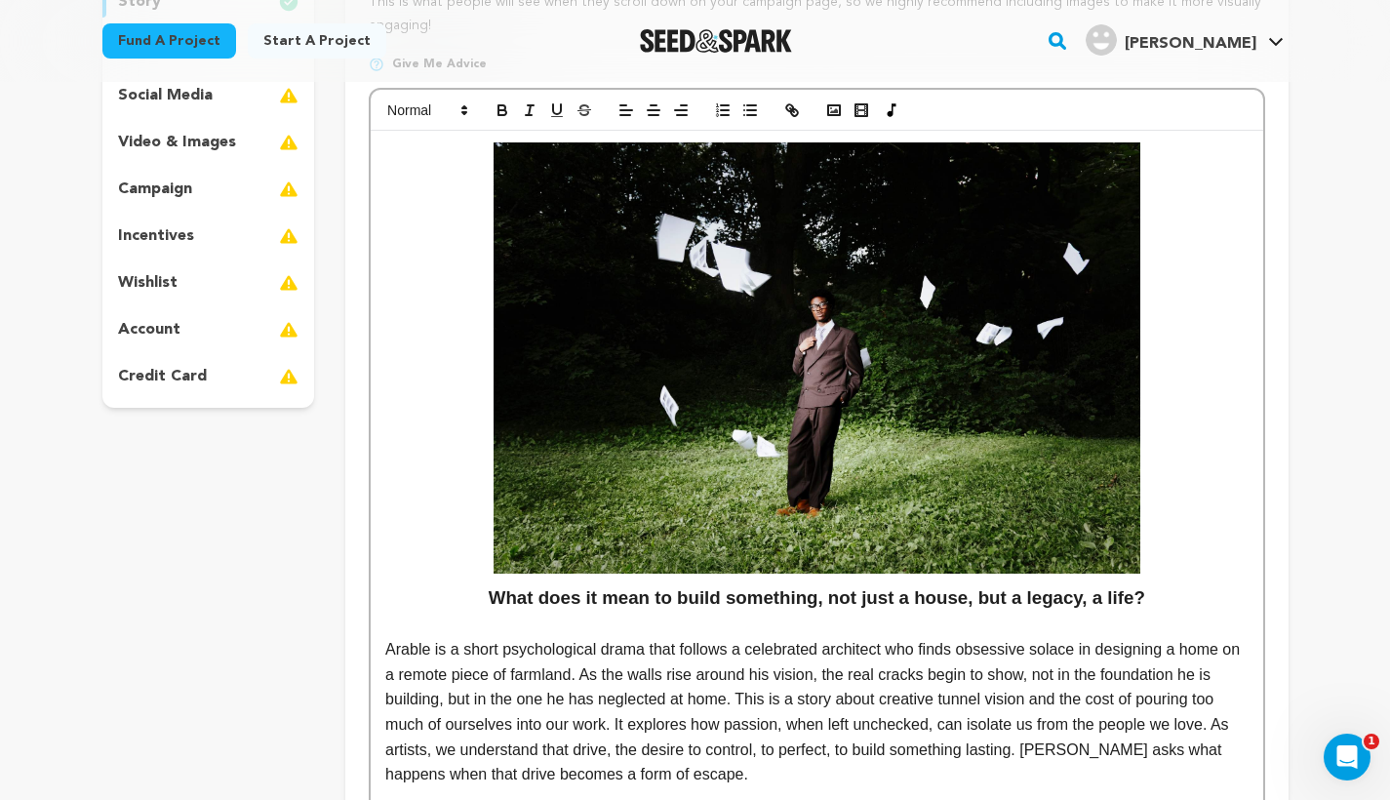
scroll to position [650, 0]
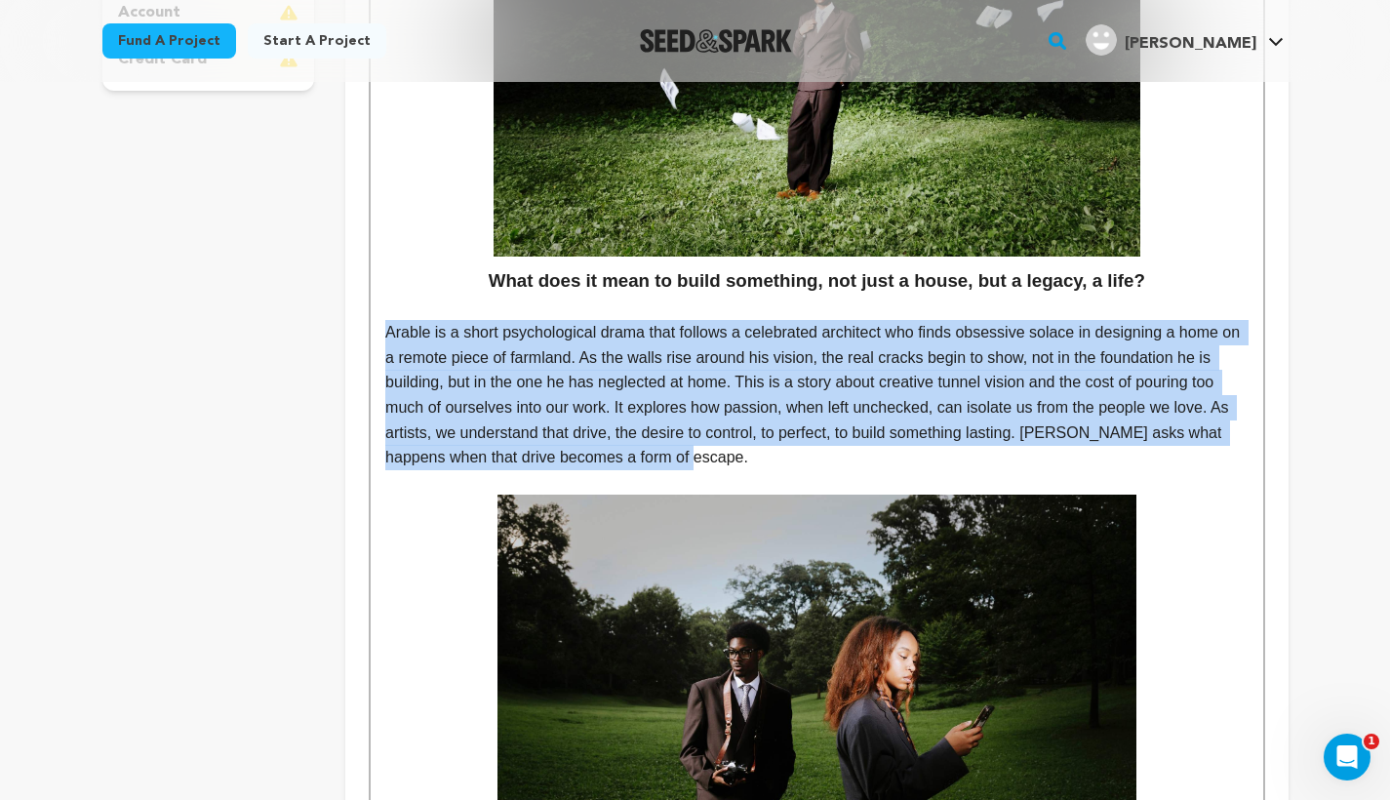
drag, startPoint x: 385, startPoint y: 325, endPoint x: 696, endPoint y: 451, distance: 335.6
click at [696, 451] on p "Arable is a short psychological drama that follows a celebrated architect who f…" at bounding box center [816, 395] width 862 height 150
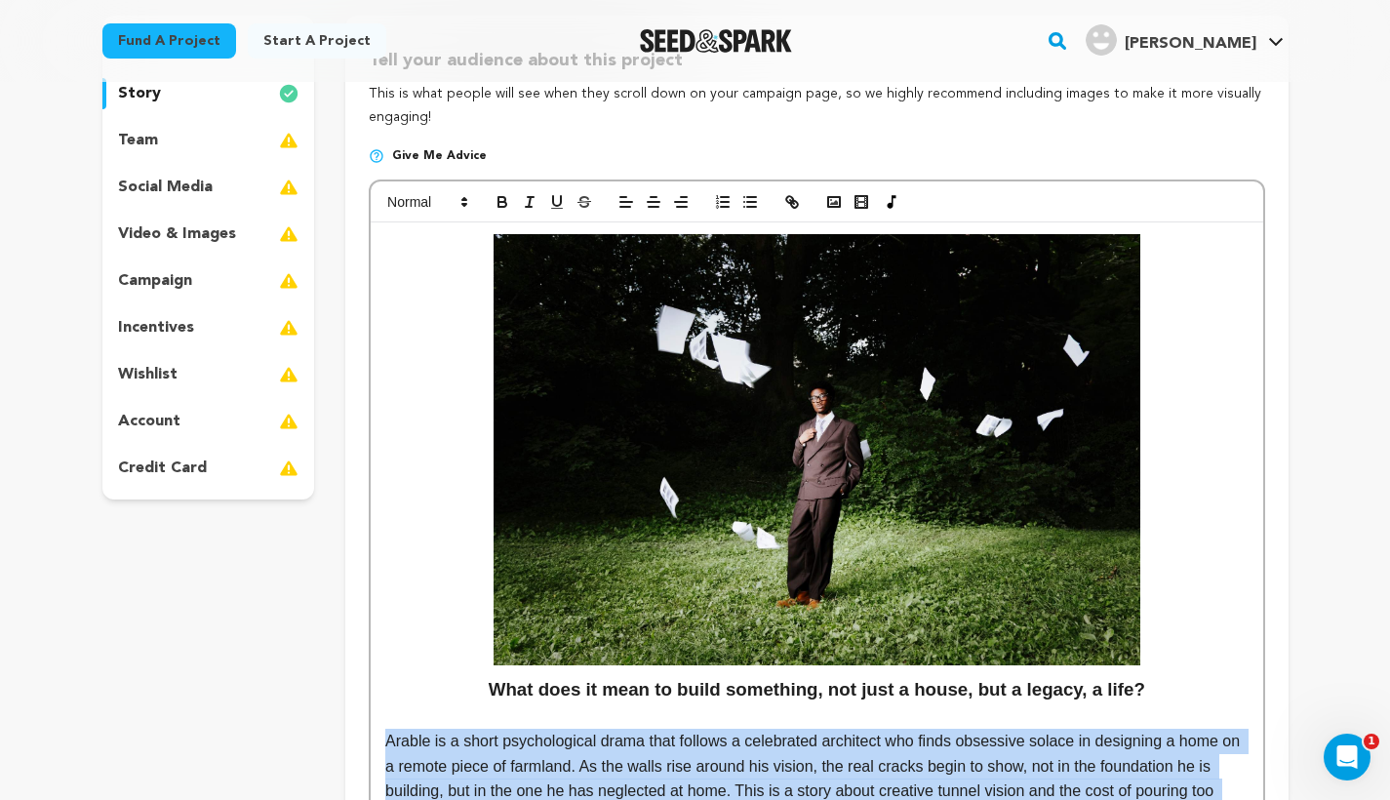
scroll to position [234, 0]
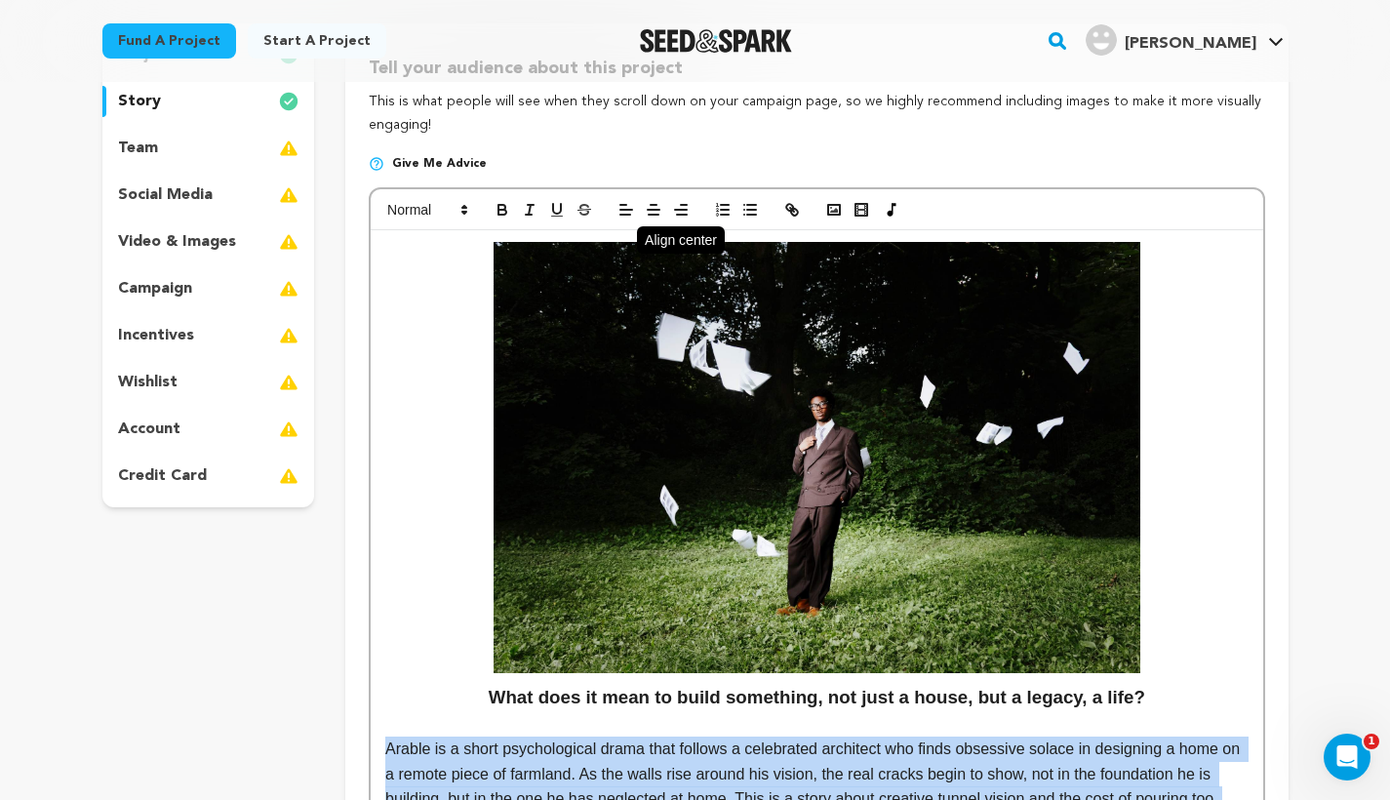
click at [644, 209] on button "button" at bounding box center [653, 209] width 27 height 23
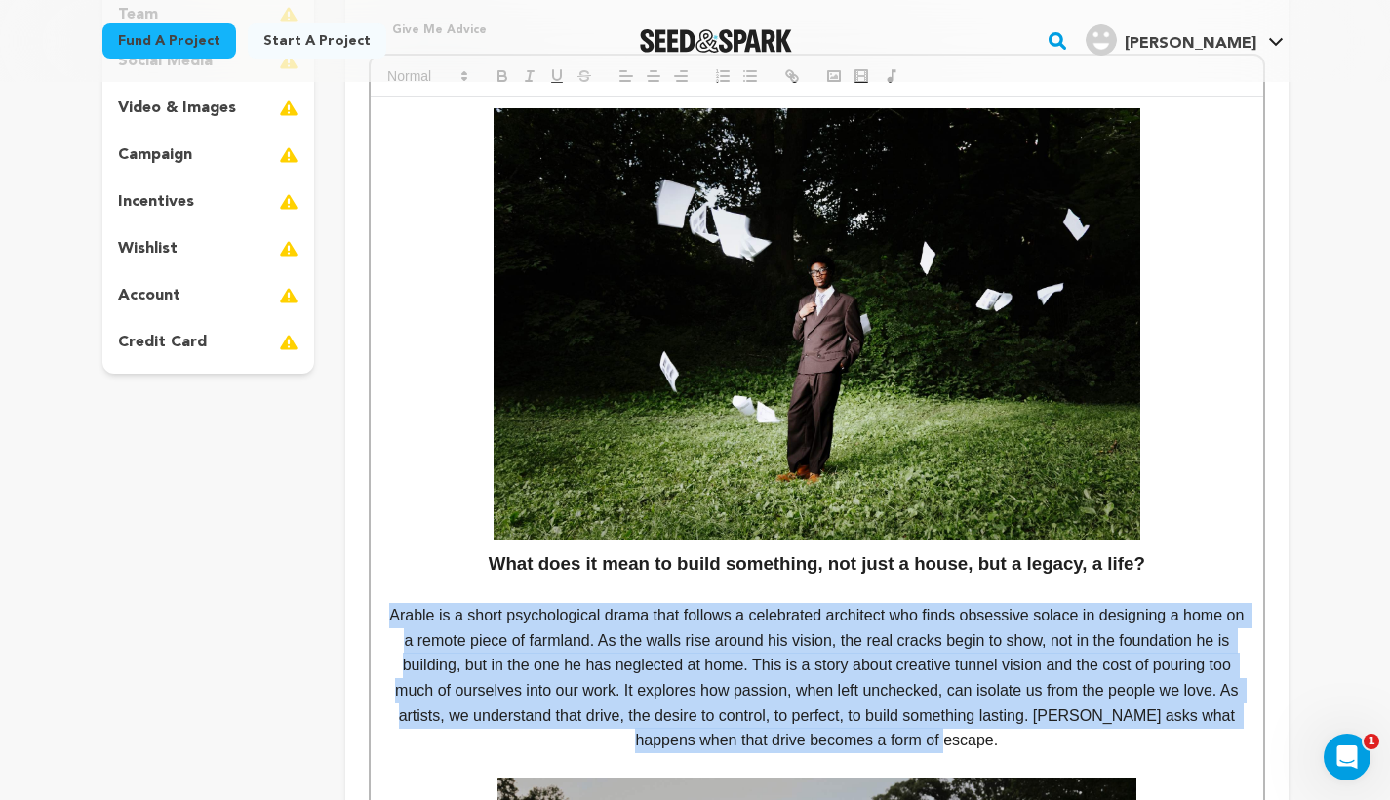
scroll to position [400, 0]
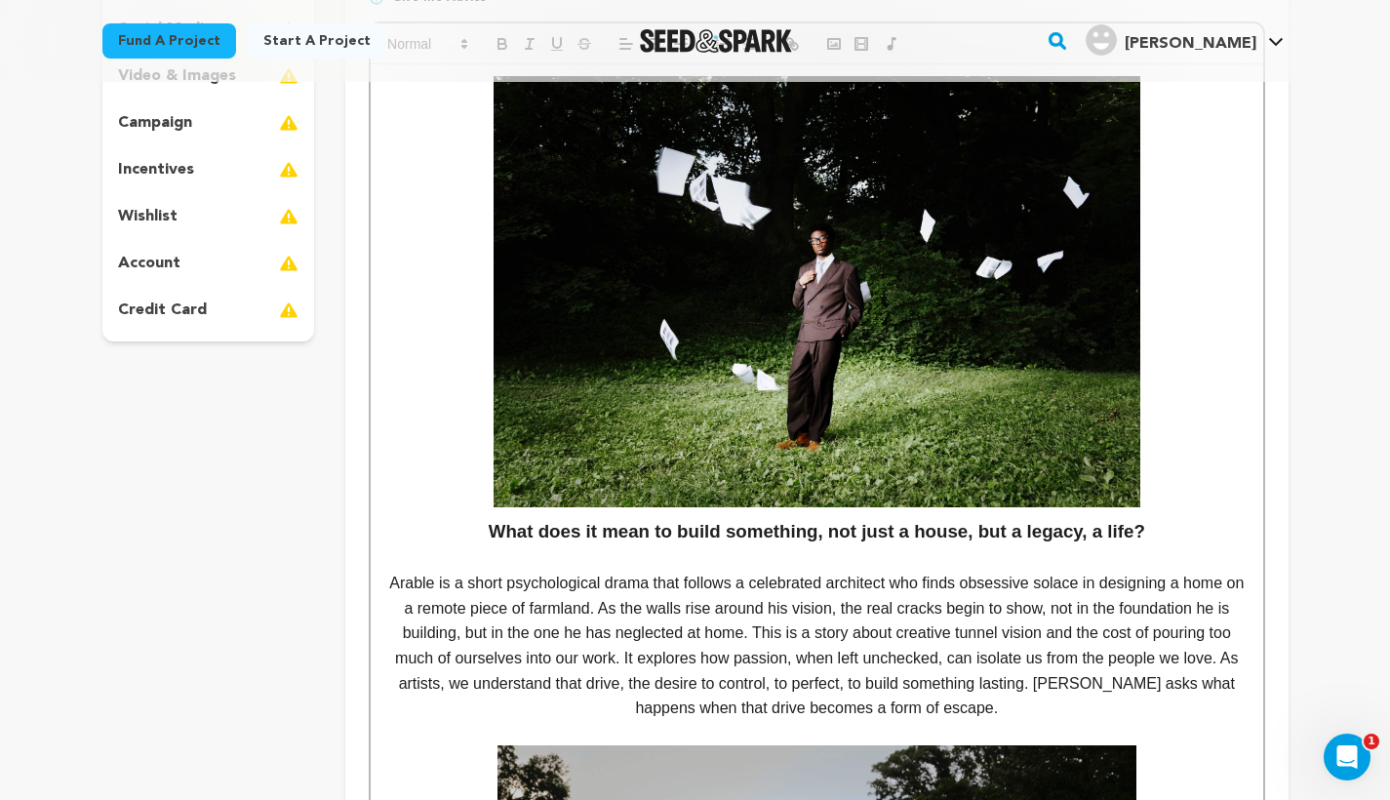
click at [610, 548] on p at bounding box center [816, 558] width 862 height 25
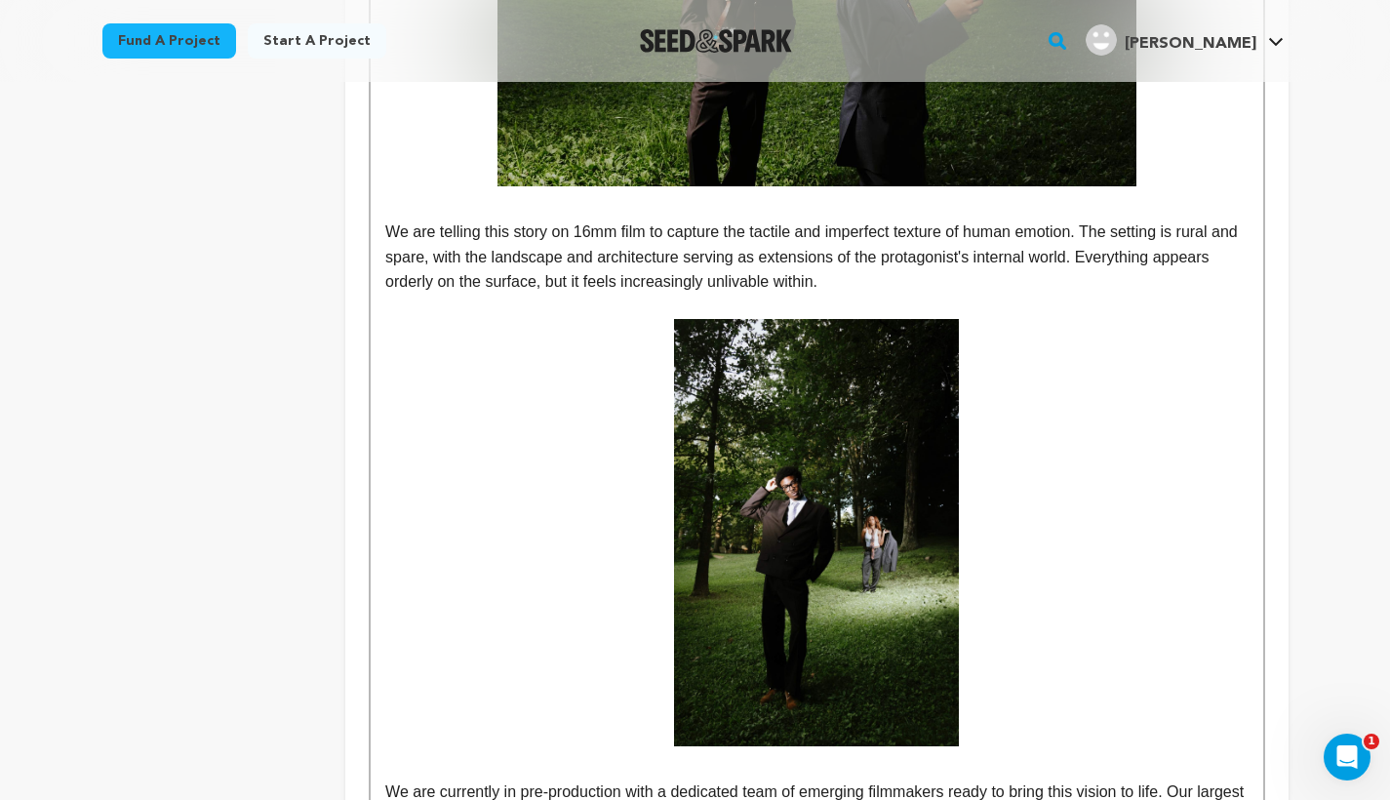
scroll to position [1360, 0]
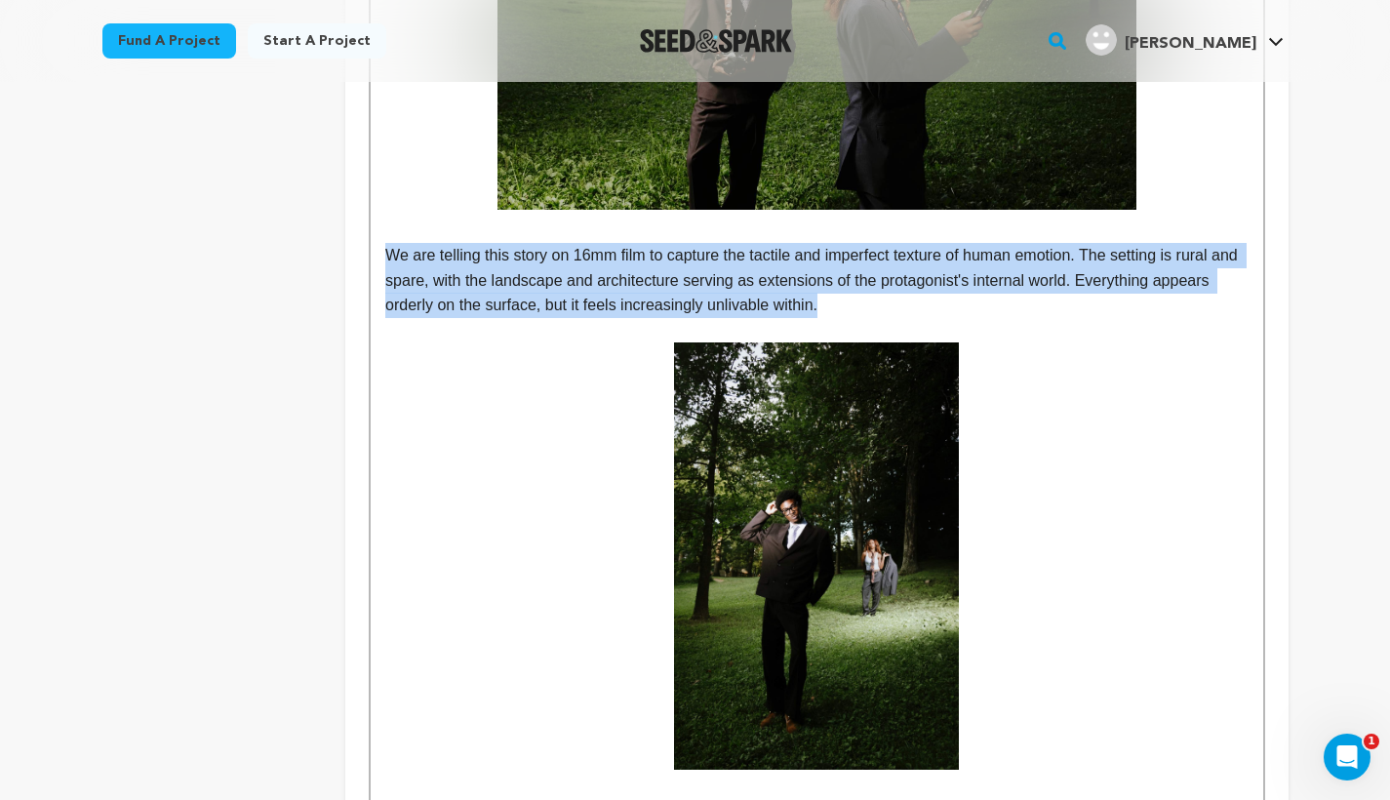
drag, startPoint x: 384, startPoint y: 243, endPoint x: 937, endPoint y: 304, distance: 556.3
click at [937, 304] on div "What does it mean to build something, not just a house, but a legacy, a life? […" at bounding box center [816, 278] width 891 height 2349
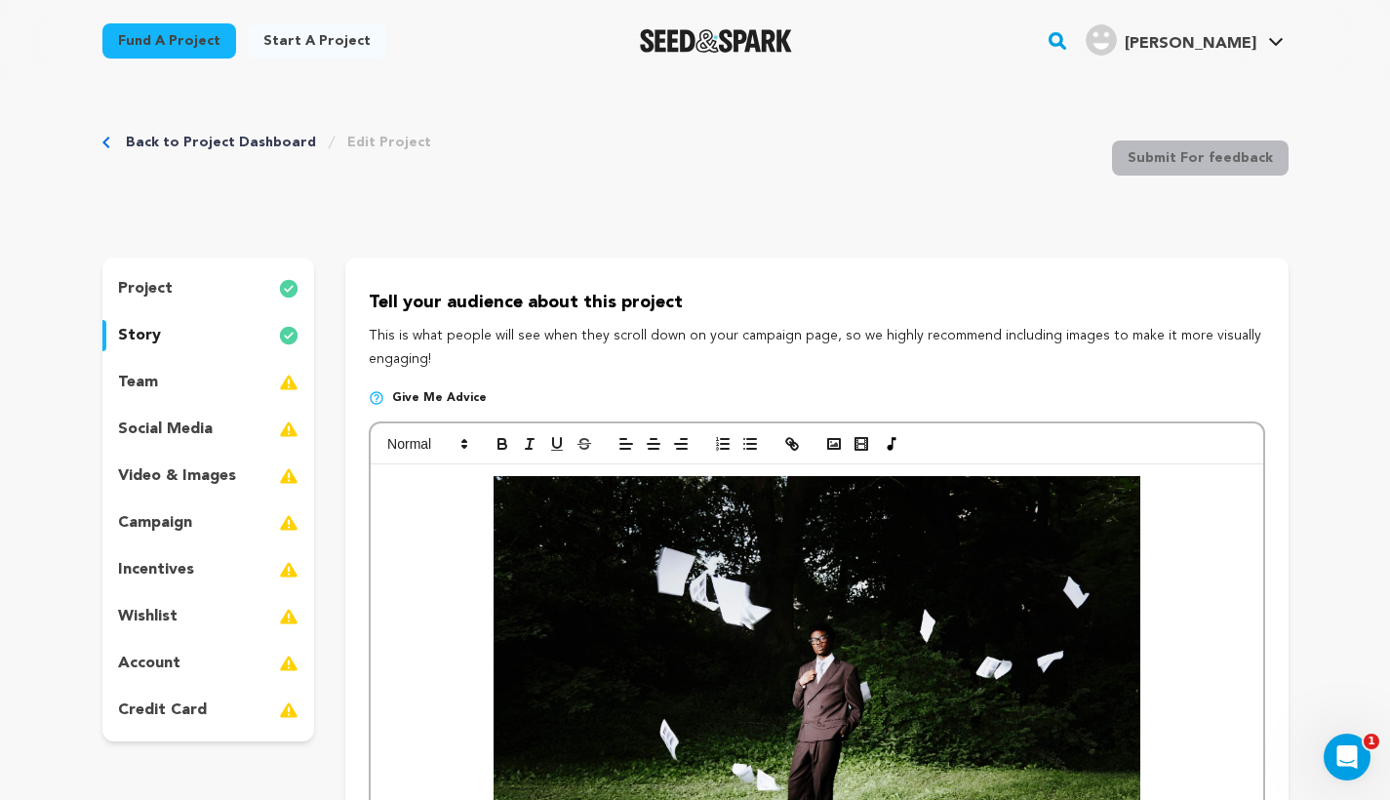
scroll to position [0, 0]
click at [645, 446] on icon "button" at bounding box center [654, 444] width 18 height 18
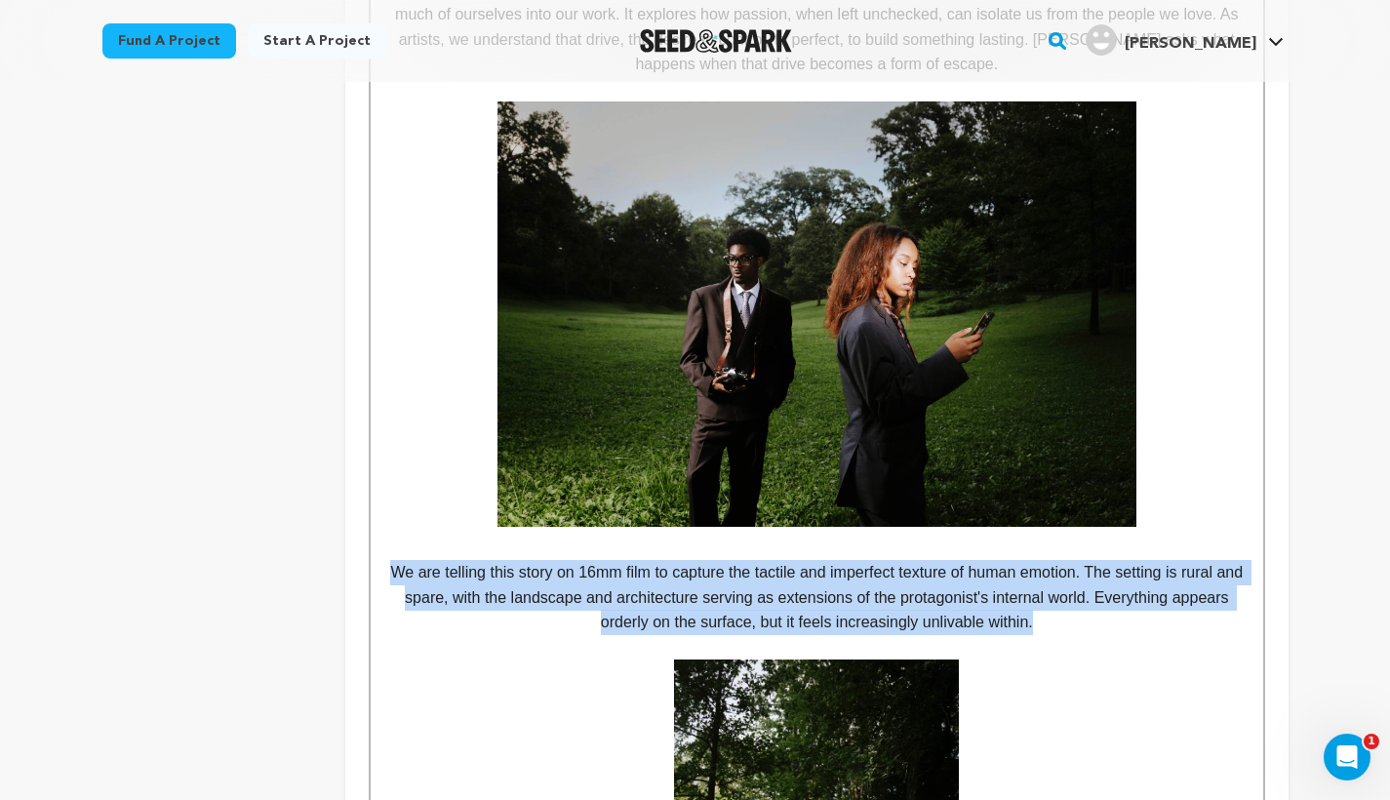
scroll to position [1141, 0]
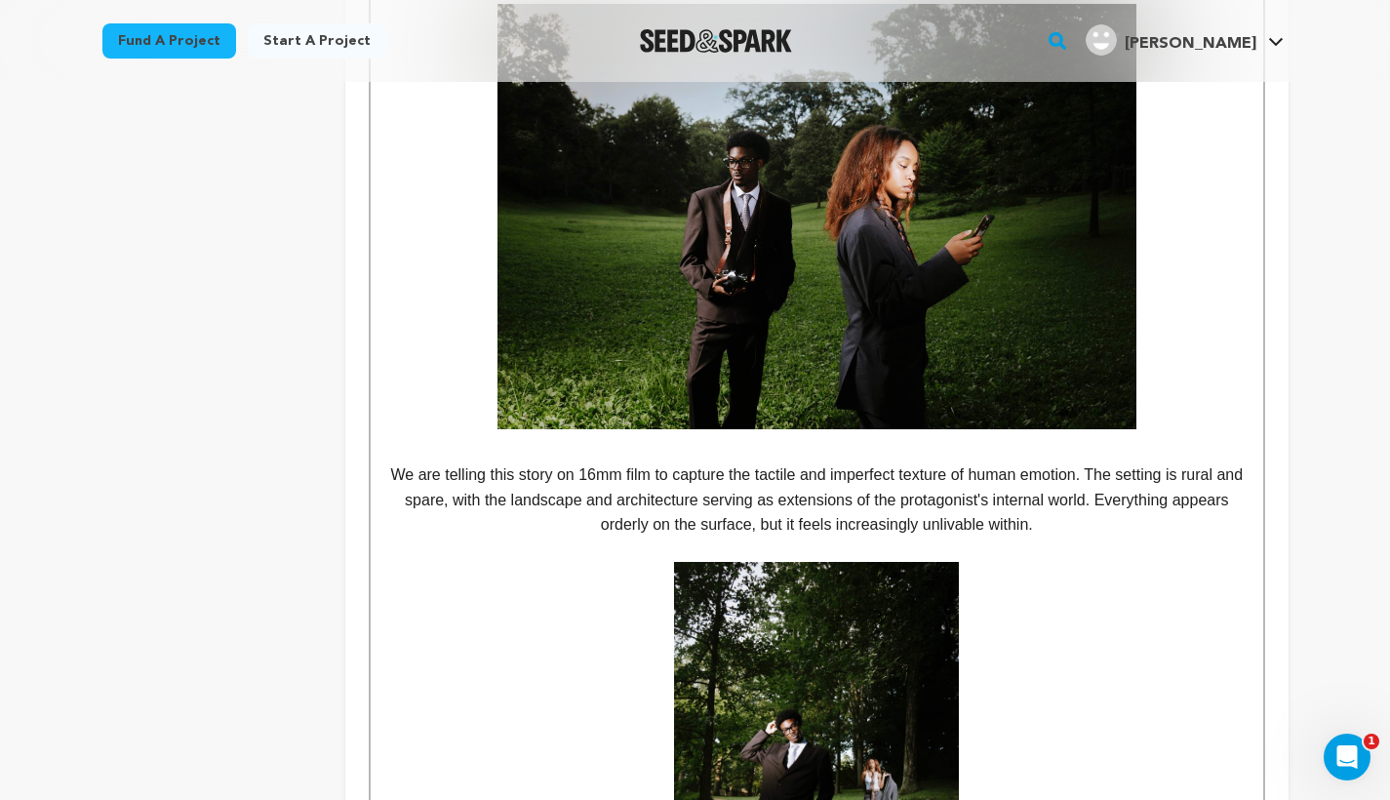
click at [535, 550] on p at bounding box center [816, 549] width 862 height 25
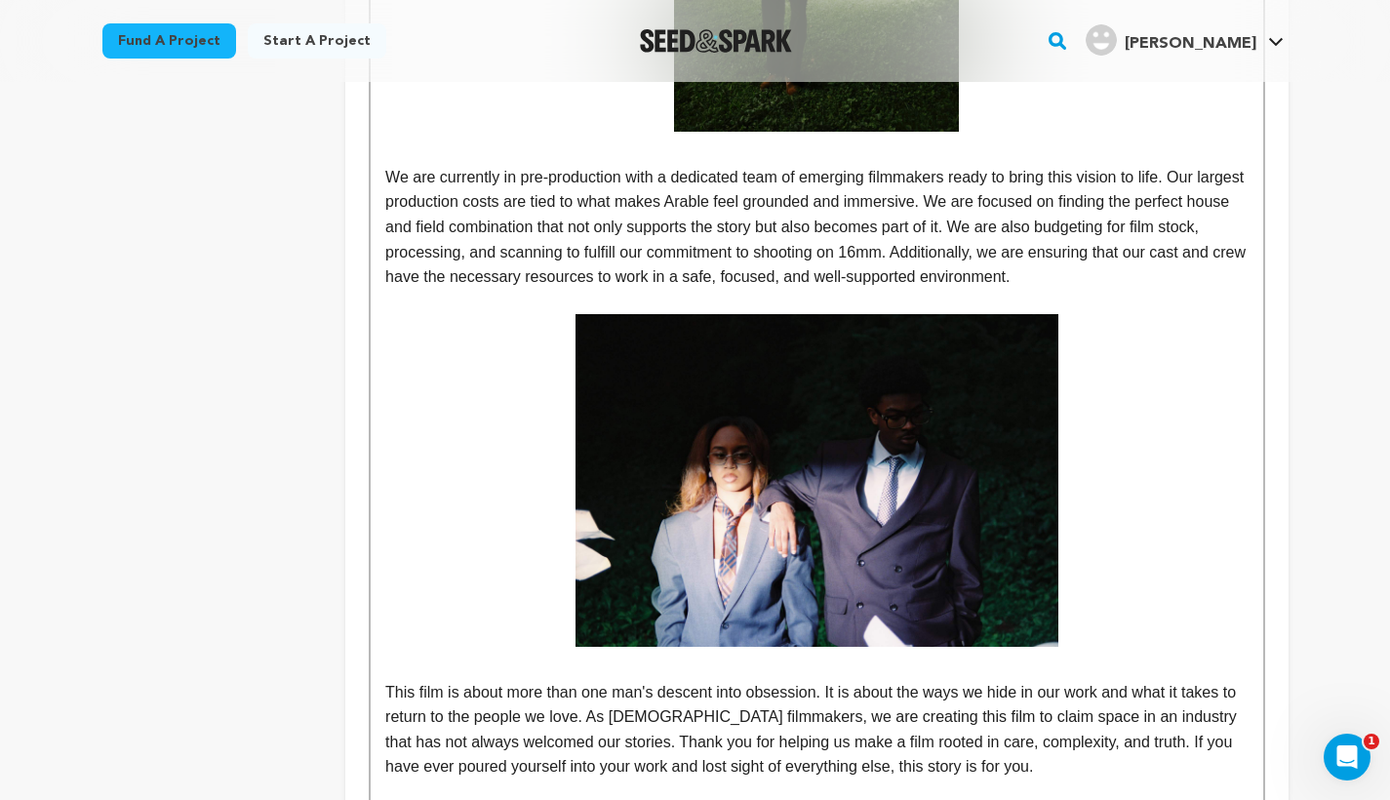
scroll to position [1967, 0]
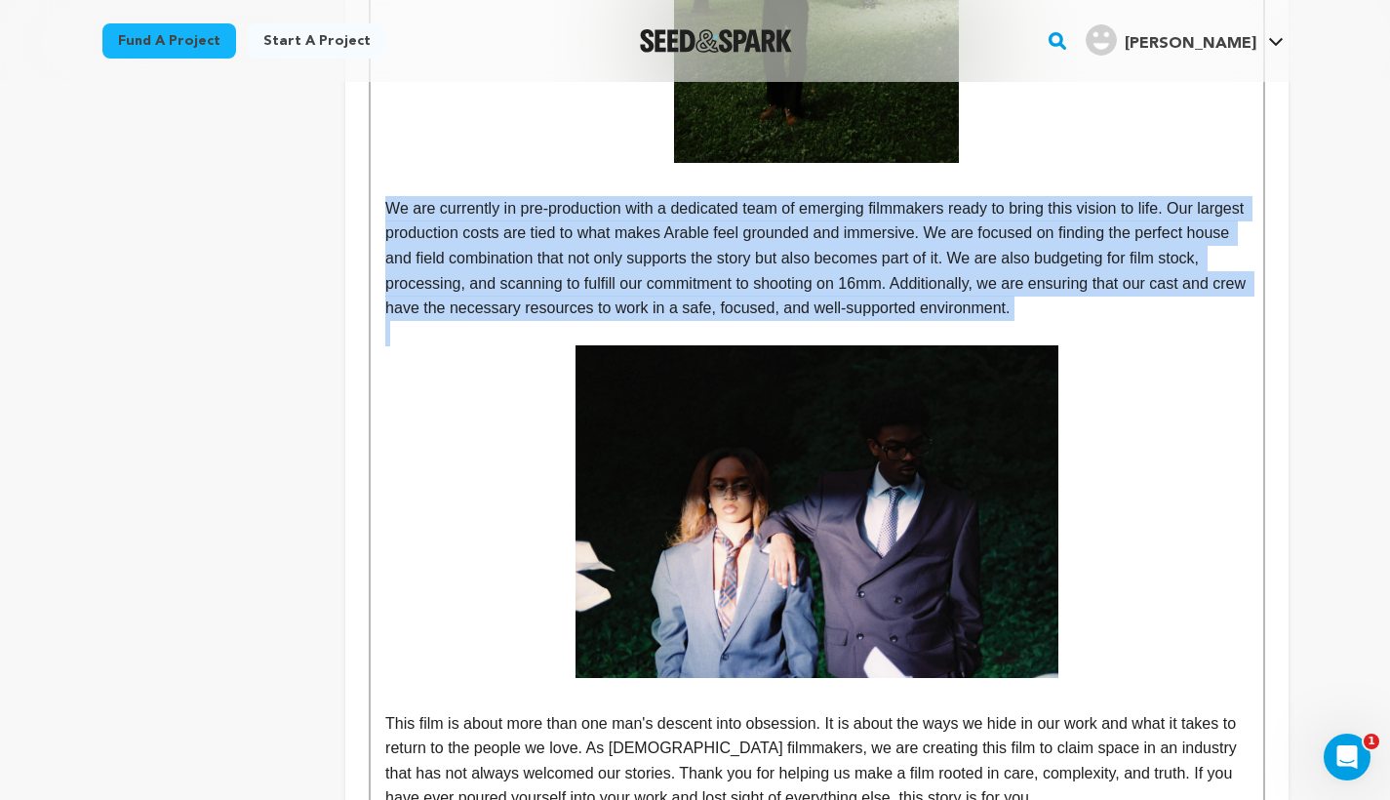
drag, startPoint x: 384, startPoint y: 194, endPoint x: 1164, endPoint y: 313, distance: 789.2
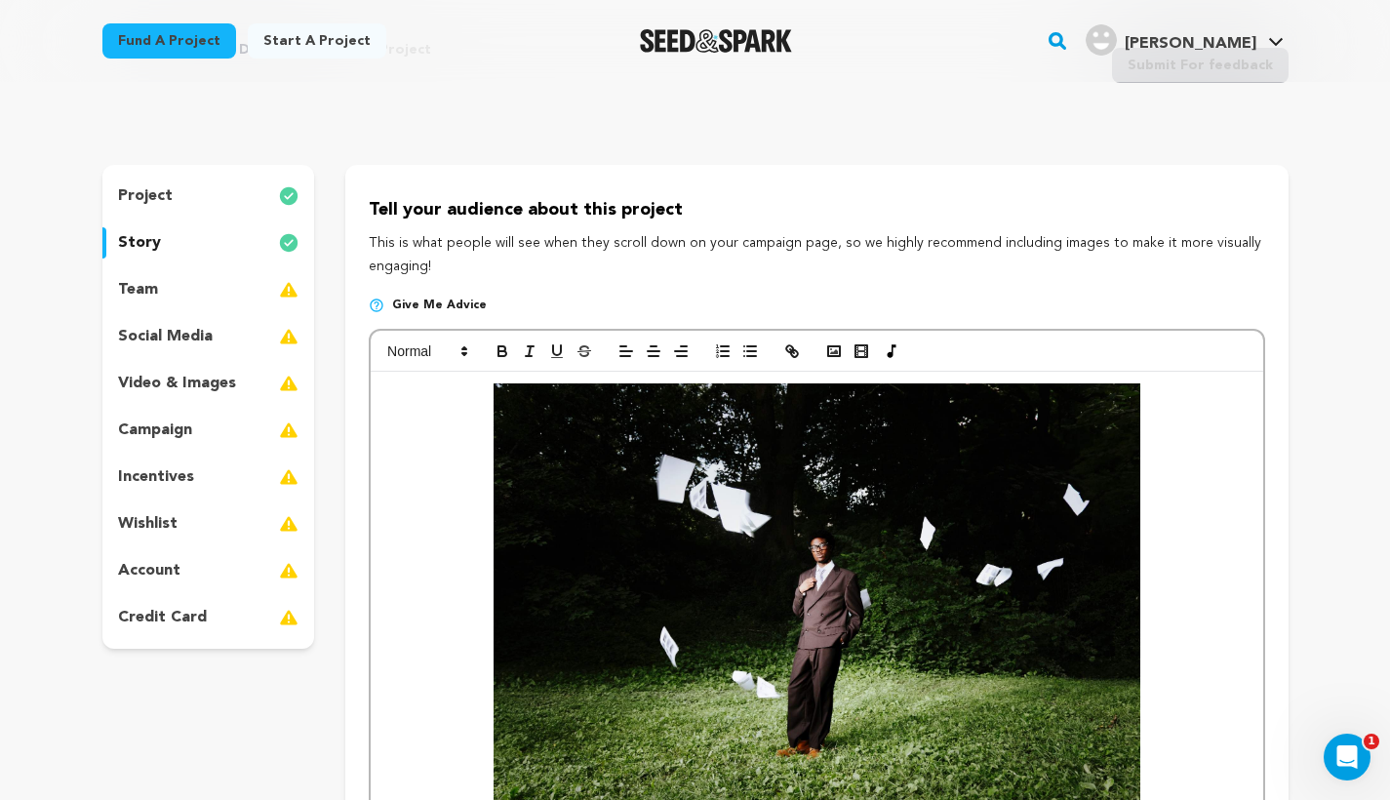
scroll to position [90, 0]
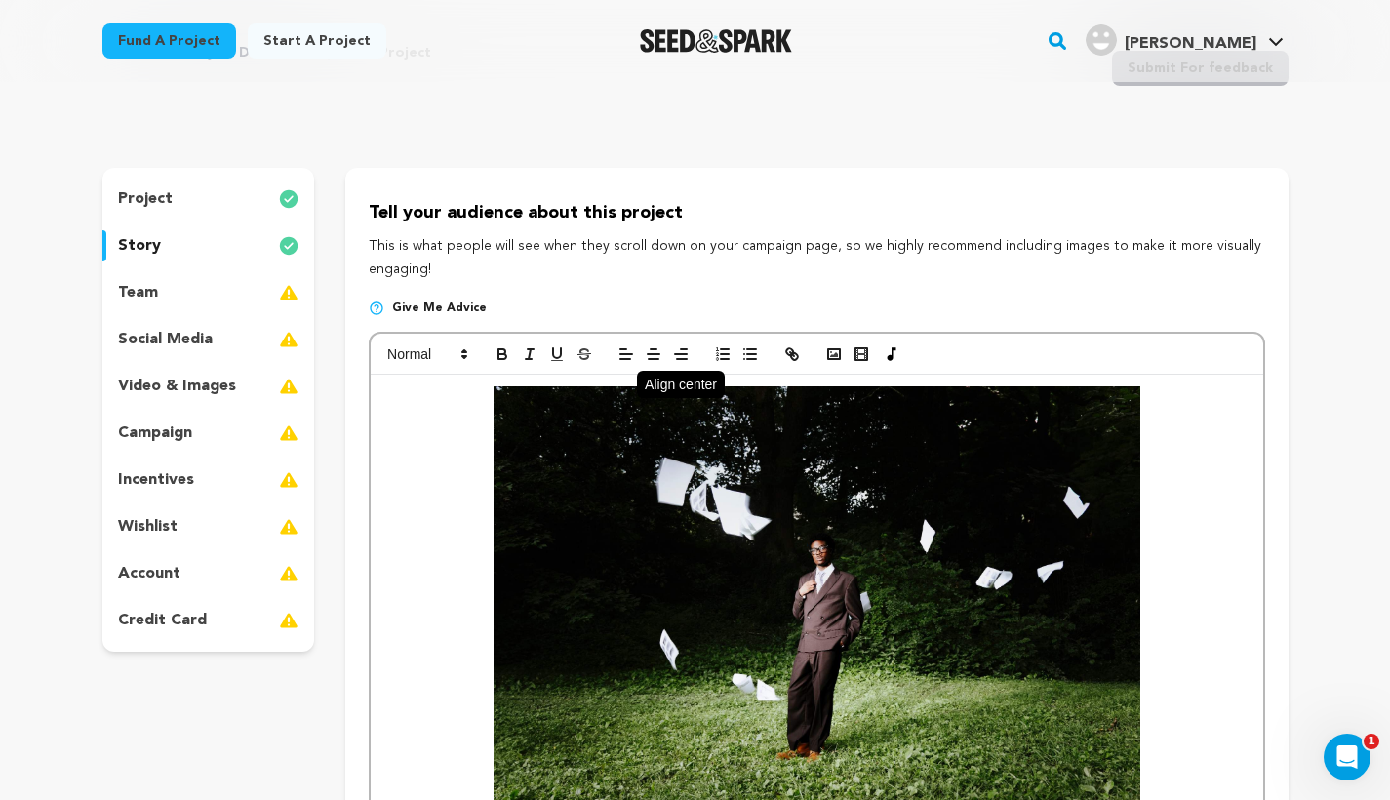
click at [649, 350] on icon "button" at bounding box center [654, 354] width 18 height 18
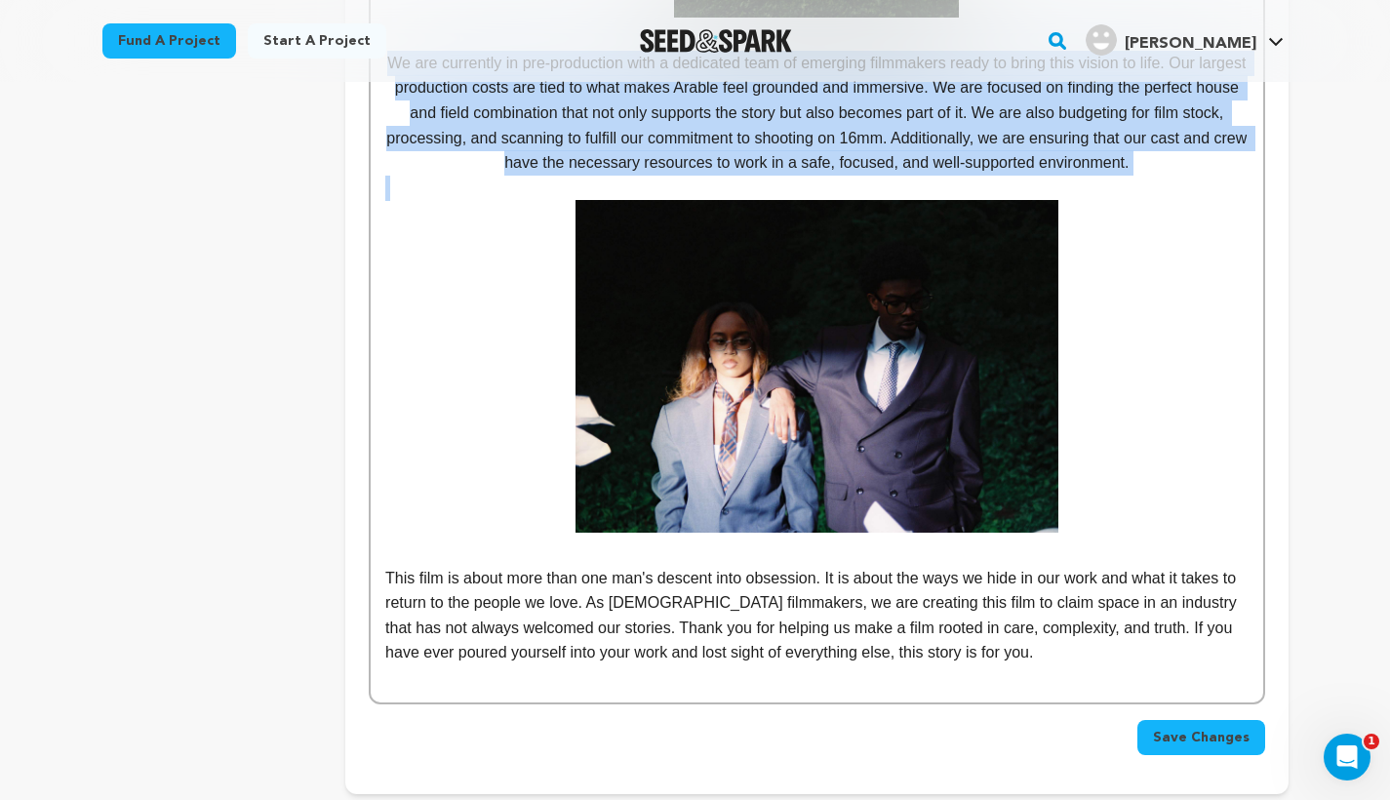
scroll to position [2116, 0]
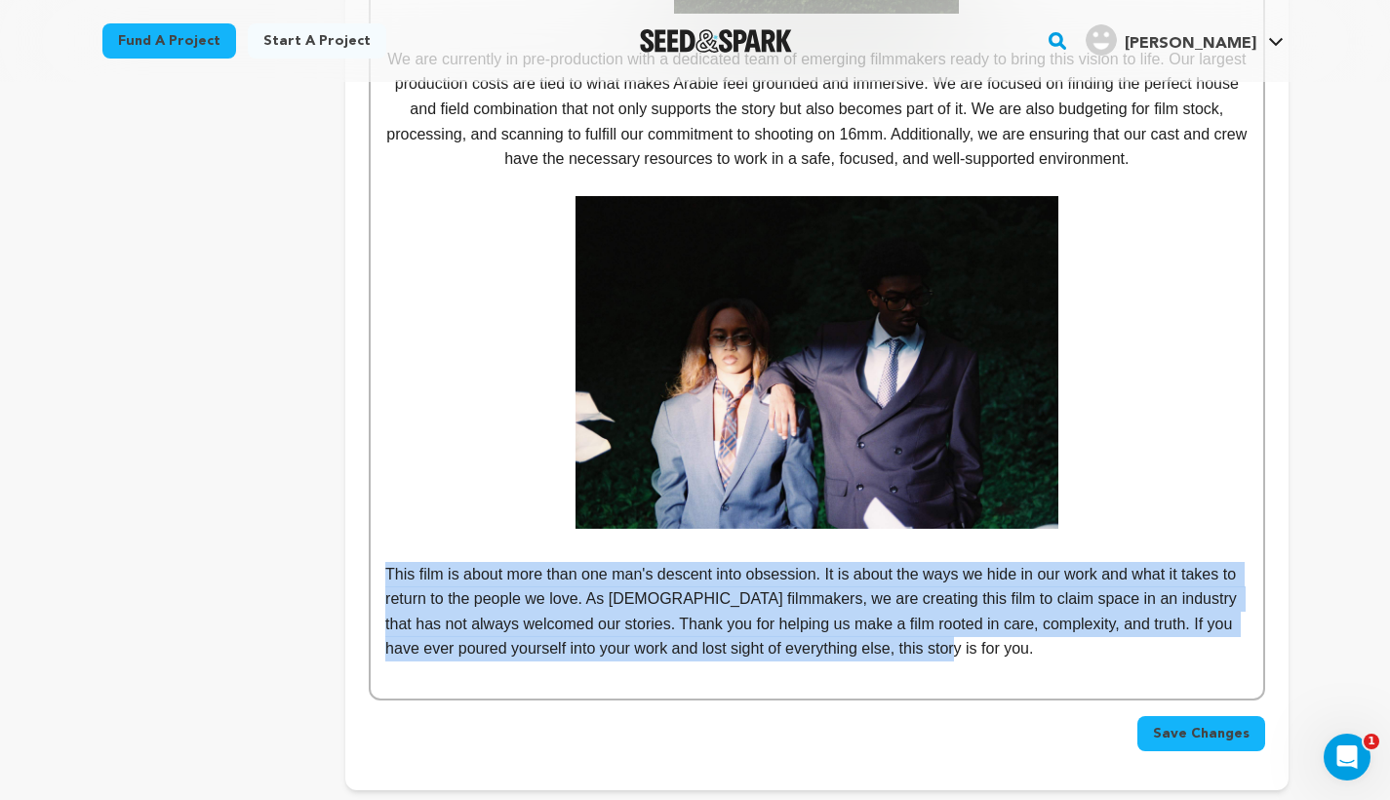
drag, startPoint x: 383, startPoint y: 559, endPoint x: 1040, endPoint y: 629, distance: 660.1
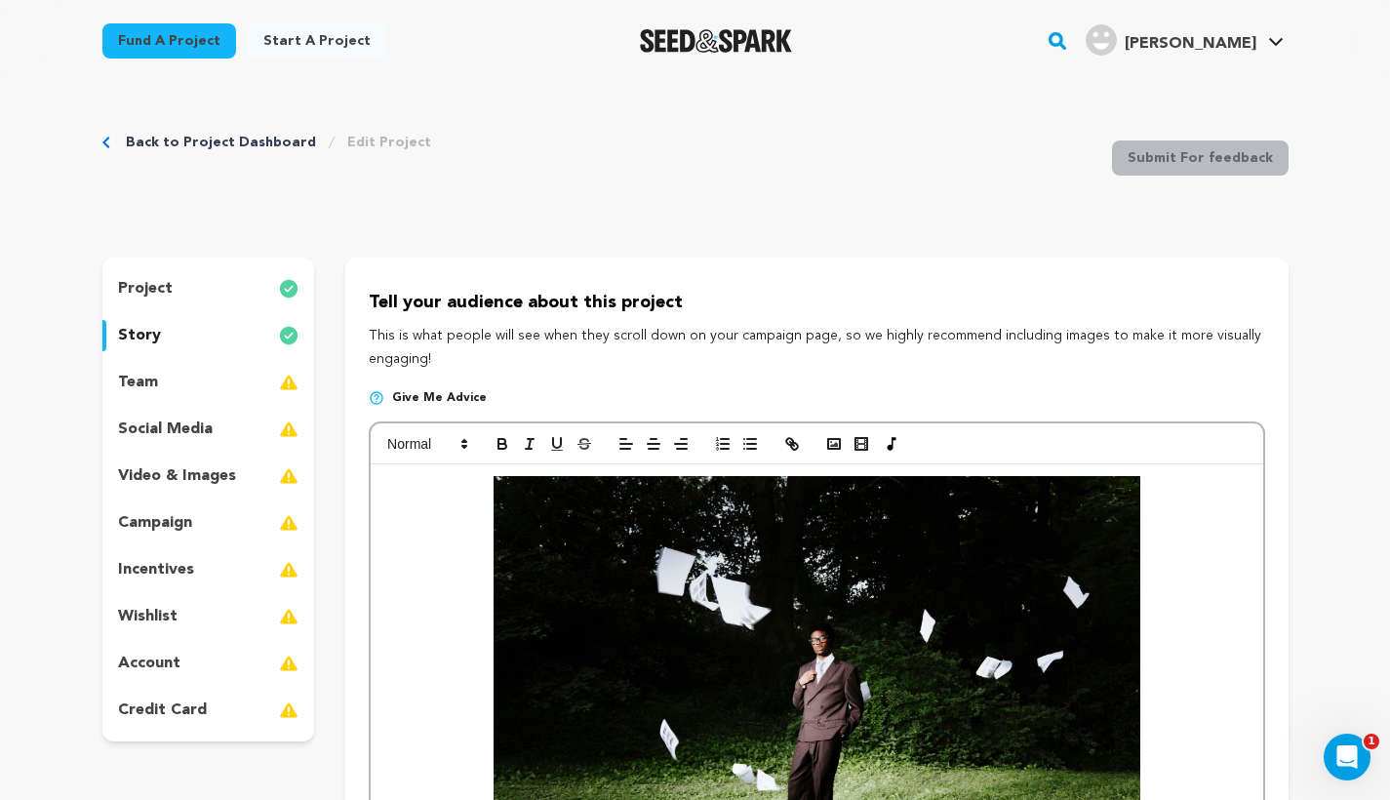
scroll to position [0, 0]
click at [656, 432] on button "button" at bounding box center [653, 443] width 27 height 23
click at [1180, 531] on h3 "What does it mean to build something, not just a house, but a legacy, a life?" at bounding box center [816, 710] width 862 height 469
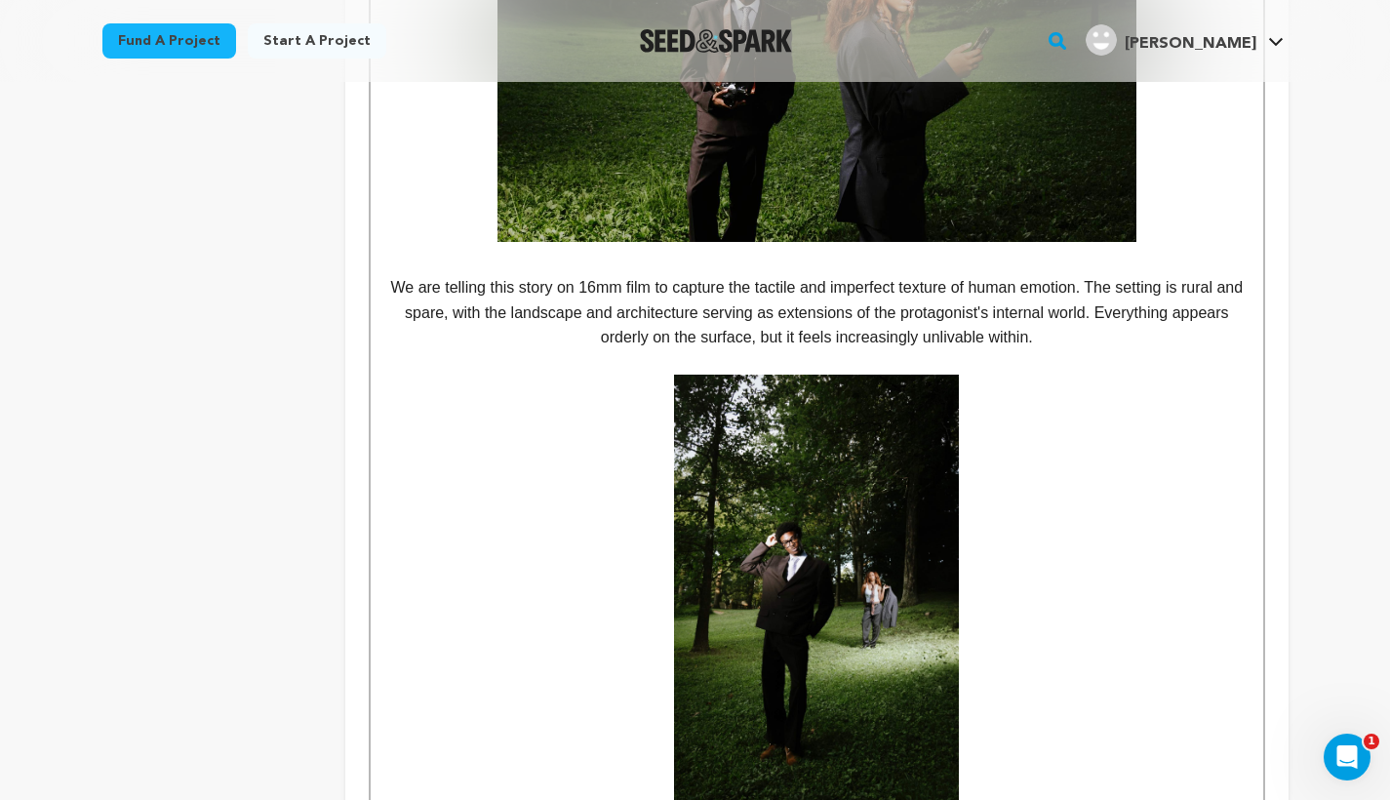
scroll to position [1343, 0]
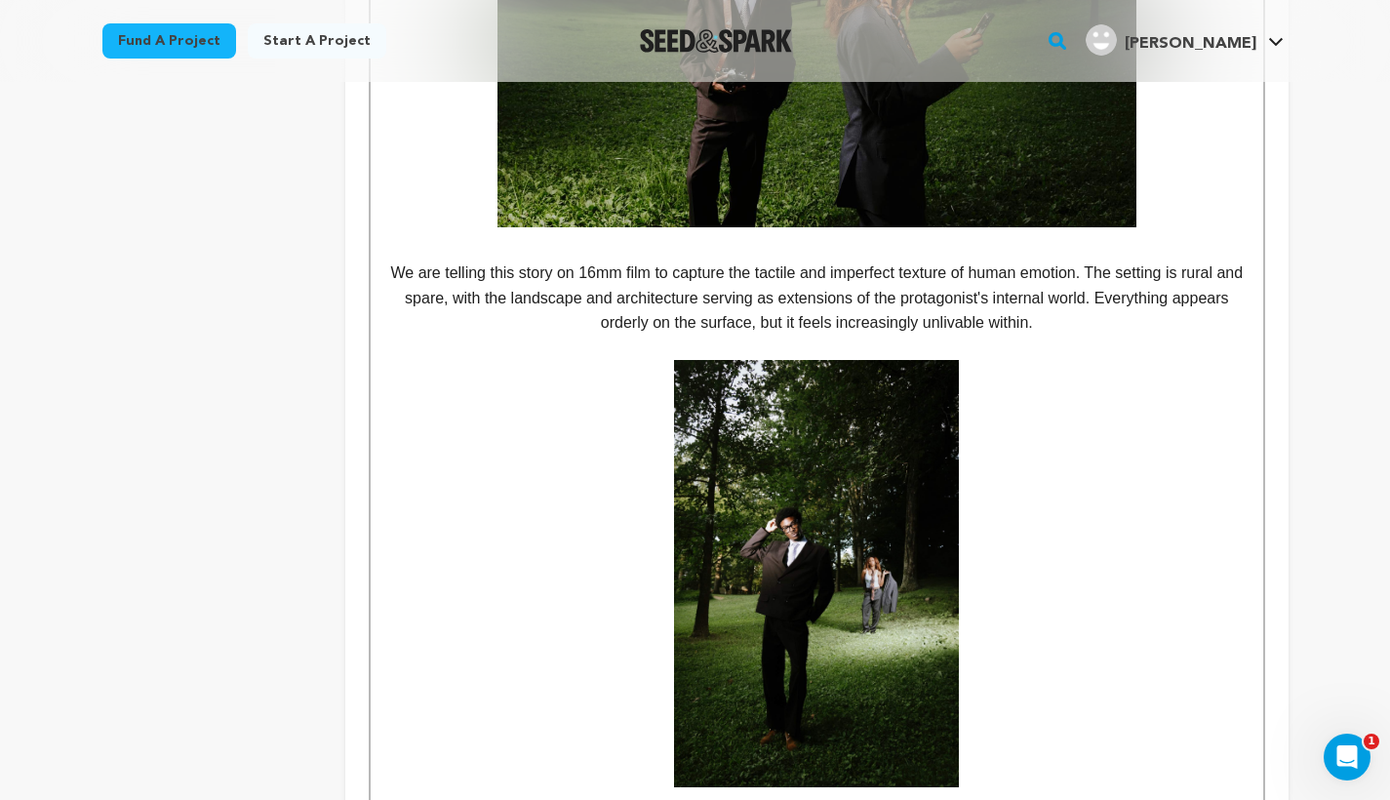
click at [939, 543] on img at bounding box center [816, 573] width 285 height 427
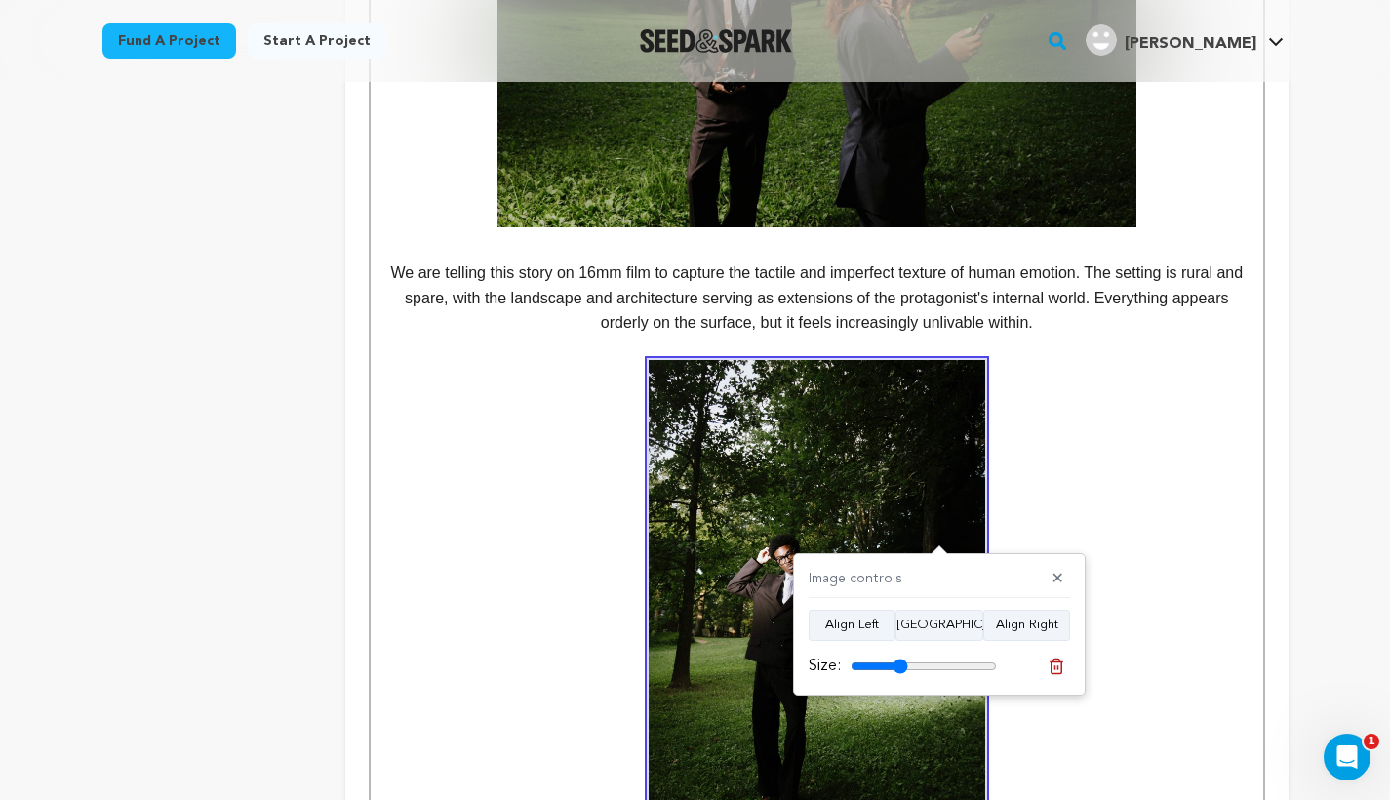
drag, startPoint x: 889, startPoint y: 664, endPoint x: 900, endPoint y: 664, distance: 10.7
type input "39"
click at [900, 664] on input "range" at bounding box center [923, 666] width 146 height 16
click at [577, 581] on p at bounding box center [816, 612] width 862 height 504
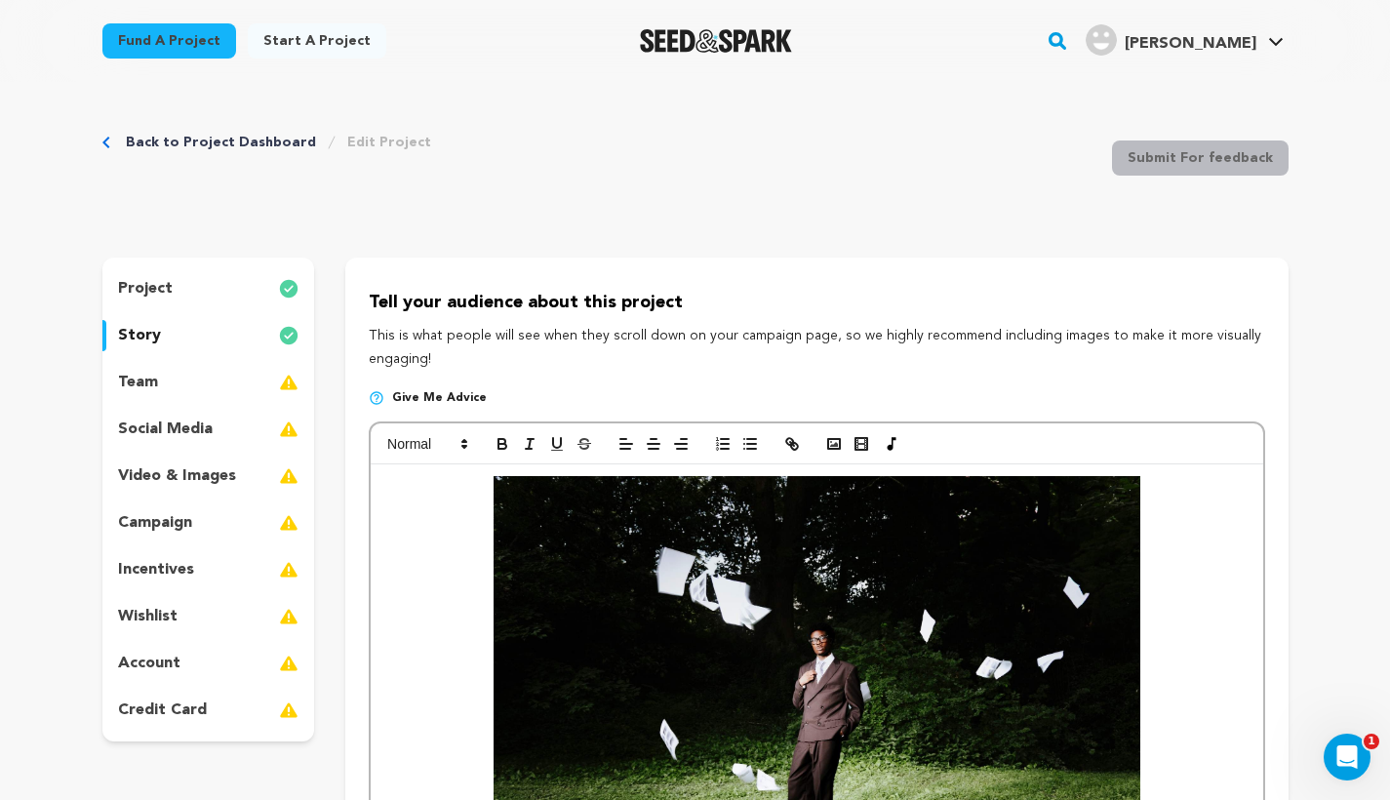
scroll to position [0, 0]
click at [169, 384] on div "team" at bounding box center [208, 382] width 213 height 31
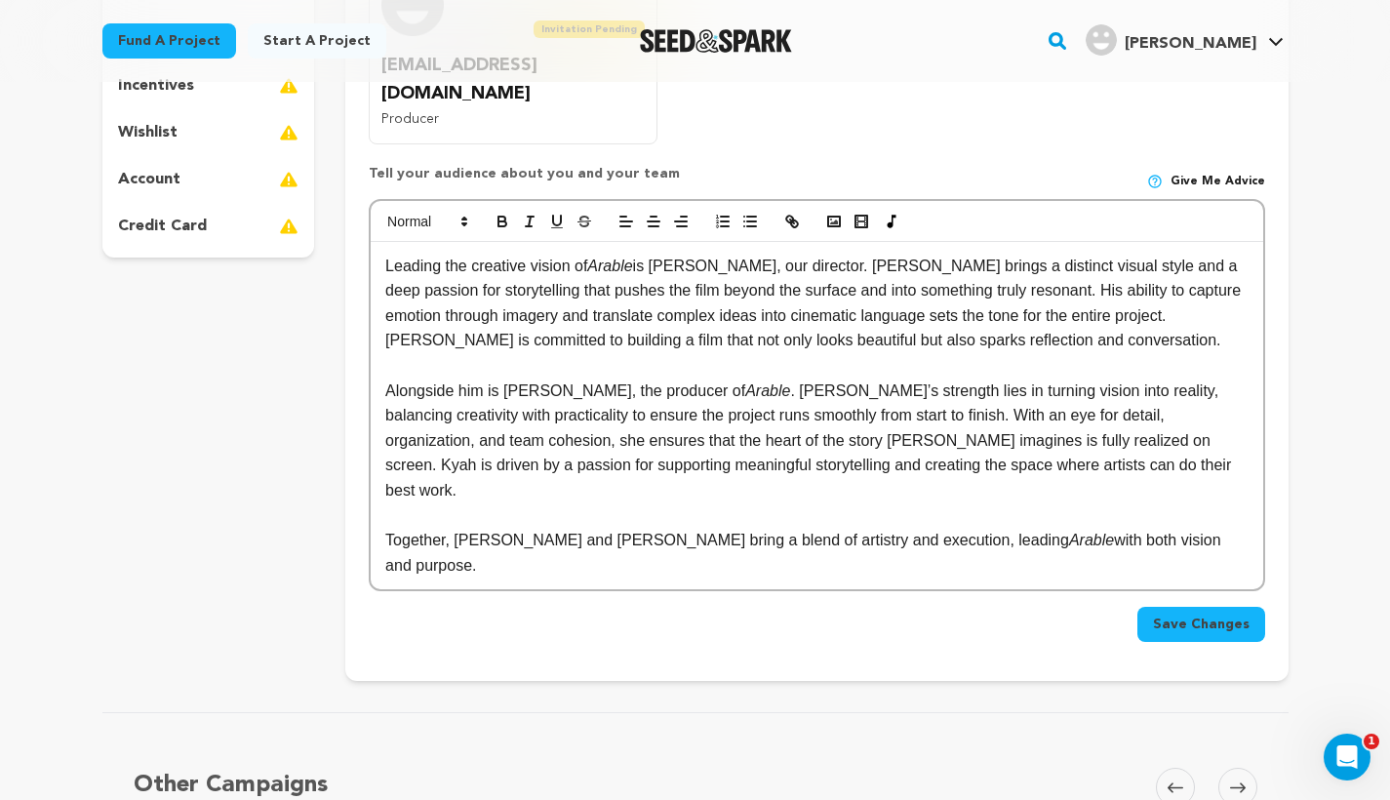
scroll to position [485, 0]
click at [1121, 317] on p "Leading the creative vision of Arable is [PERSON_NAME], our director. [PERSON_N…" at bounding box center [816, 302] width 862 height 99
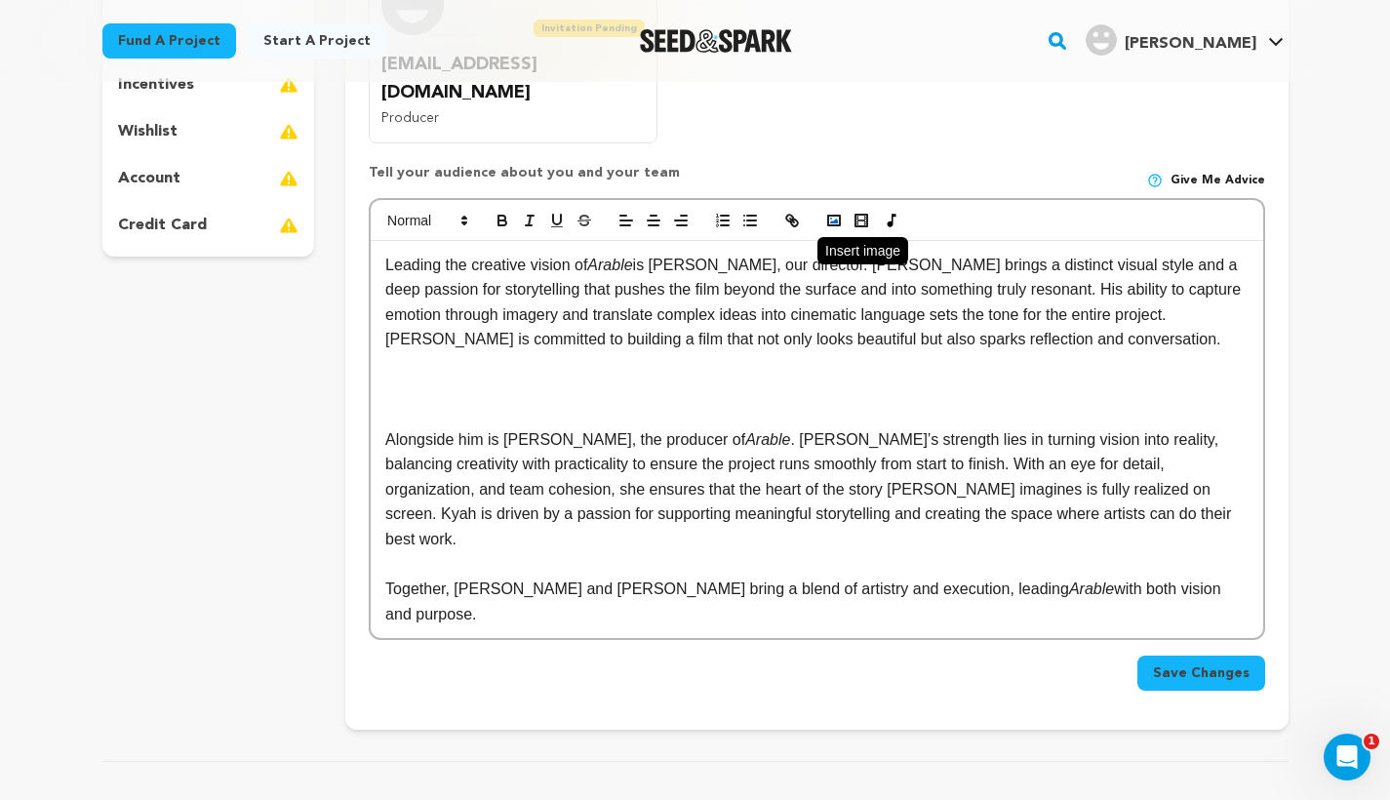
click at [838, 212] on icon "button" at bounding box center [834, 221] width 18 height 18
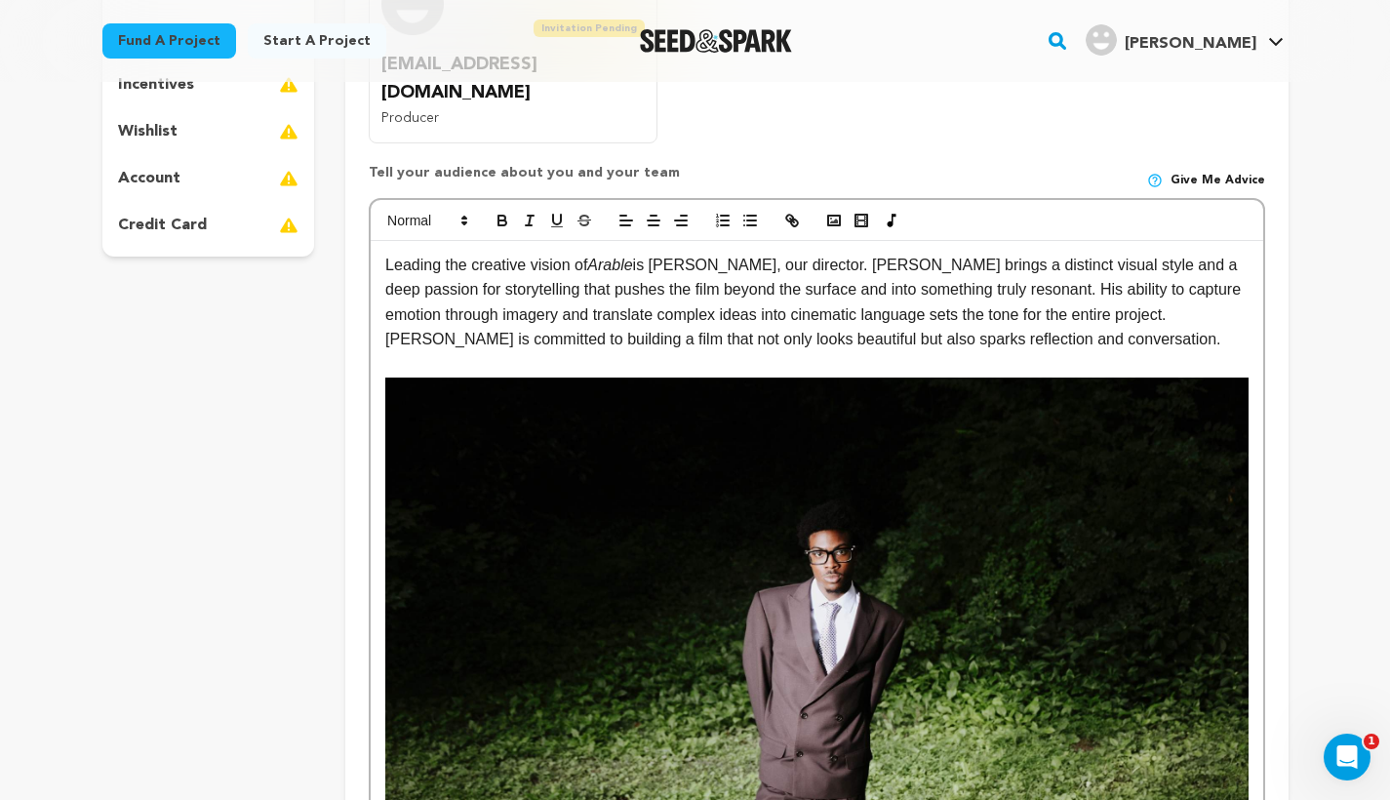
click at [882, 552] on img at bounding box center [816, 664] width 862 height 574
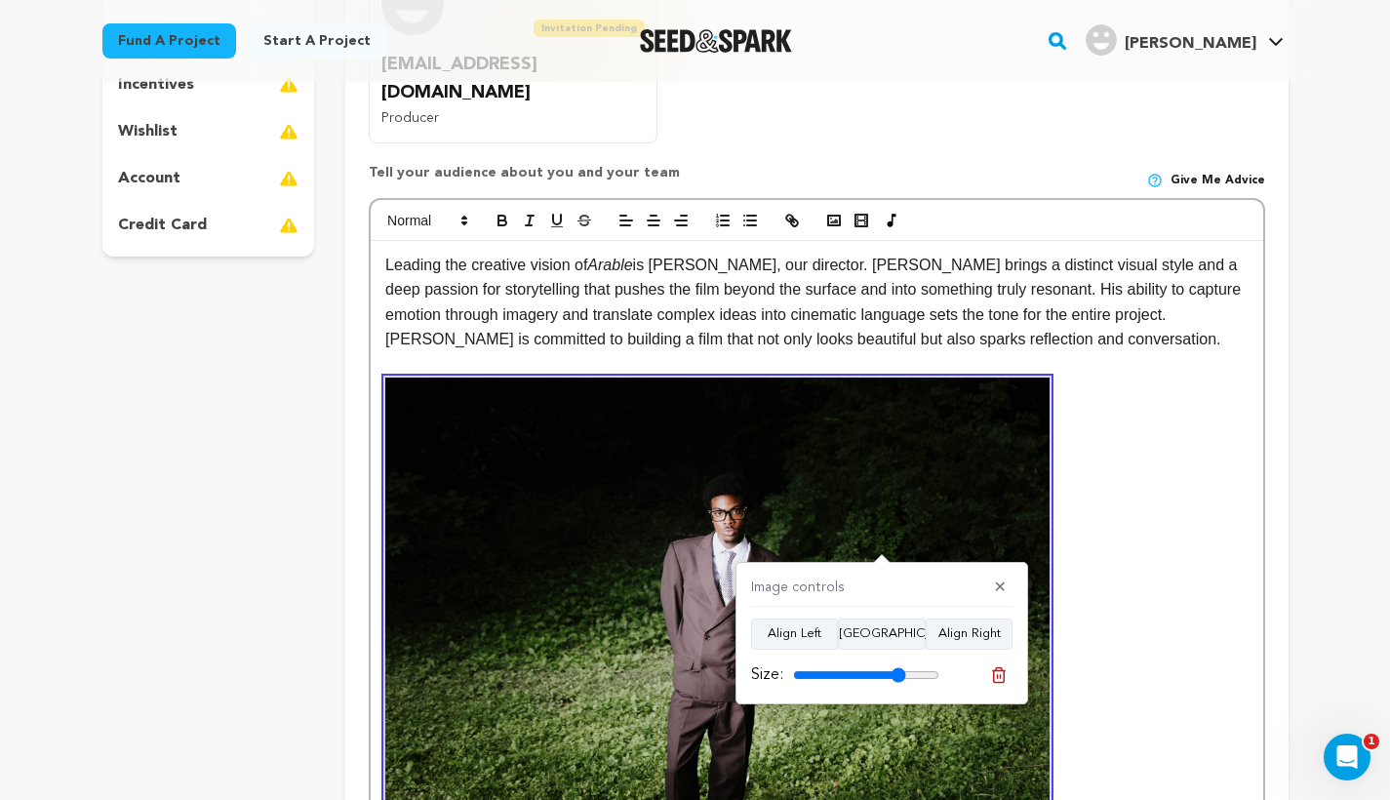
drag, startPoint x: 929, startPoint y: 671, endPoint x: 897, endPoint y: 671, distance: 32.2
type input "77"
click at [897, 671] on input "range" at bounding box center [866, 675] width 146 height 16
click at [1083, 513] on p "longside him is [PERSON_NAME], the producer of Arable . [PERSON_NAME]’s strengt…" at bounding box center [816, 661] width 862 height 568
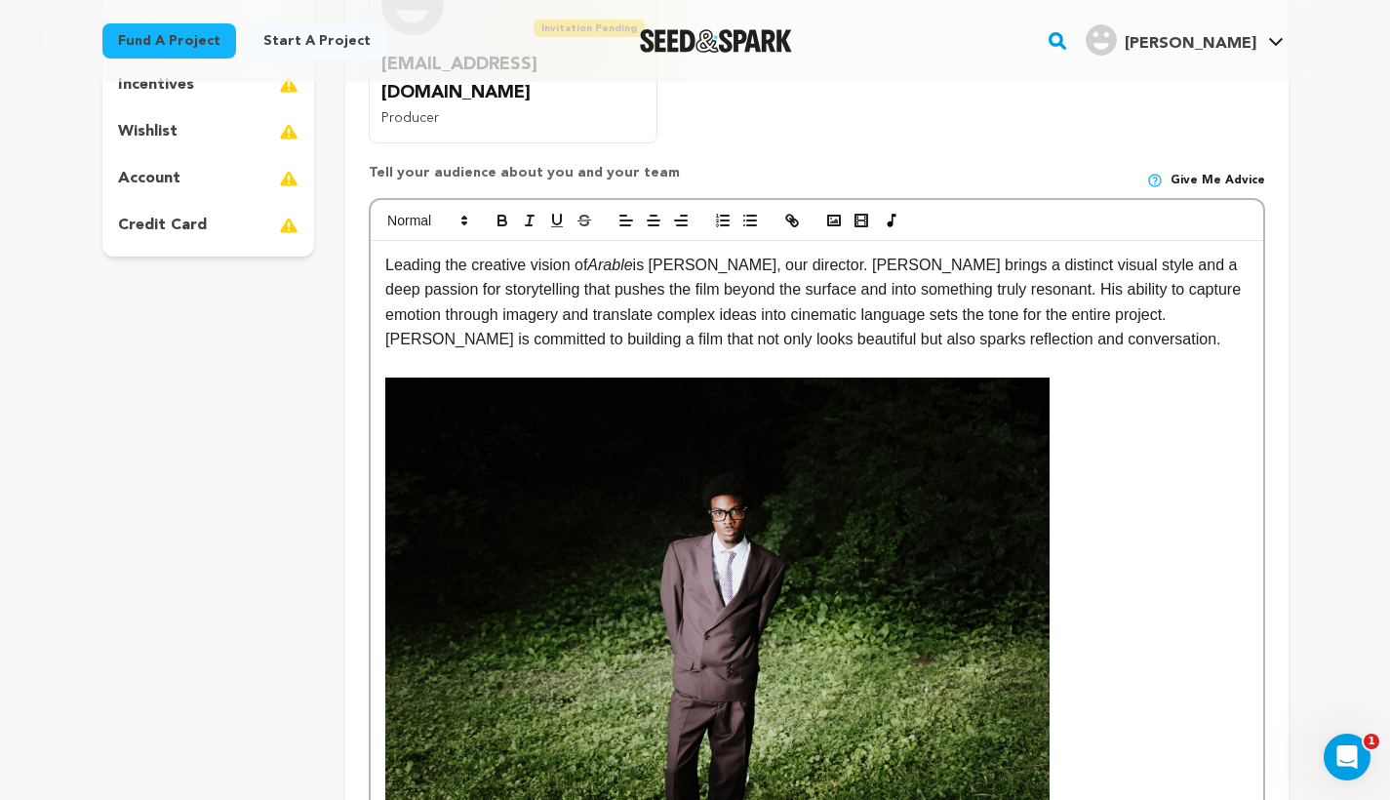
click at [730, 515] on img at bounding box center [717, 598] width 664 height 443
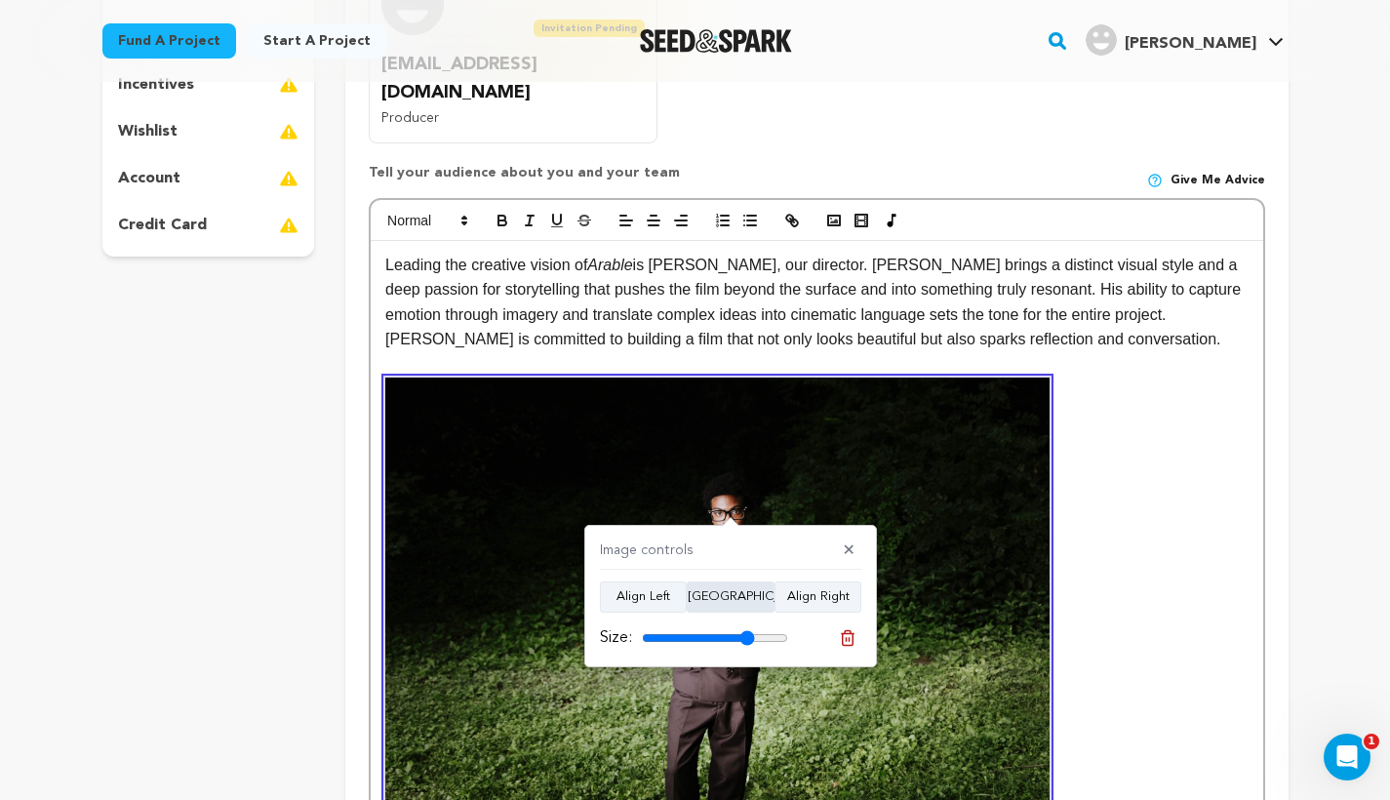
click at [729, 596] on button "[GEOGRAPHIC_DATA]" at bounding box center [731, 596] width 88 height 31
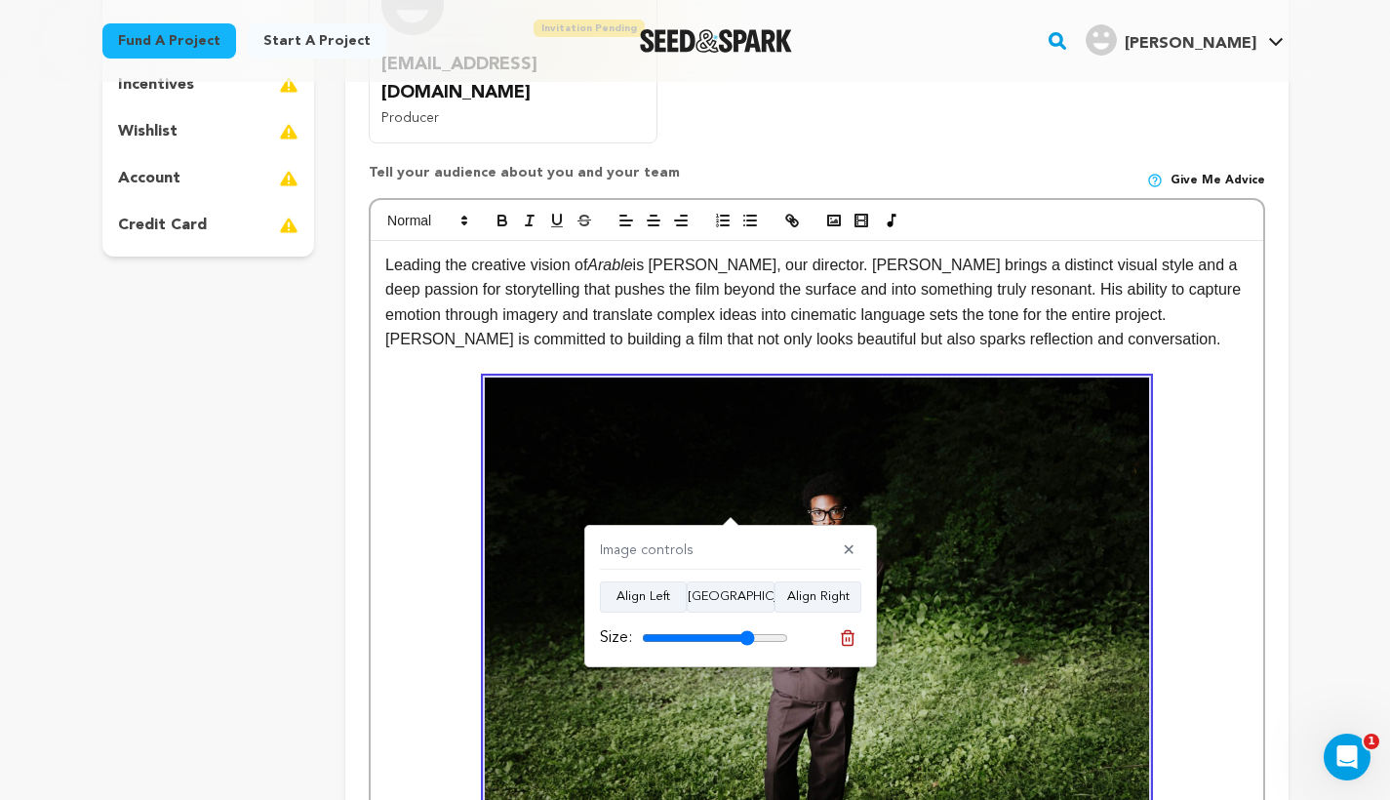
click at [1166, 492] on p "longside him is [PERSON_NAME], the producer of Arable . [PERSON_NAME]’s strengt…" at bounding box center [816, 664] width 862 height 575
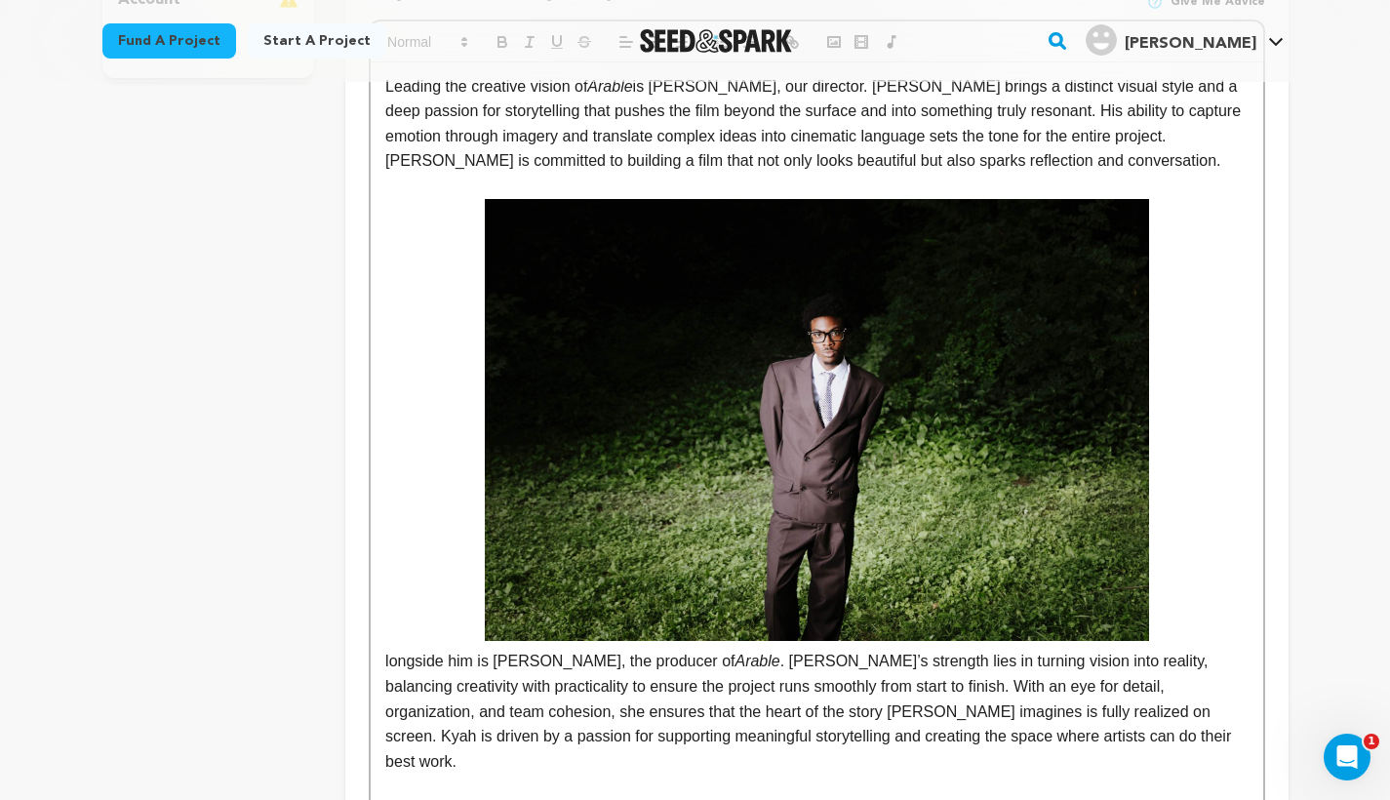
scroll to position [667, 0]
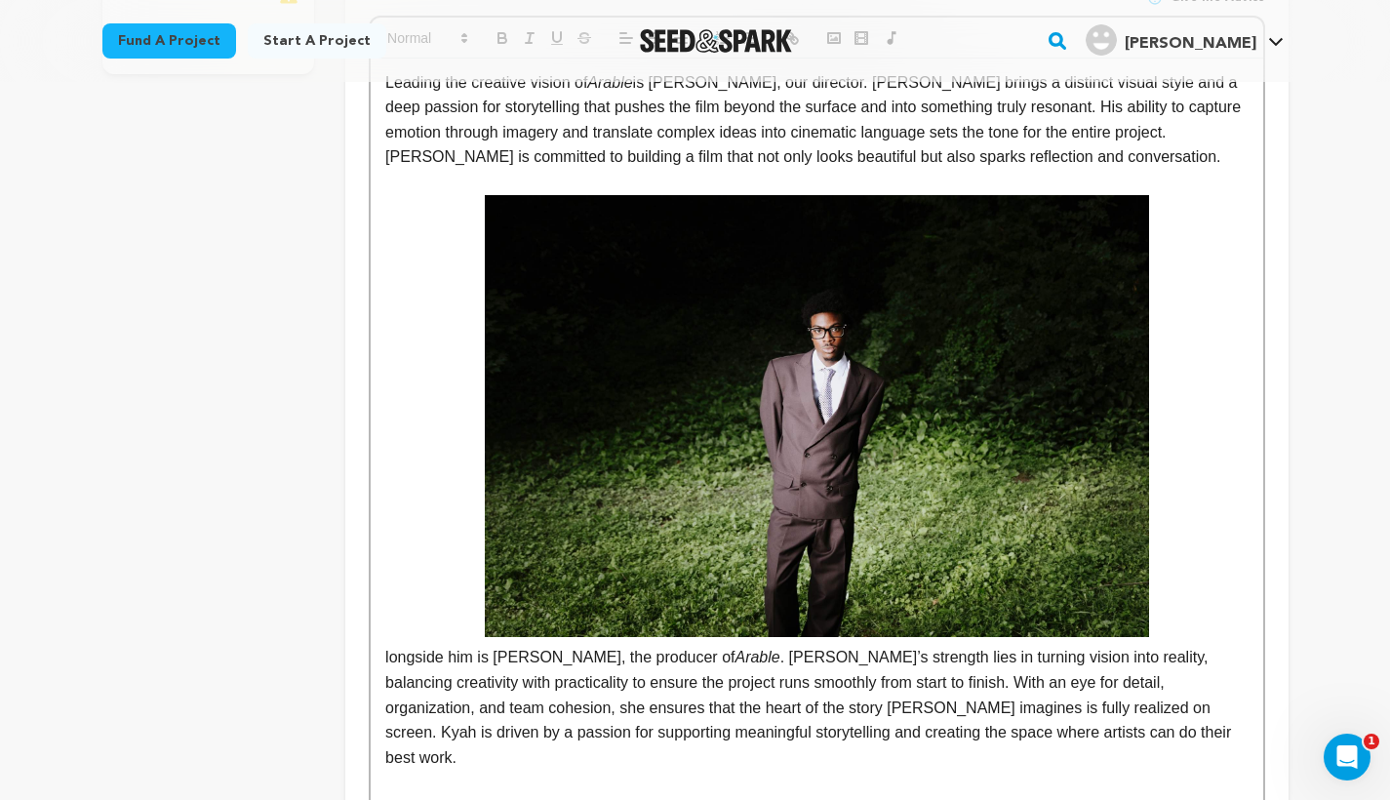
click at [1065, 705] on p "longside him is [PERSON_NAME], the producer of Arable . [PERSON_NAME]’s strengt…" at bounding box center [816, 482] width 862 height 575
click at [383, 618] on div "Leading the creative vision of Arable is [PERSON_NAME], our director. [PERSON_N…" at bounding box center [816, 483] width 891 height 848
click at [765, 795] on p at bounding box center [816, 807] width 862 height 25
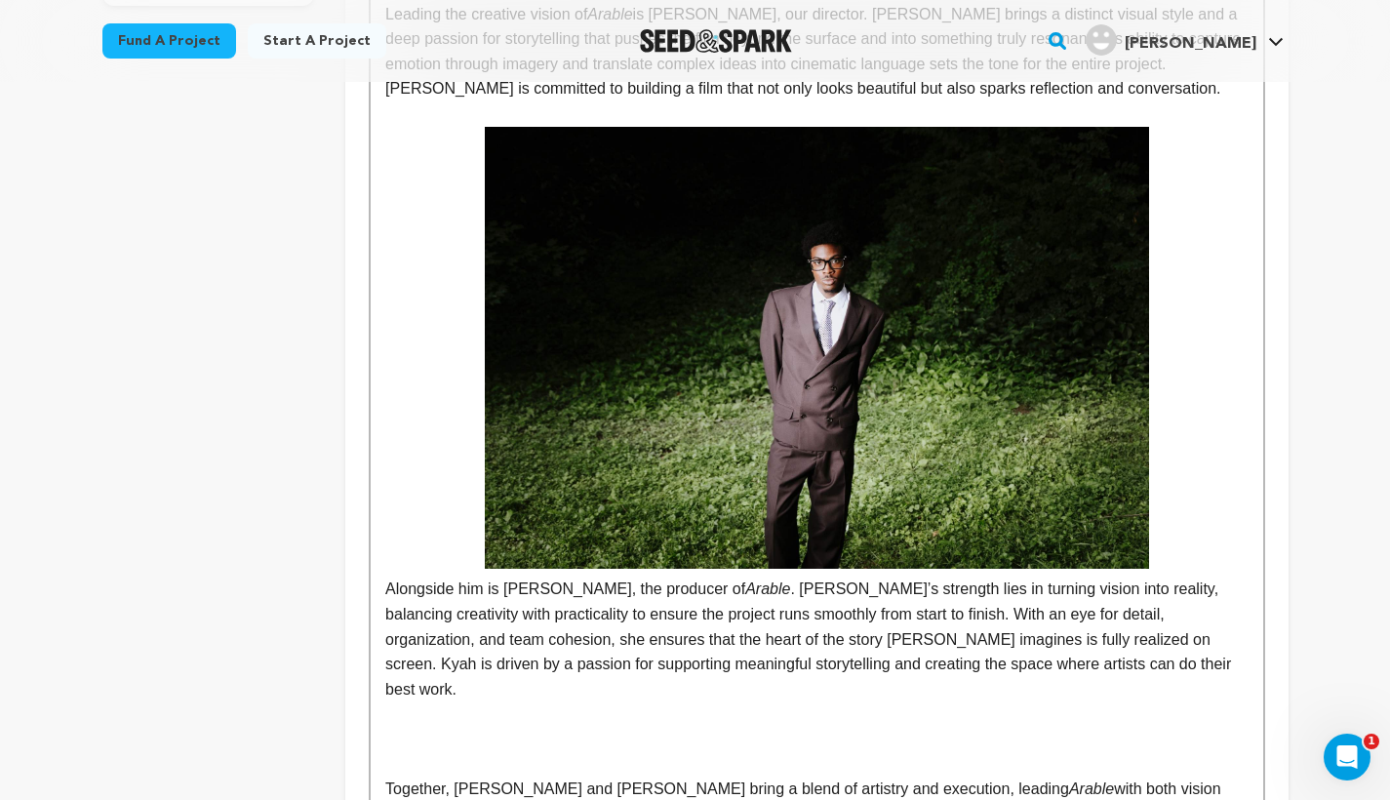
scroll to position [739, 0]
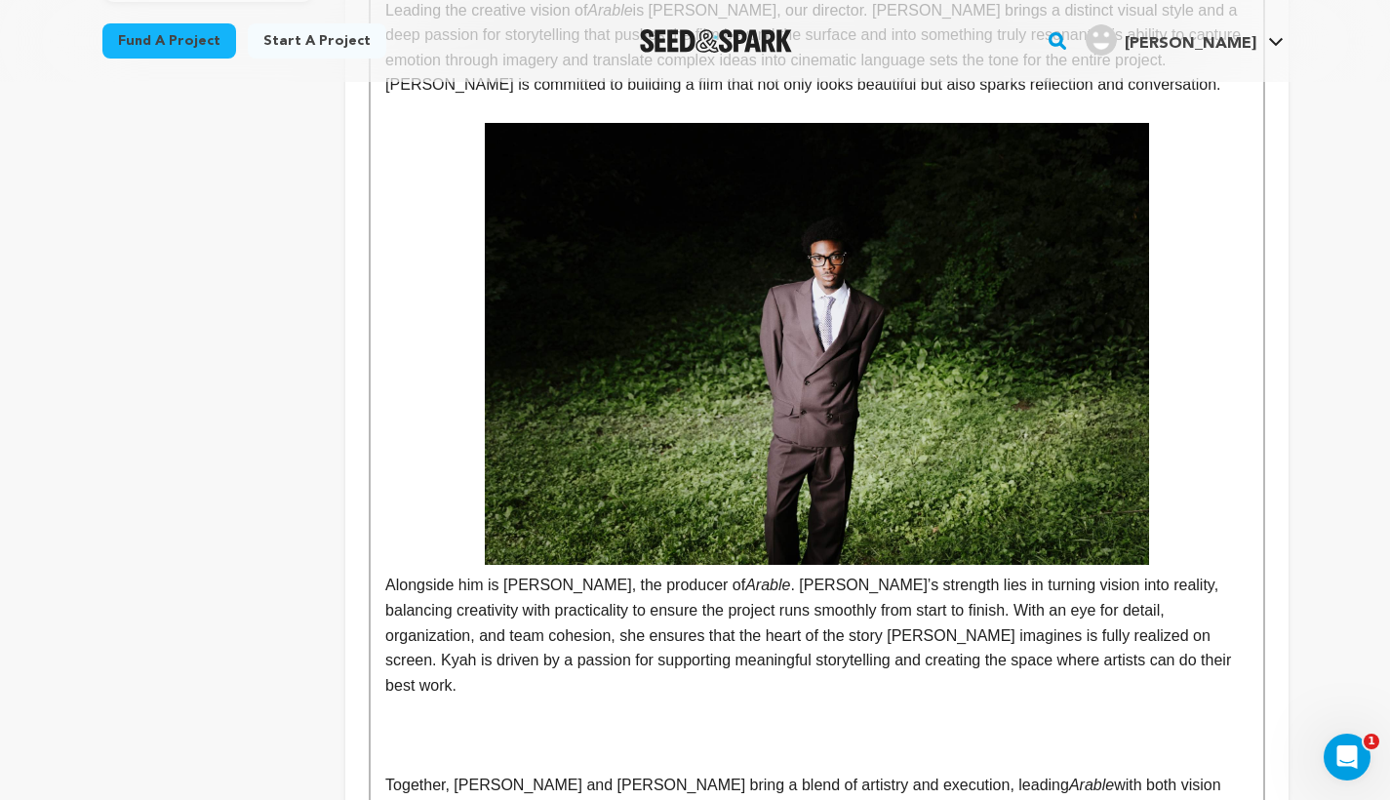
click at [383, 544] on div "Leading the creative vision of Arable is [PERSON_NAME], our director. [PERSON_N…" at bounding box center [816, 410] width 891 height 848
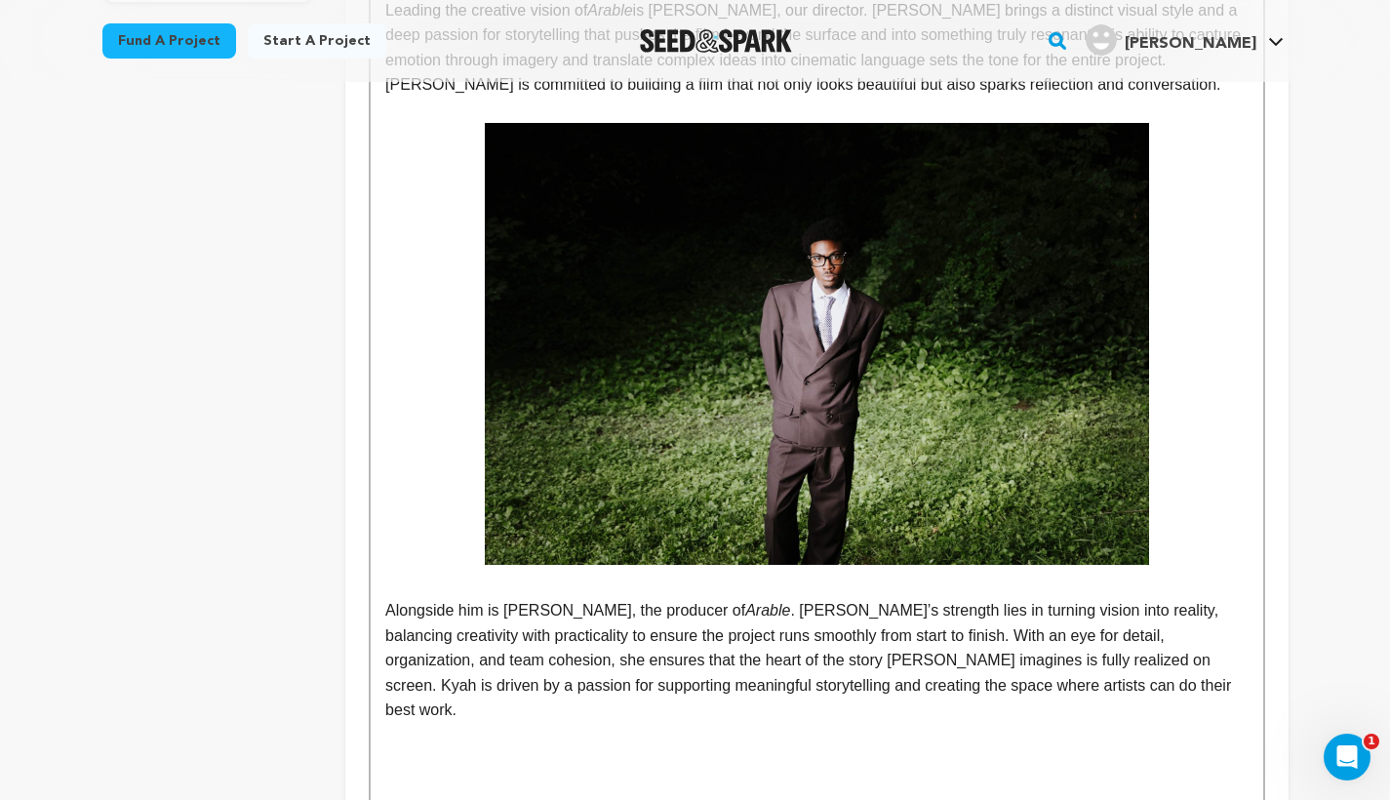
click at [422, 748] on p at bounding box center [816, 760] width 862 height 25
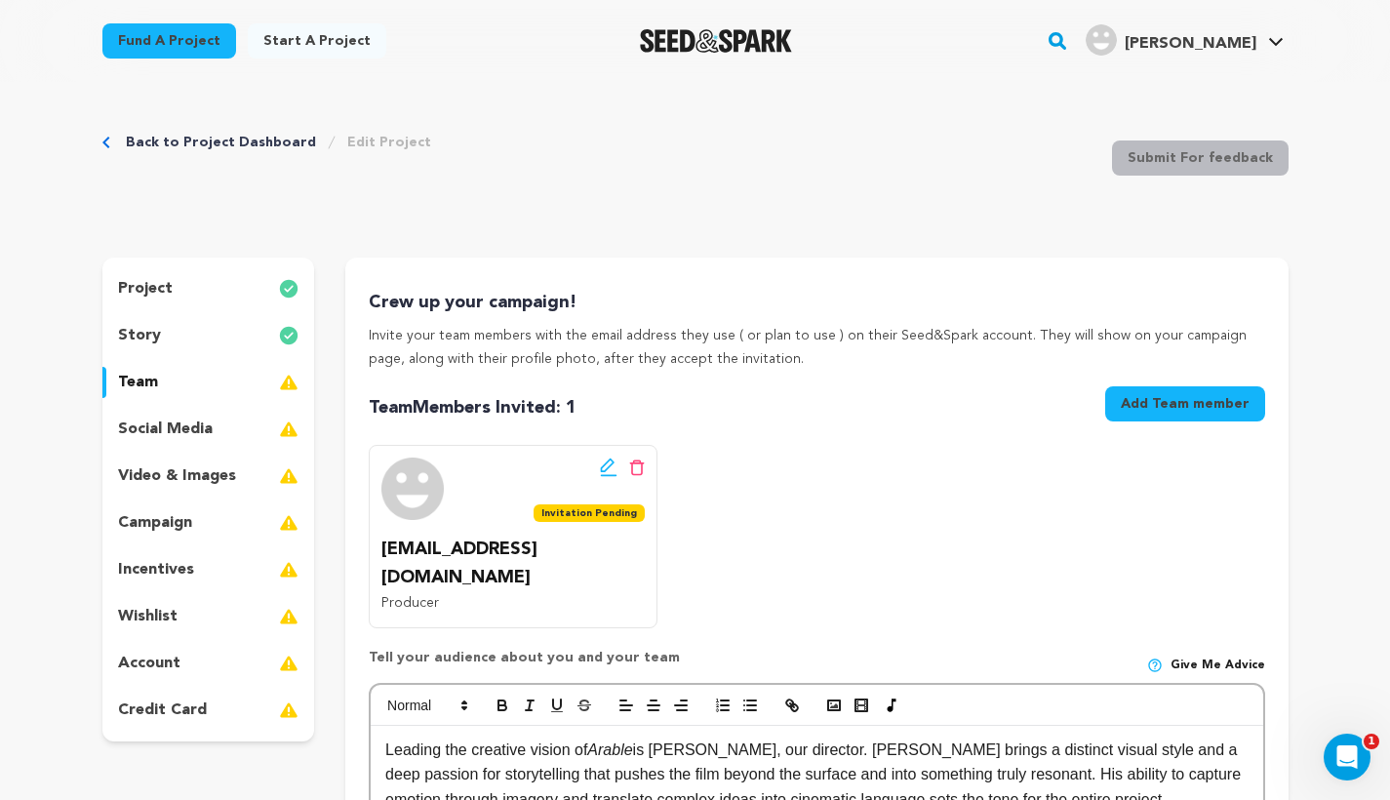
scroll to position [0, 0]
click at [835, 700] on rect "button" at bounding box center [834, 705] width 12 height 10
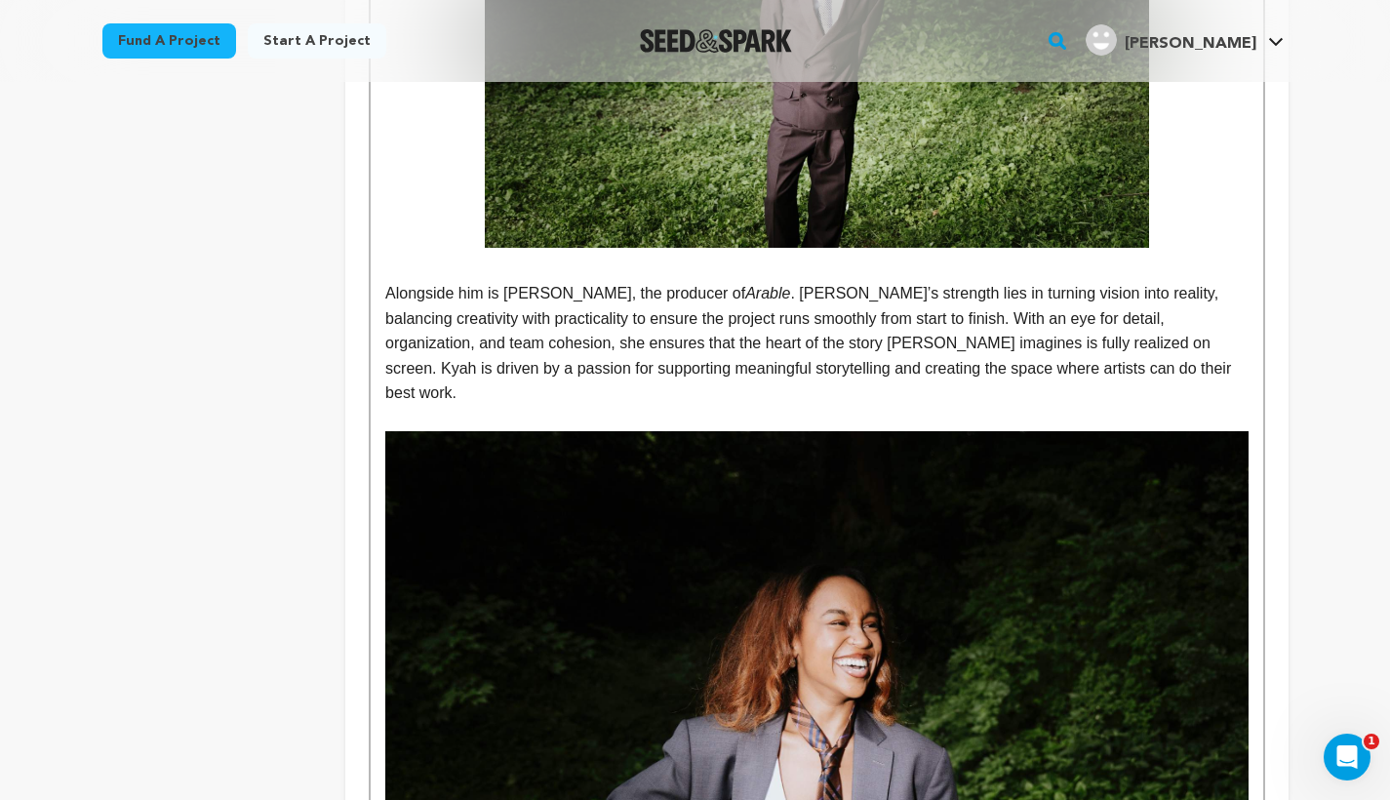
scroll to position [1065, 0]
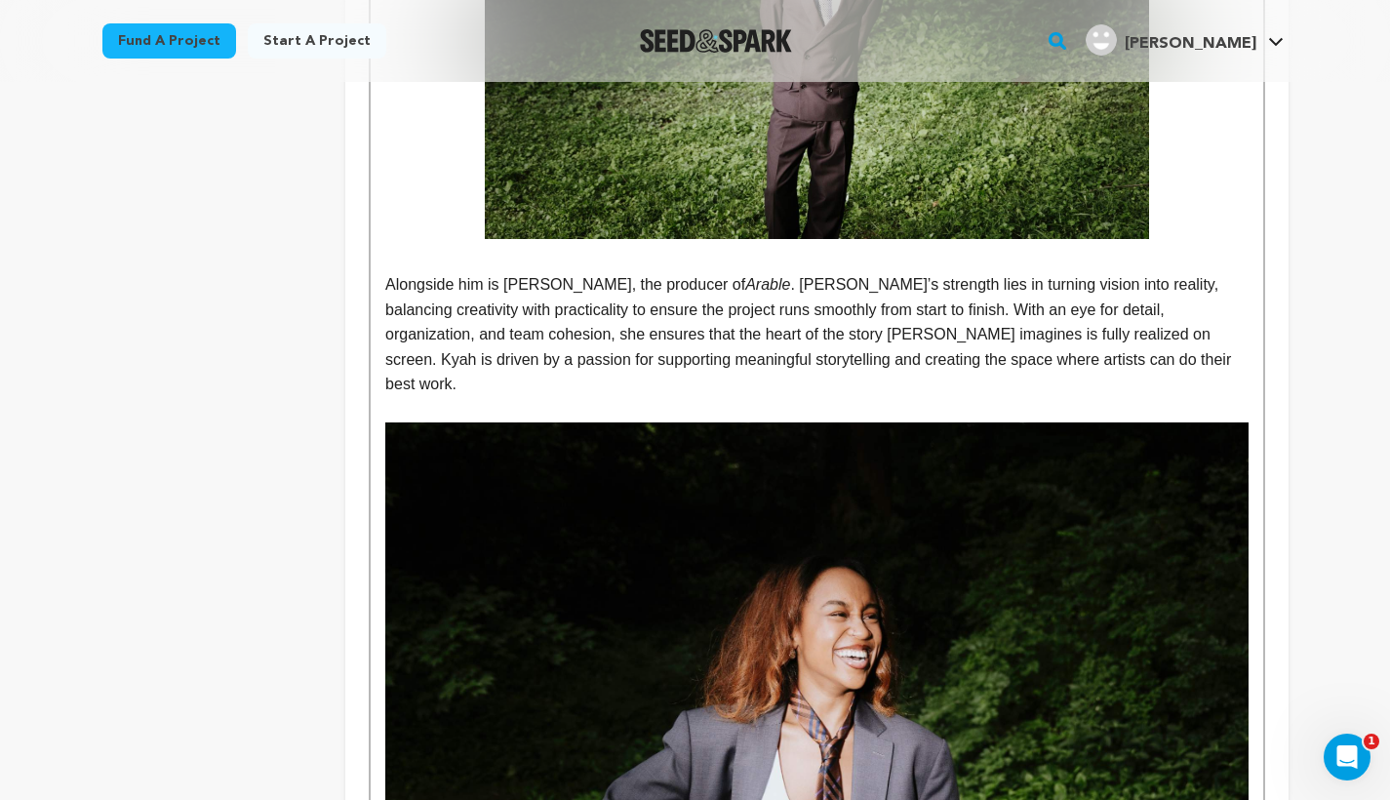
click at [971, 598] on img at bounding box center [816, 709] width 862 height 574
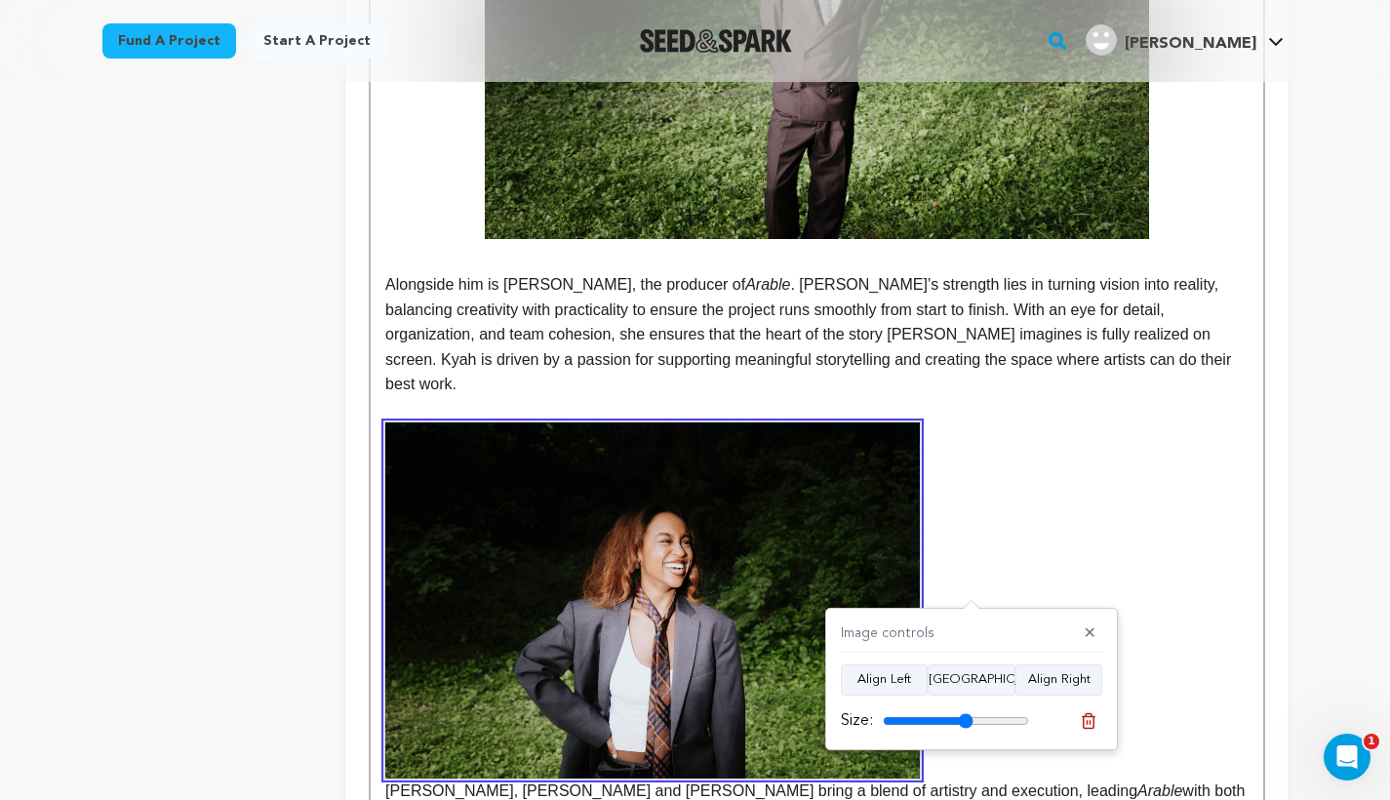
drag, startPoint x: 1019, startPoint y: 718, endPoint x: 965, endPoint y: 717, distance: 53.6
type input "62"
click at [965, 717] on input "range" at bounding box center [956, 721] width 146 height 16
click at [963, 678] on button "[GEOGRAPHIC_DATA]" at bounding box center [971, 679] width 88 height 31
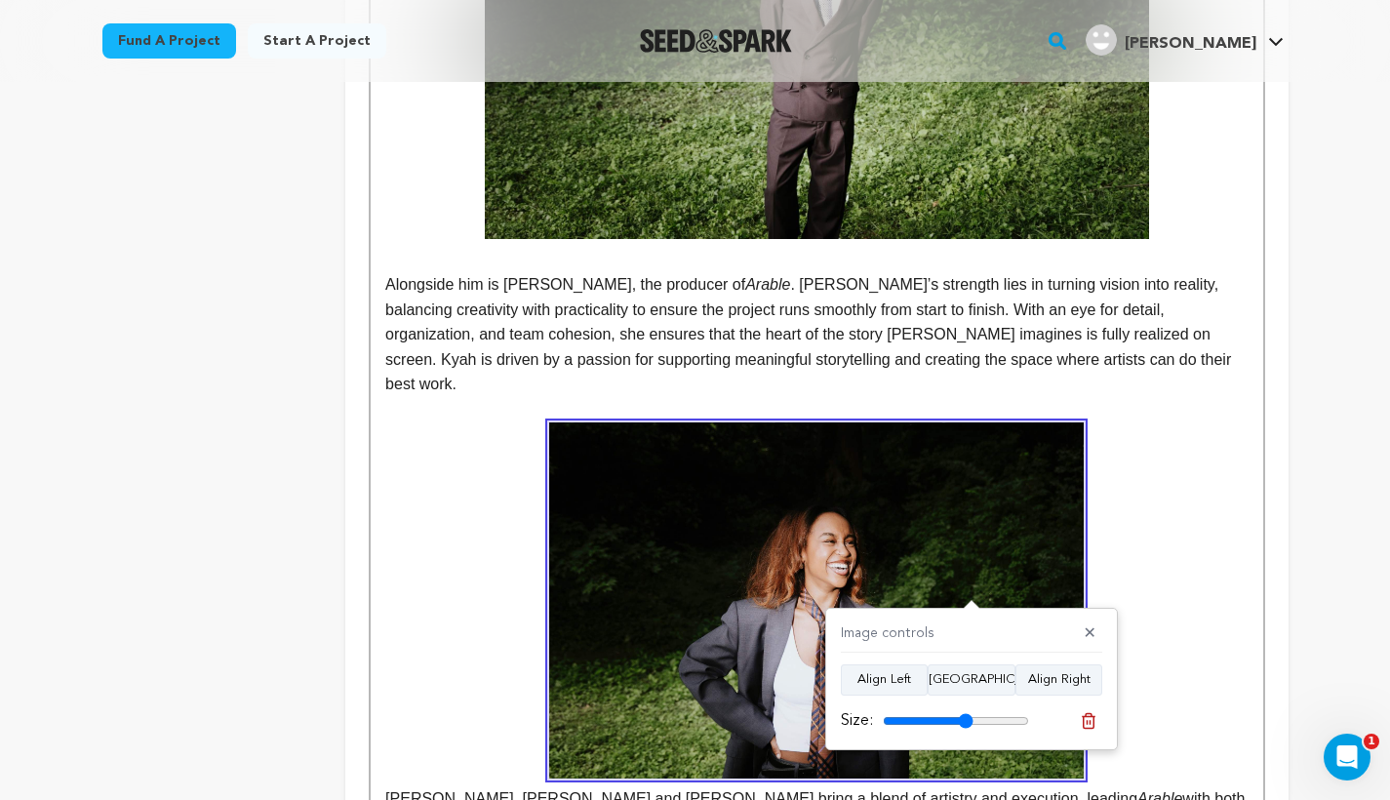
click at [522, 521] on p "[PERSON_NAME], [PERSON_NAME] and [PERSON_NAME] bring a blend of artistry and ex…" at bounding box center [816, 629] width 862 height 414
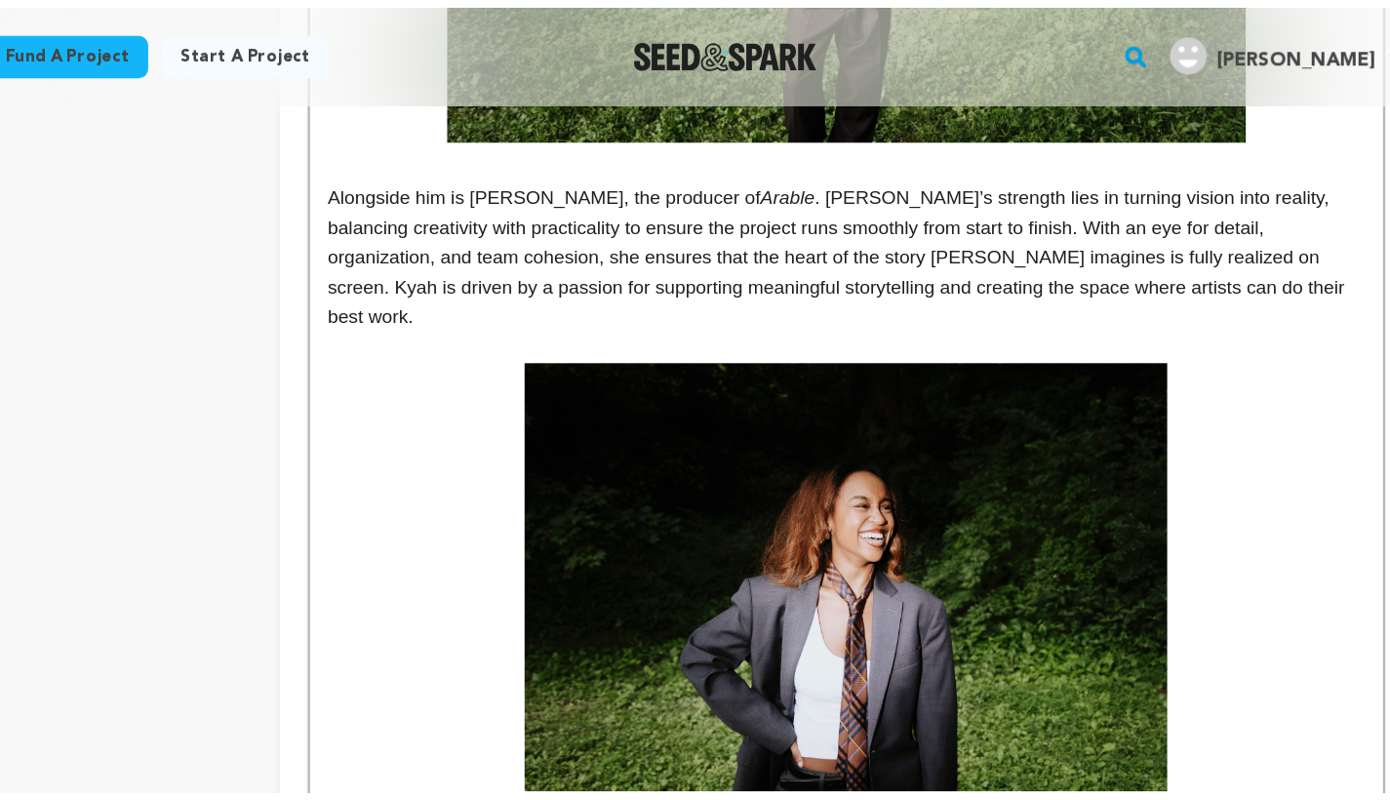
scroll to position [1137, 0]
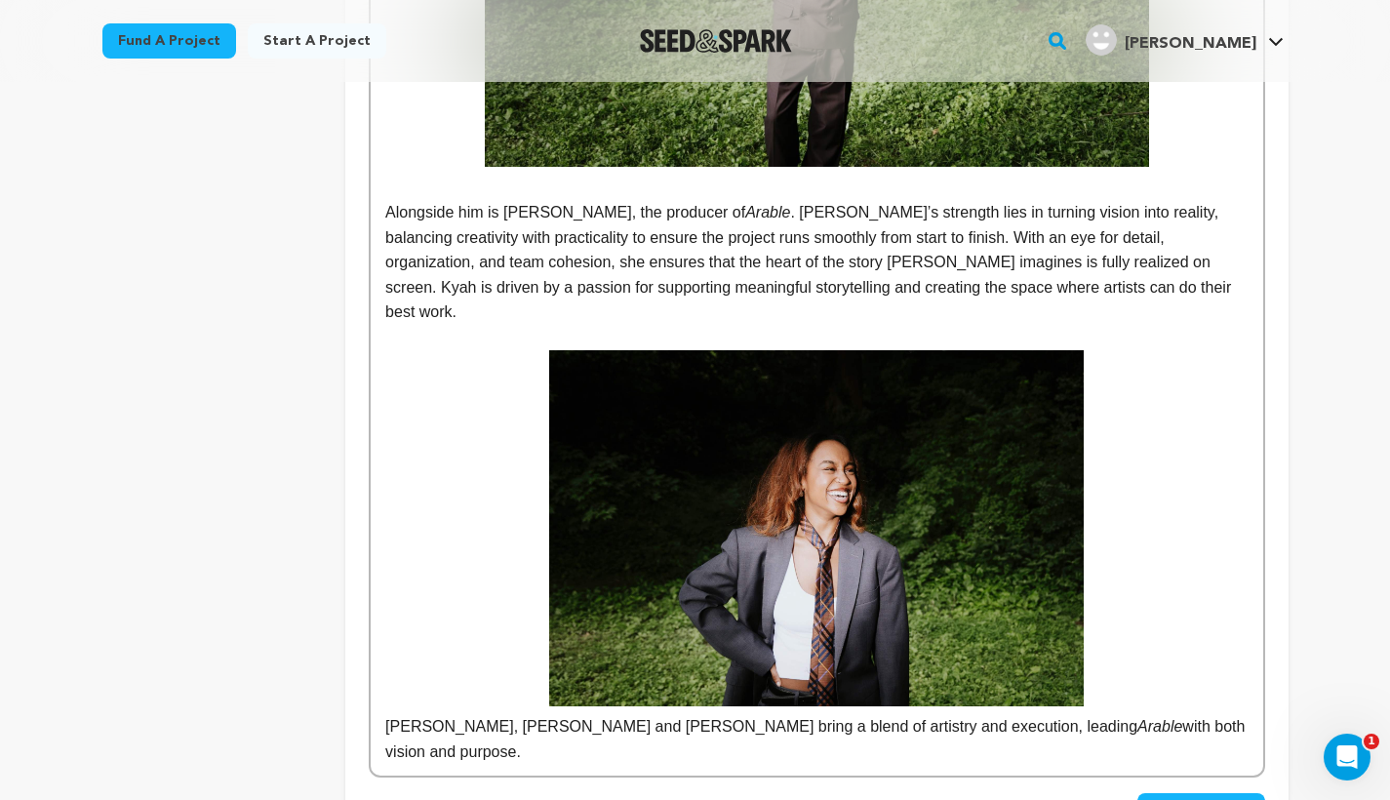
click at [916, 475] on img at bounding box center [816, 528] width 534 height 356
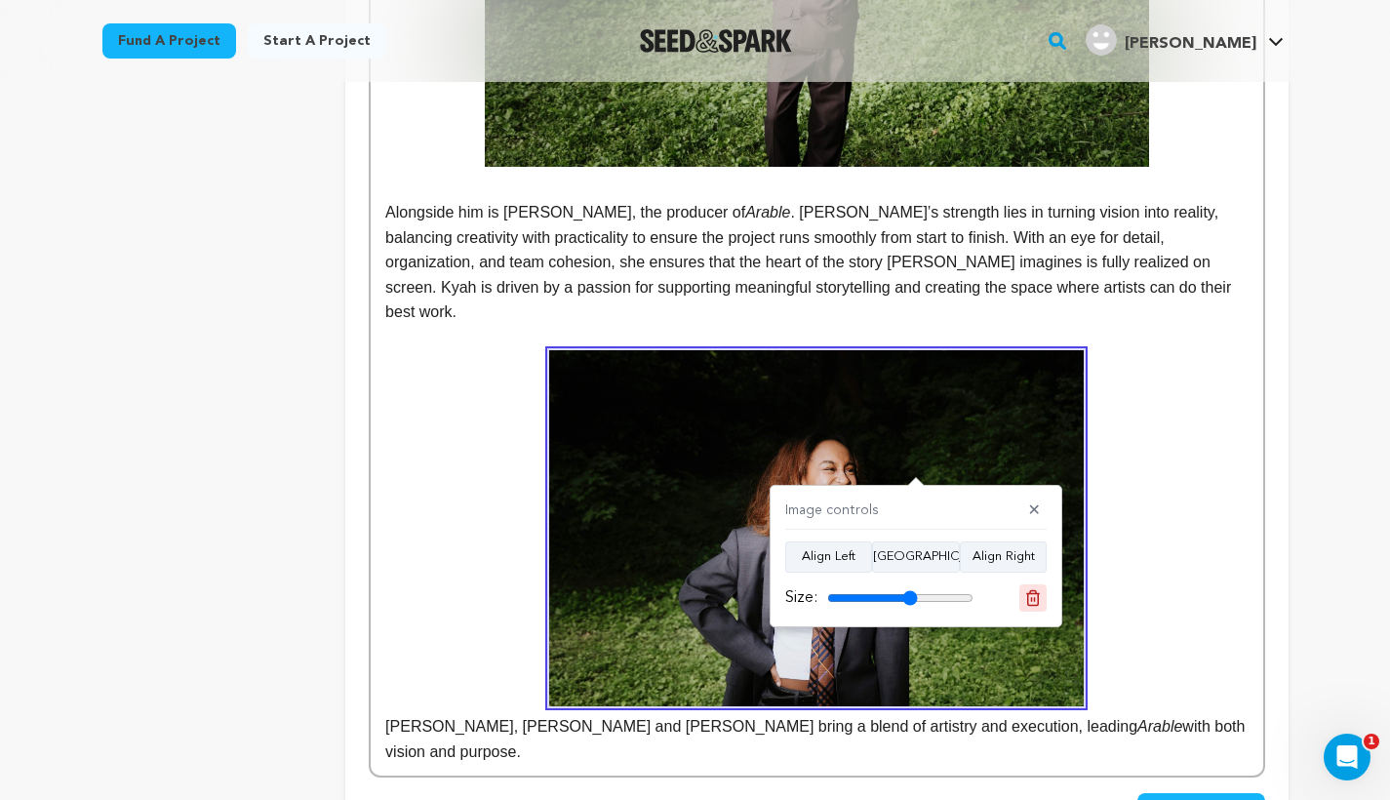
click at [1034, 601] on icon at bounding box center [1033, 598] width 18 height 18
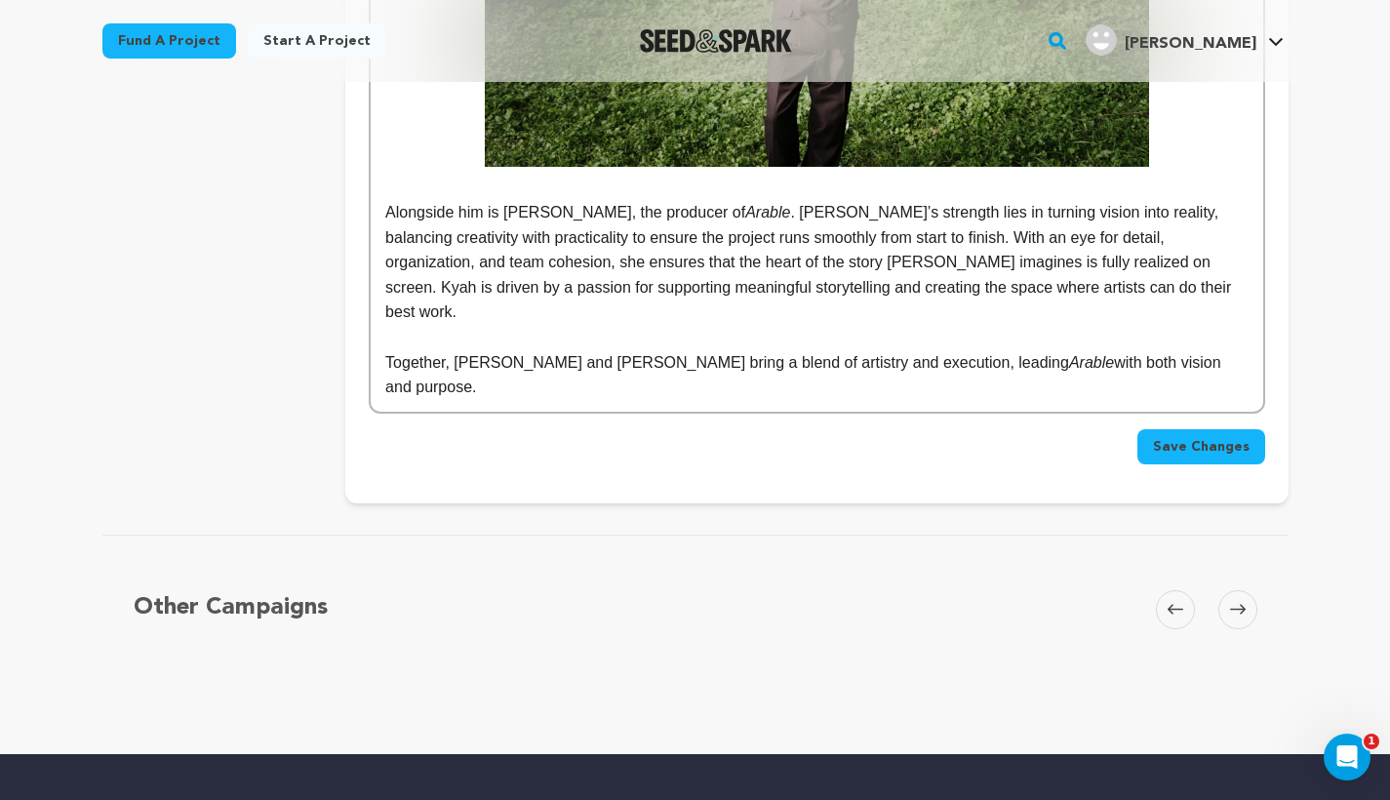
click at [1052, 325] on p at bounding box center [816, 337] width 862 height 25
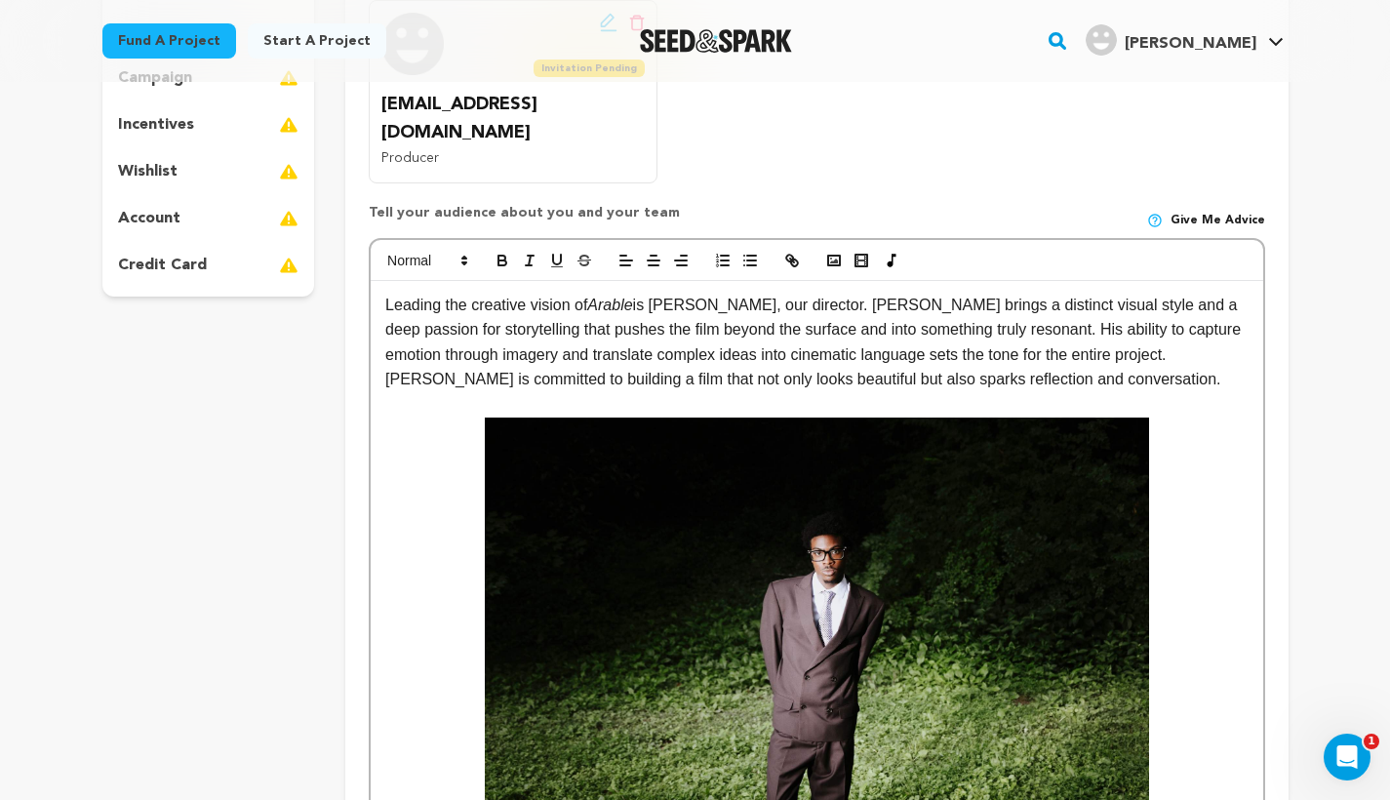
scroll to position [419, 0]
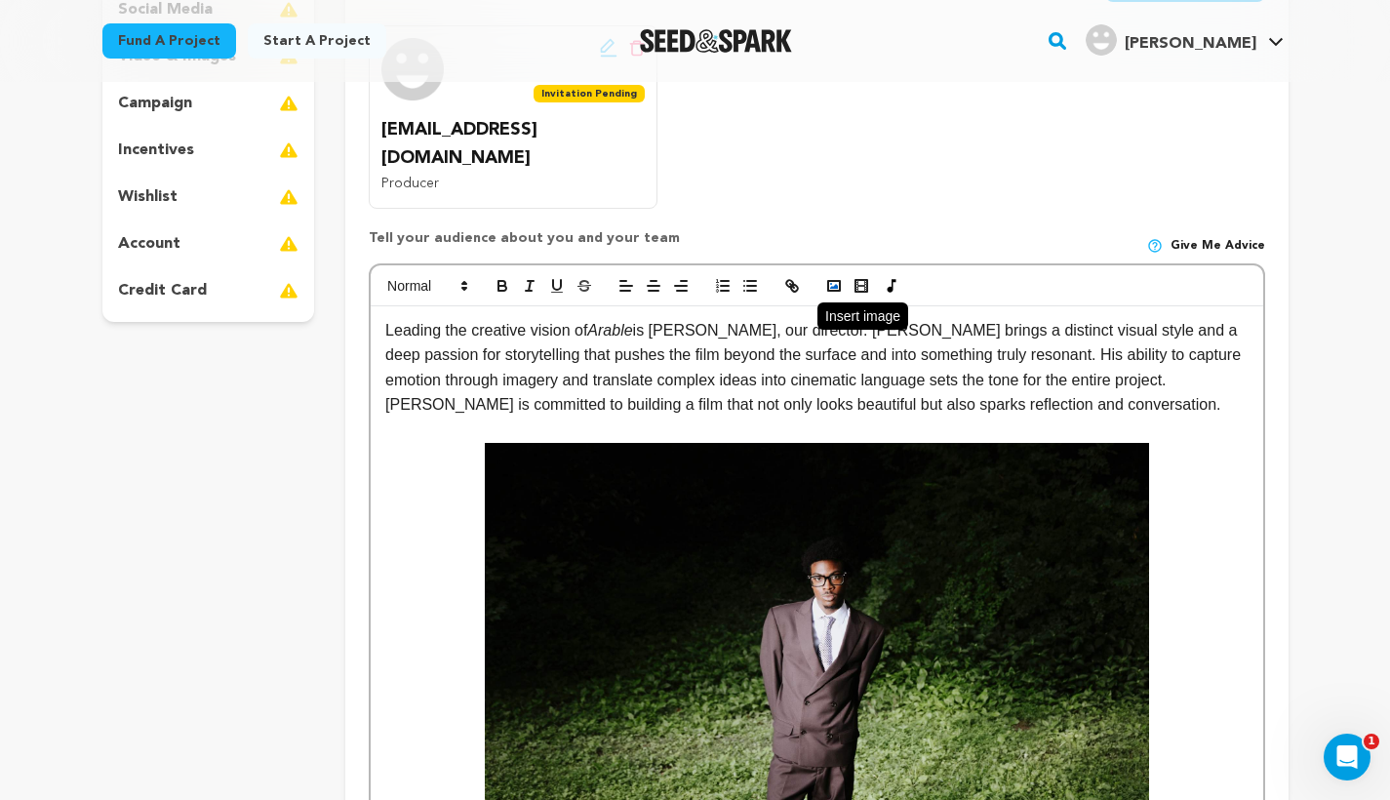
click at [840, 281] on rect "button" at bounding box center [834, 286] width 12 height 10
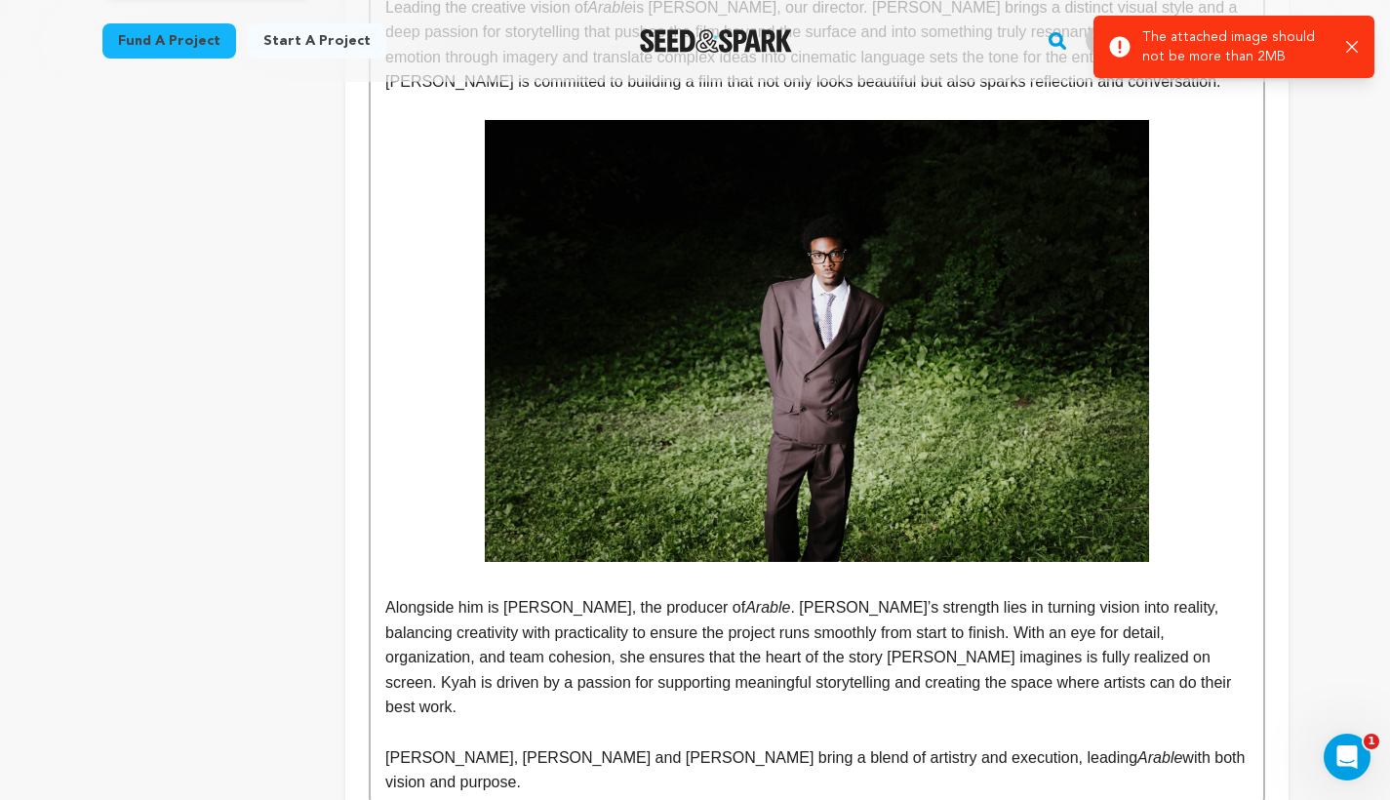
scroll to position [738, 0]
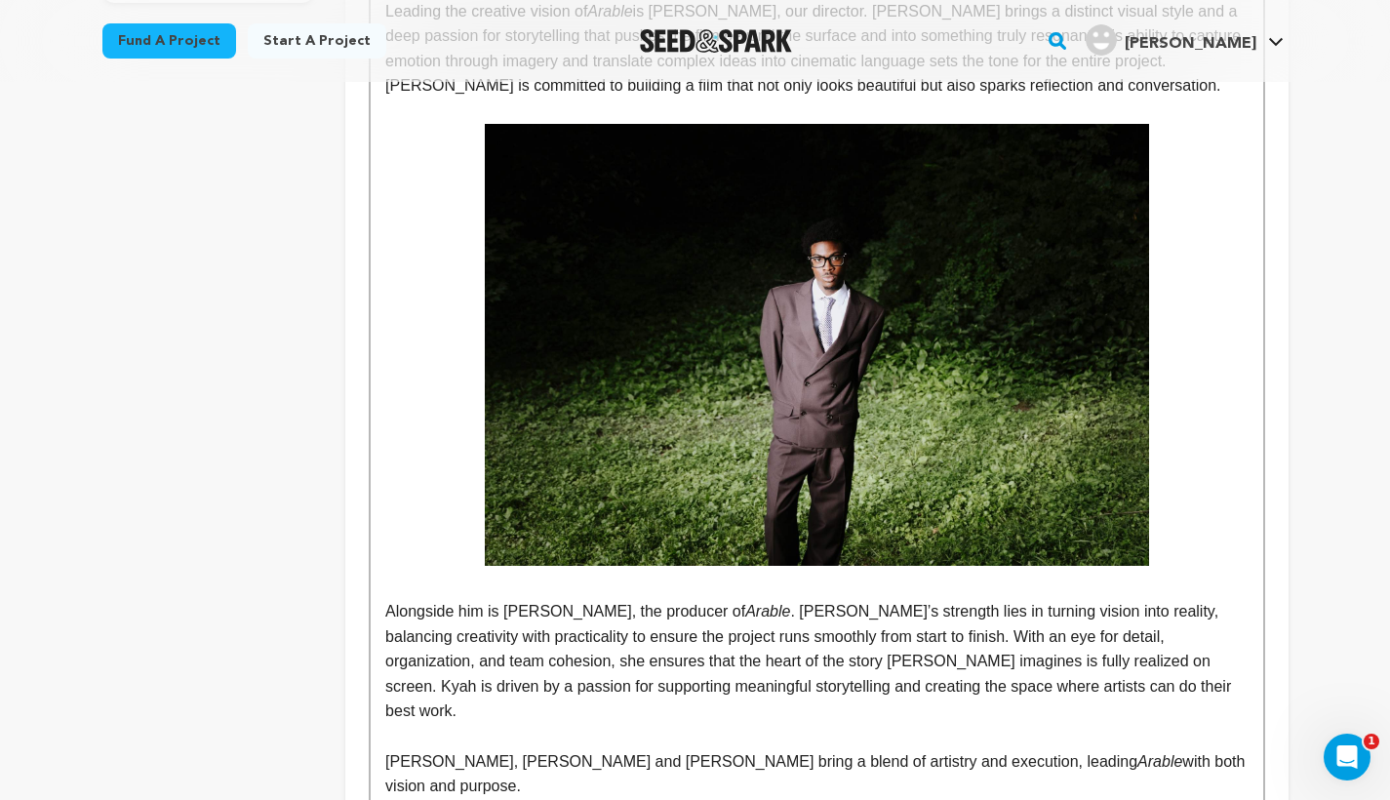
click at [687, 724] on p at bounding box center [816, 736] width 862 height 25
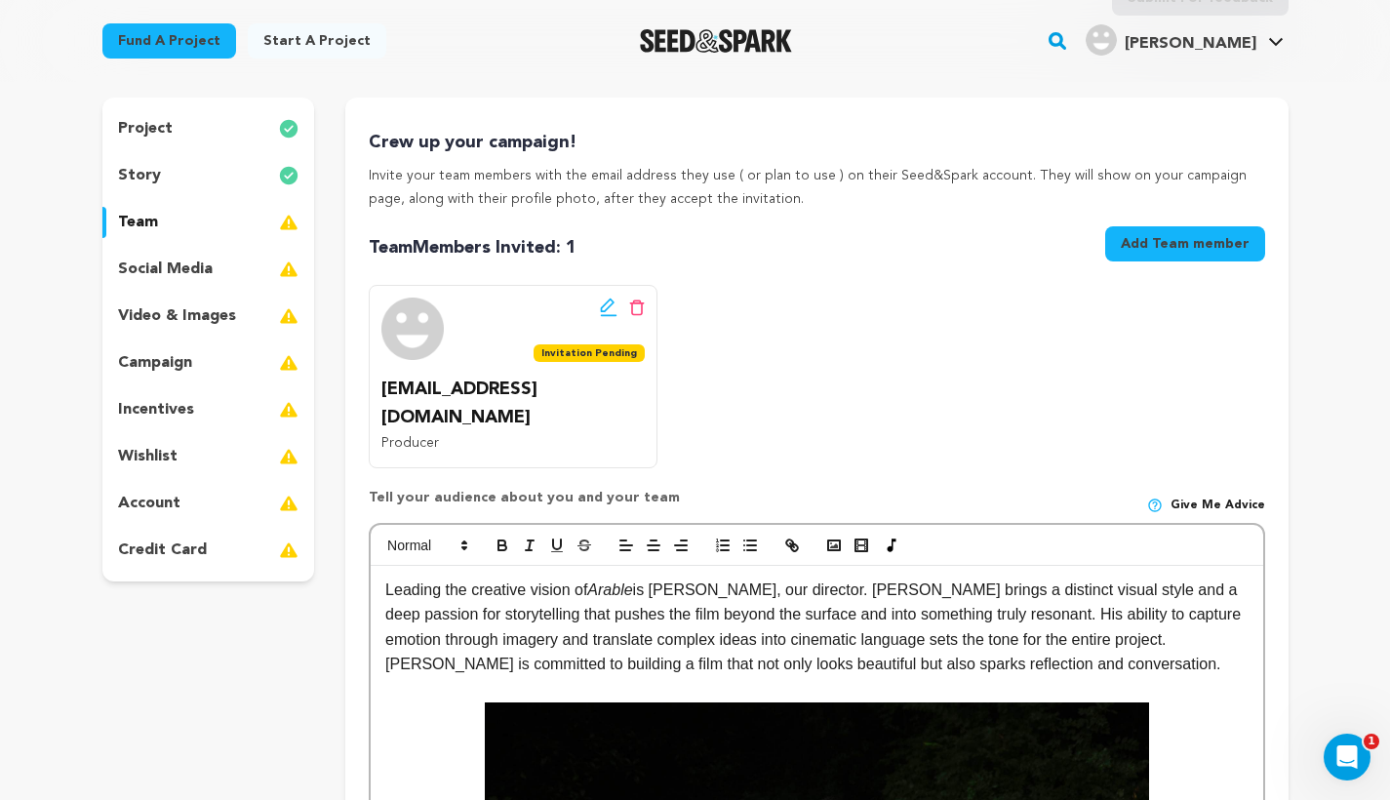
scroll to position [87, 0]
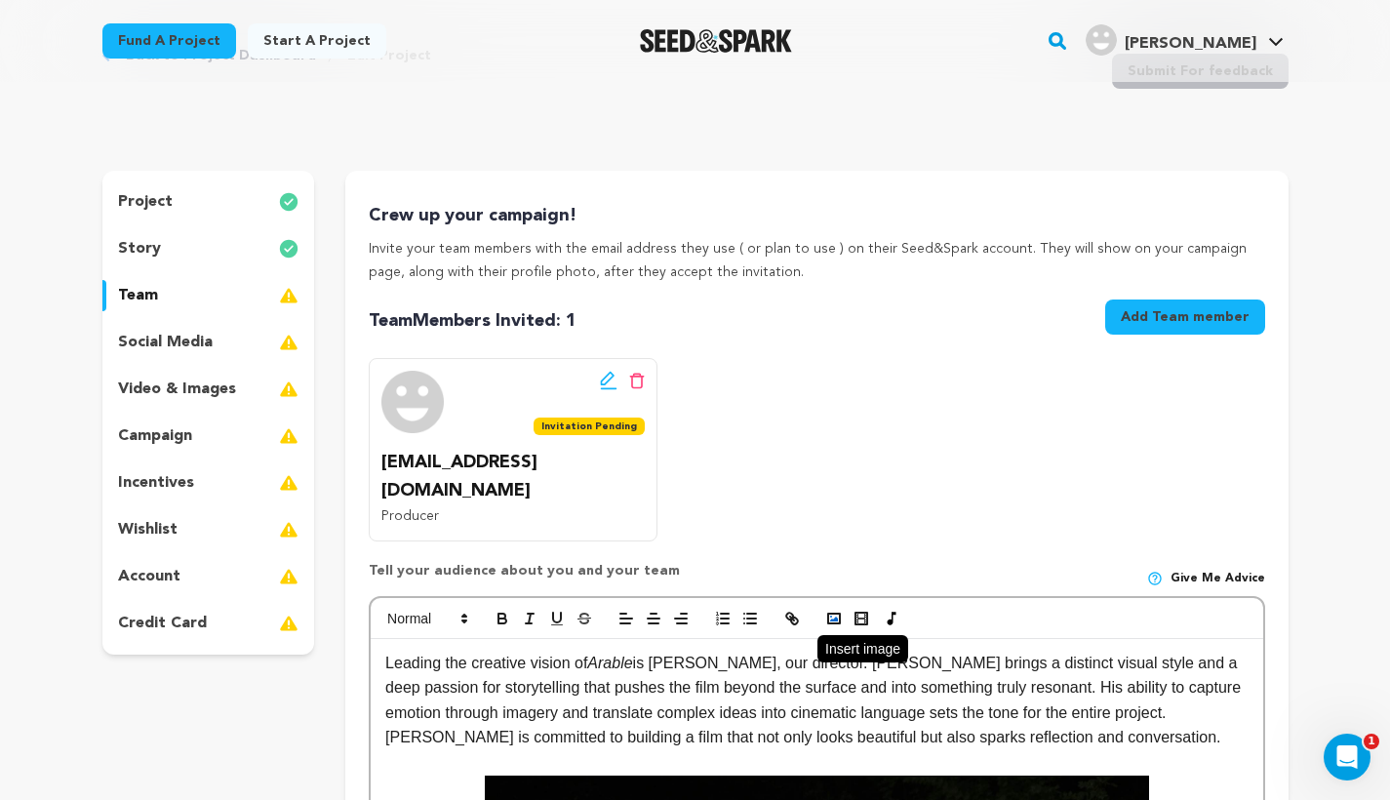
click at [839, 610] on icon "button" at bounding box center [834, 619] width 18 height 18
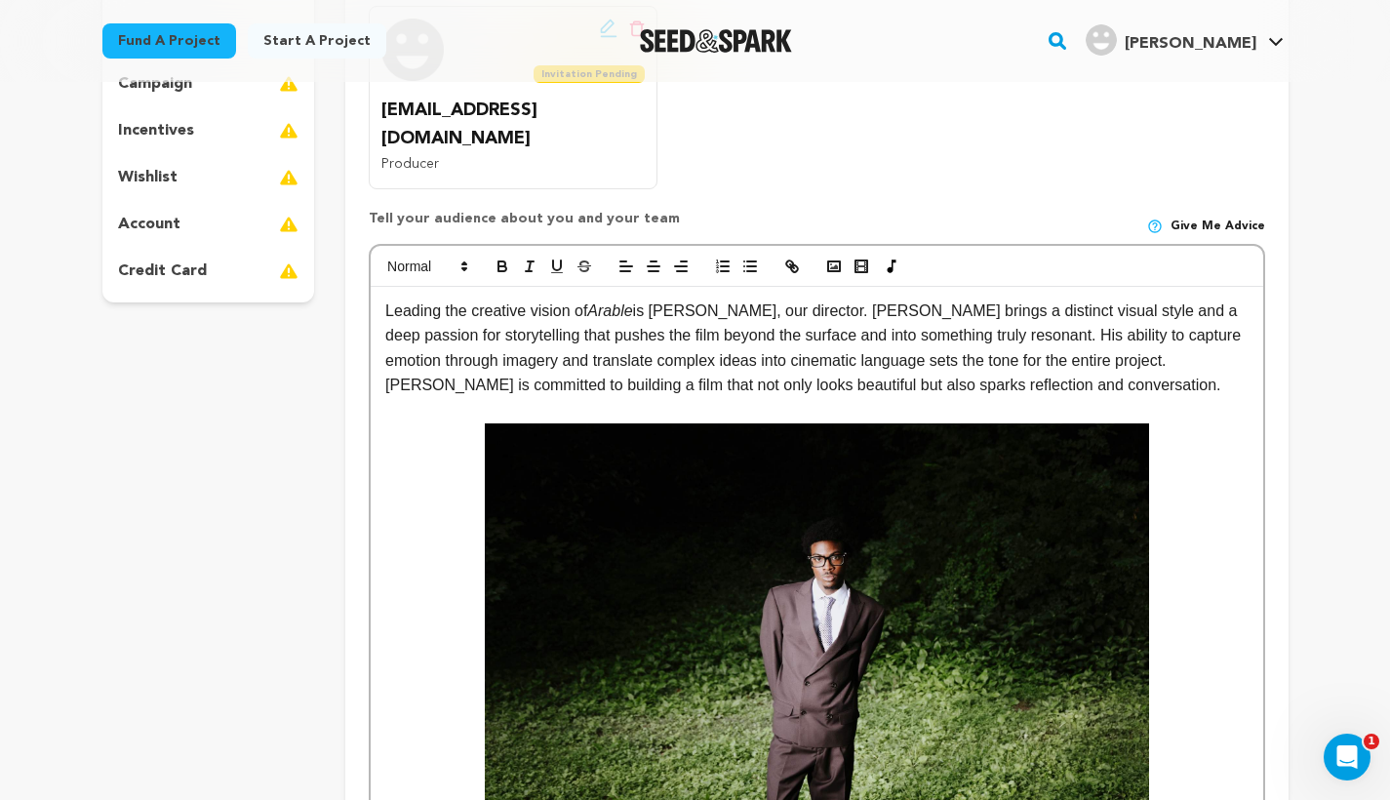
scroll to position [437, 0]
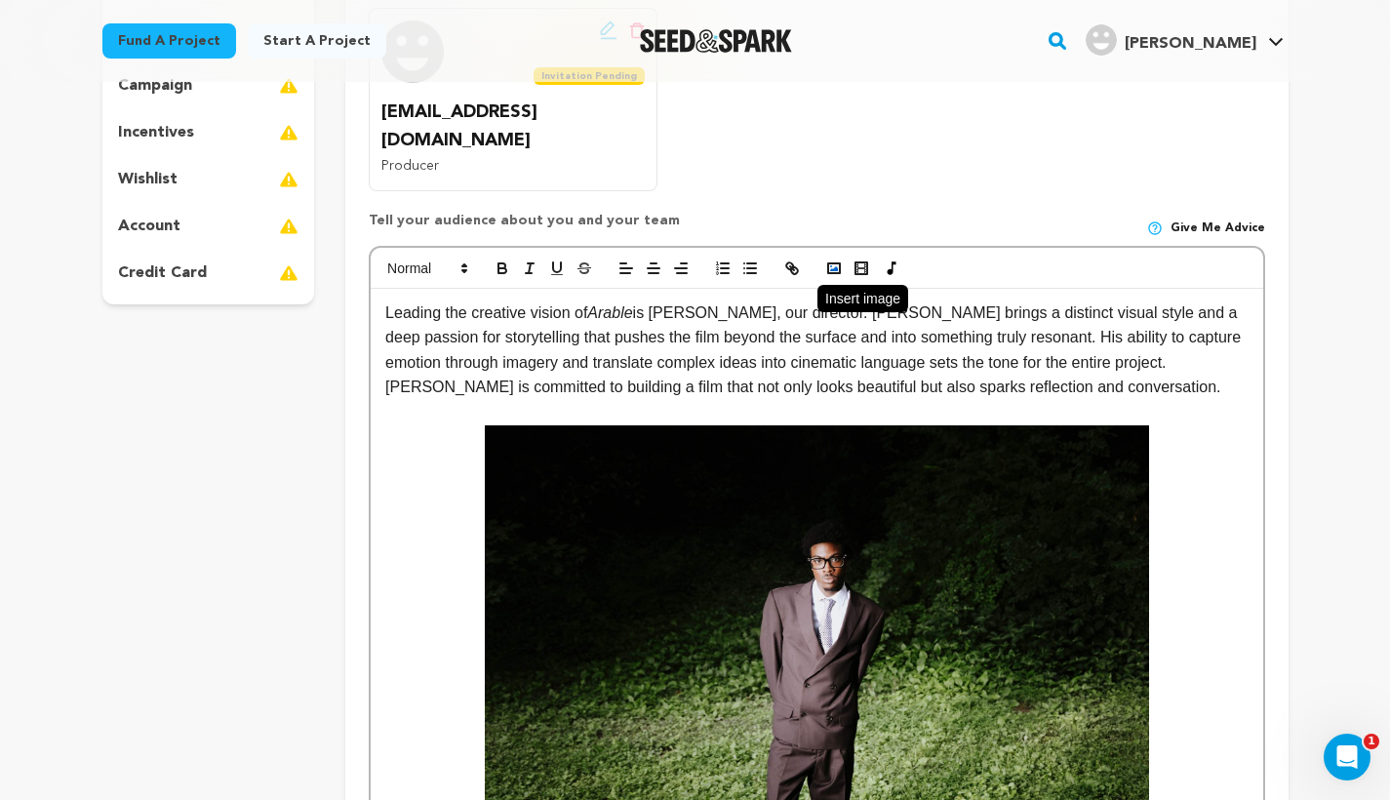
click at [845, 256] on button "button" at bounding box center [833, 267] width 27 height 23
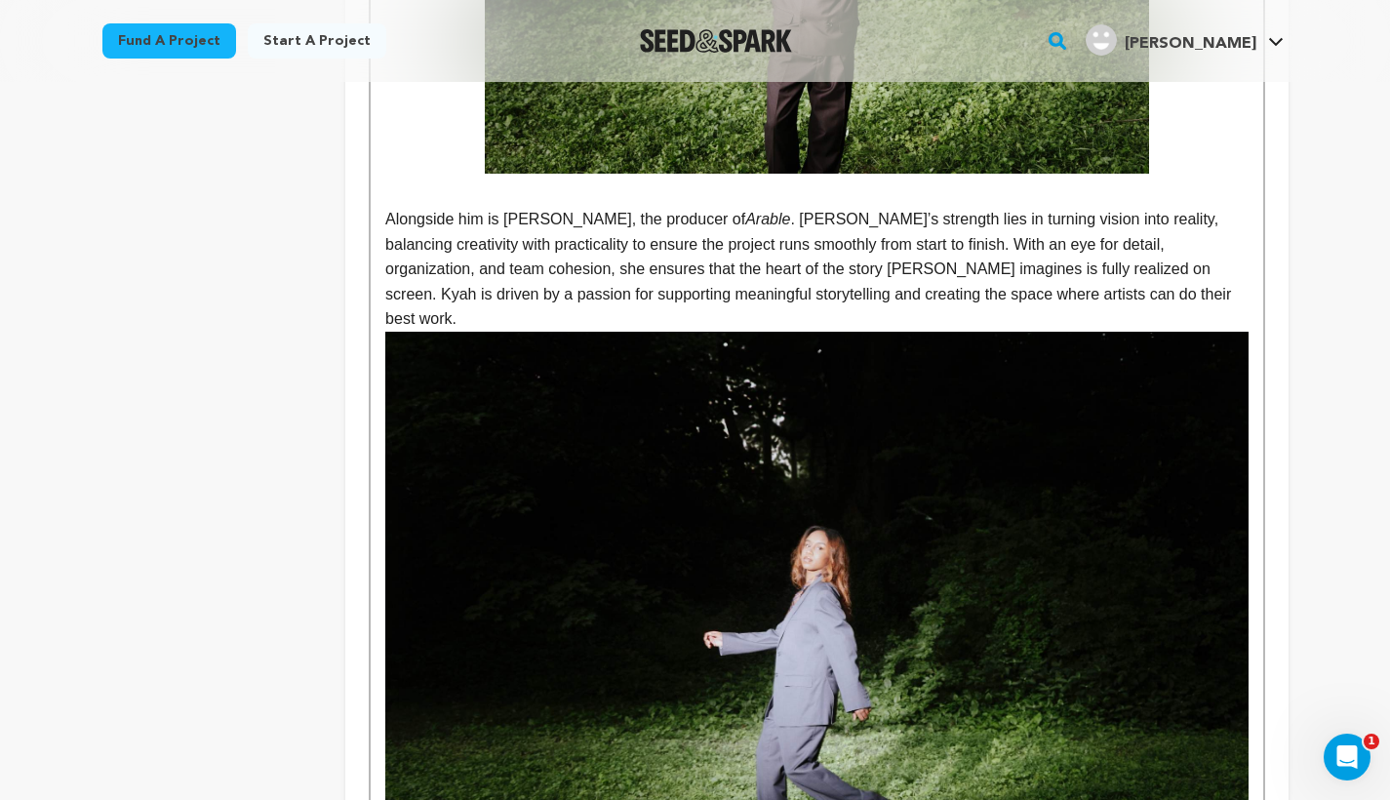
scroll to position [1133, 0]
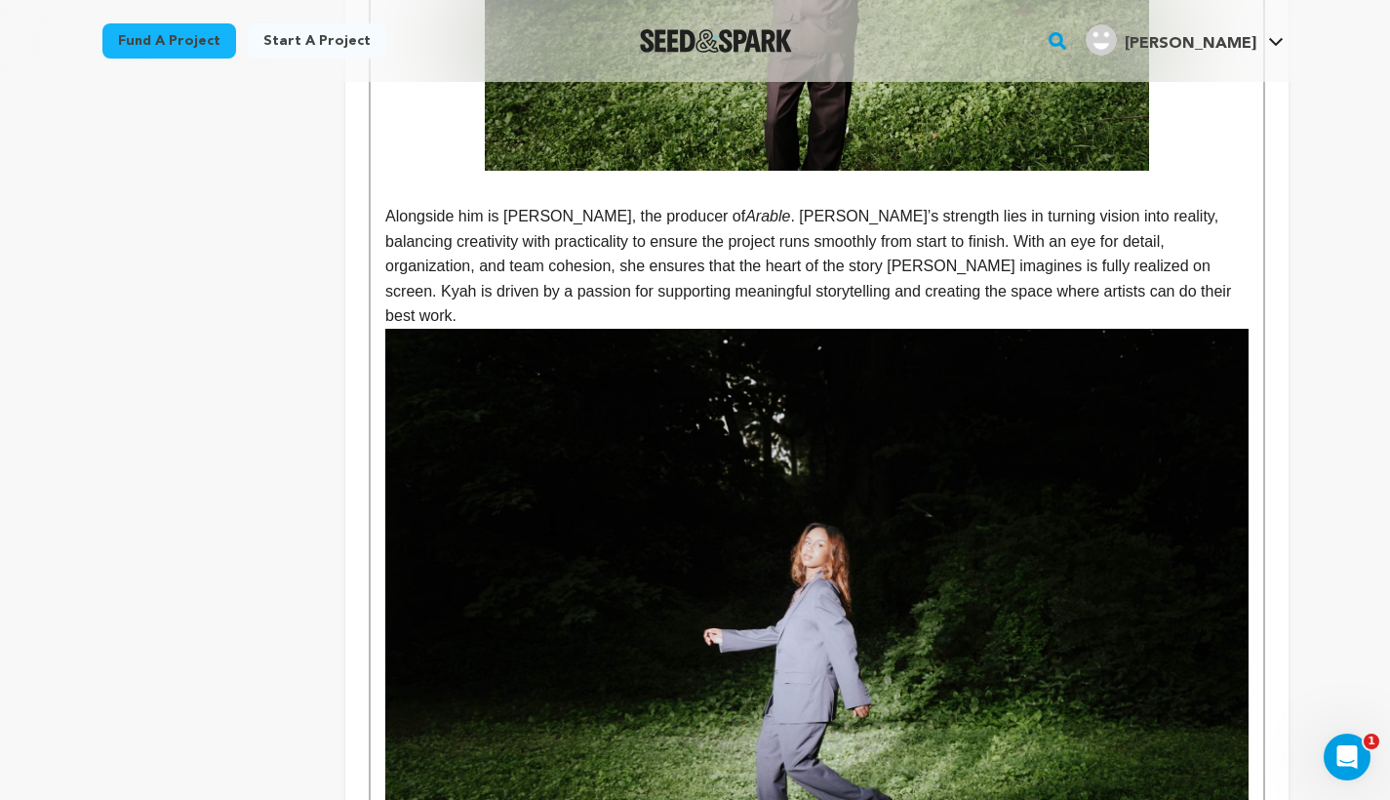
click at [1024, 585] on img at bounding box center [816, 616] width 862 height 574
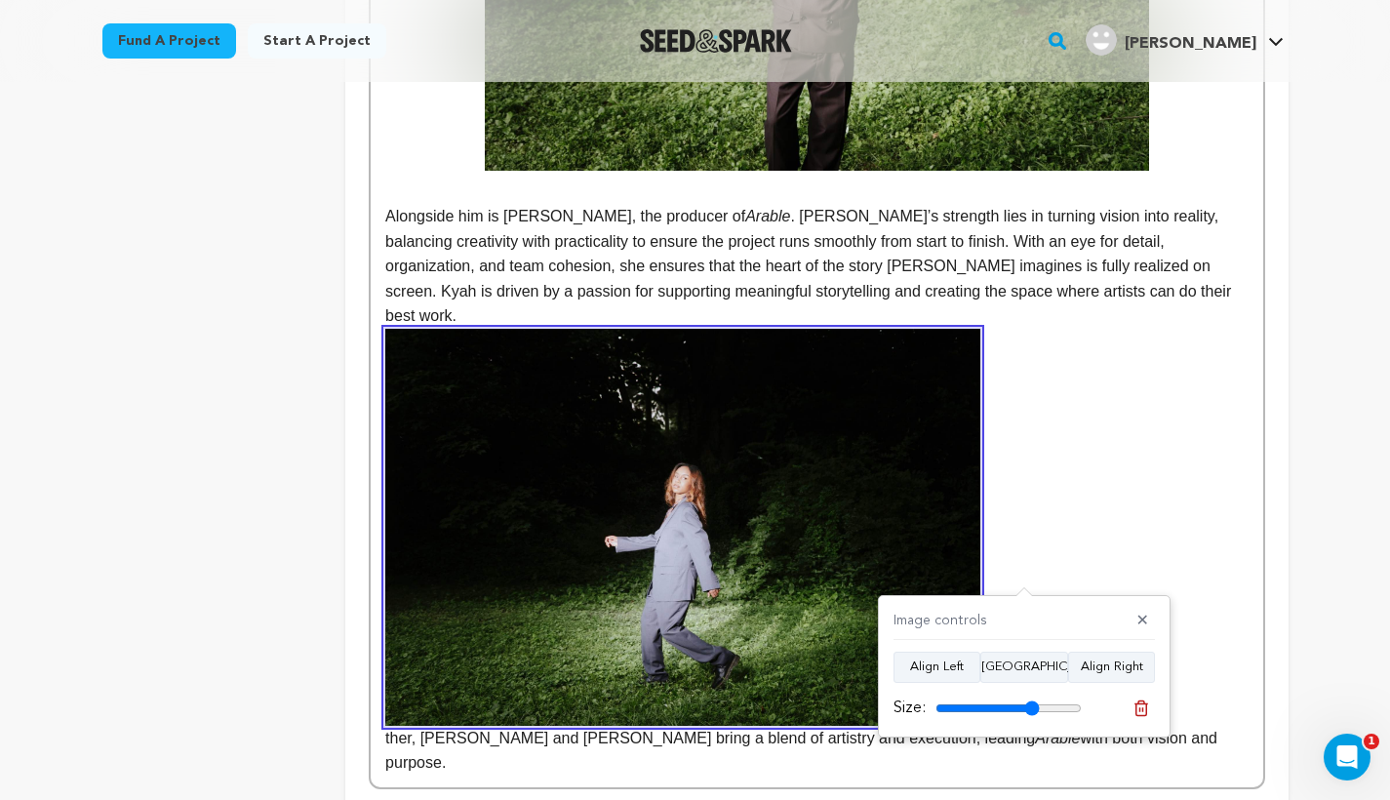
drag, startPoint x: 1070, startPoint y: 706, endPoint x: 1031, endPoint y: 705, distance: 39.0
type input "71"
click at [1031, 705] on input "range" at bounding box center [1008, 708] width 146 height 16
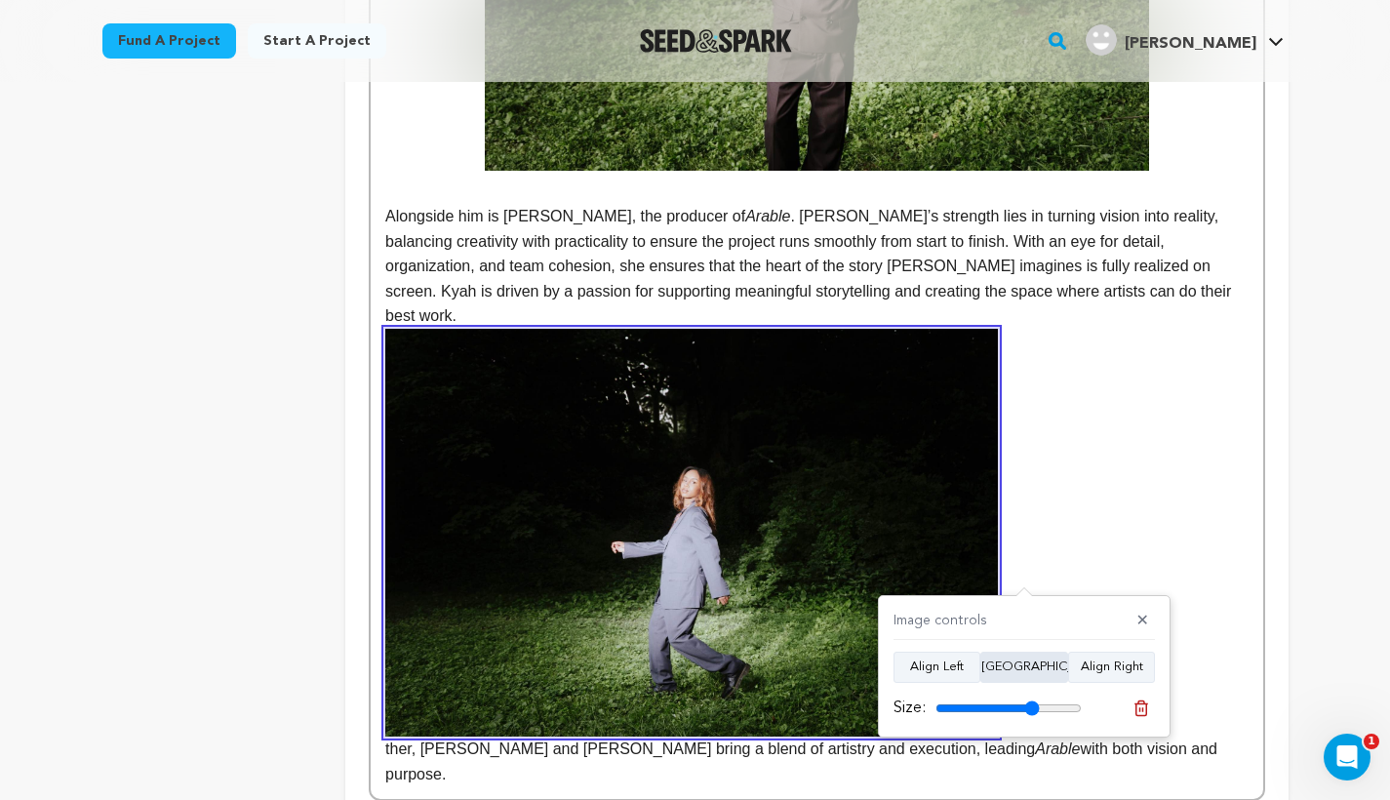
click at [1031, 678] on button "[GEOGRAPHIC_DATA]" at bounding box center [1024, 666] width 88 height 31
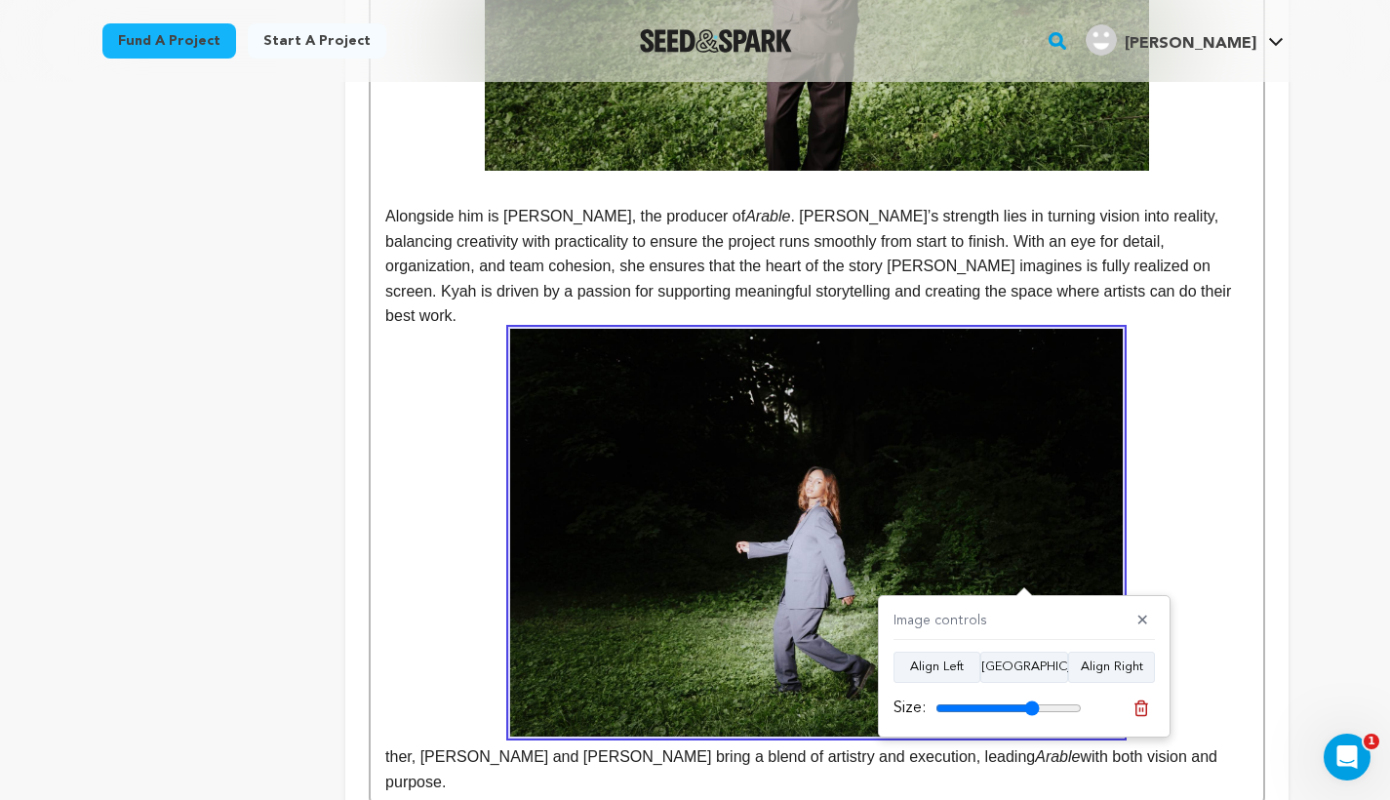
click at [1148, 495] on p "ther, [PERSON_NAME] and [PERSON_NAME] bring a blend of artistry and execution, …" at bounding box center [816, 562] width 862 height 466
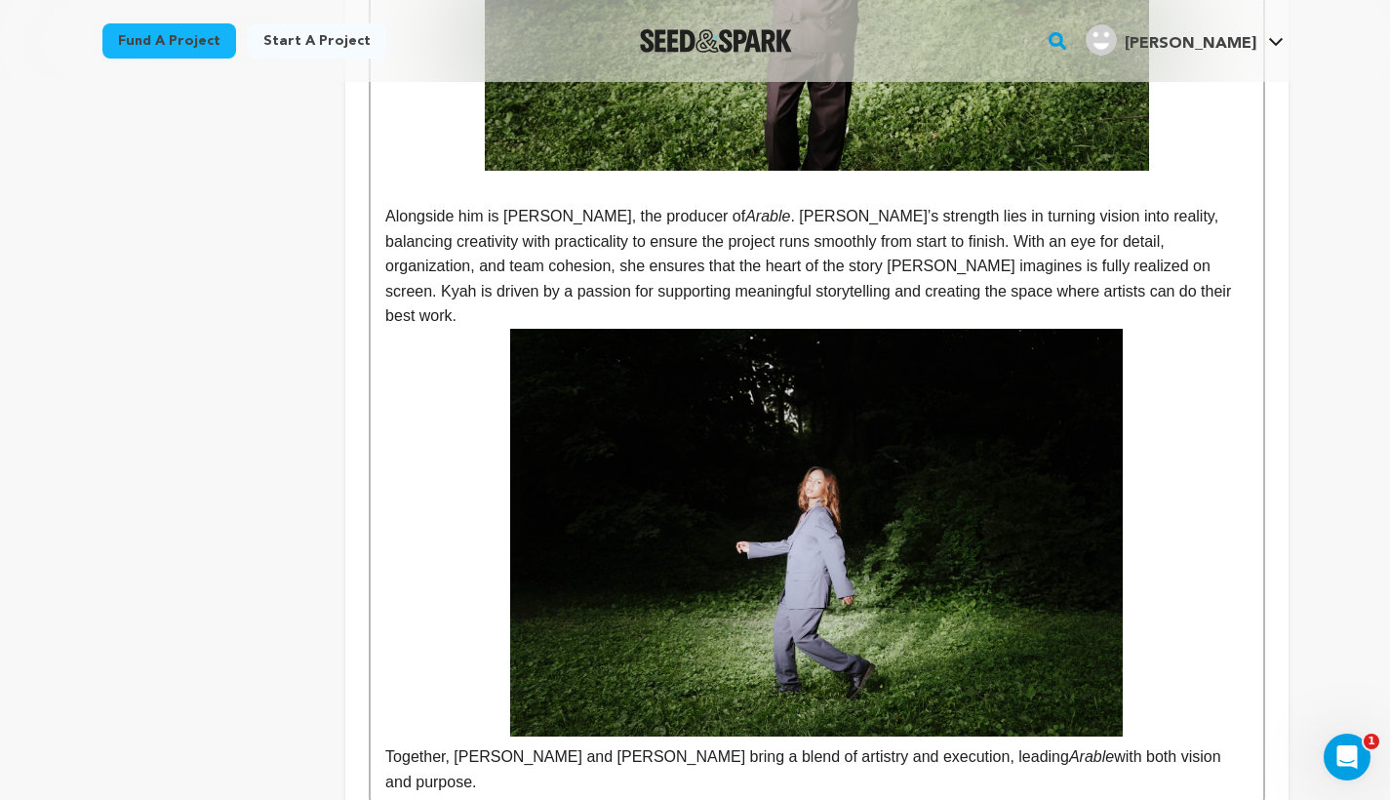
click at [383, 688] on div "Leading the creative vision of Arable is [PERSON_NAME], our director. [PERSON_N…" at bounding box center [816, 199] width 891 height 1214
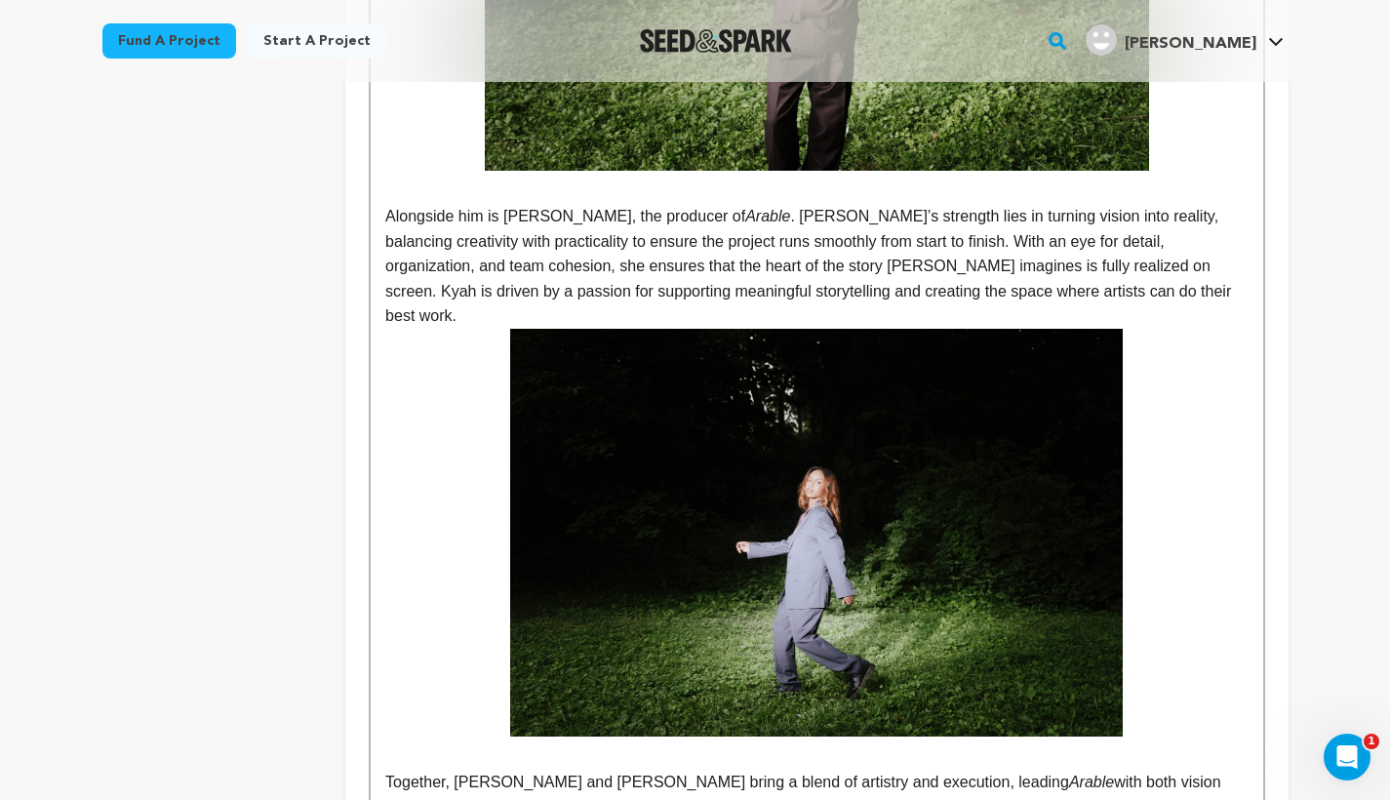
click at [1082, 246] on p "Alongside him is [PERSON_NAME], the producer of Arable . [PERSON_NAME]’s streng…" at bounding box center [816, 266] width 862 height 125
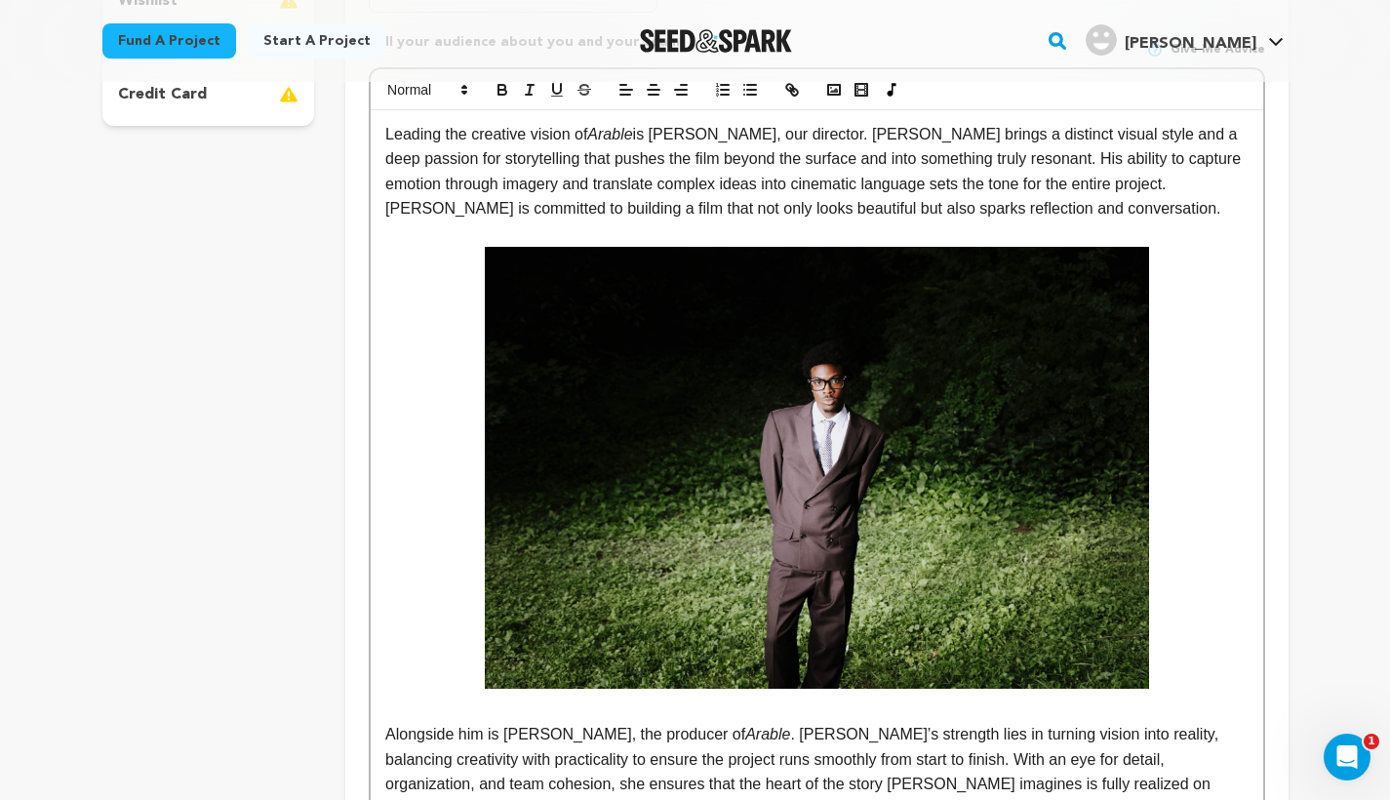
scroll to position [464, 0]
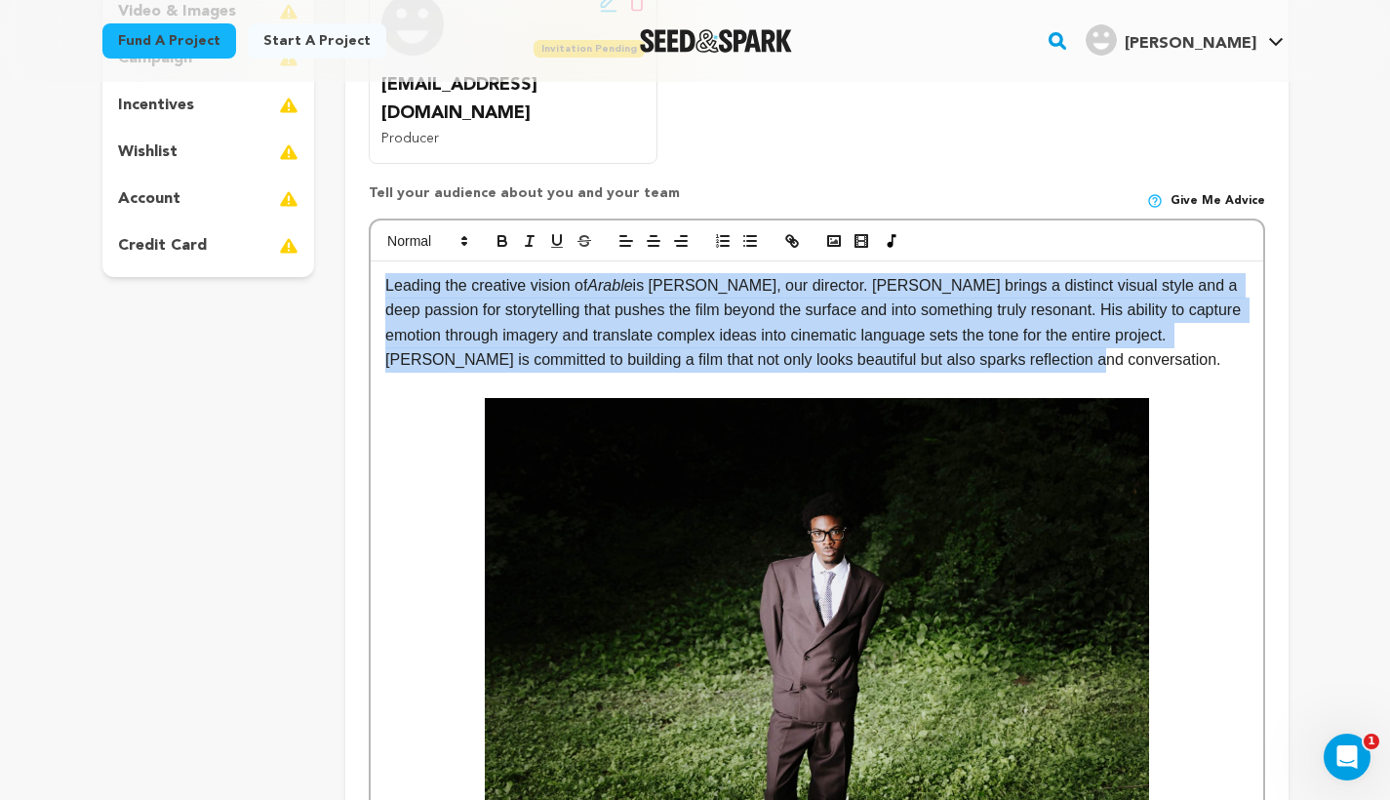
drag, startPoint x: 385, startPoint y: 256, endPoint x: 1180, endPoint y: 331, distance: 798.2
click at [1180, 331] on p "Leading the creative vision of Arable is [PERSON_NAME], our director. [PERSON_N…" at bounding box center [816, 322] width 862 height 99
click at [658, 232] on icon "button" at bounding box center [654, 241] width 18 height 18
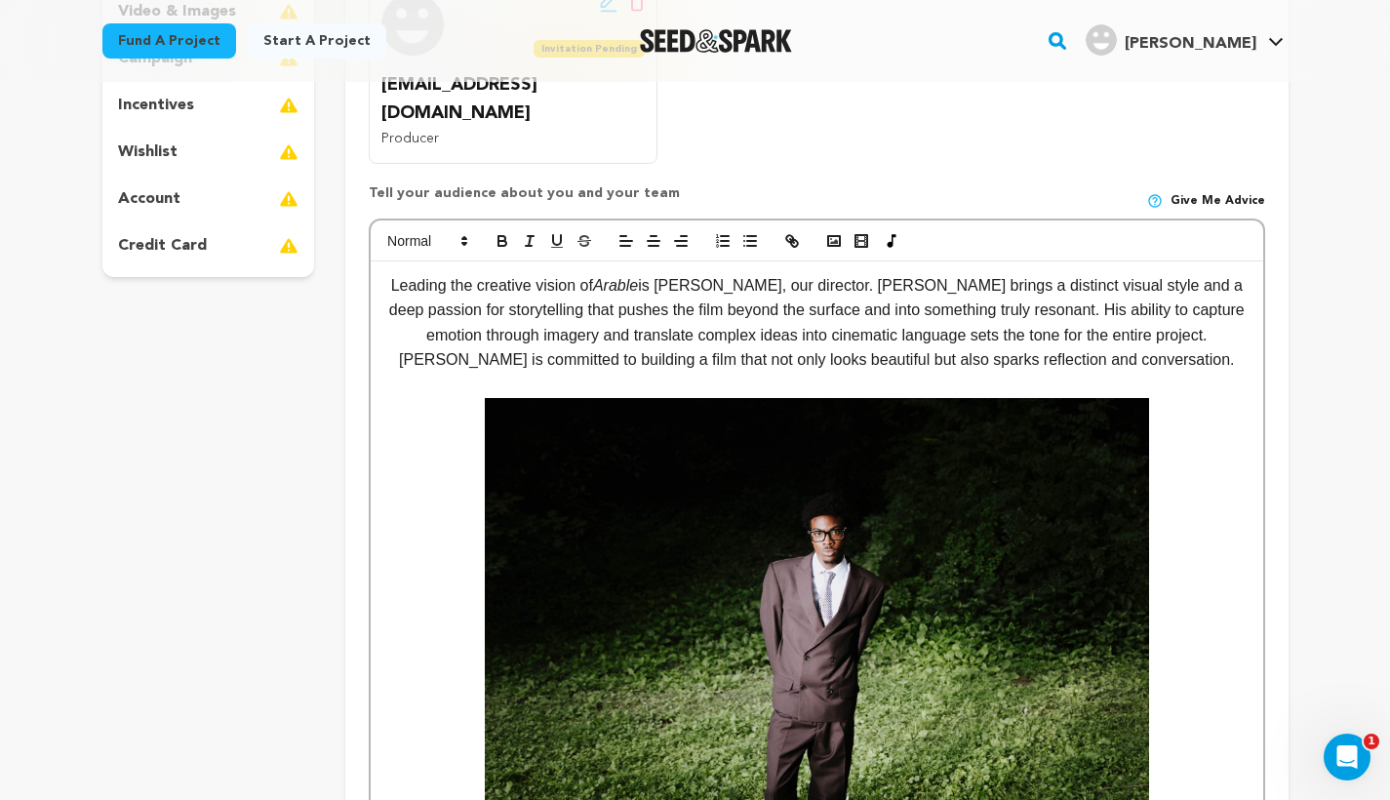
click at [1162, 373] on p at bounding box center [816, 385] width 862 height 25
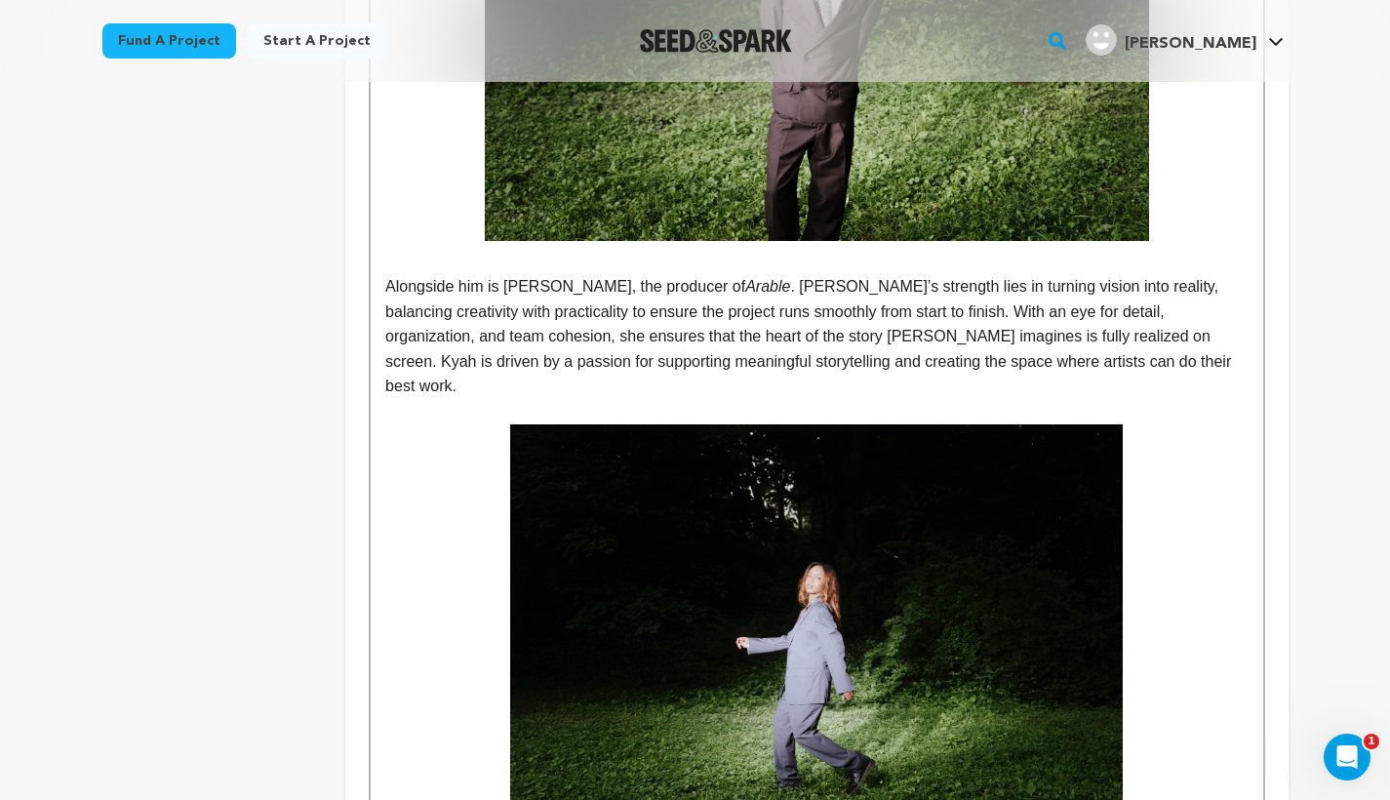
scroll to position [1063, 0]
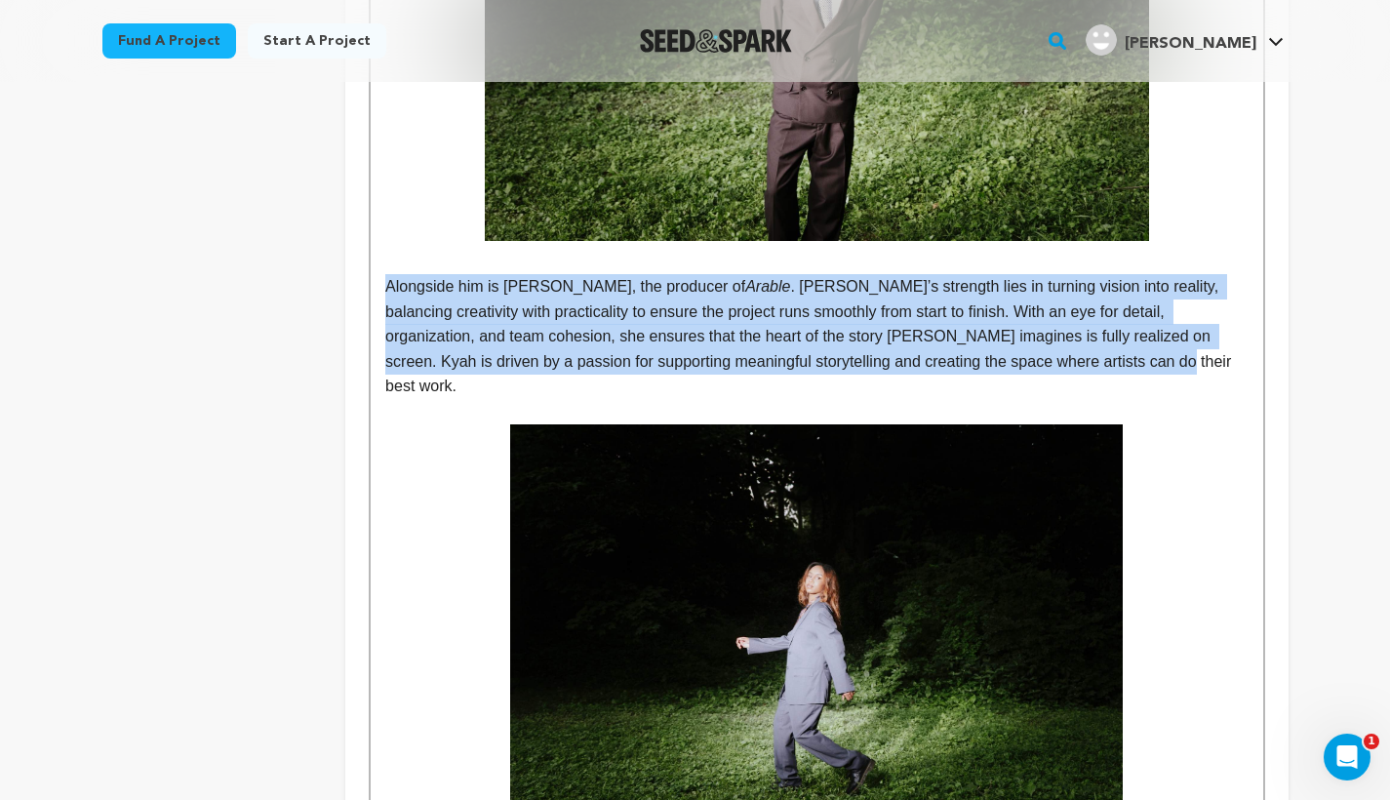
drag, startPoint x: 387, startPoint y: 255, endPoint x: 1141, endPoint y: 319, distance: 756.6
click at [1141, 319] on p "Alongside him is [PERSON_NAME], the producer of Arable . [PERSON_NAME]’s streng…" at bounding box center [816, 336] width 862 height 125
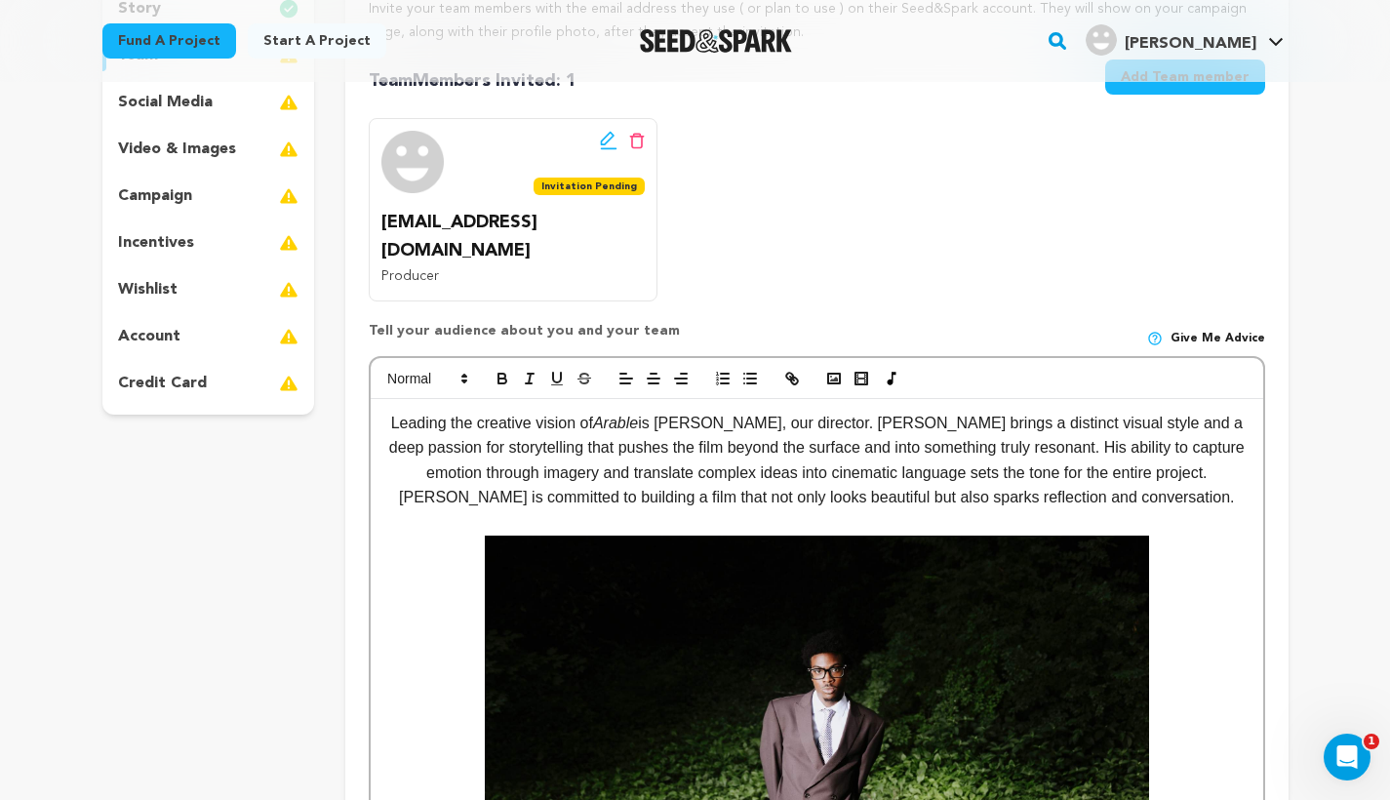
scroll to position [322, 0]
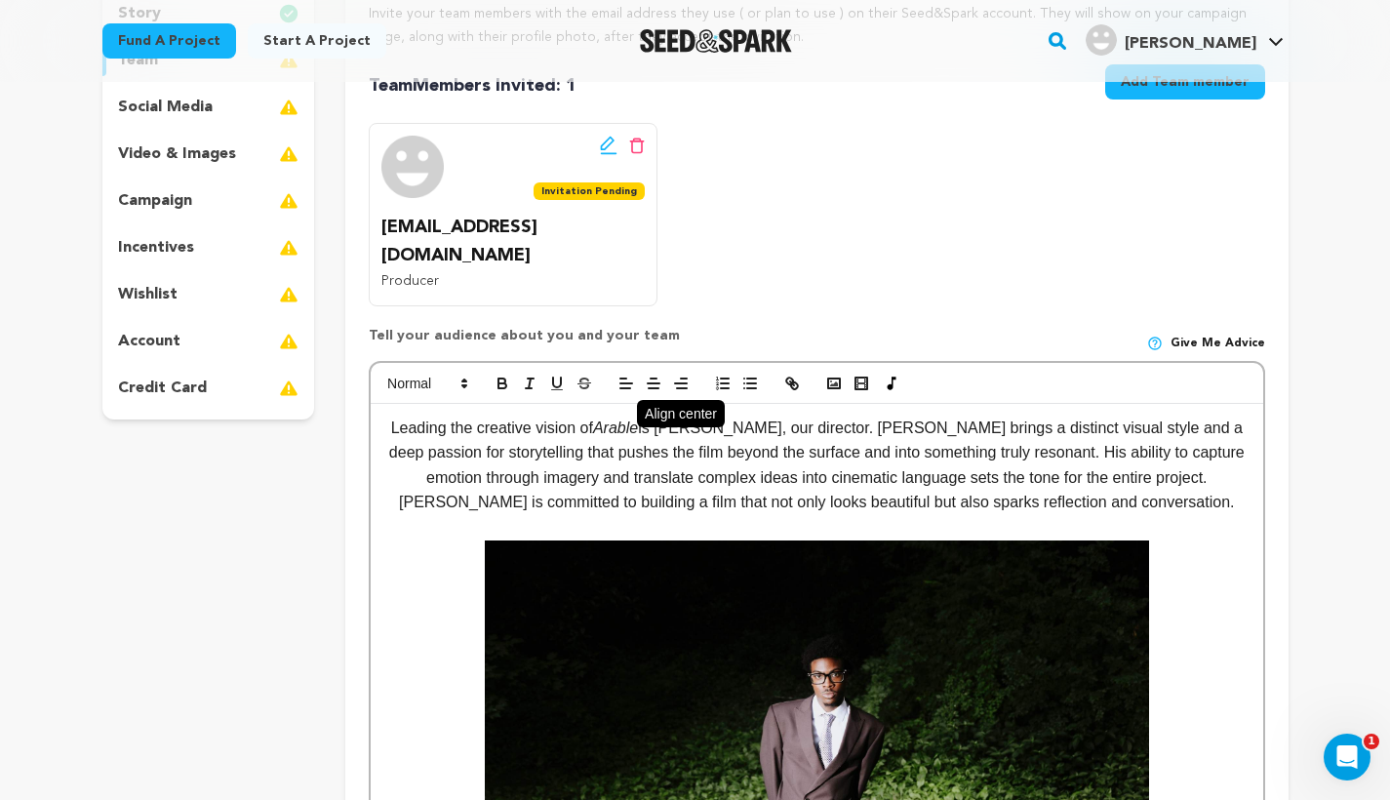
click at [649, 374] on icon "button" at bounding box center [654, 383] width 18 height 18
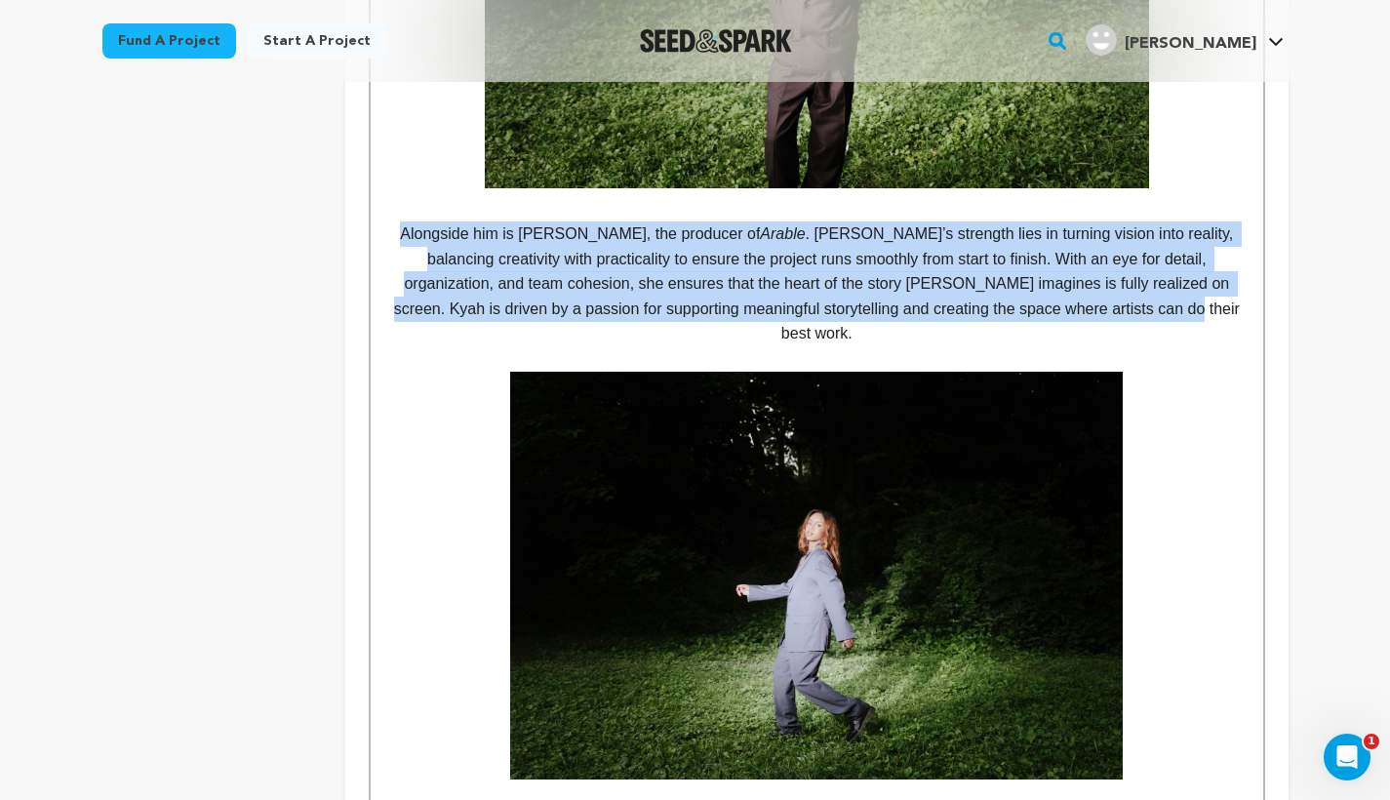
scroll to position [1118, 1]
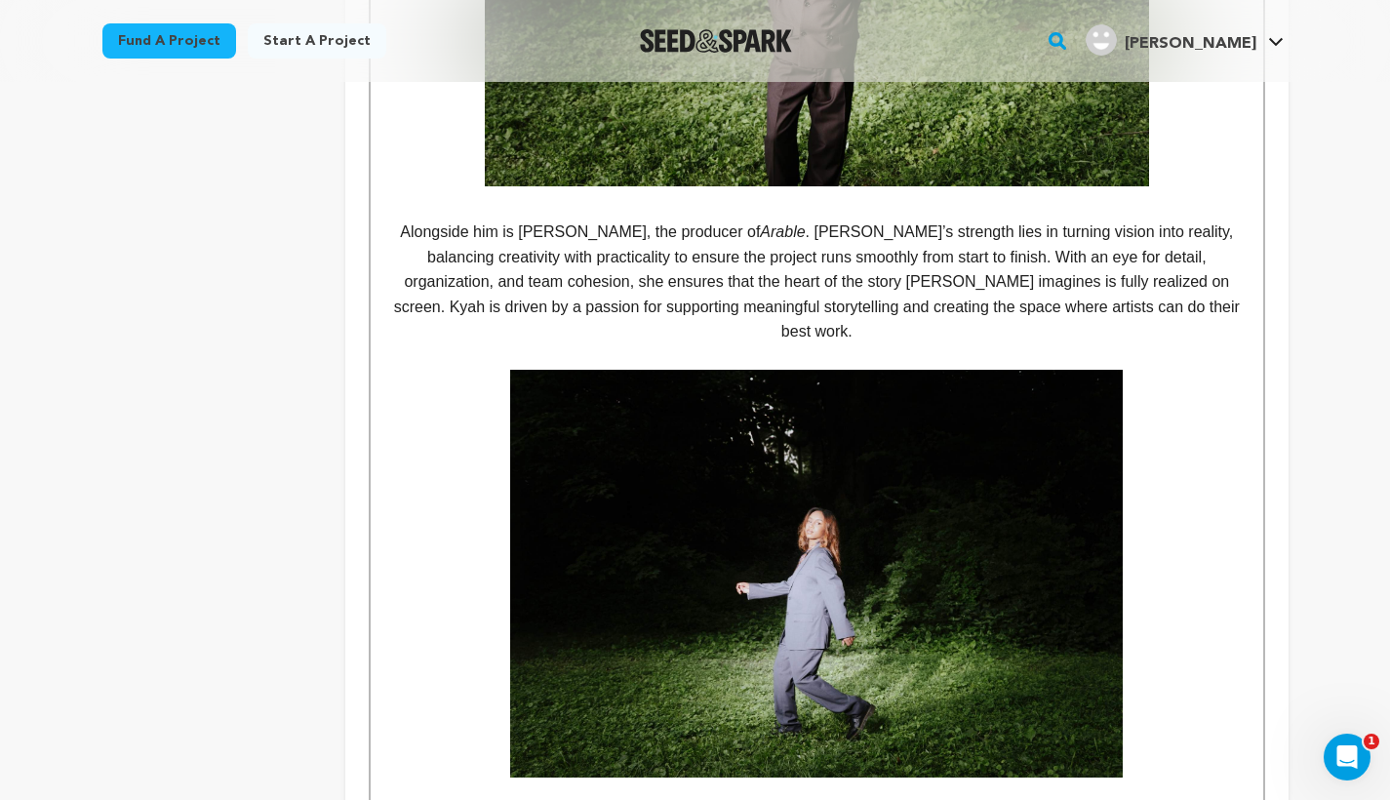
click at [470, 440] on p at bounding box center [816, 574] width 862 height 409
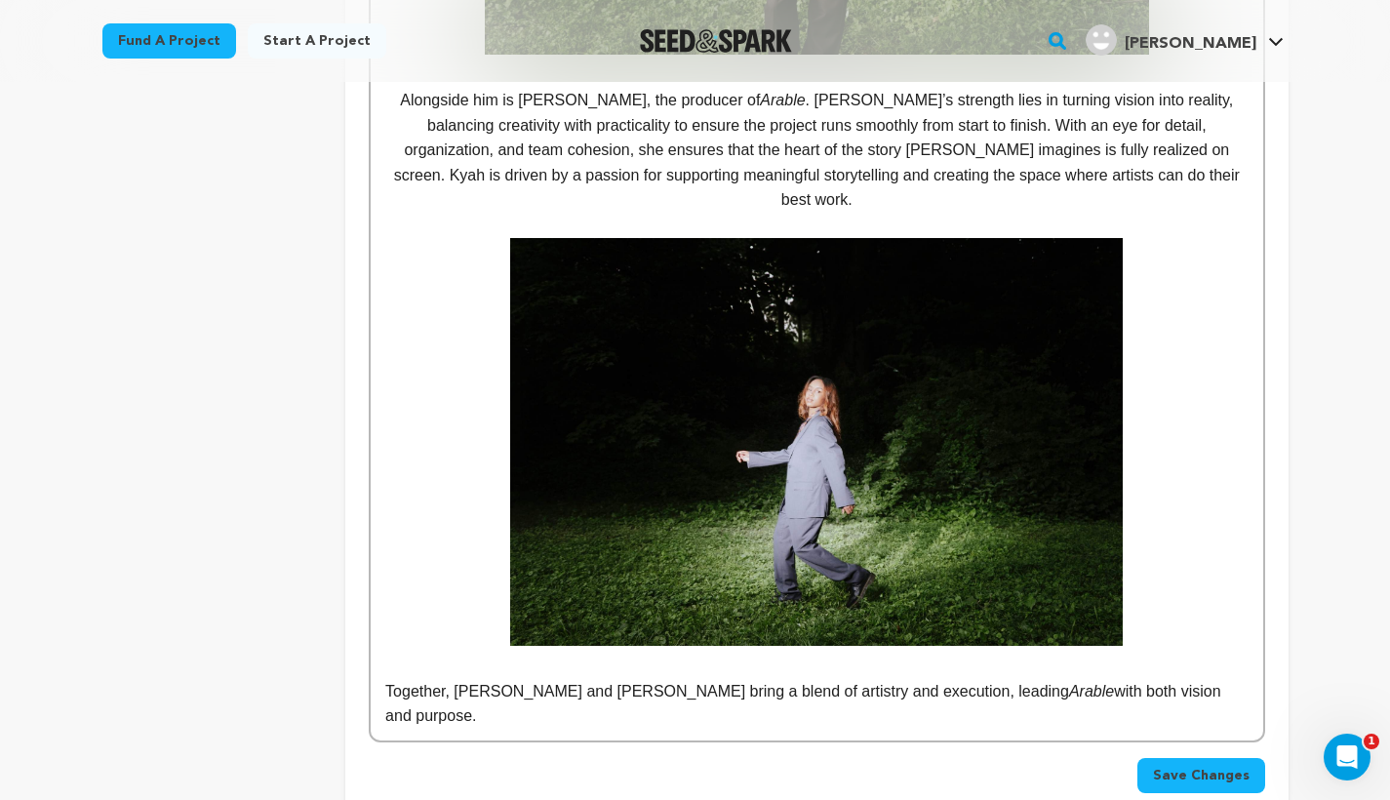
scroll to position [1251, 0]
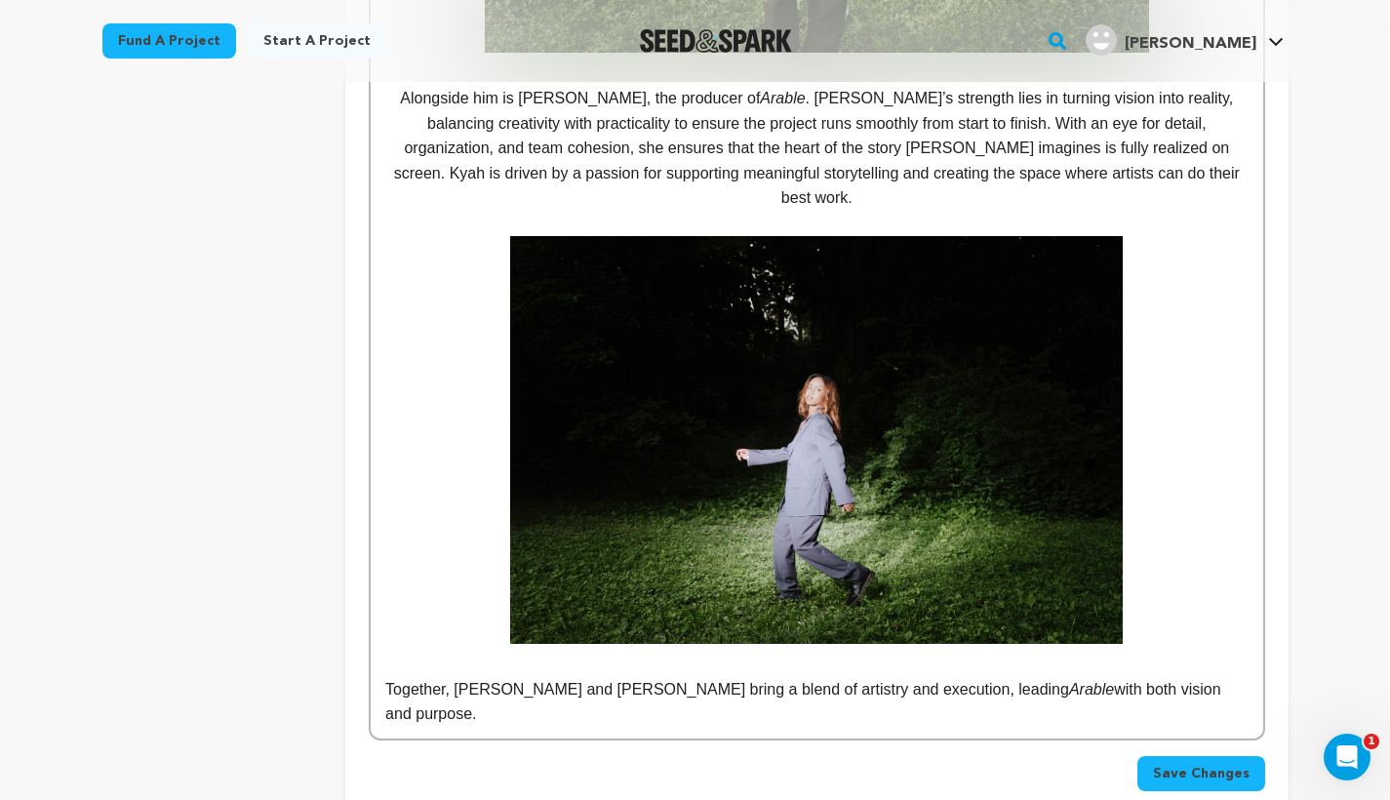
drag, startPoint x: 384, startPoint y: 624, endPoint x: 1169, endPoint y: 629, distance: 785.1
click at [1169, 629] on div "Leading the creative vision of Arable is [PERSON_NAME], our director. [PERSON_N…" at bounding box center [816, 106] width 891 height 1264
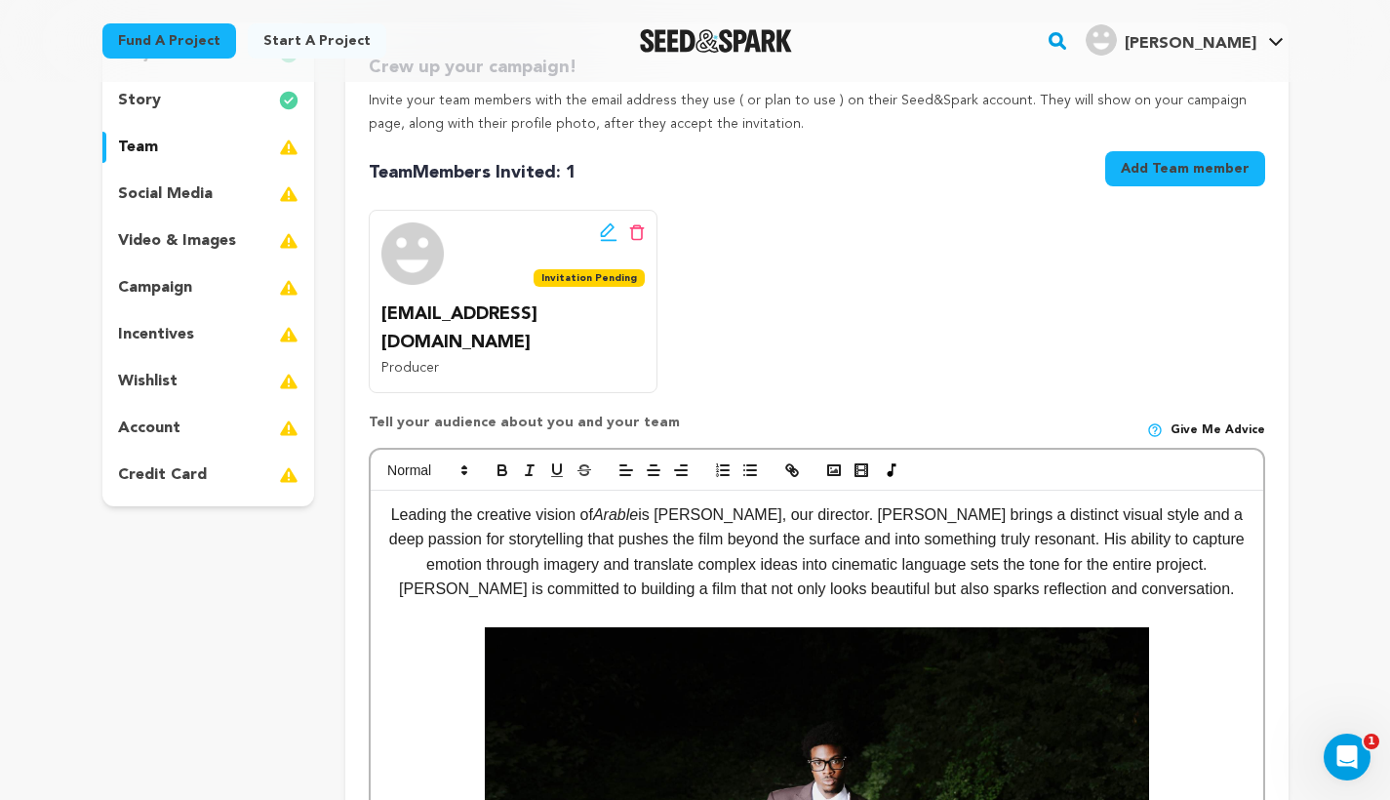
scroll to position [231, 0]
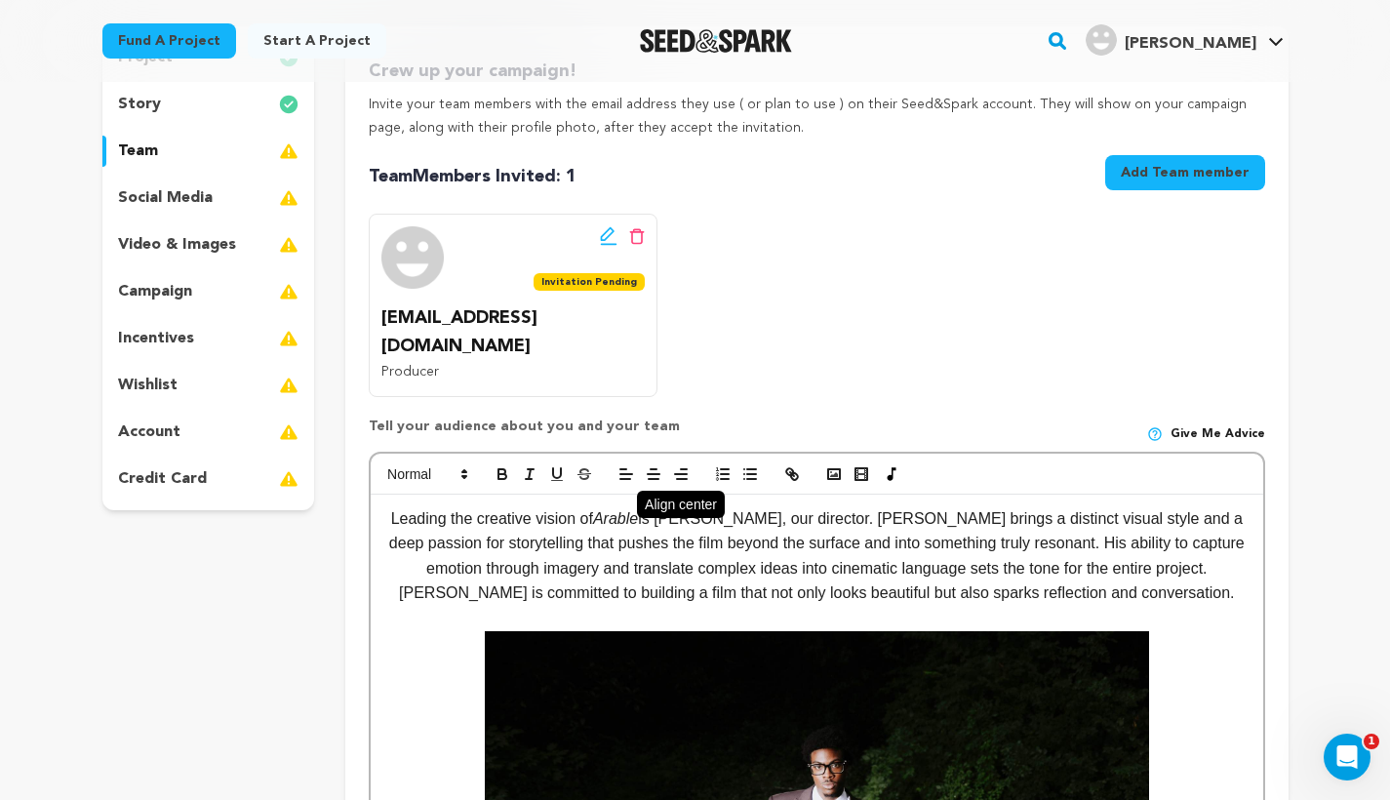
click at [656, 474] on line "button" at bounding box center [654, 474] width 12 height 0
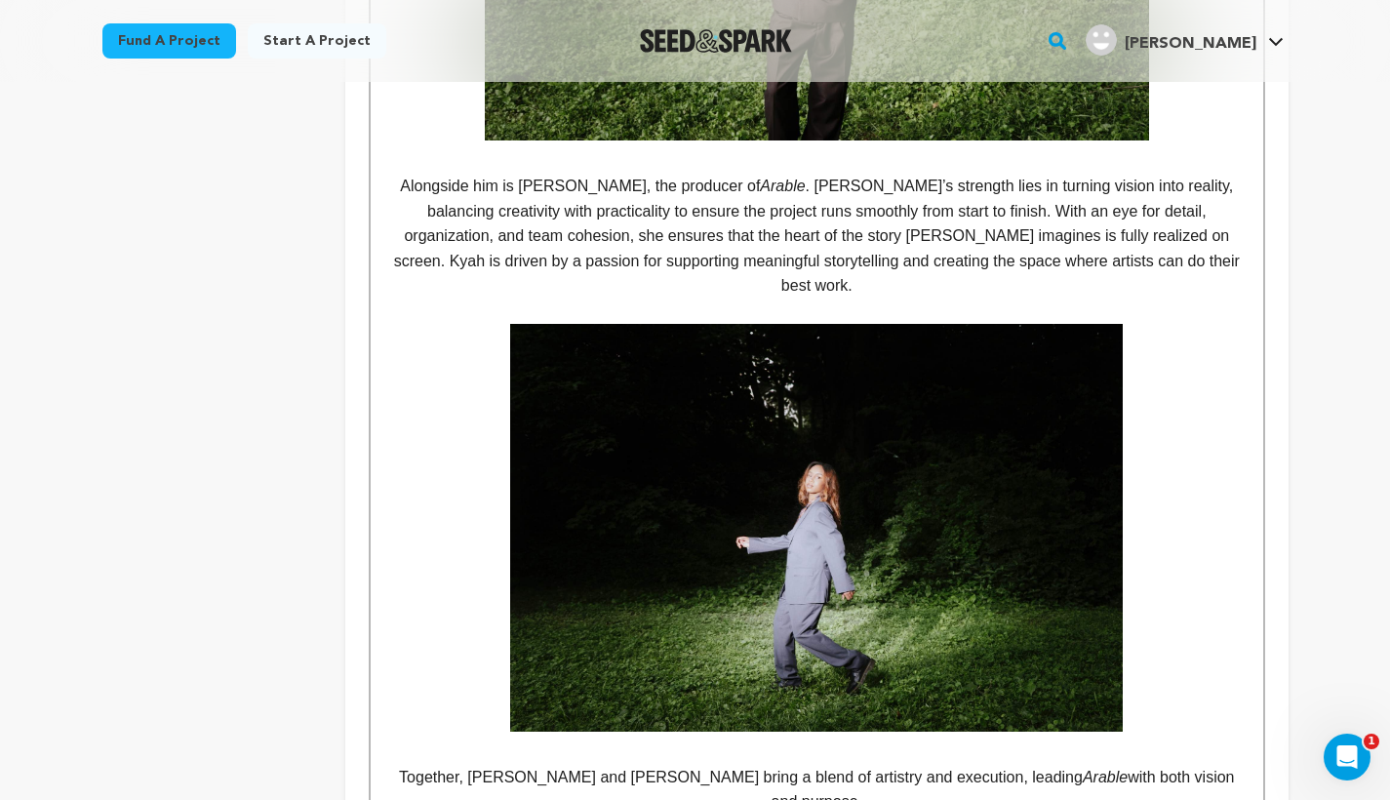
scroll to position [1179, 0]
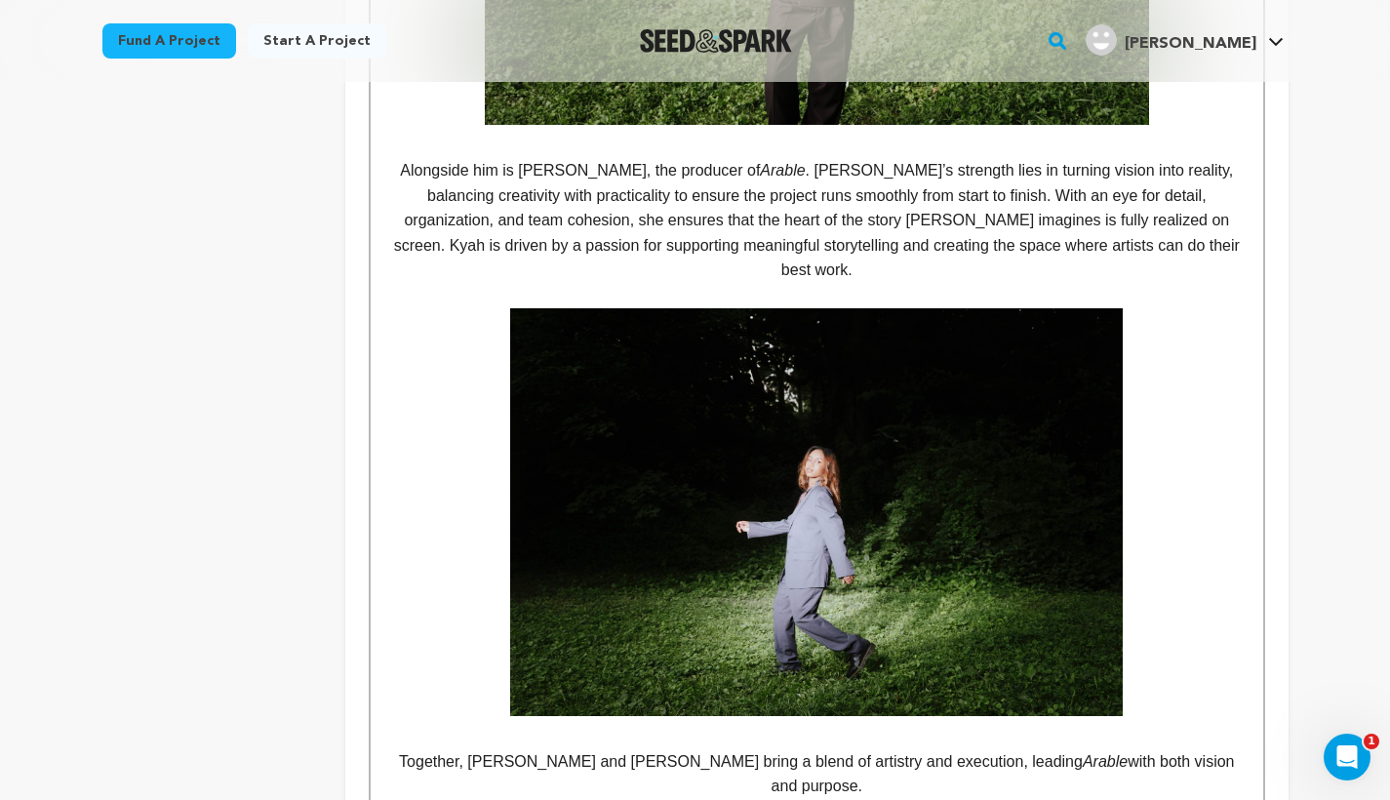
click at [430, 548] on p at bounding box center [816, 512] width 862 height 409
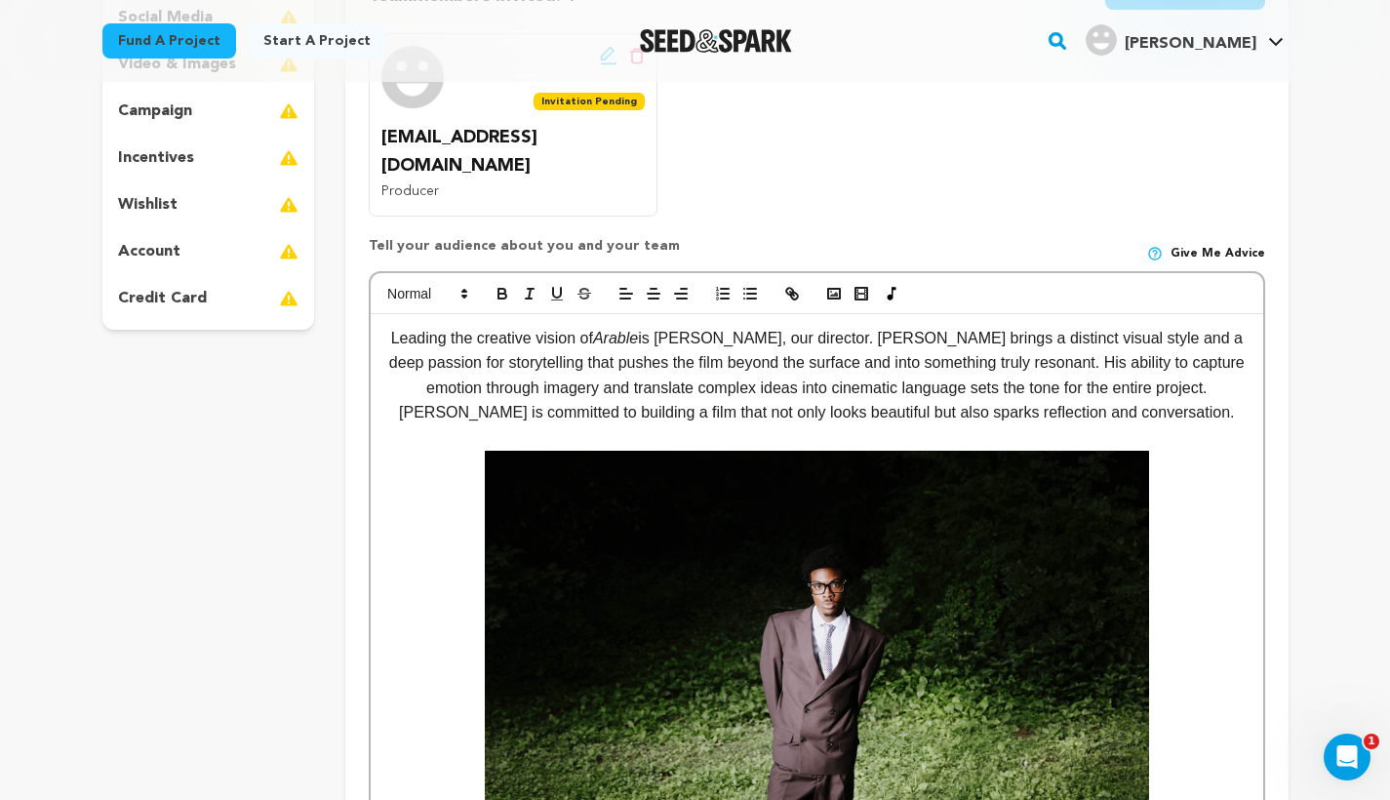
scroll to position [411, 0]
click at [388, 327] on p "Leading the creative vision of Arable is [PERSON_NAME], our director. [PERSON_N…" at bounding box center [816, 376] width 862 height 99
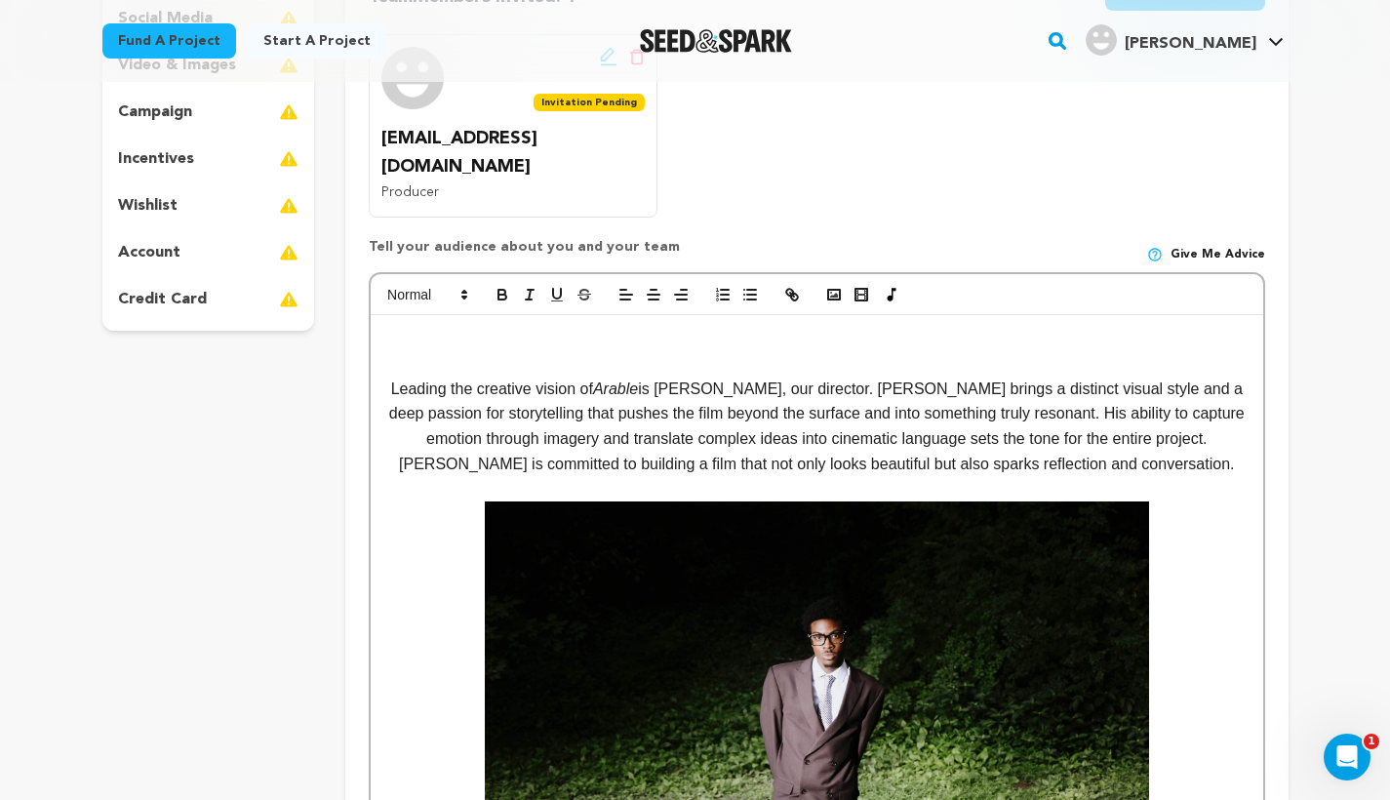
click at [436, 327] on p at bounding box center [816, 339] width 862 height 25
click at [427, 283] on span at bounding box center [426, 294] width 96 height 23
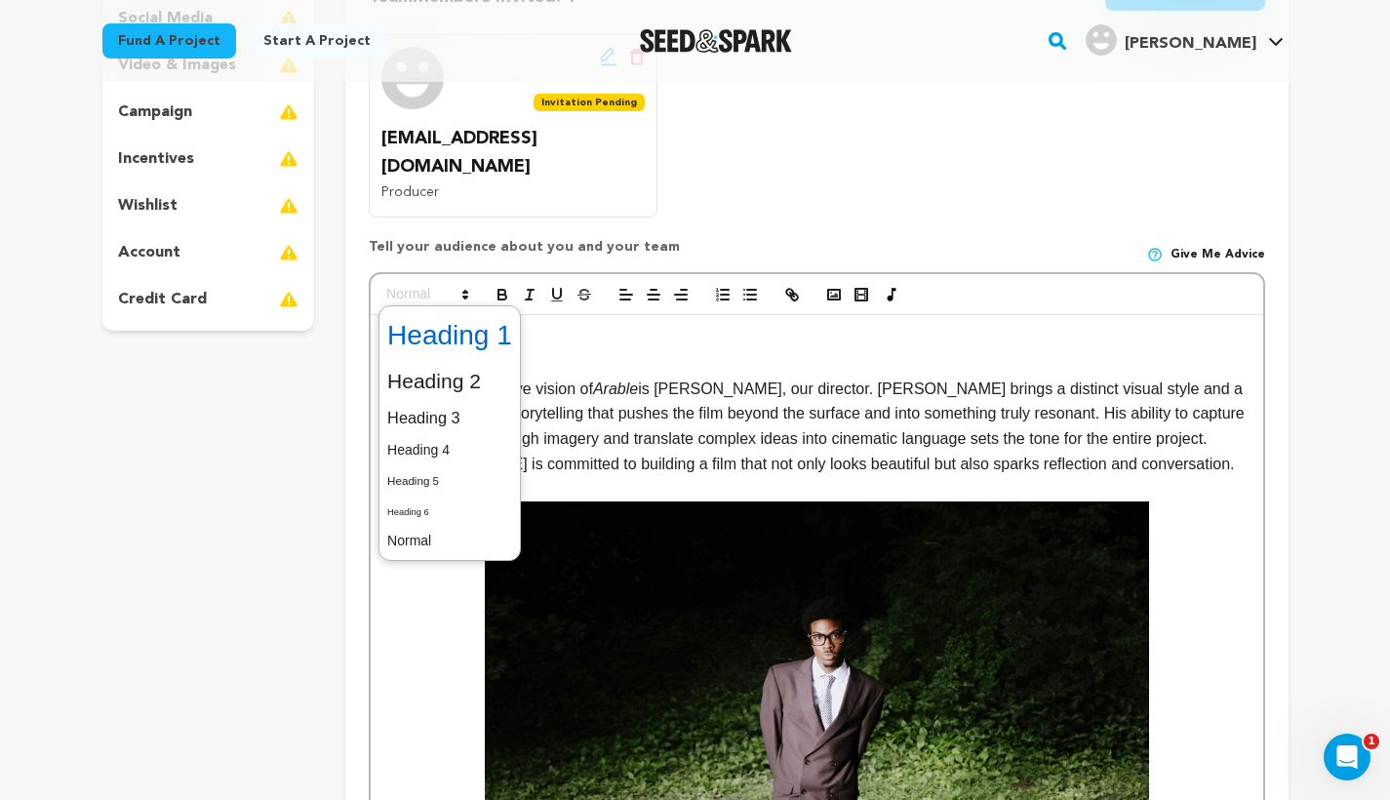
click at [463, 310] on span at bounding box center [449, 335] width 125 height 51
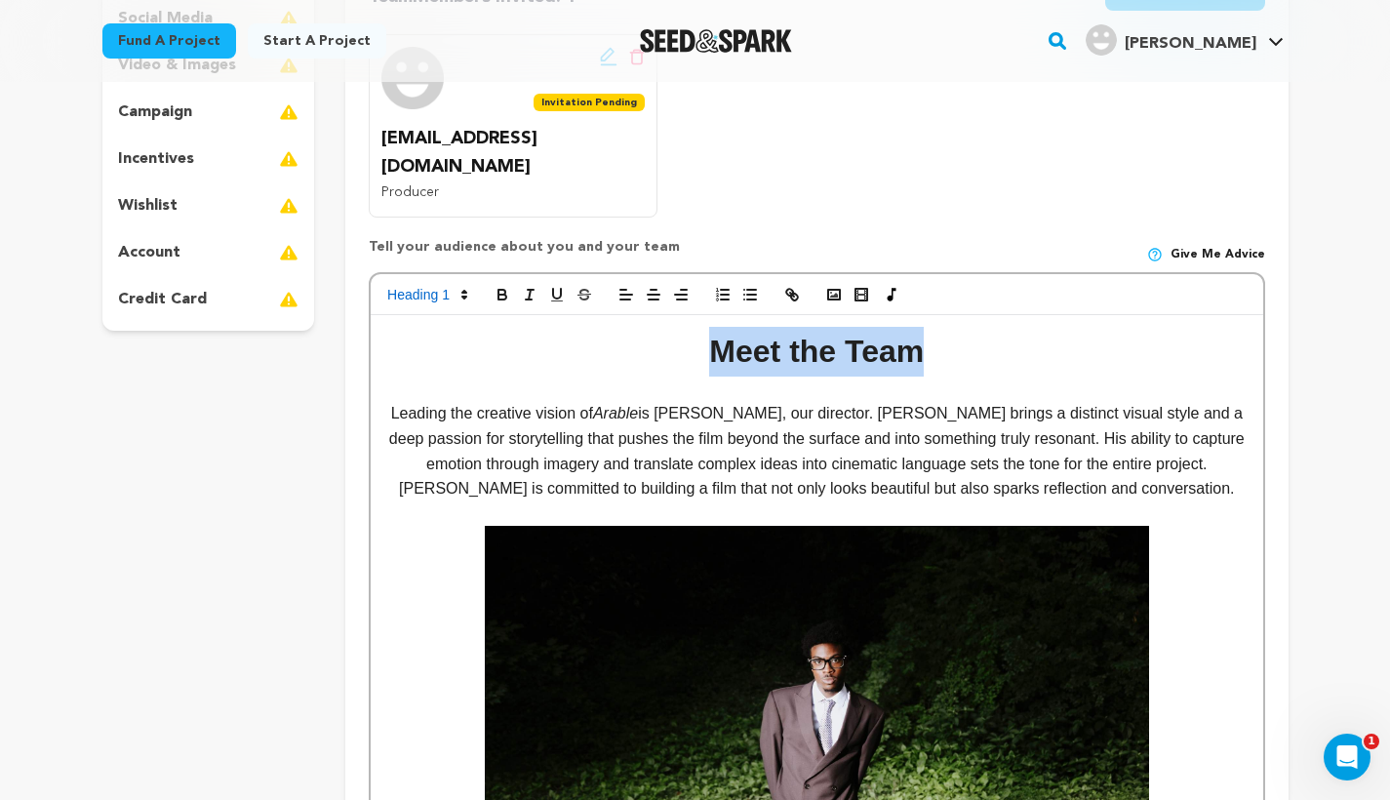
drag, startPoint x: 707, startPoint y: 320, endPoint x: 984, endPoint y: 320, distance: 277.0
click at [984, 327] on h1 "Meet the Team" at bounding box center [816, 352] width 862 height 50
click at [532, 286] on icon "button" at bounding box center [530, 295] width 18 height 18
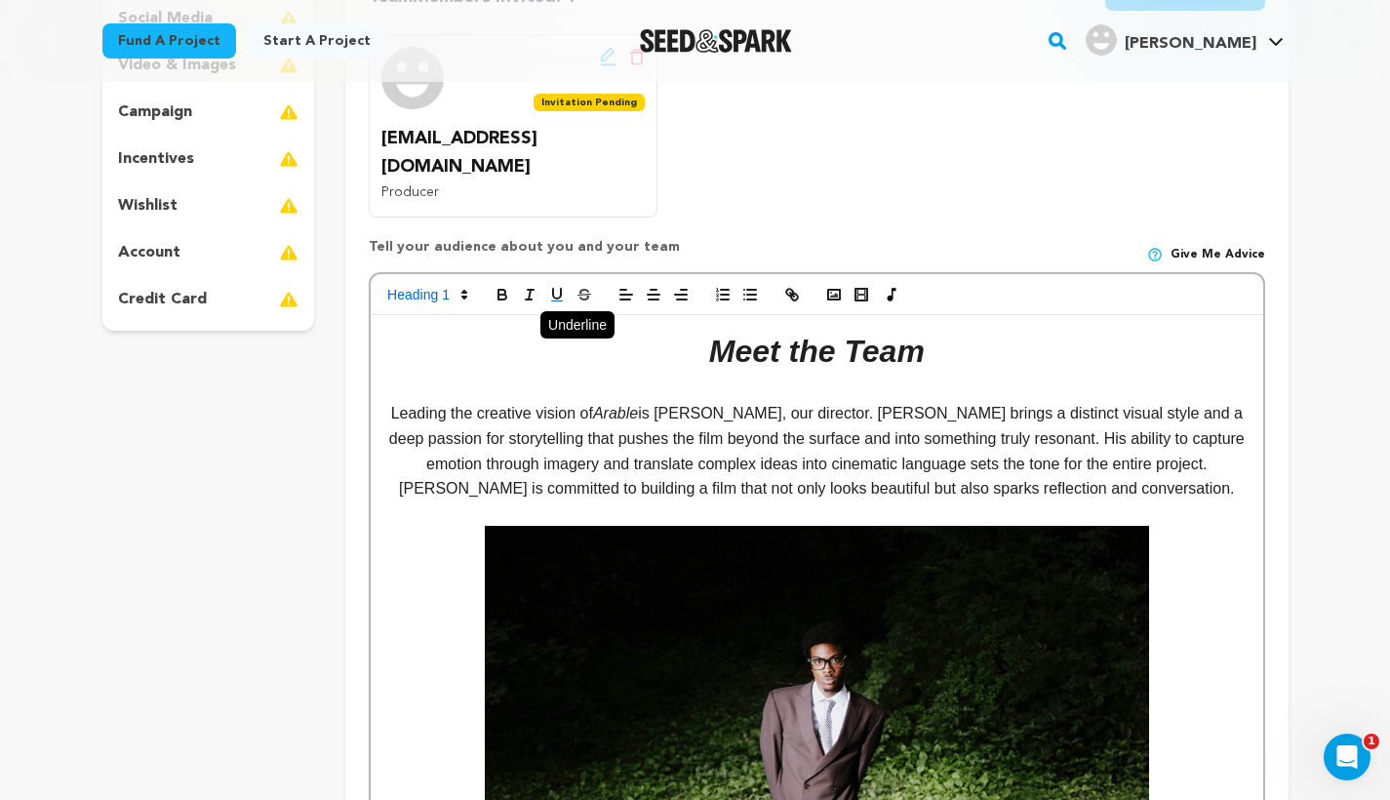
click at [559, 289] on icon "button" at bounding box center [557, 294] width 8 height 10
click at [664, 335] on h1 "Meet the Team" at bounding box center [816, 352] width 862 height 50
click at [431, 526] on p at bounding box center [816, 747] width 862 height 443
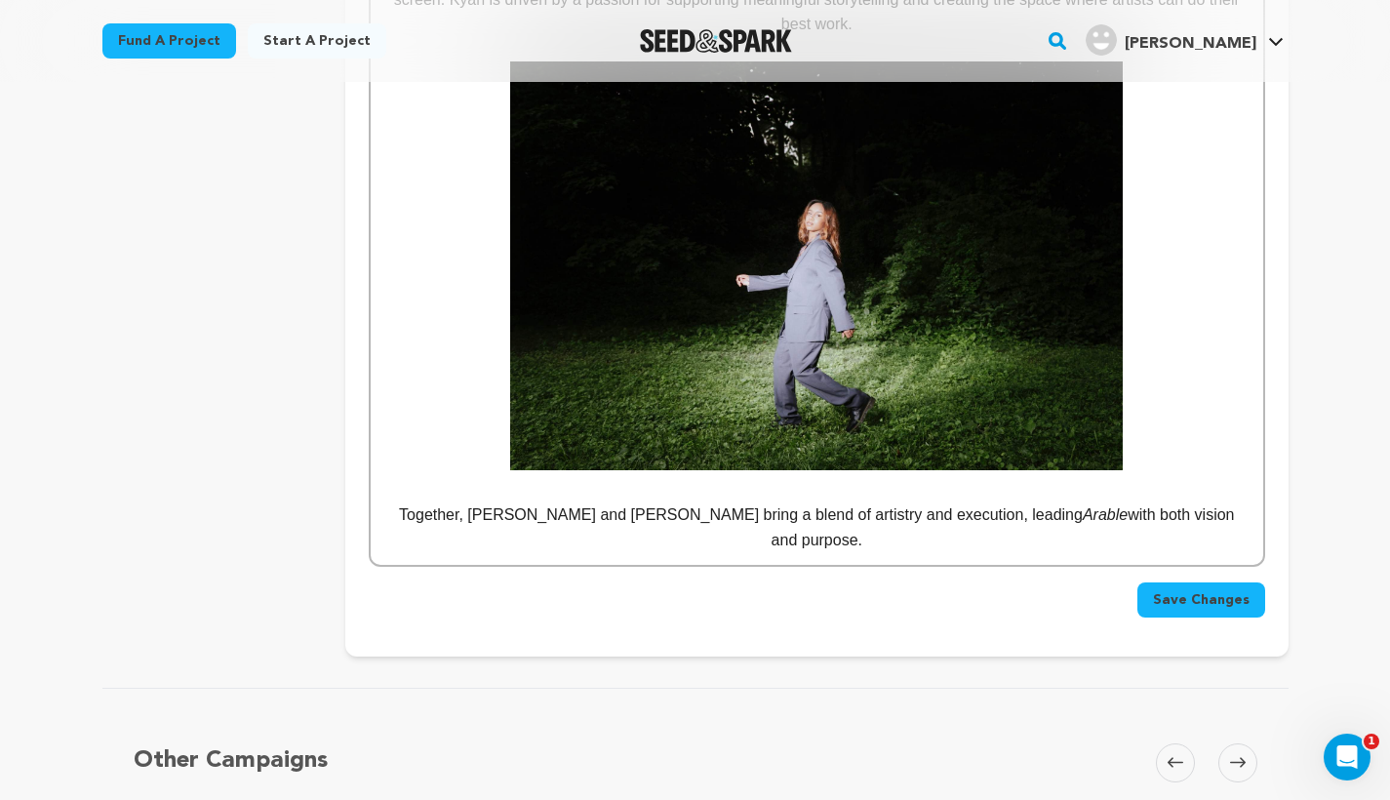
scroll to position [1496, 0]
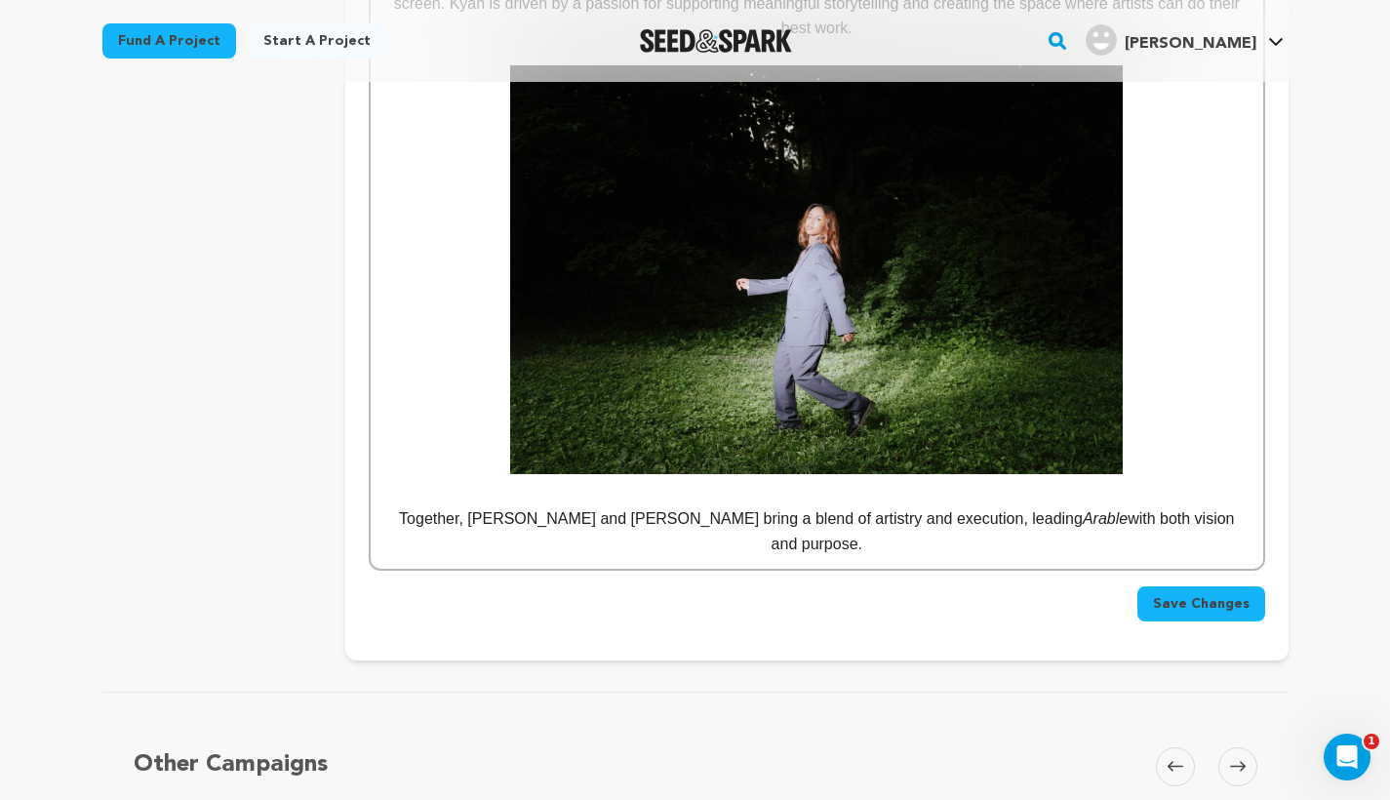
click at [1210, 506] on p "Together, [PERSON_NAME] and [PERSON_NAME] bring a blend of artistry and executi…" at bounding box center [816, 531] width 862 height 50
click at [1188, 594] on span "Save Changes" at bounding box center [1201, 604] width 97 height 20
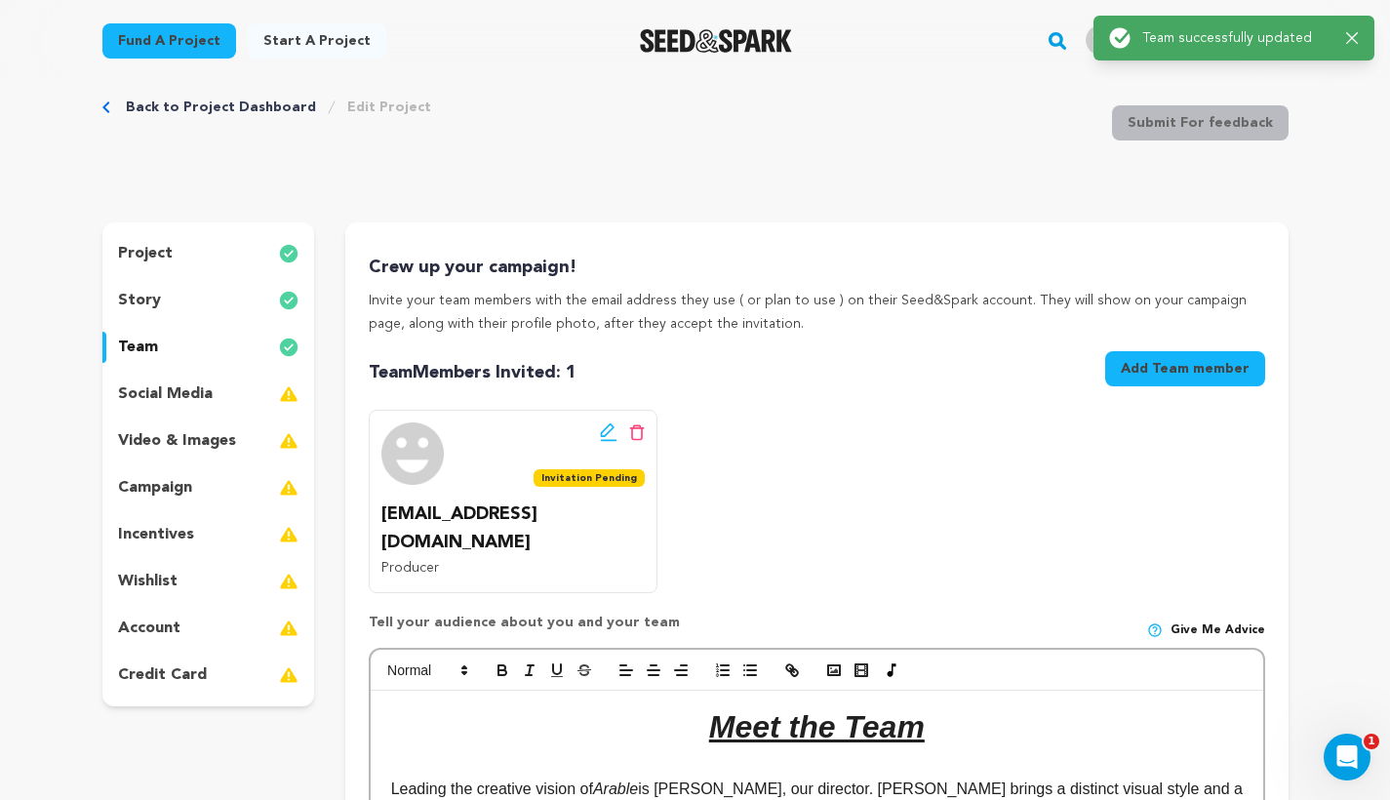
scroll to position [36, 0]
click at [234, 309] on div "story" at bounding box center [208, 299] width 213 height 31
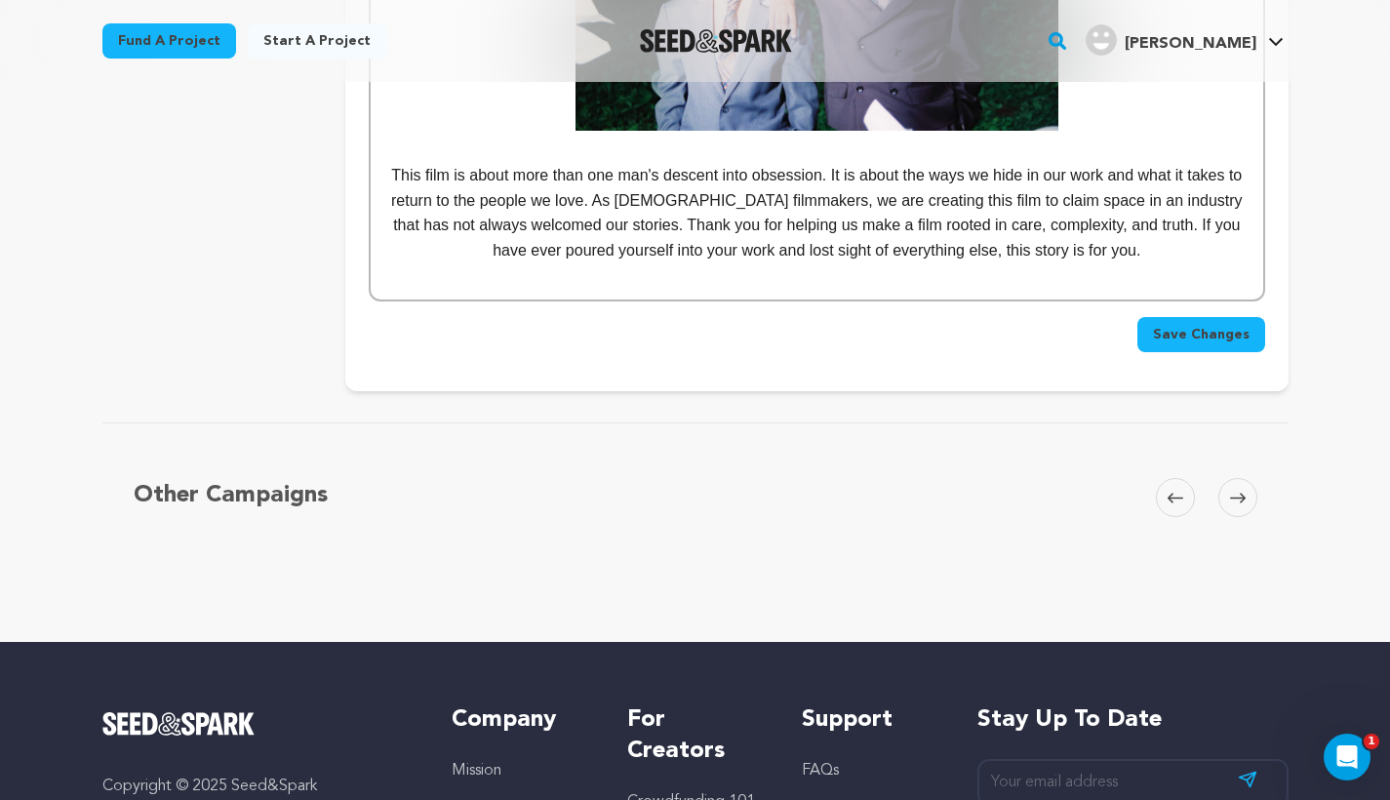
scroll to position [2615, 0]
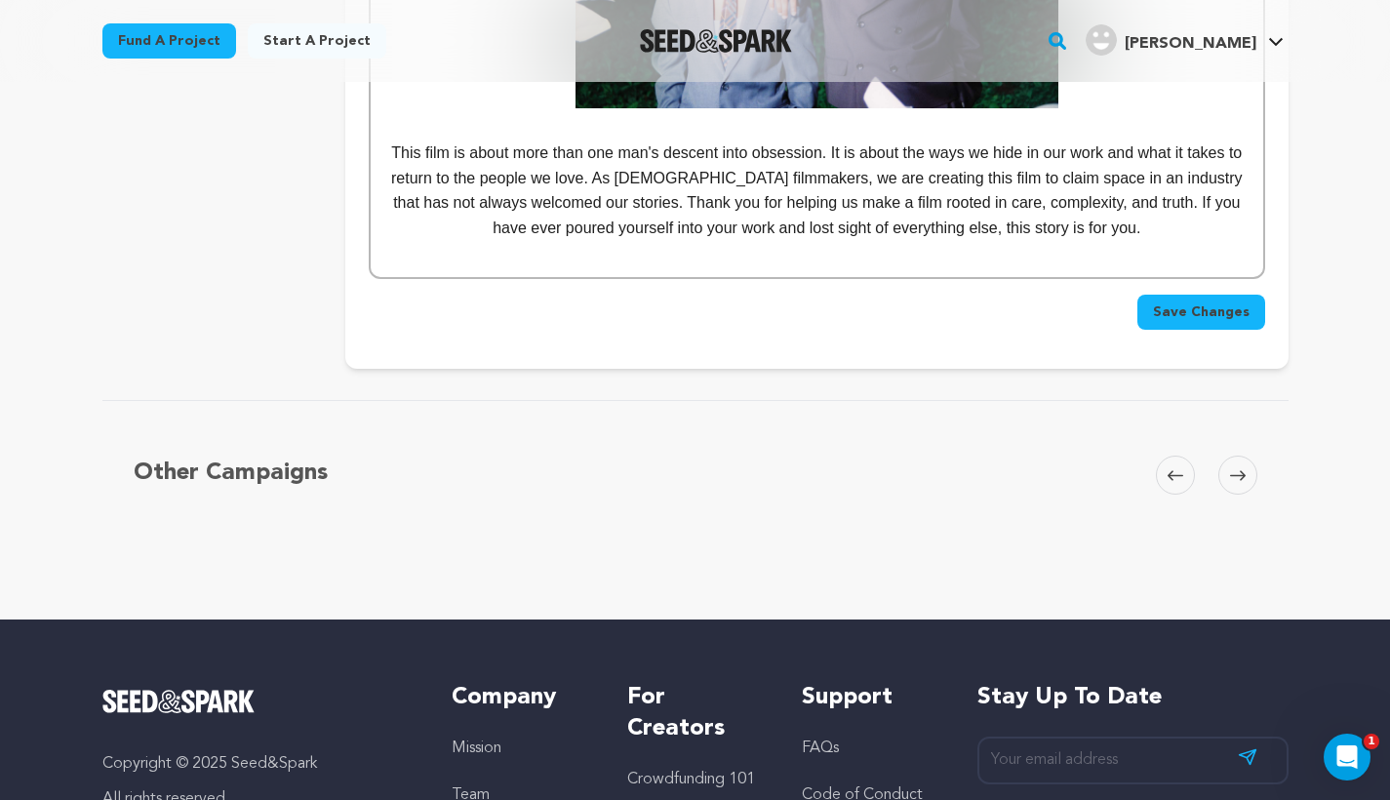
click at [1183, 302] on span "Save Changes" at bounding box center [1201, 312] width 97 height 20
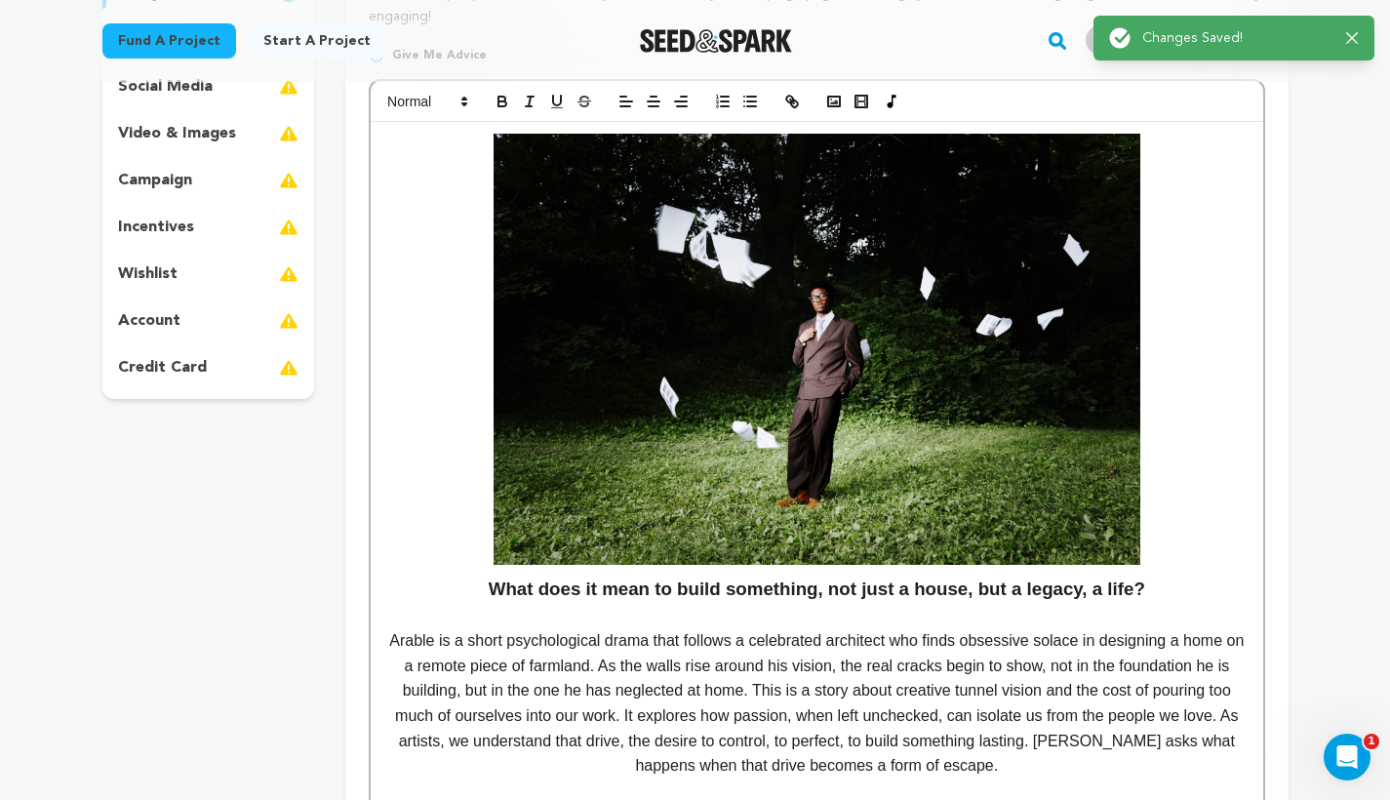
scroll to position [0, 0]
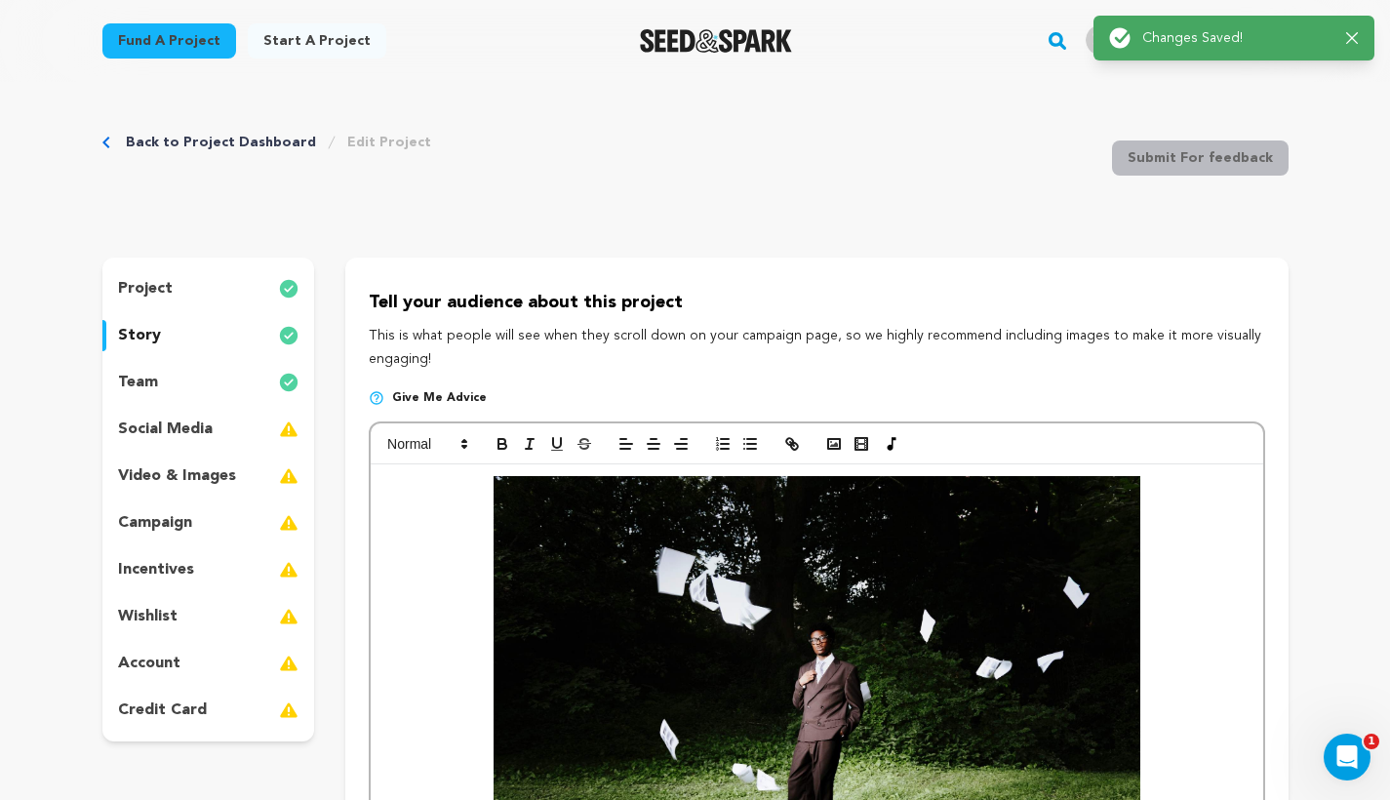
click at [180, 436] on p "social media" at bounding box center [165, 428] width 95 height 23
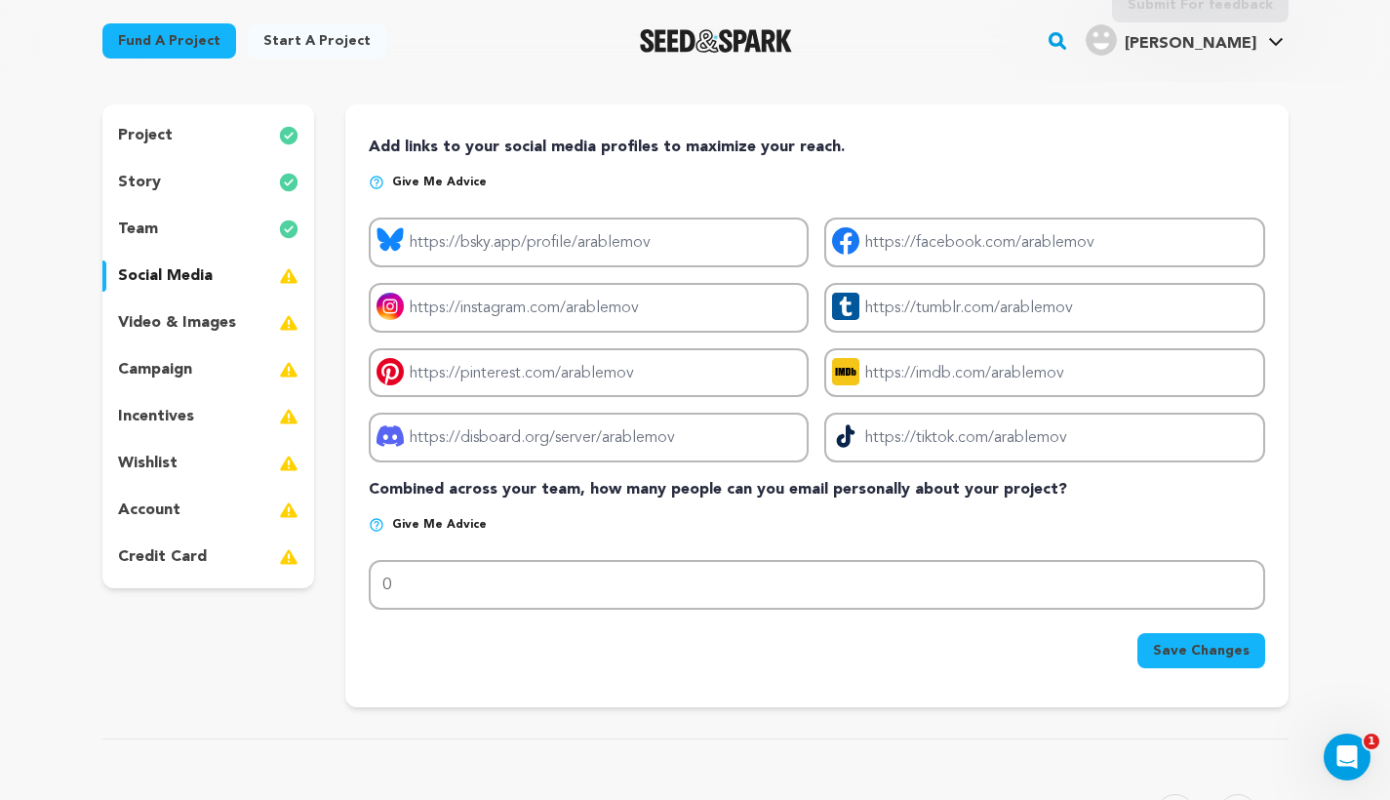
scroll to position [161, 0]
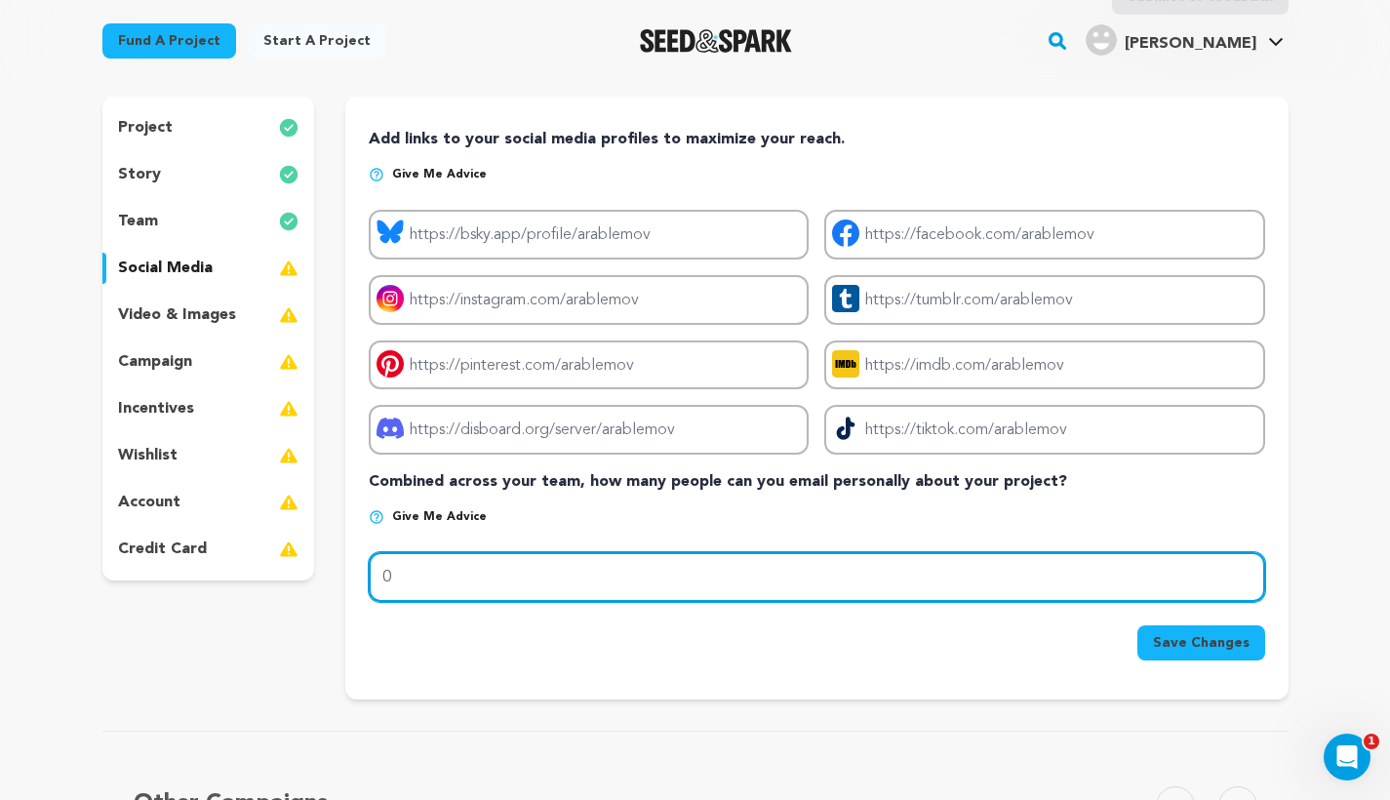
click at [520, 576] on input "0" at bounding box center [816, 577] width 895 height 50
type input "5"
type input "50"
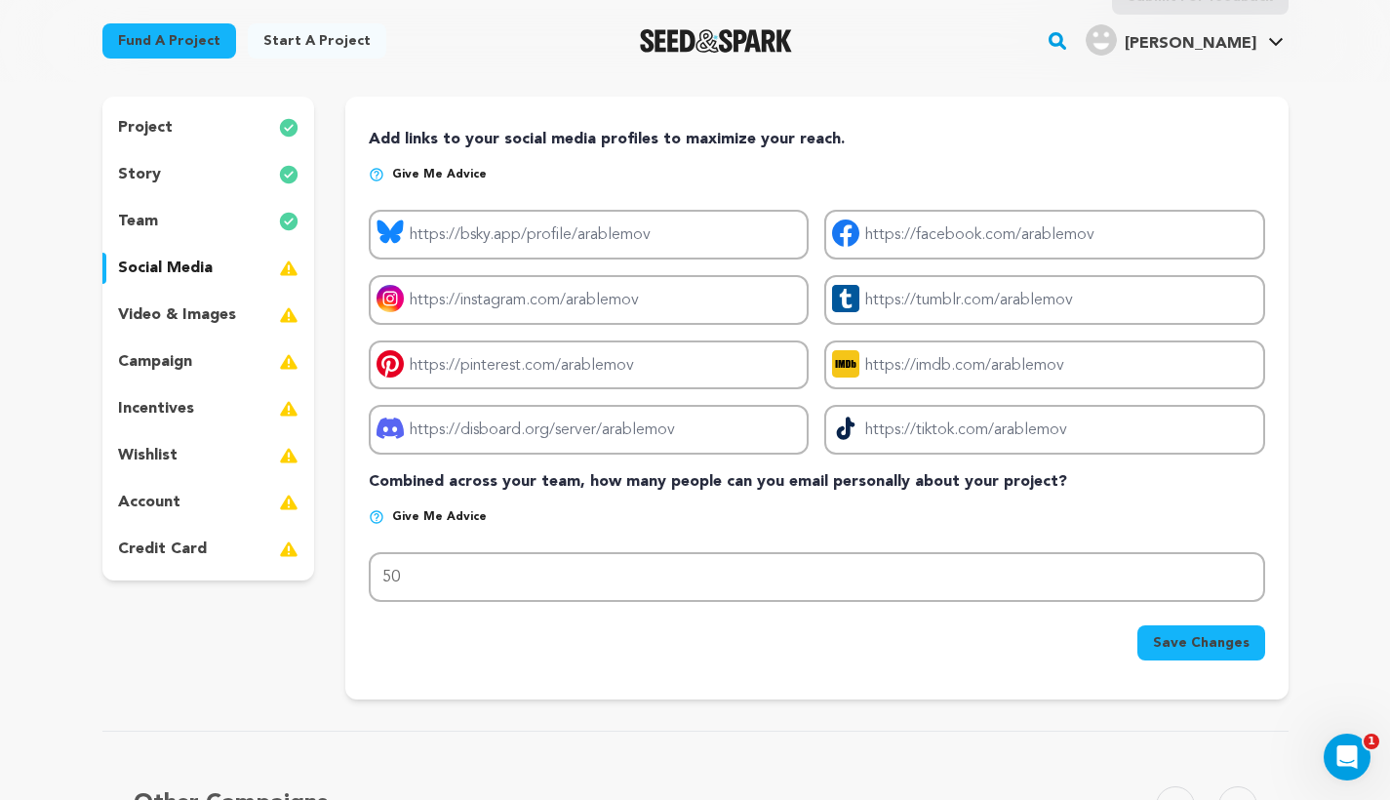
click at [457, 646] on div "Save Changes" at bounding box center [816, 642] width 895 height 35
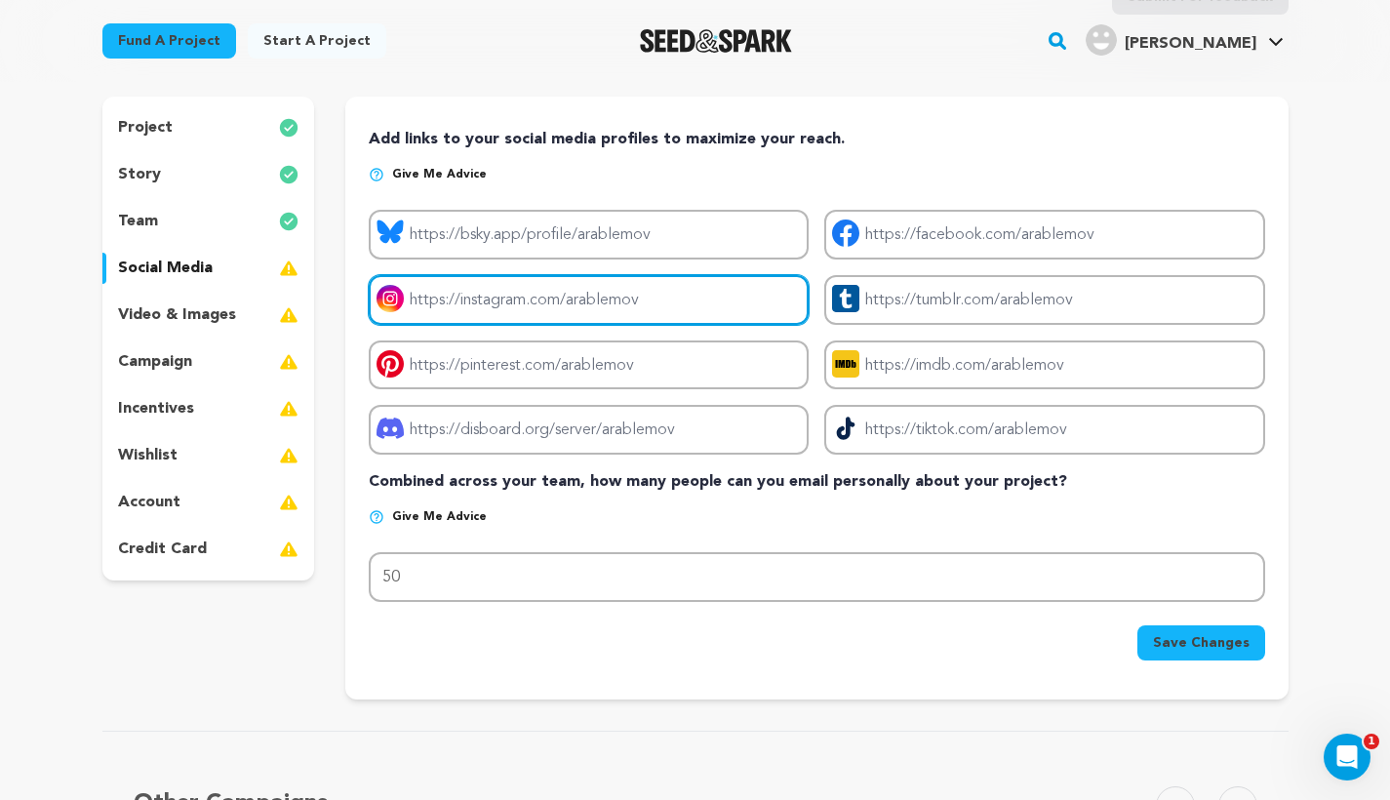
click at [641, 299] on input "Project instagram link" at bounding box center [589, 300] width 440 height 50
click at [612, 298] on input "Project instagram link" at bounding box center [589, 300] width 440 height 50
click at [624, 294] on input "Project instagram link" at bounding box center [589, 300] width 440 height 50
click at [615, 295] on input "Project instagram link" at bounding box center [589, 300] width 440 height 50
click at [623, 297] on input "Project instagram link" at bounding box center [589, 300] width 440 height 50
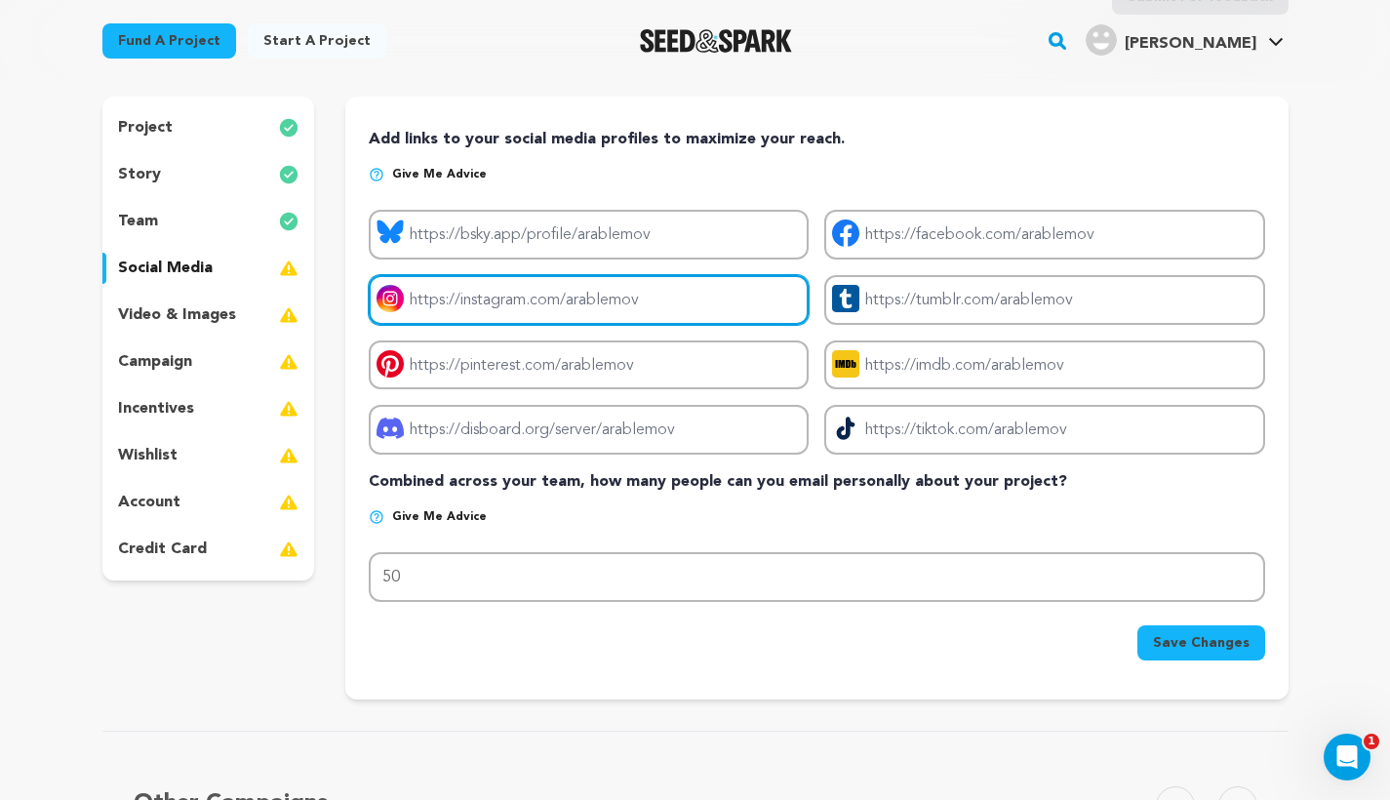
drag, startPoint x: 655, startPoint y: 297, endPoint x: 438, endPoint y: 297, distance: 217.5
click at [438, 297] on input "Project instagram link" at bounding box center [589, 300] width 440 height 50
paste input "[URL][DOMAIN_NAME][DOMAIN_NAME]"
type input "[URL][DOMAIN_NAME][DOMAIN_NAME]"
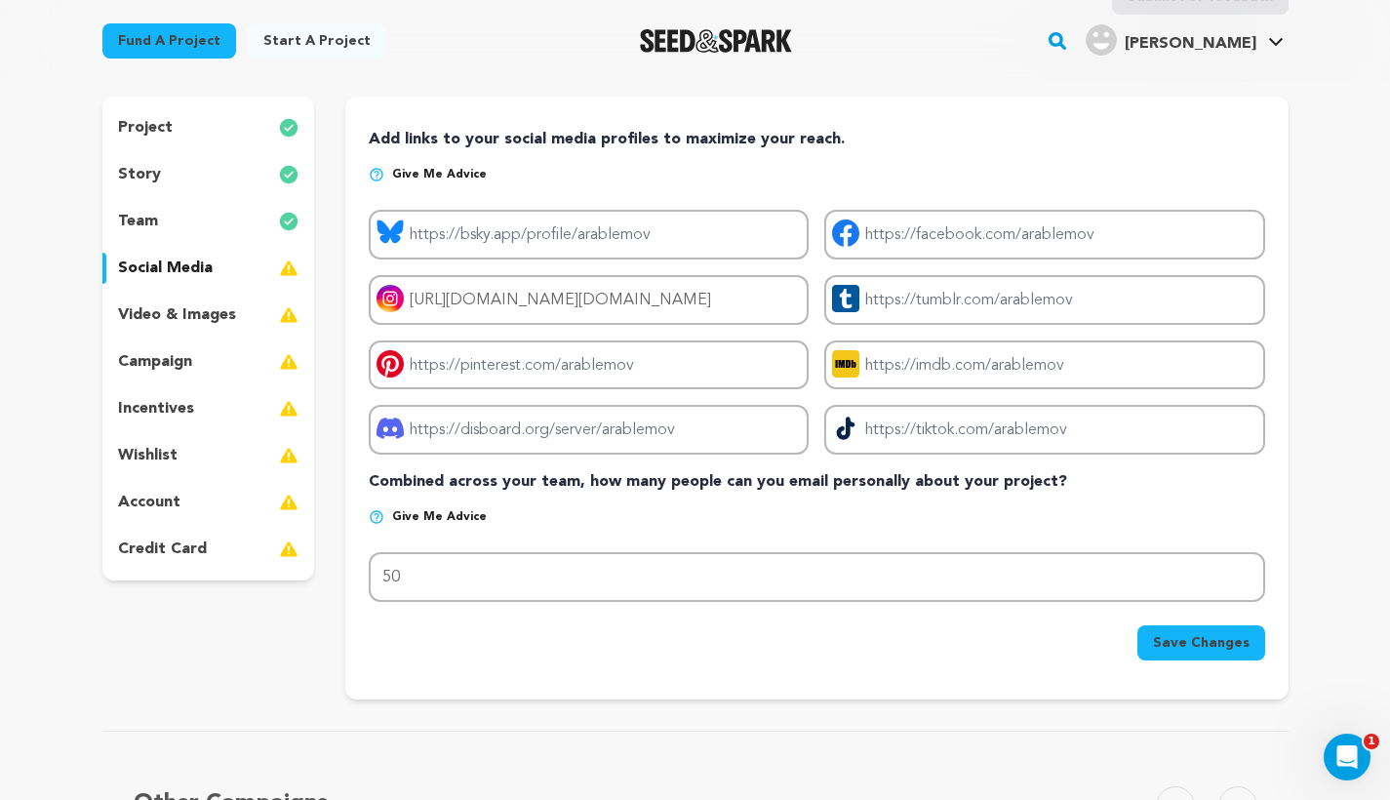
click at [688, 521] on p "Give me advice" at bounding box center [816, 524] width 895 height 31
click at [1182, 635] on span "Save Changes" at bounding box center [1201, 643] width 97 height 20
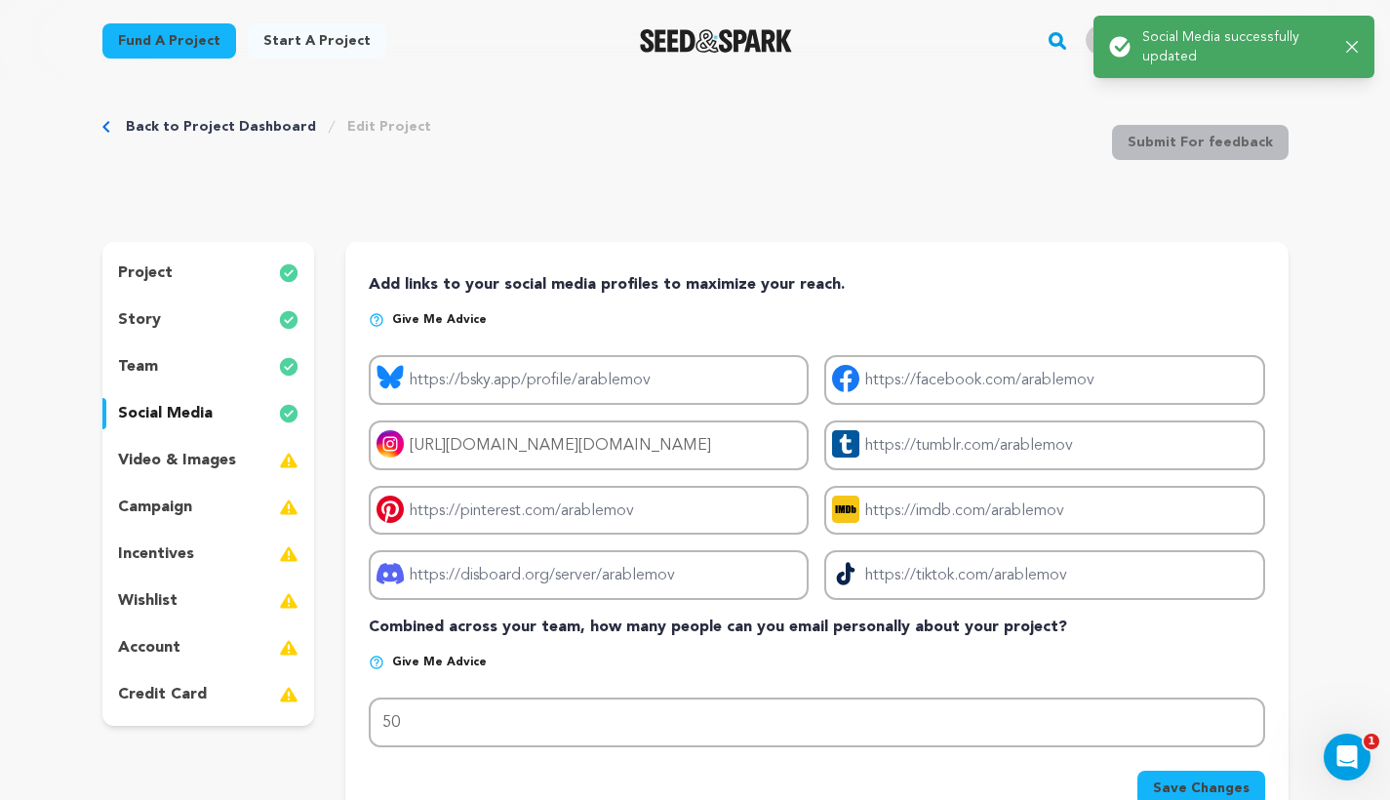
scroll to position [0, 0]
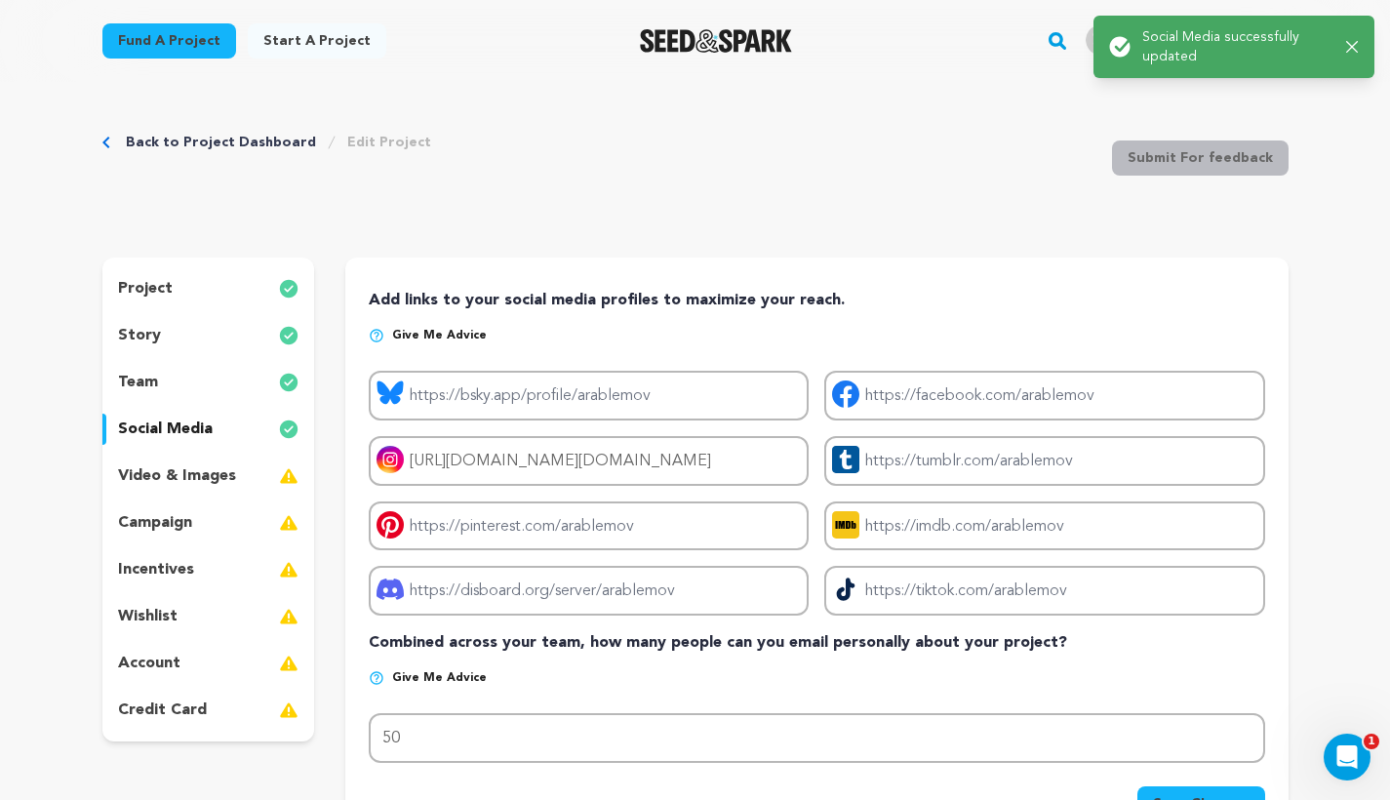
click at [247, 478] on div "video & images" at bounding box center [208, 475] width 213 height 31
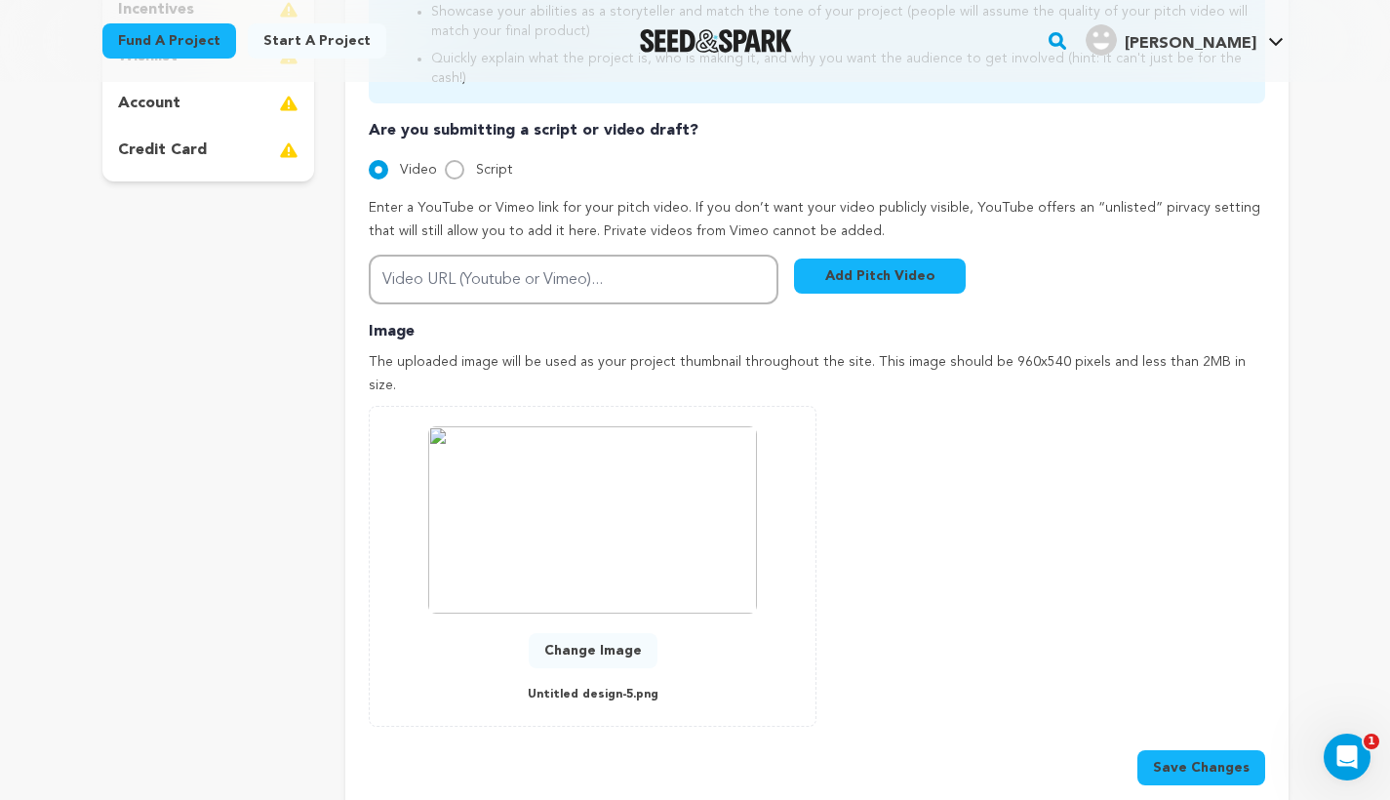
scroll to position [575, 0]
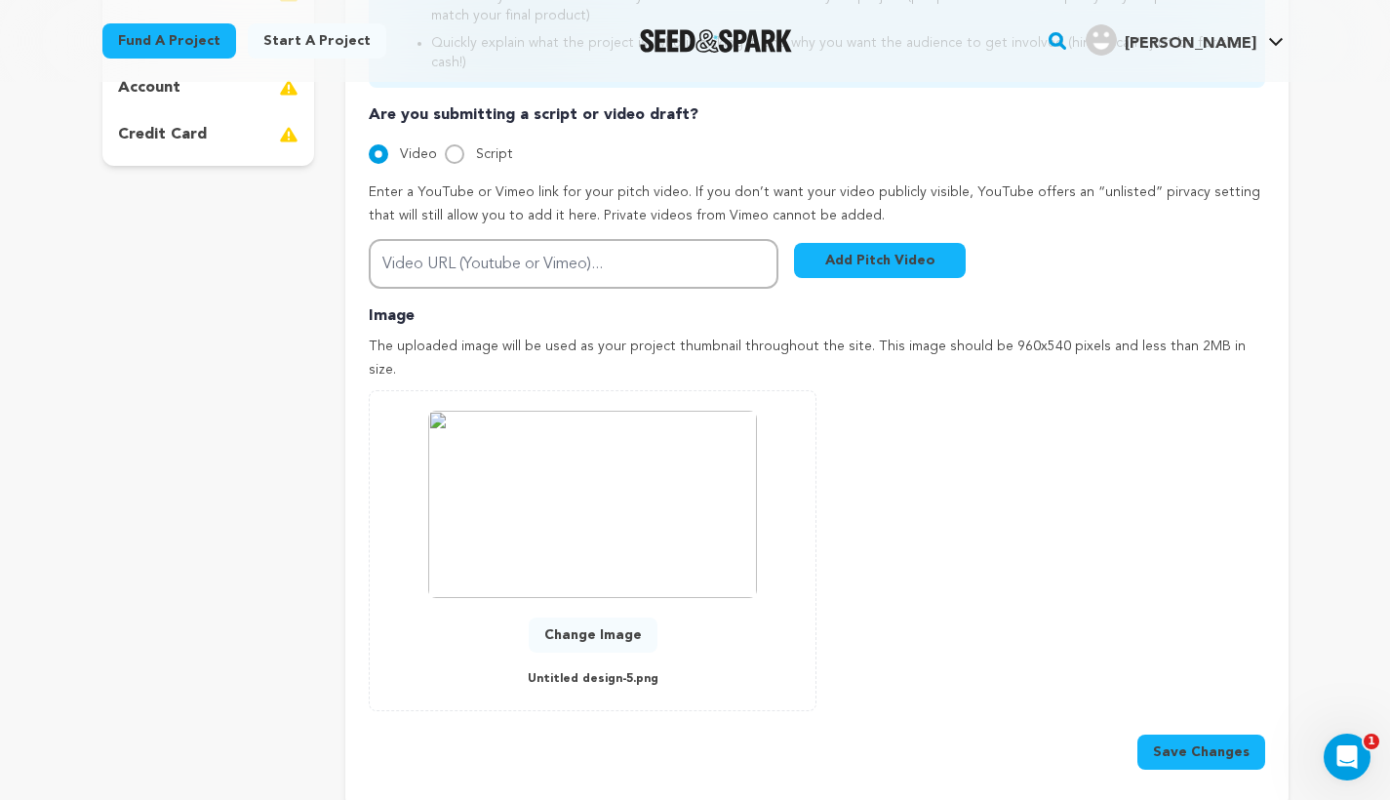
click at [618, 617] on button "Change Image" at bounding box center [593, 634] width 129 height 35
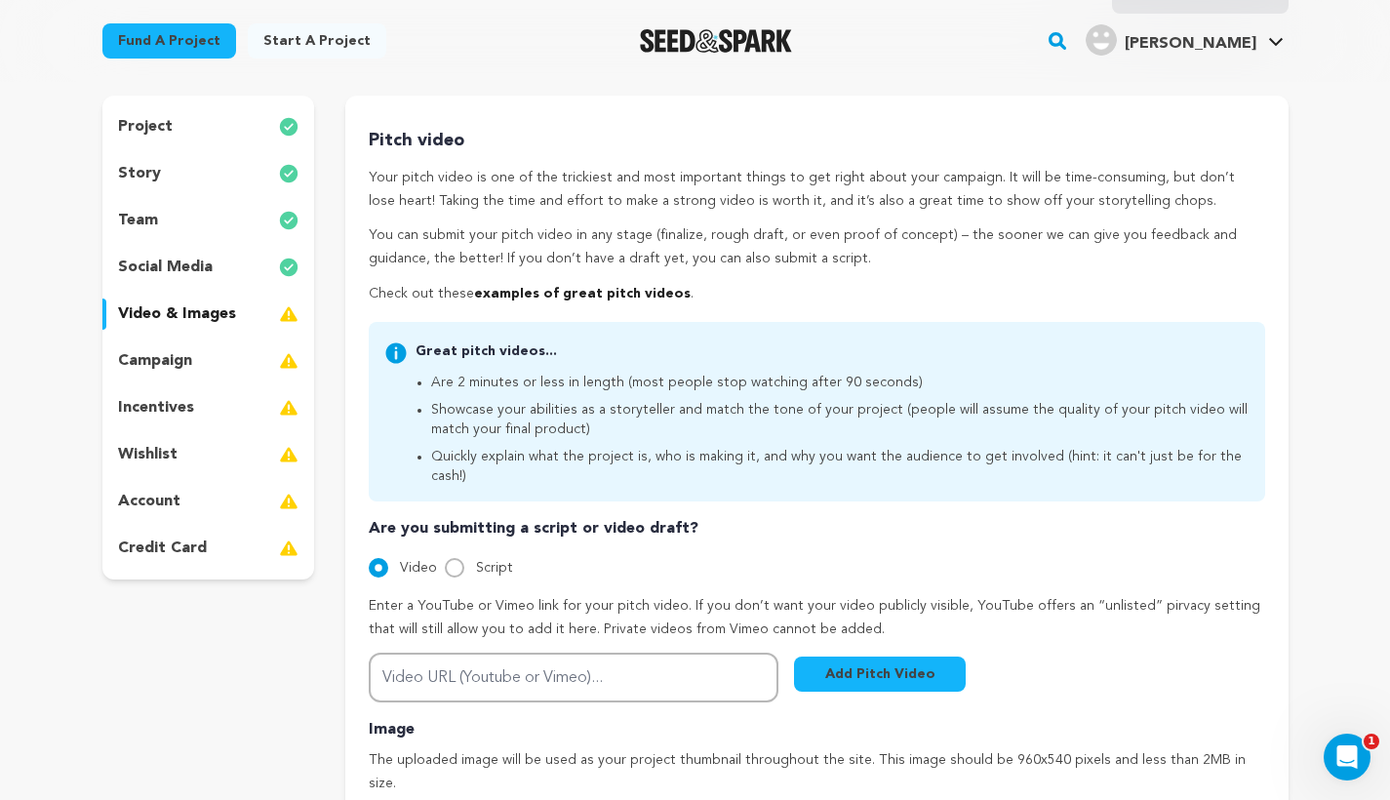
scroll to position [151, 0]
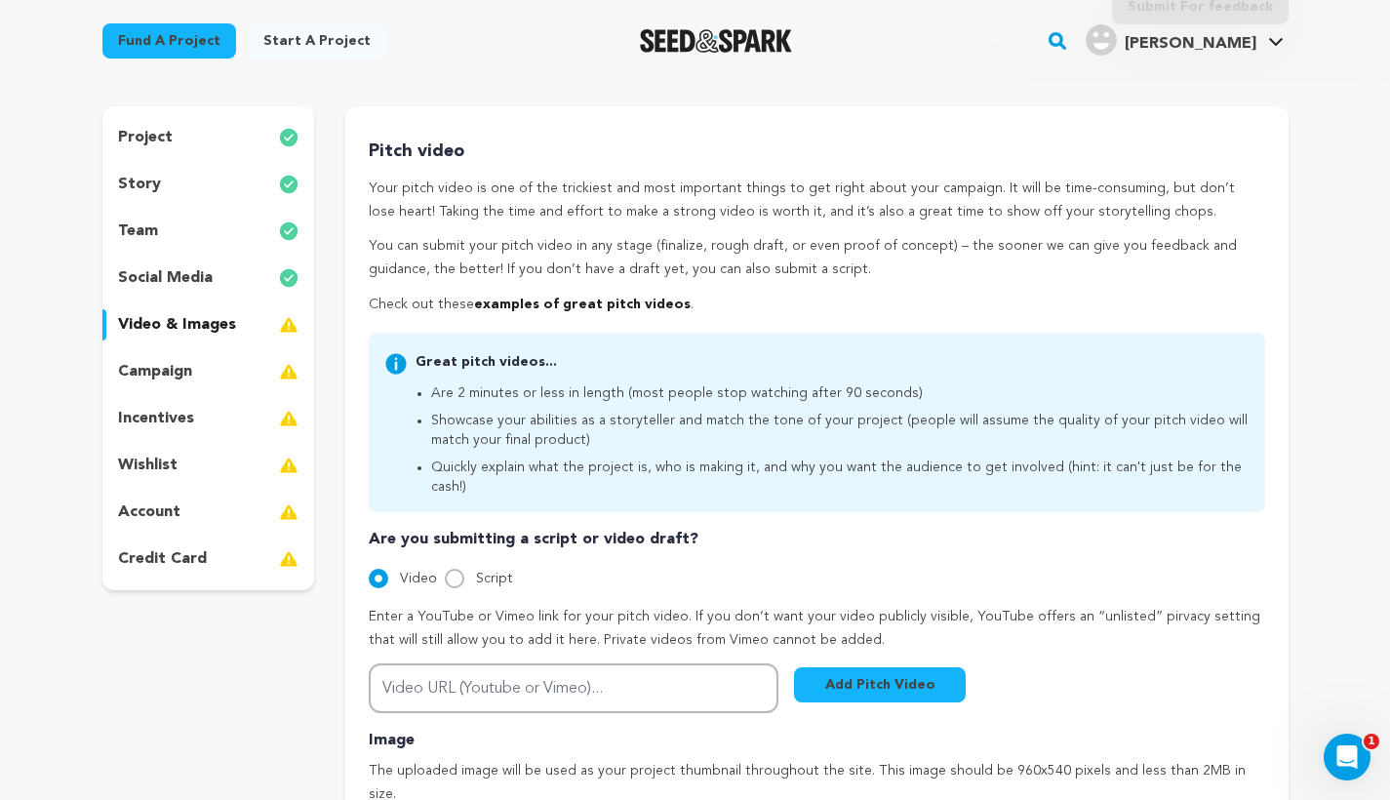
click at [187, 359] on div "campaign" at bounding box center [208, 371] width 213 height 31
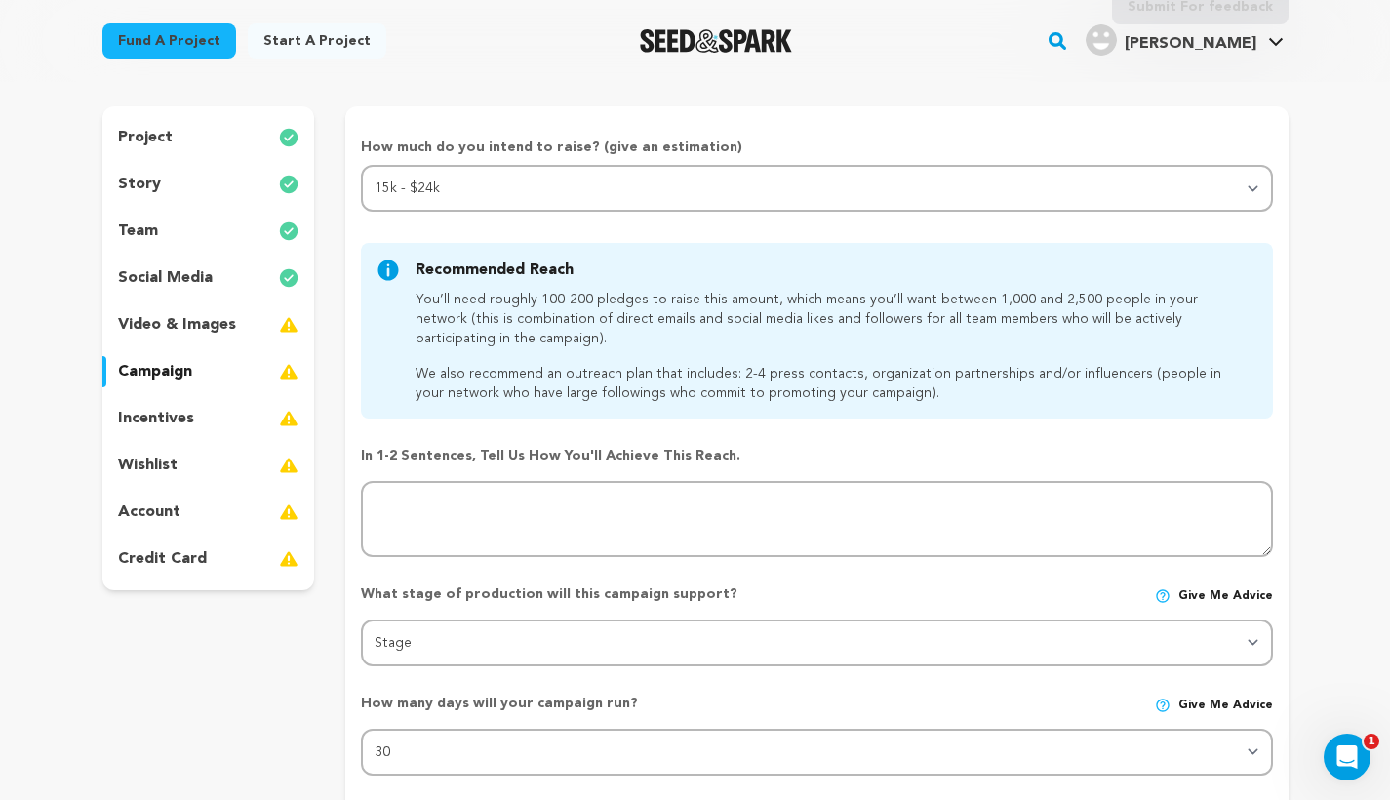
click at [228, 328] on p "video & images" at bounding box center [177, 324] width 118 height 23
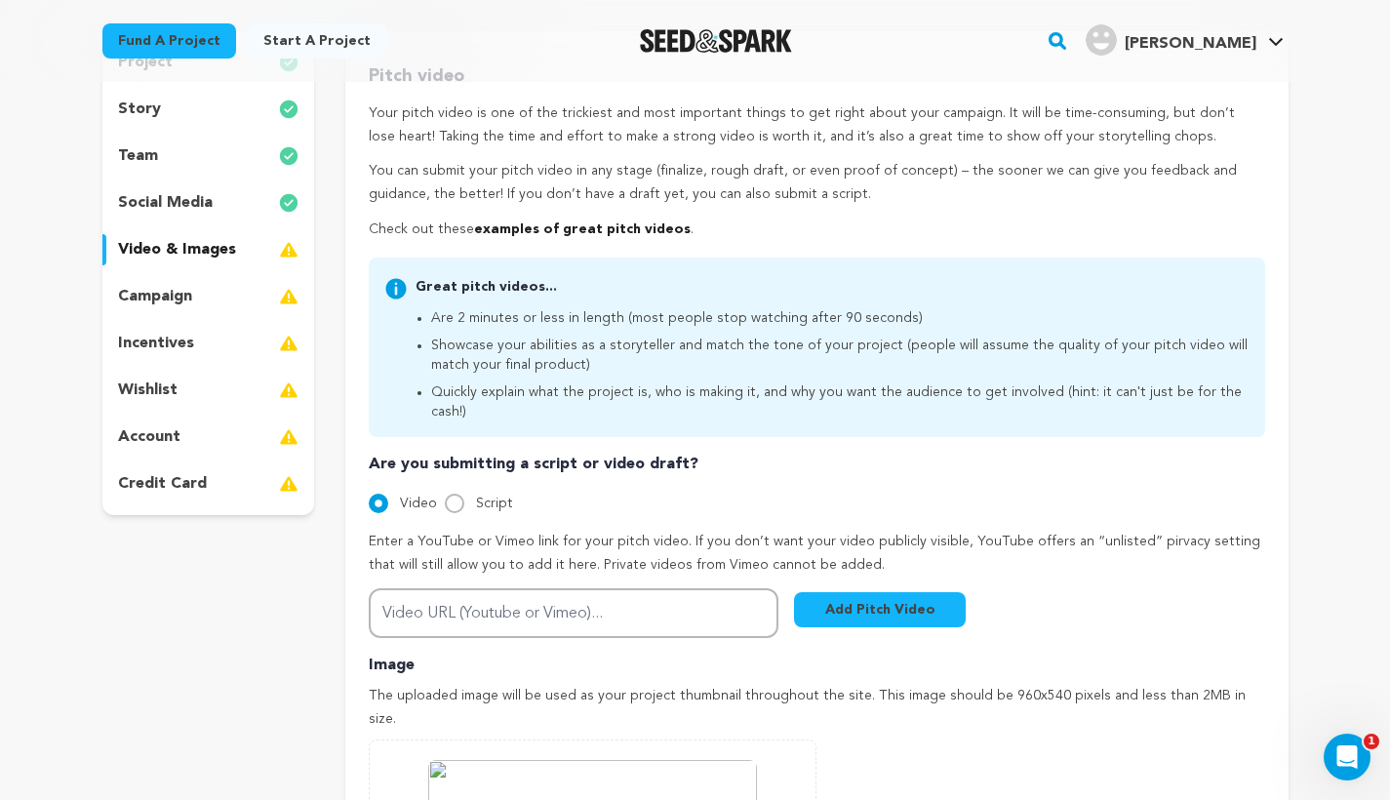
scroll to position [194, 0]
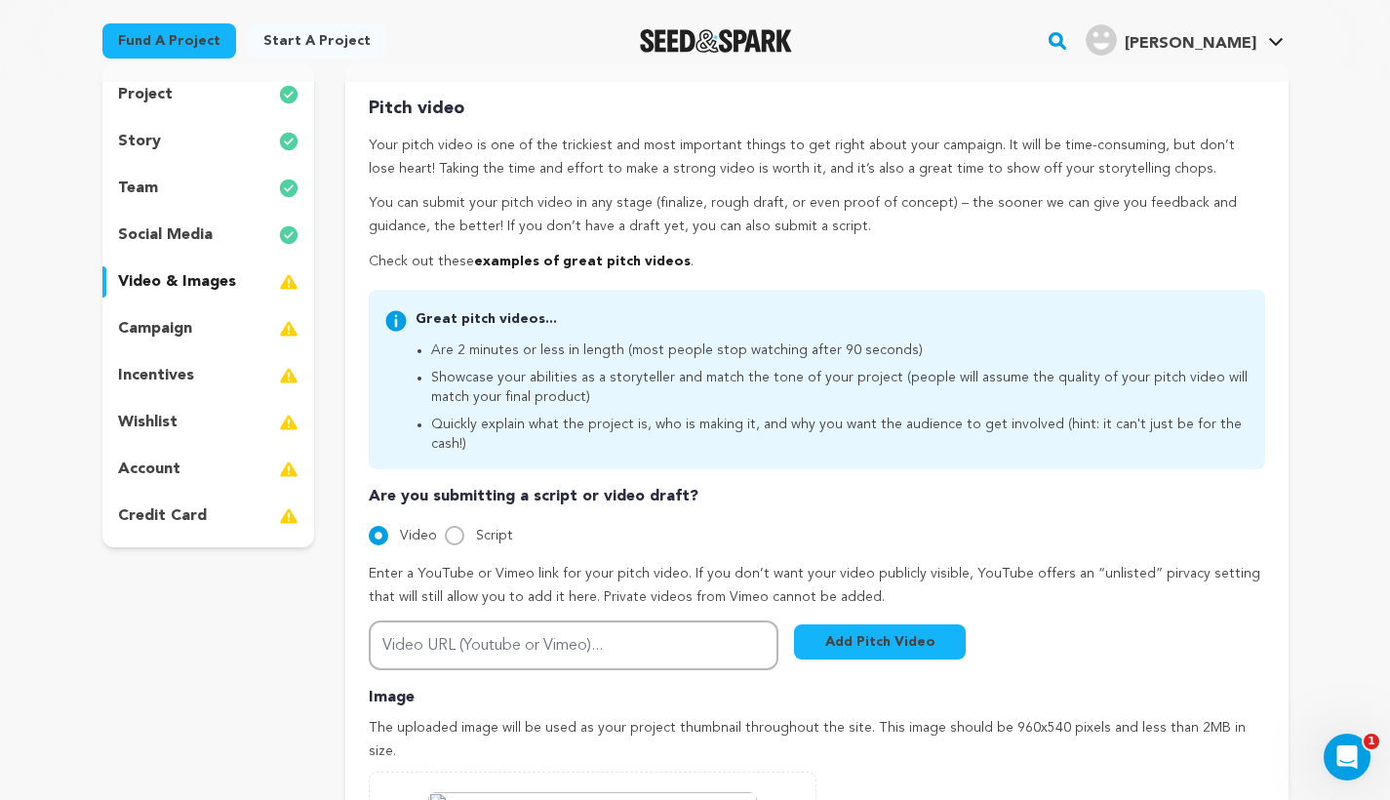
click at [264, 333] on div "campaign" at bounding box center [208, 328] width 213 height 31
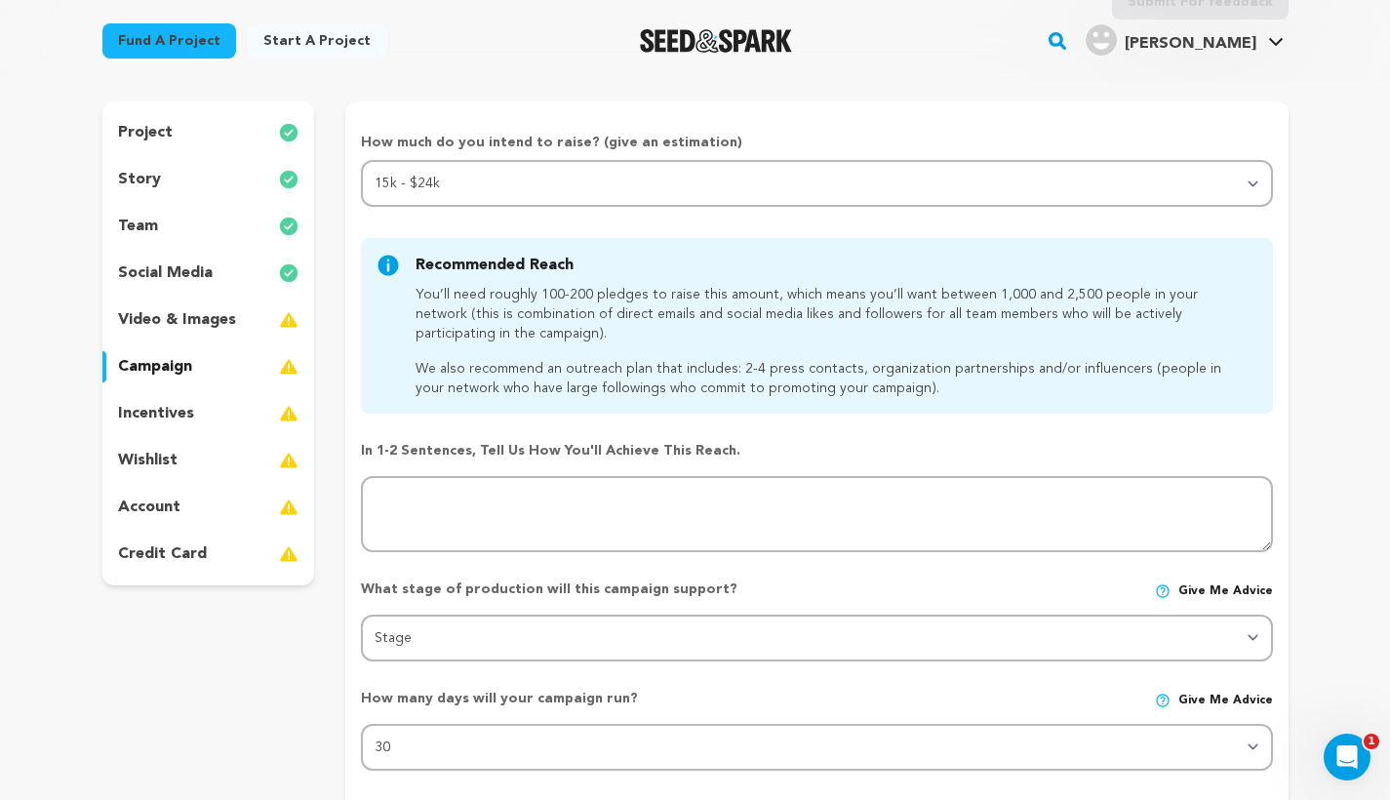
scroll to position [154, 0]
drag, startPoint x: 414, startPoint y: 290, endPoint x: 957, endPoint y: 411, distance: 555.5
click at [957, 411] on div "Recommended Reach After you select a target range we'll make some recommendatio…" at bounding box center [816, 328] width 911 height 176
copy div "You’ll need roughly 100-200 pledges to raise this amount, which means you’ll wa…"
drag, startPoint x: 358, startPoint y: 449, endPoint x: 768, endPoint y: 453, distance: 410.6
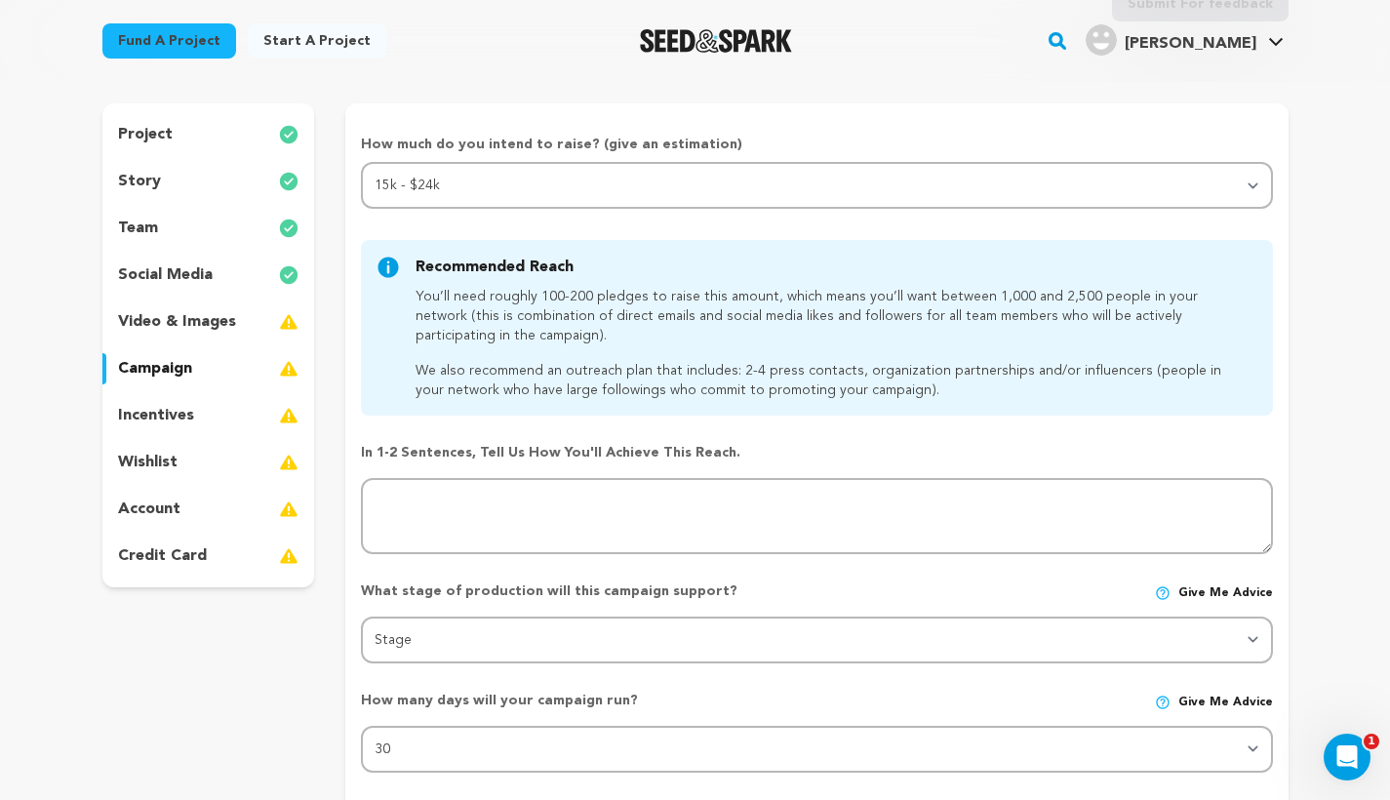
click at [768, 453] on form "How much do you intend to raise? (give an estimation) Select your range Less th…" at bounding box center [816, 642] width 942 height 1015
copy p "In 1-2 sentences, tell us how you'll achieve this reach."
